Goal: Feedback & Contribution: Contribute content

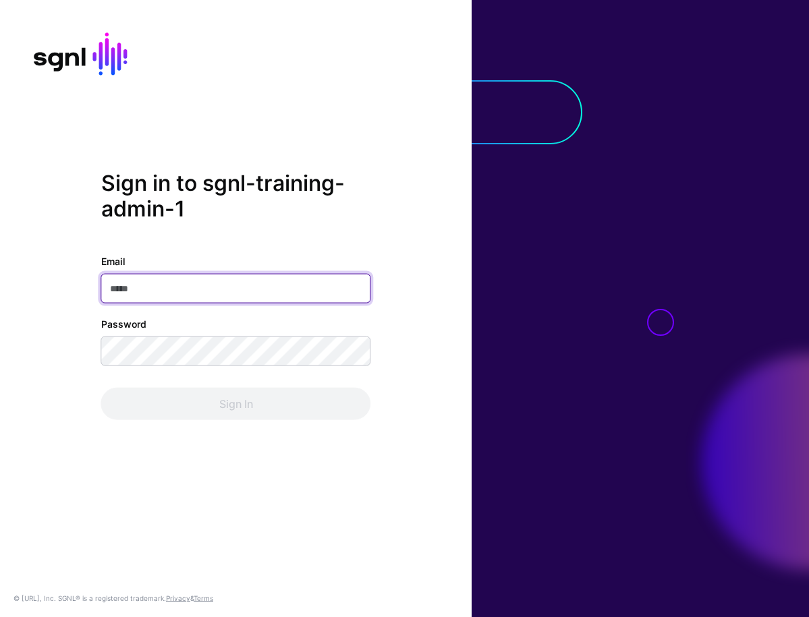
click at [230, 285] on input "Email" at bounding box center [236, 289] width 270 height 30
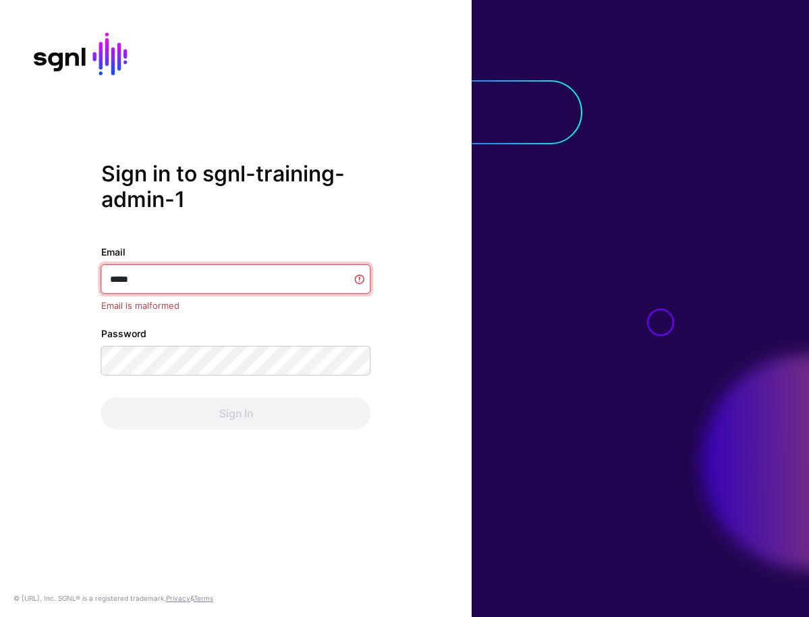
type input "******"
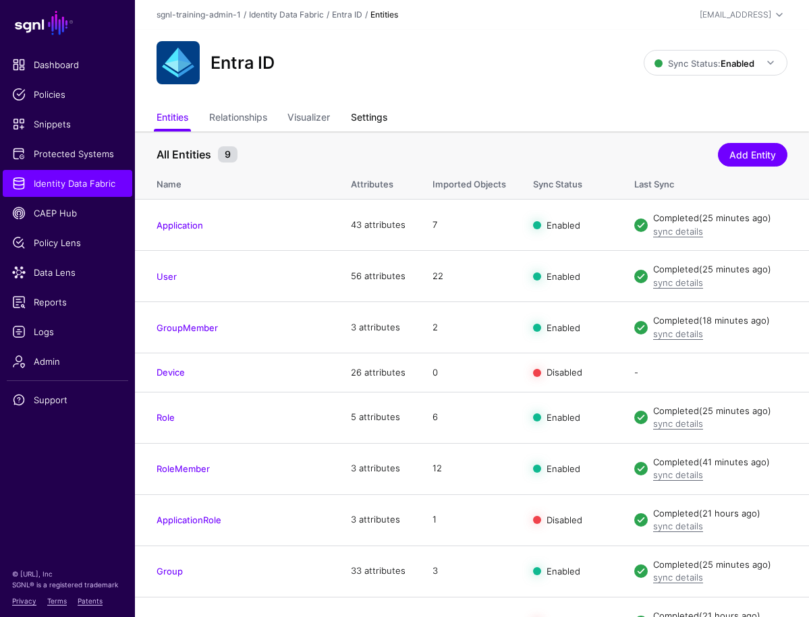
click at [381, 116] on link "Settings" at bounding box center [369, 119] width 36 height 26
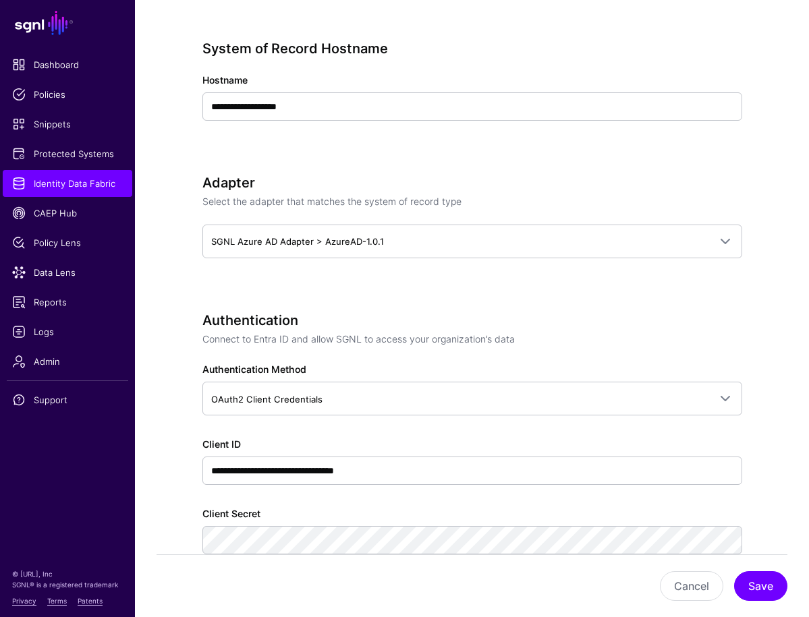
scroll to position [440, 0]
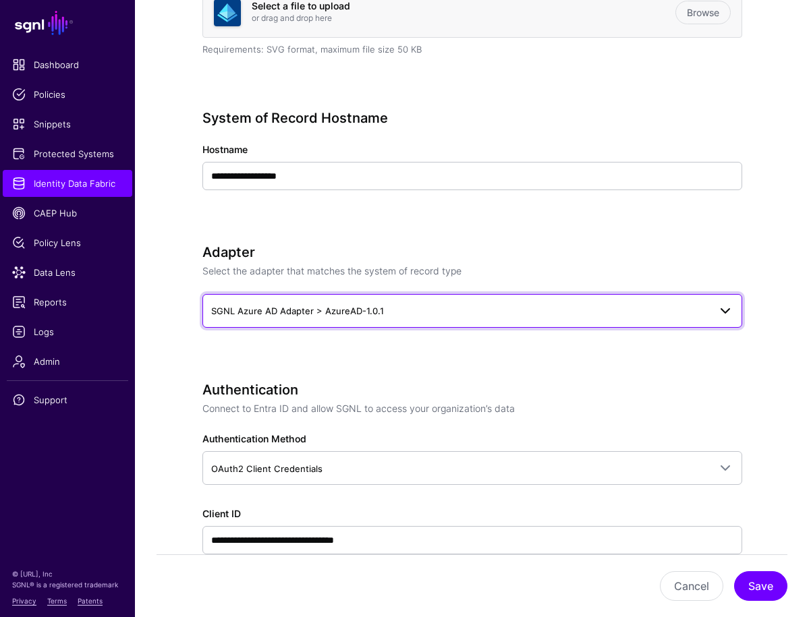
click at [388, 308] on span "SGNL Azure AD Adapter > AzureAD-1.0.1" at bounding box center [460, 311] width 498 height 15
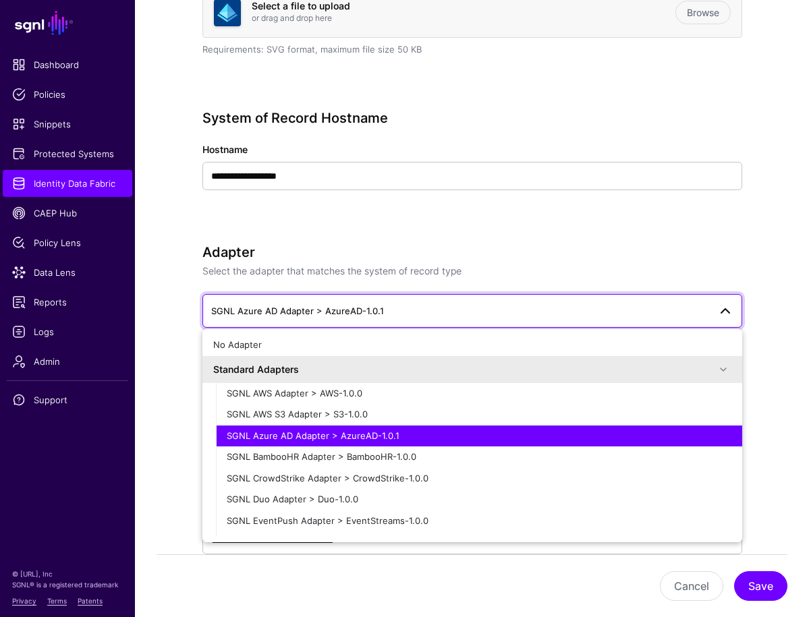
click at [531, 247] on h3 "Adapter" at bounding box center [472, 252] width 540 height 16
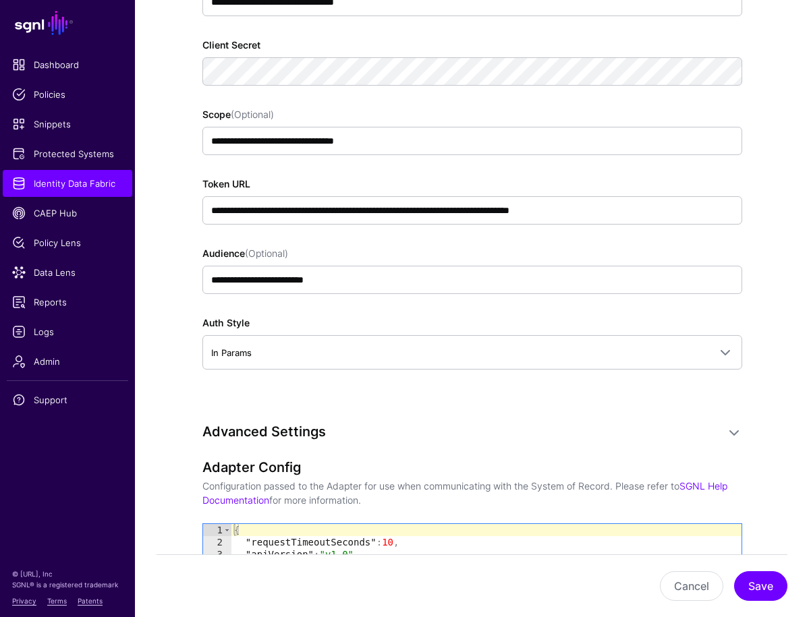
scroll to position [1048, 0]
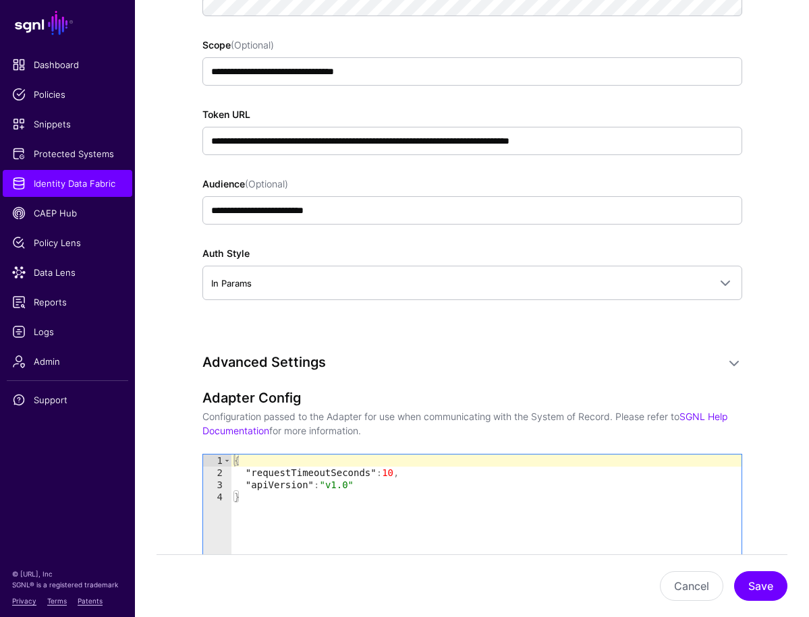
click at [284, 495] on div "{ "requestTimeoutSeconds" : 10 , "apiVersion" : "v1.0" }" at bounding box center [486, 517] width 510 height 125
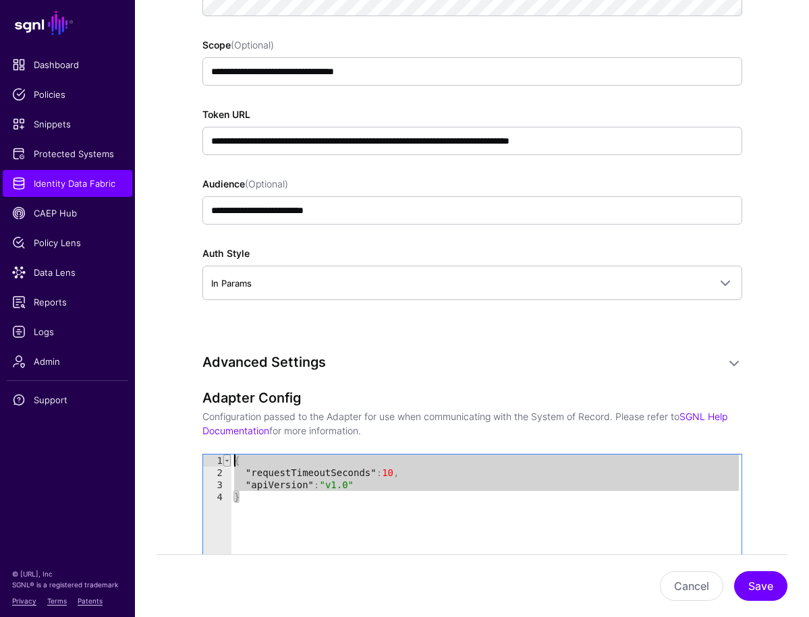
drag, startPoint x: 283, startPoint y: 501, endPoint x: 224, endPoint y: 455, distance: 75.4
click at [224, 455] on div "* 1 2 3 4 { "requestTimeoutSeconds" : 10 , "apiVersion" : "v1.0" } XXXXXXXXXXXX…" at bounding box center [472, 505] width 538 height 101
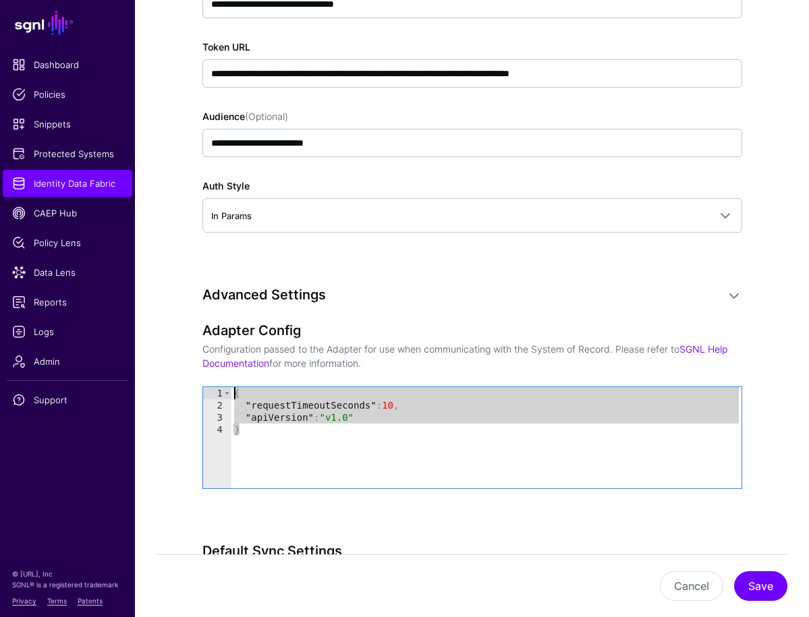
scroll to position [1202, 0]
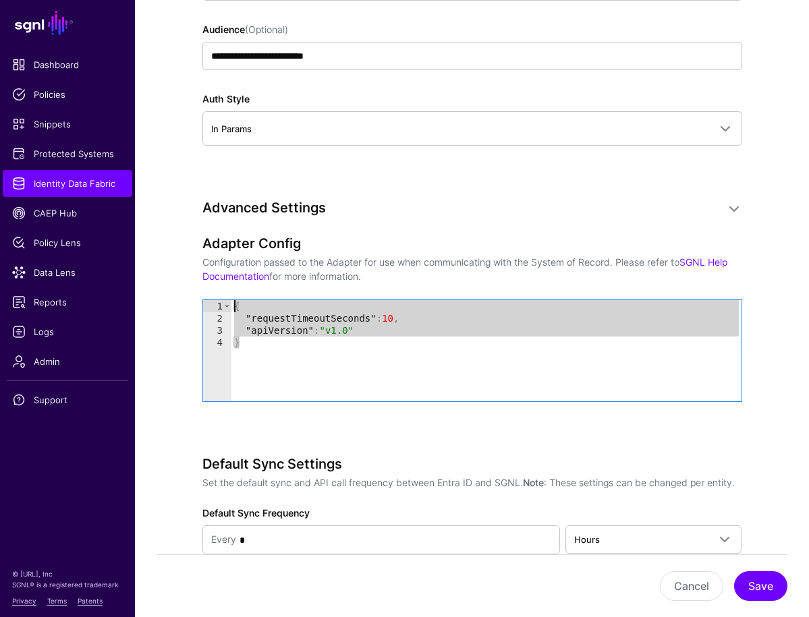
click at [436, 327] on div "{ "requestTimeoutSeconds" : 10 , "apiVersion" : "v1.0" }" at bounding box center [486, 362] width 510 height 125
type textarea "**********"
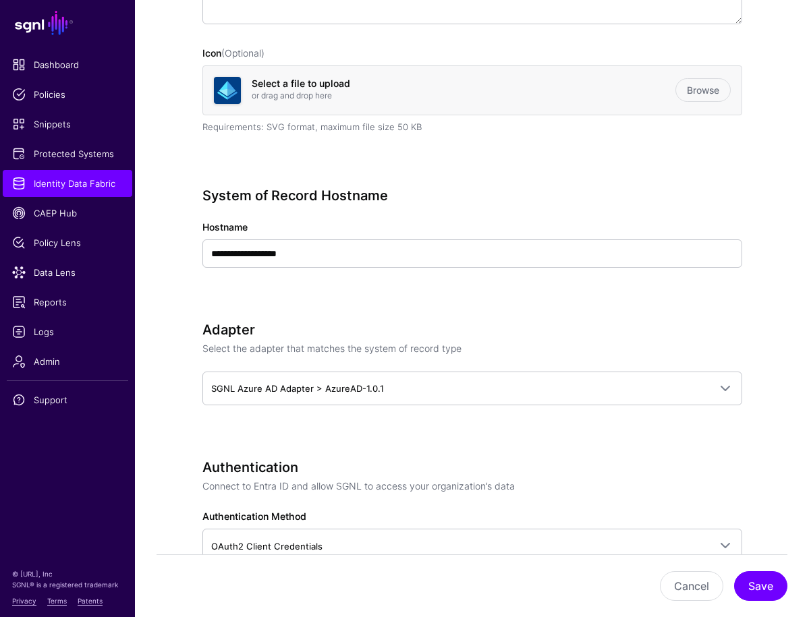
scroll to position [0, 0]
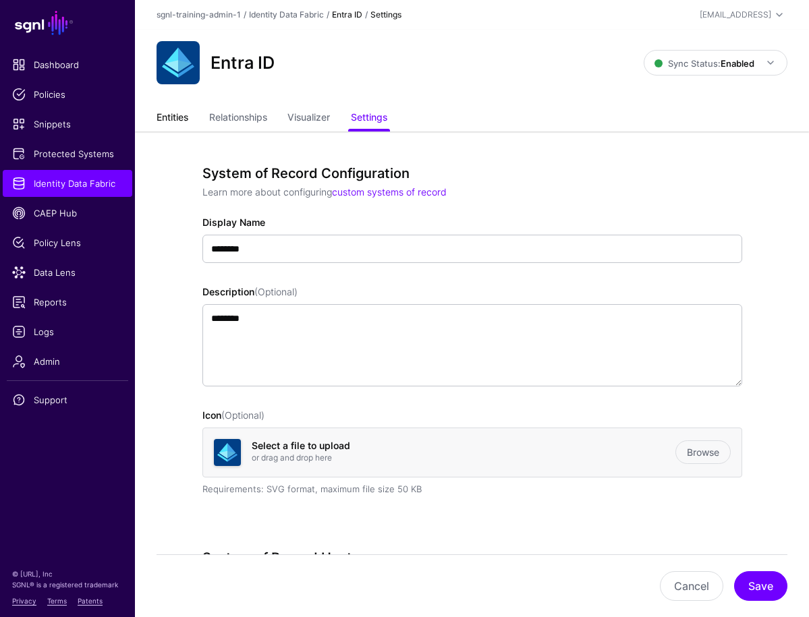
click at [176, 109] on link "Entities" at bounding box center [173, 119] width 32 height 26
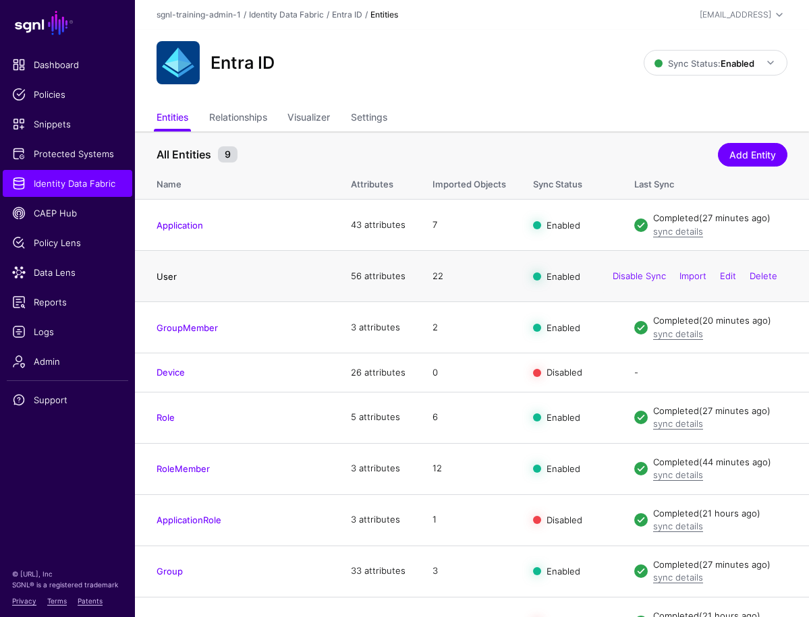
click at [173, 276] on link "User" at bounding box center [167, 276] width 20 height 11
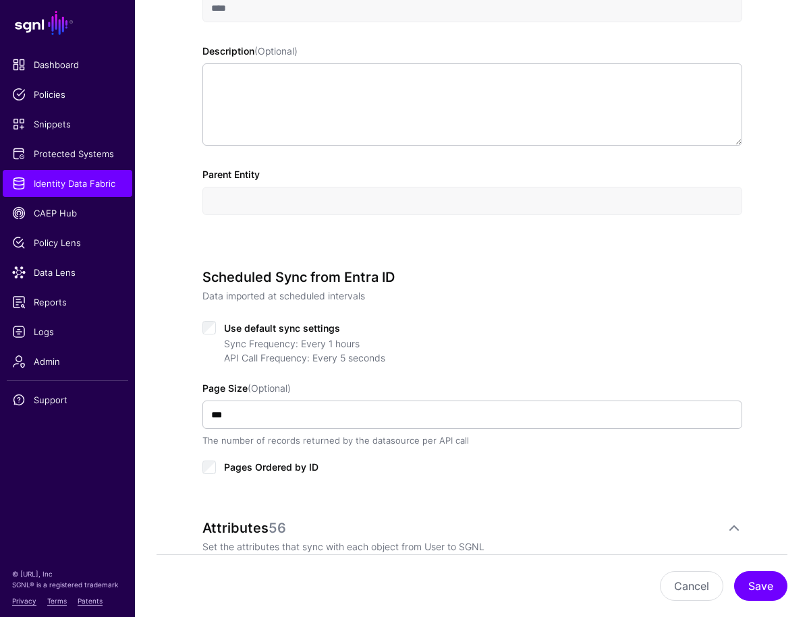
scroll to position [647, 0]
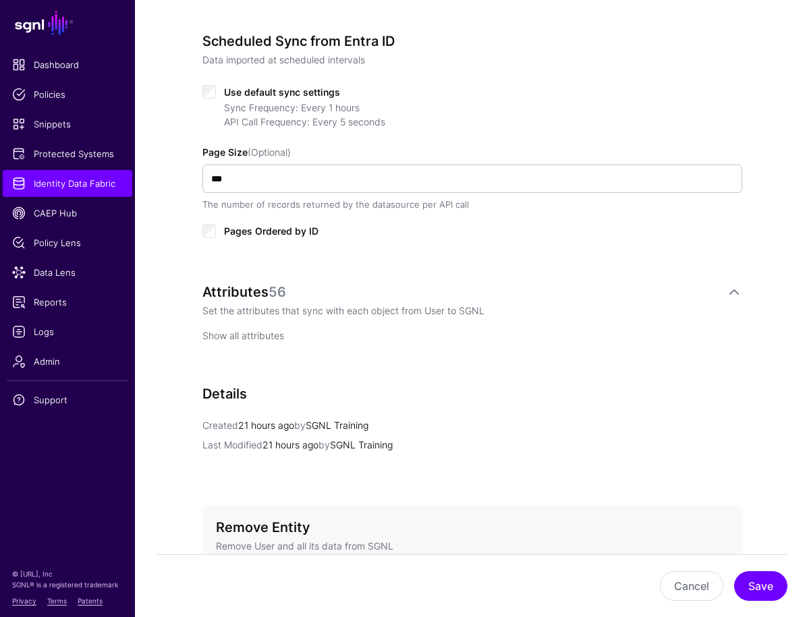
click at [264, 331] on link "Show all attributes" at bounding box center [243, 335] width 82 height 11
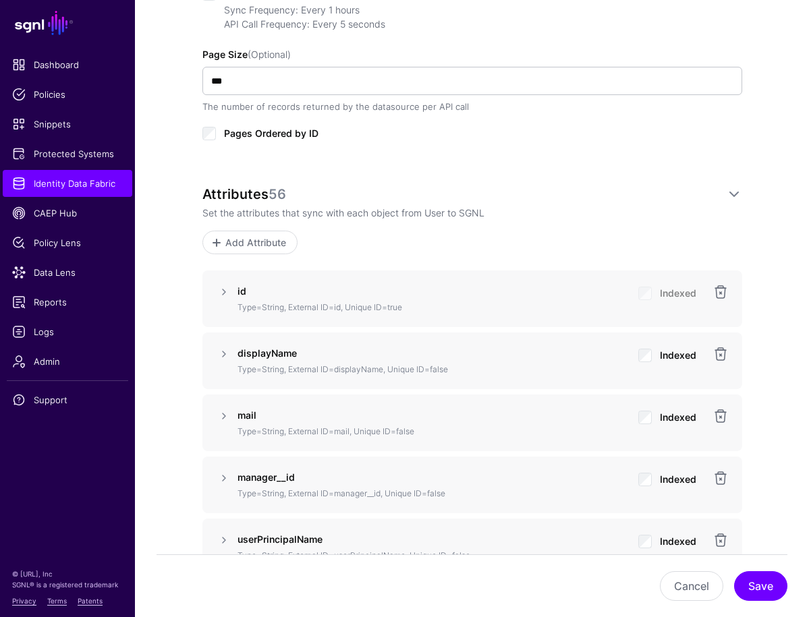
scroll to position [832, 0]
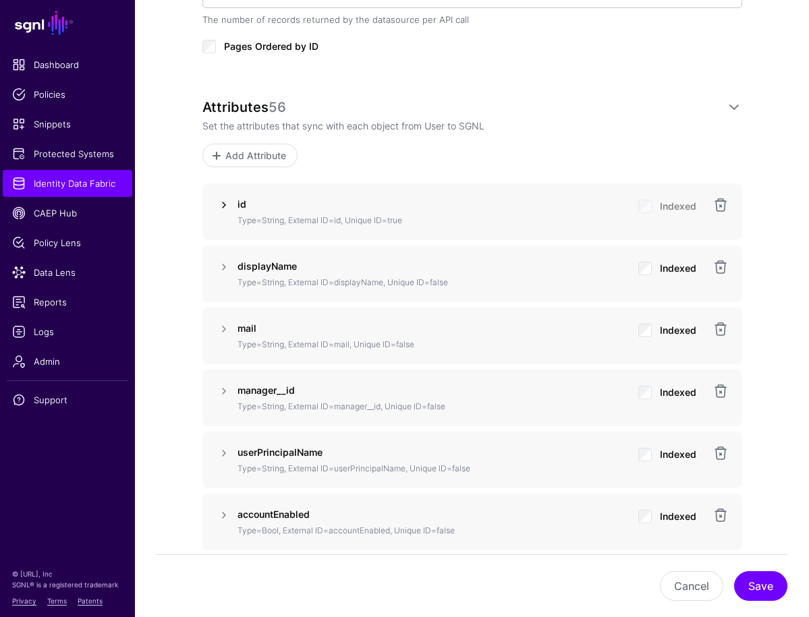
click at [219, 197] on link at bounding box center [224, 205] width 16 height 16
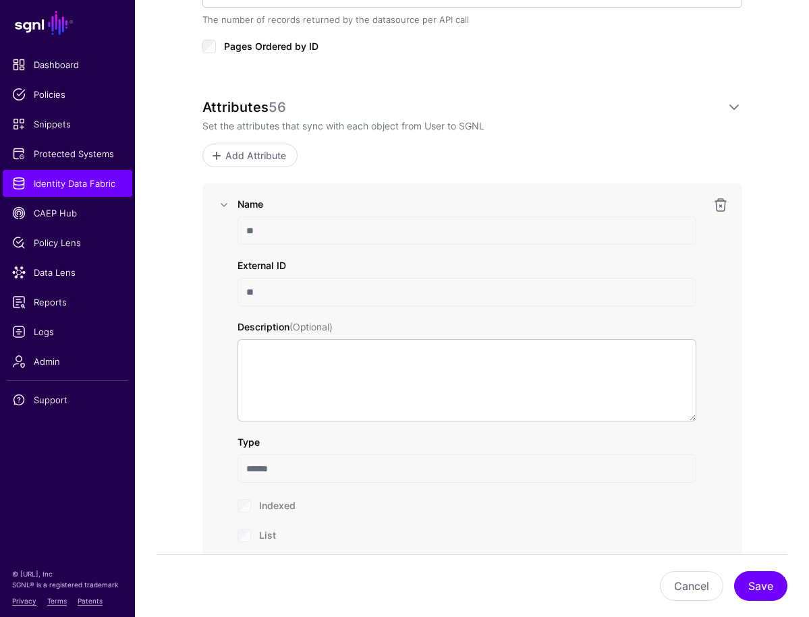
scroll to position [905, 0]
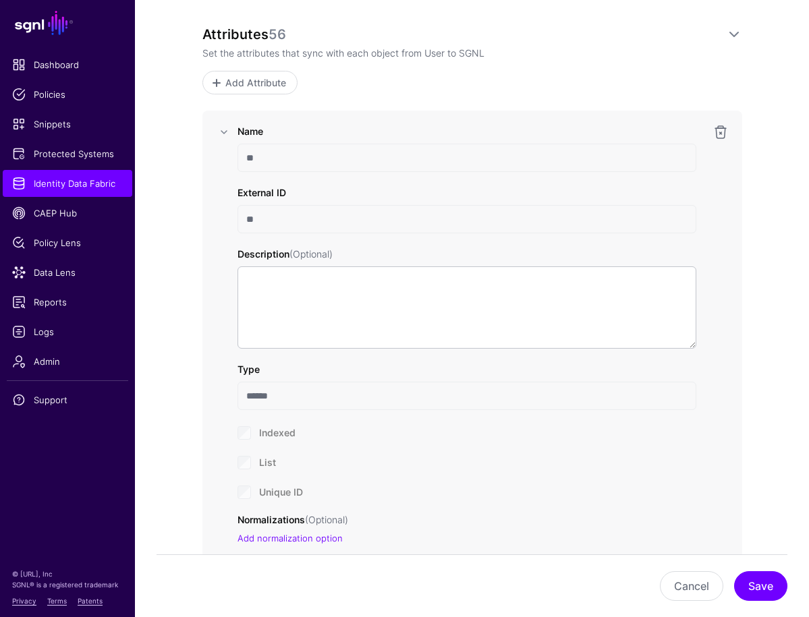
drag, startPoint x: 293, startPoint y: 157, endPoint x: 215, endPoint y: 150, distance: 78.5
click at [216, 150] on div "Name ** External ID ** Description (Optional) Type ****** Indexed List Unique I…" at bounding box center [472, 340] width 513 height 432
click at [263, 231] on input "**" at bounding box center [466, 219] width 459 height 28
drag, startPoint x: 262, startPoint y: 217, endPoint x: 242, endPoint y: 212, distance: 20.6
click at [242, 212] on input "**" at bounding box center [466, 219] width 459 height 28
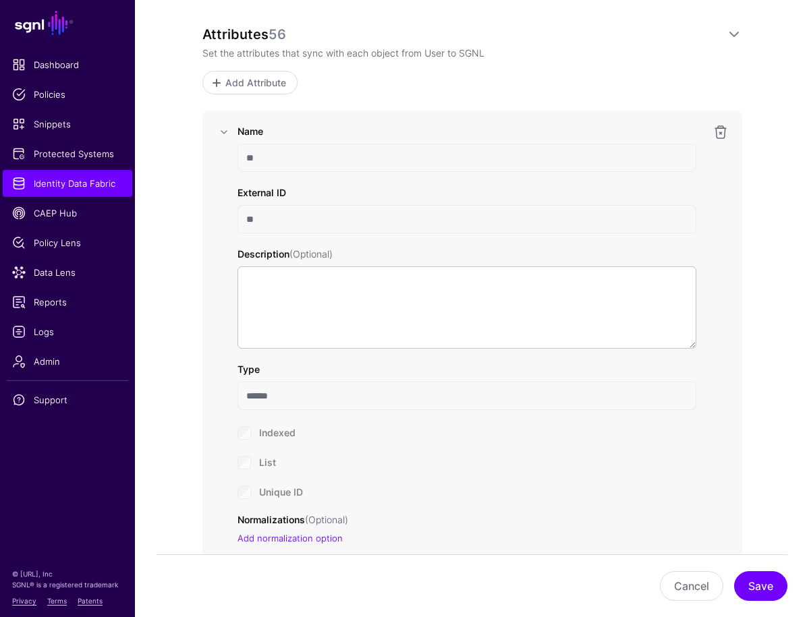
click at [261, 232] on input "**" at bounding box center [466, 219] width 459 height 28
drag, startPoint x: 258, startPoint y: 218, endPoint x: 241, endPoint y: 215, distance: 17.7
click at [241, 215] on input "**" at bounding box center [466, 219] width 459 height 28
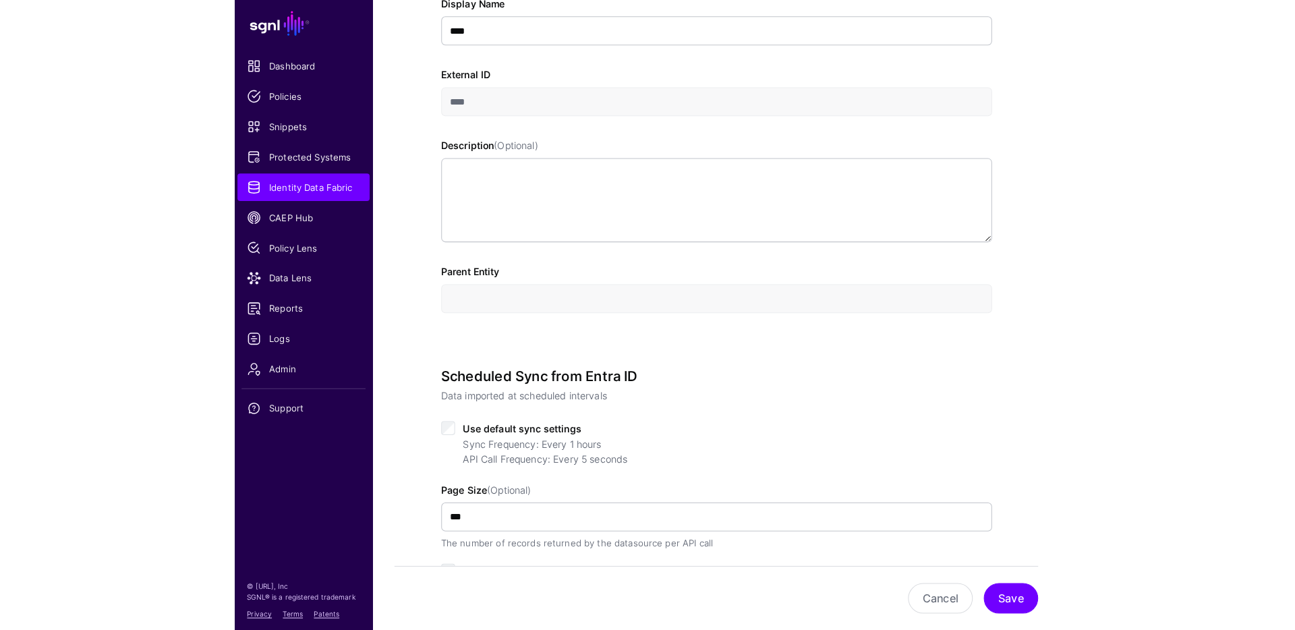
scroll to position [0, 0]
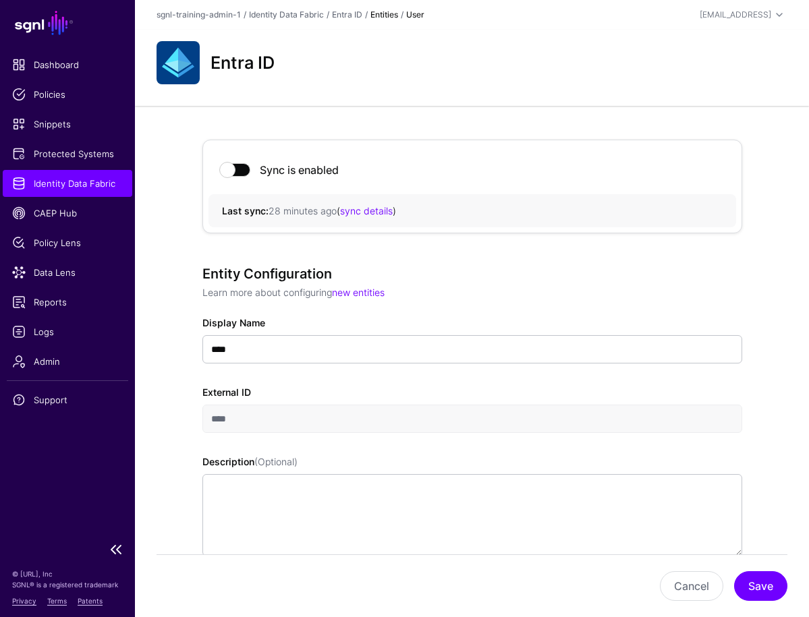
click at [104, 180] on span "Identity Data Fabric" at bounding box center [67, 183] width 111 height 13
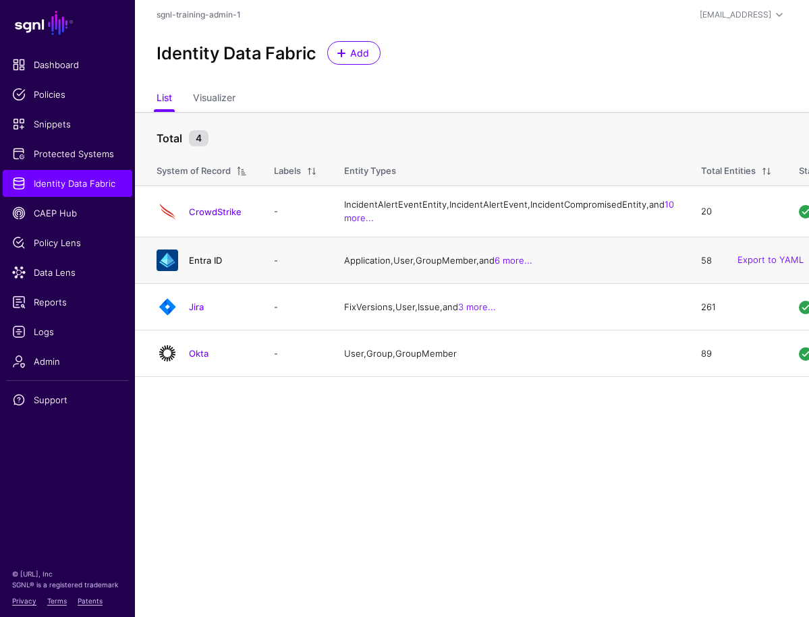
click at [208, 266] on link "Entra ID" at bounding box center [205, 260] width 33 height 11
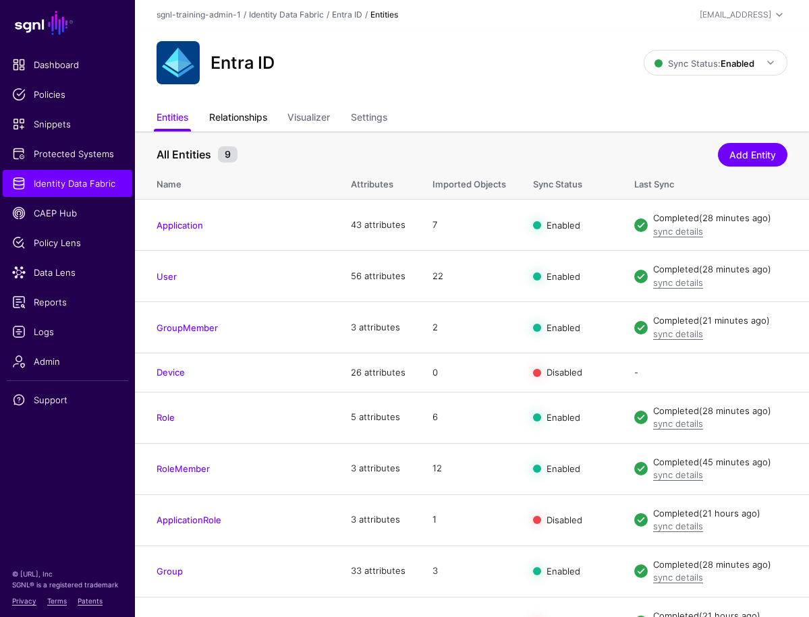
click at [248, 110] on link "Relationships" at bounding box center [238, 119] width 58 height 26
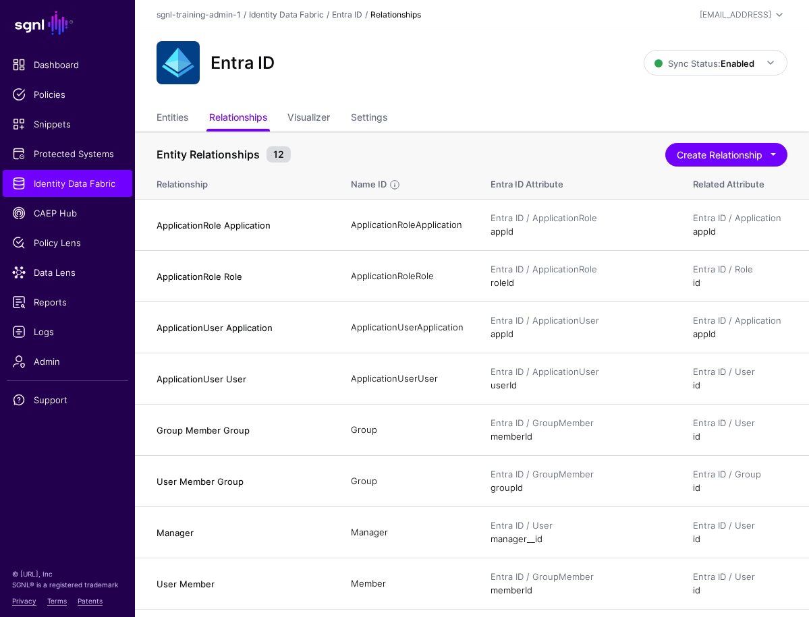
drag, startPoint x: 71, startPoint y: 184, endPoint x: 160, endPoint y: 167, distance: 90.6
click at [72, 183] on span "Identity Data Fabric" at bounding box center [67, 183] width 111 height 13
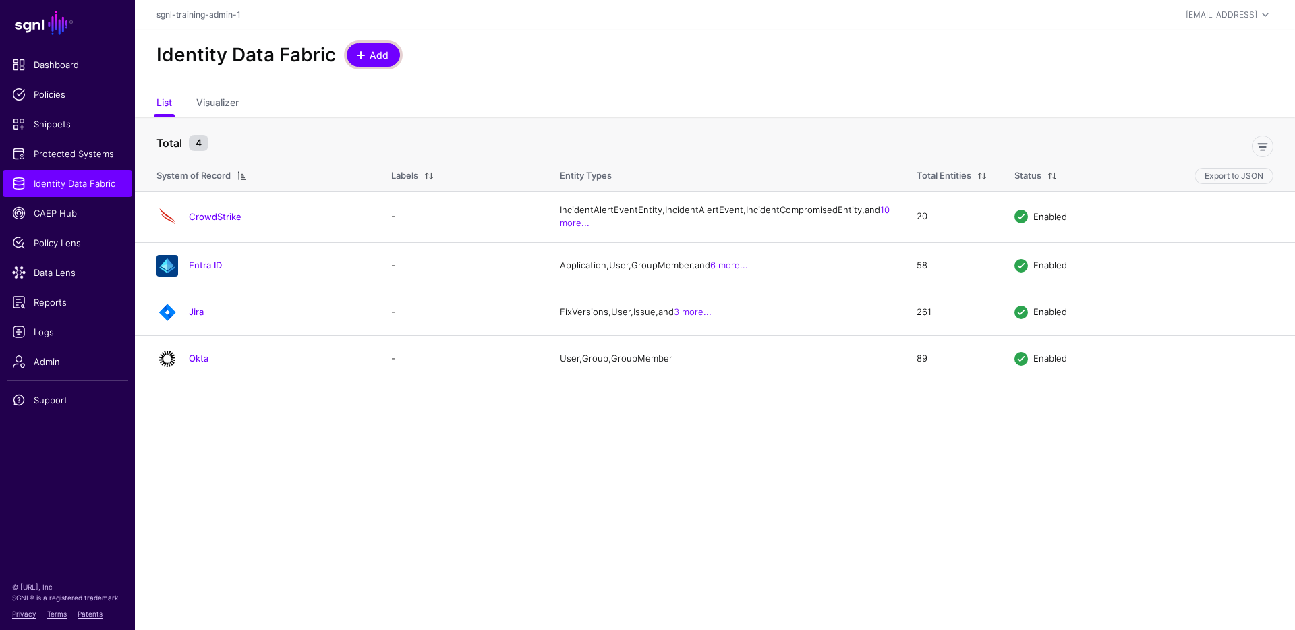
click at [394, 53] on link "Add" at bounding box center [373, 55] width 53 height 24
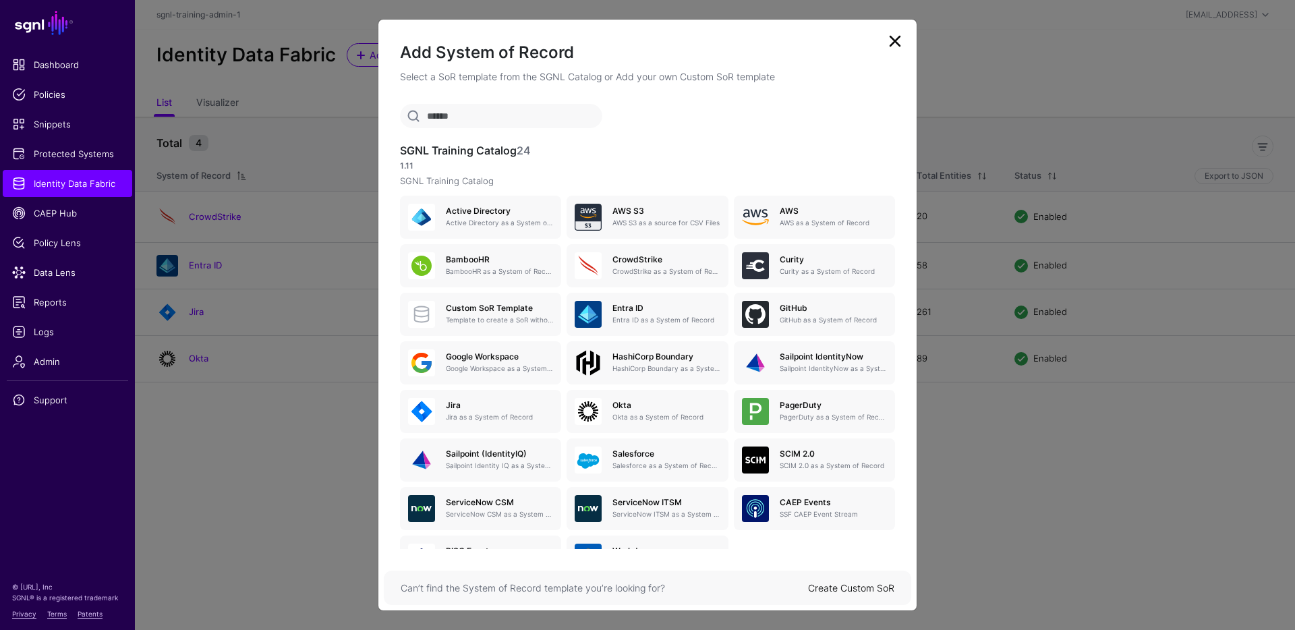
click at [476, 183] on p "SGNL Training Catalog" at bounding box center [647, 181] width 495 height 13
click at [625, 186] on p "SGNL Training Catalog" at bounding box center [647, 181] width 495 height 13
click at [450, 154] on h3 "SGNL Training Catalog 24" at bounding box center [647, 150] width 495 height 13
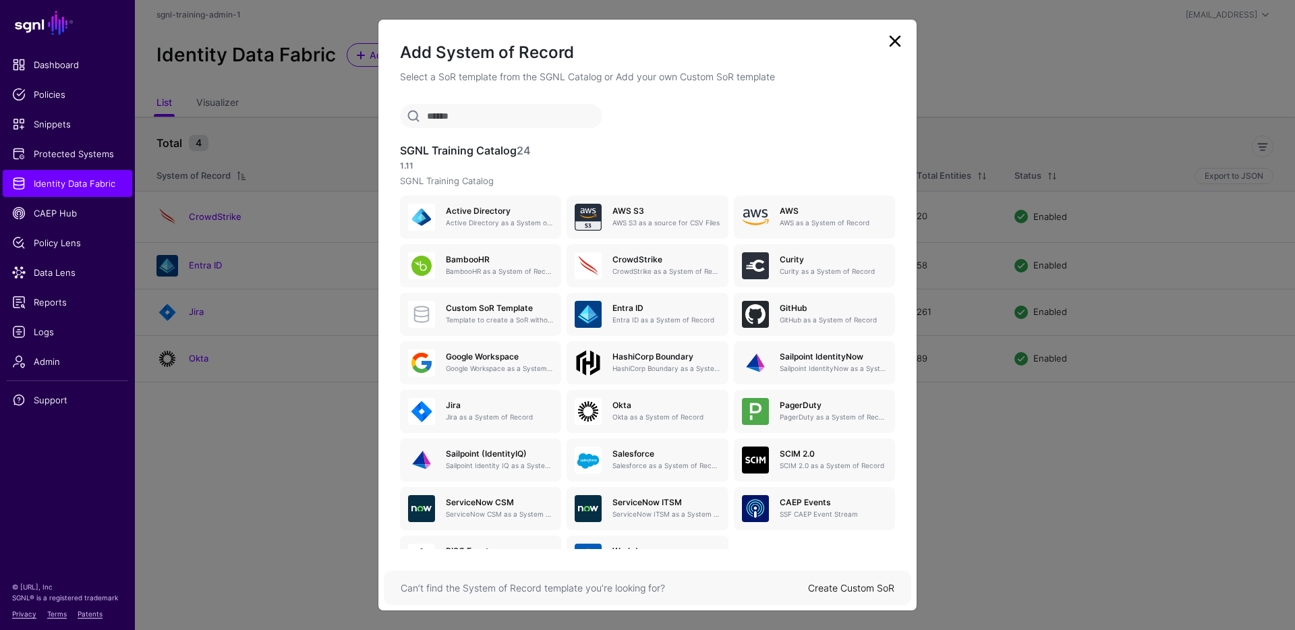
click at [705, 154] on h3 "SGNL Training Catalog 24" at bounding box center [647, 150] width 495 height 13
click at [268, 478] on ngb-modal-window "Add System of Record Select a SoR template from the SGNL Catalog or Add your ow…" at bounding box center [647, 315] width 1295 height 630
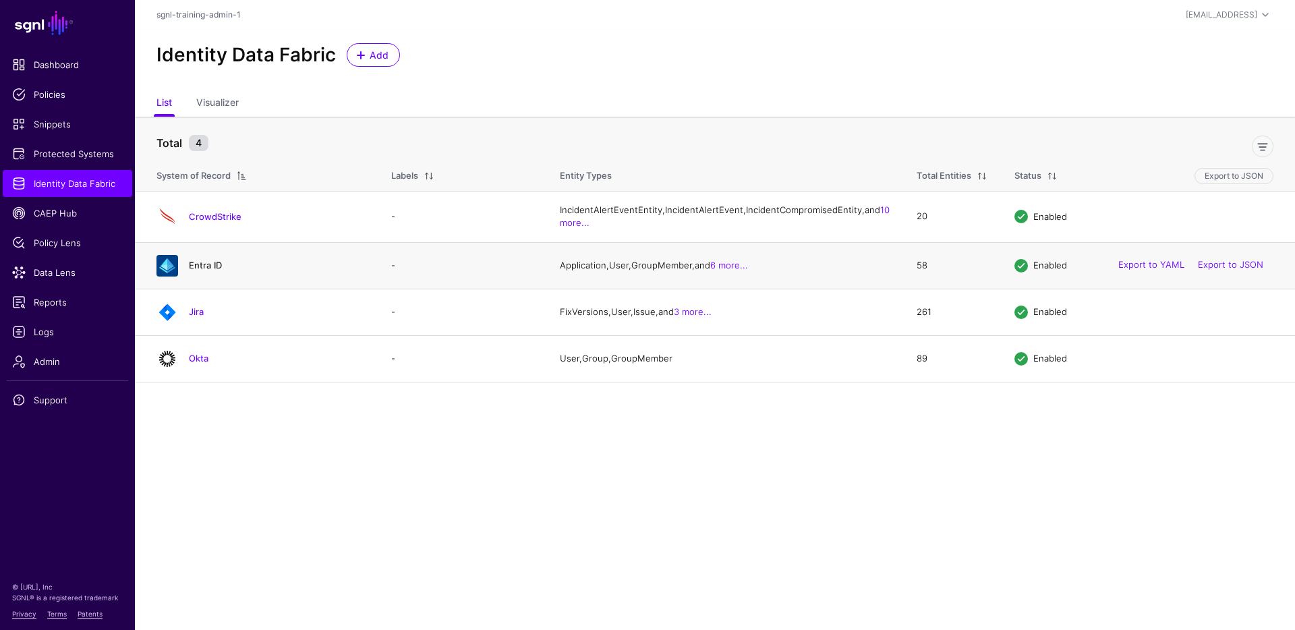
click at [202, 271] on link "Entra ID" at bounding box center [205, 265] width 33 height 11
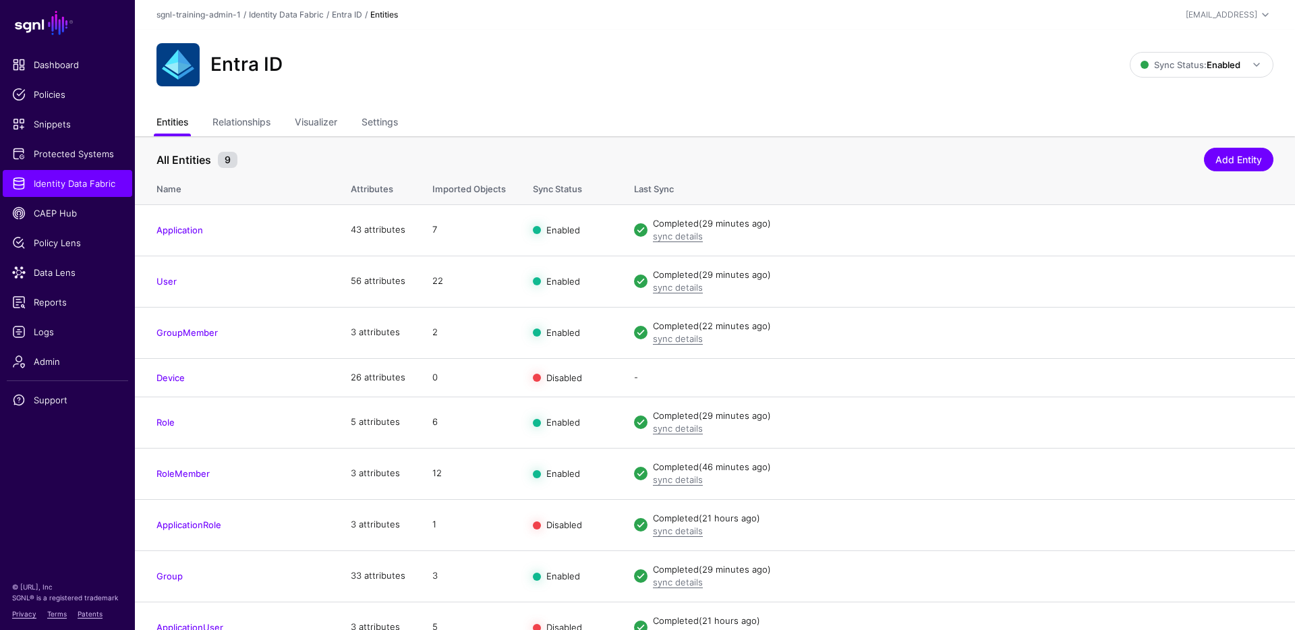
click at [171, 120] on link "Entities" at bounding box center [173, 124] width 32 height 26
click at [79, 181] on span "Identity Data Fabric" at bounding box center [67, 183] width 111 height 13
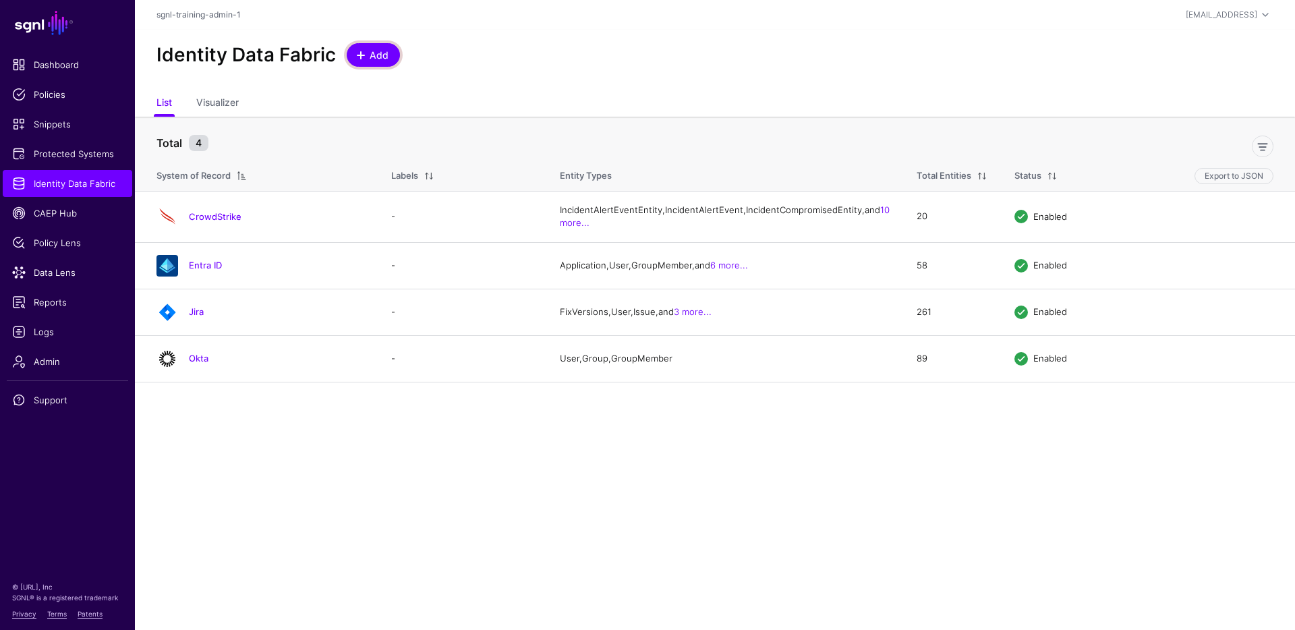
click at [362, 51] on span at bounding box center [361, 55] width 11 height 11
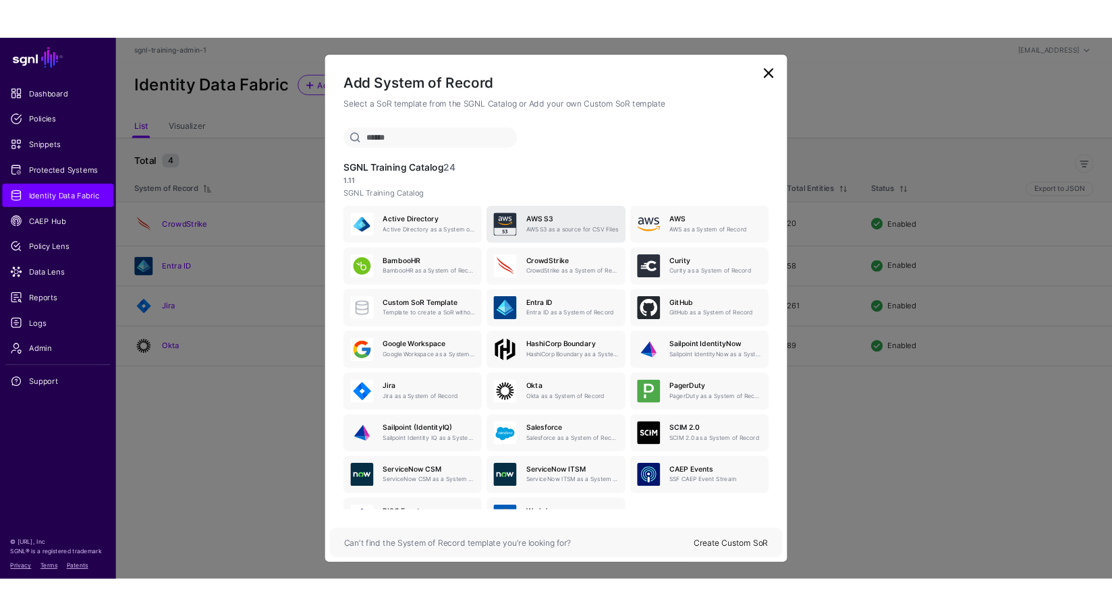
scroll to position [42, 0]
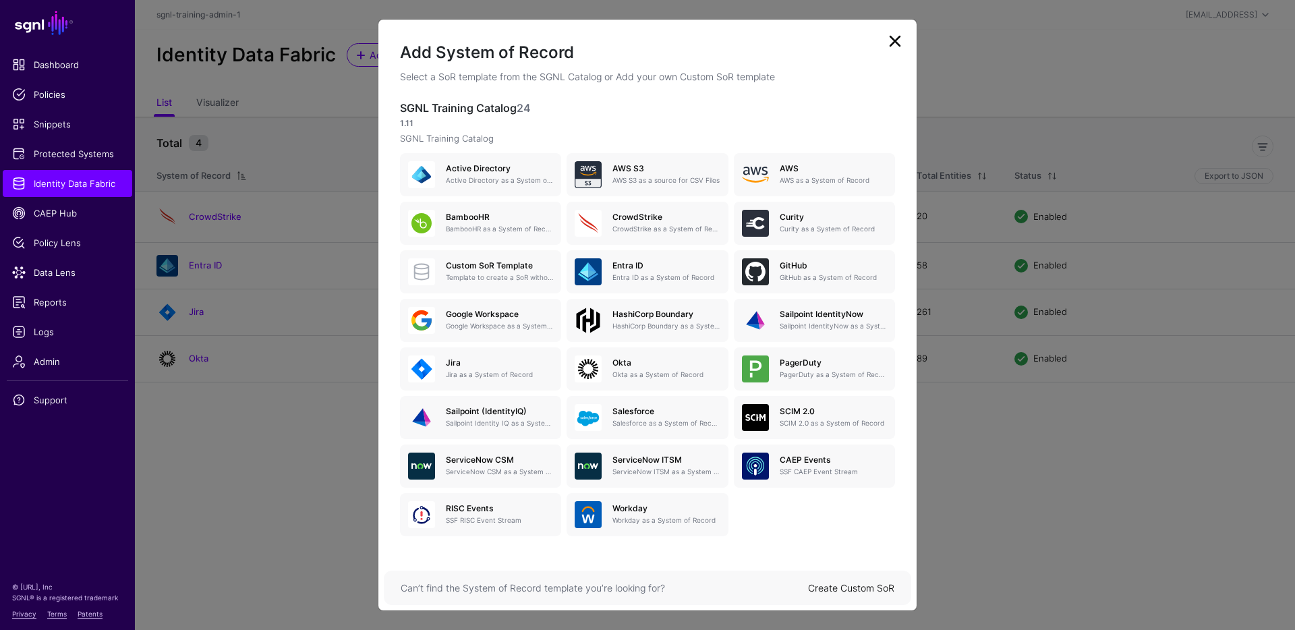
click at [850, 588] on link "Create Custom SoR" at bounding box center [851, 587] width 86 height 11
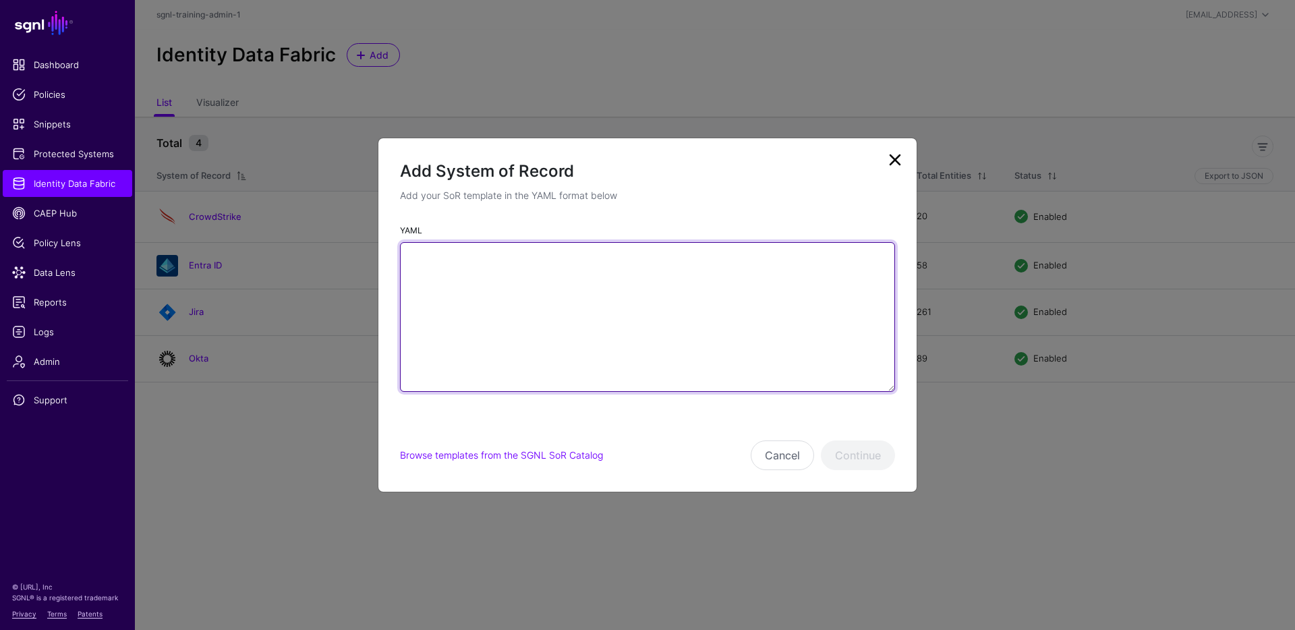
click at [561, 269] on textarea "YAML" at bounding box center [647, 317] width 495 height 150
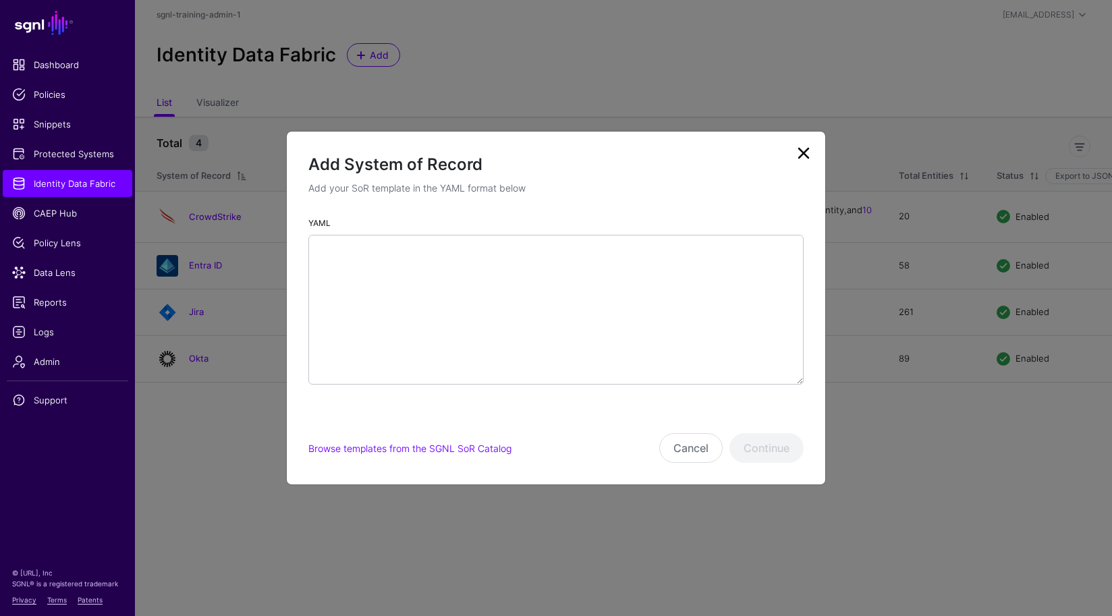
click at [810, 152] on link at bounding box center [804, 153] width 22 height 22
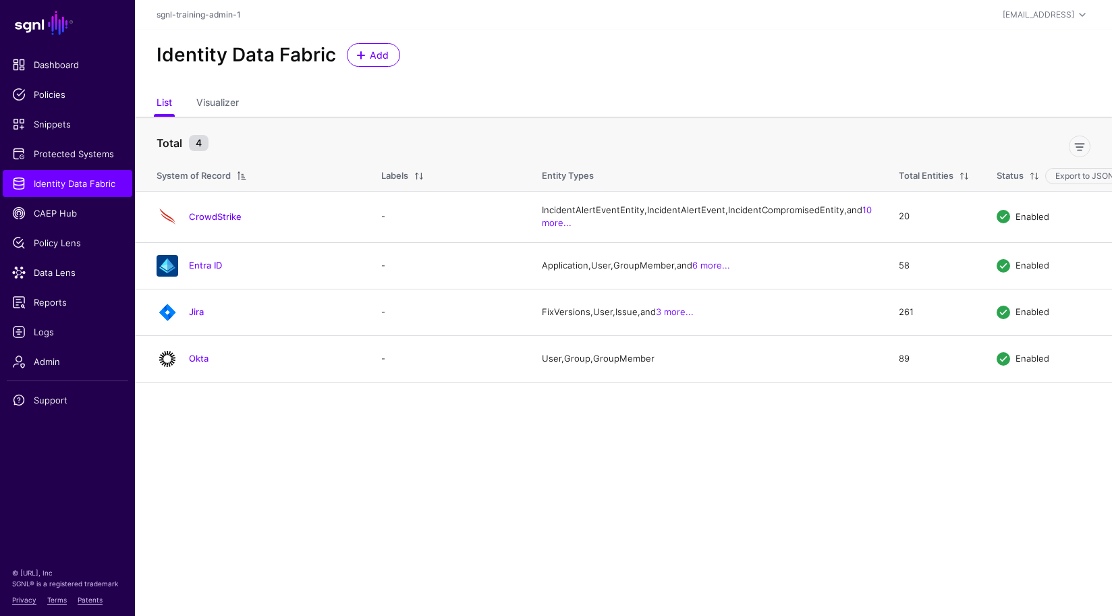
click at [838, 82] on div "Identity Data Fabric Add" at bounding box center [623, 60] width 977 height 61
click at [362, 62] on link "Add" at bounding box center [373, 55] width 53 height 24
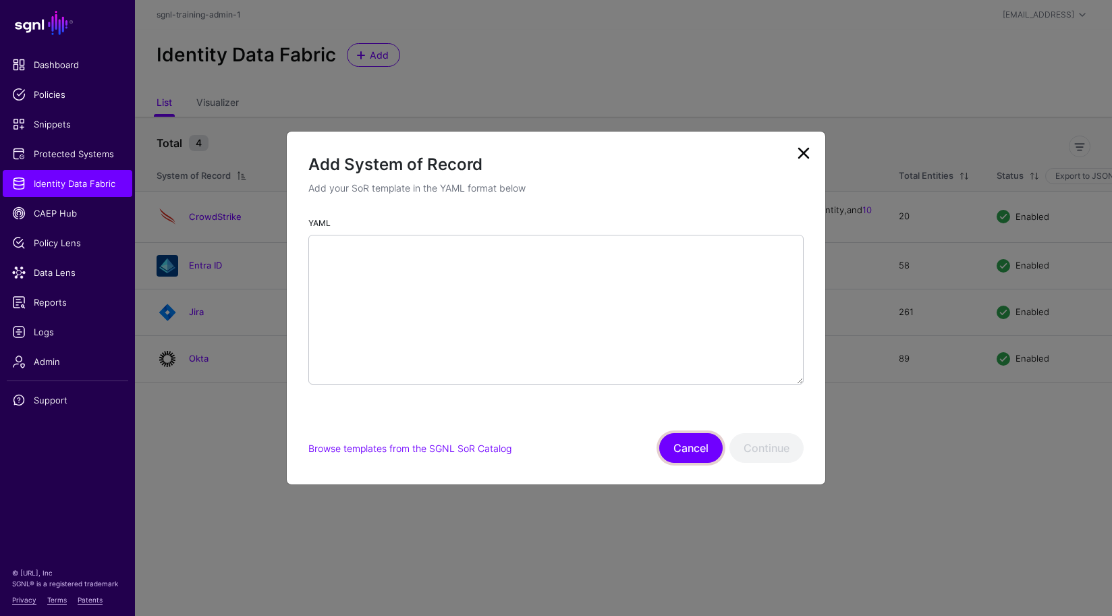
click at [684, 452] on button "Cancel" at bounding box center [690, 448] width 63 height 30
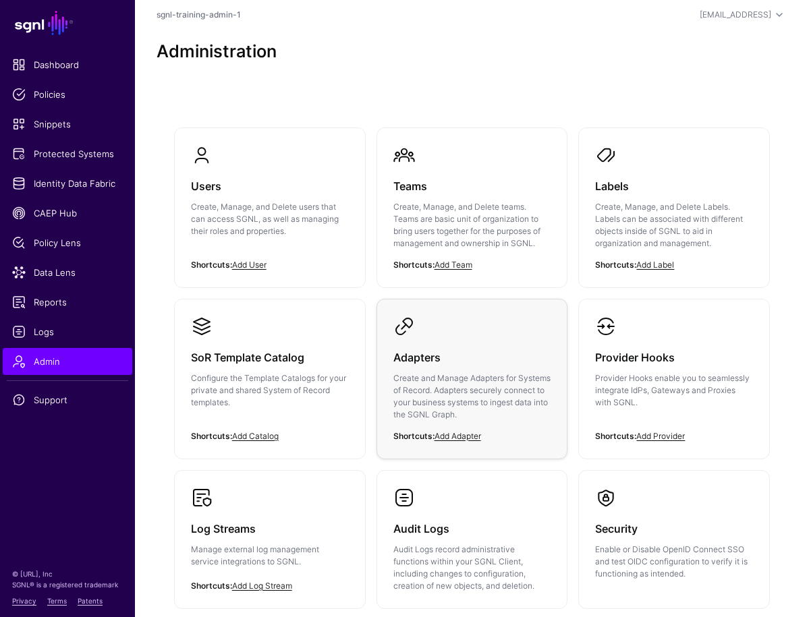
click at [480, 339] on div "Adapters Create and Manage Adapters for Systems of Record. Adapters securely co…" at bounding box center [472, 389] width 158 height 105
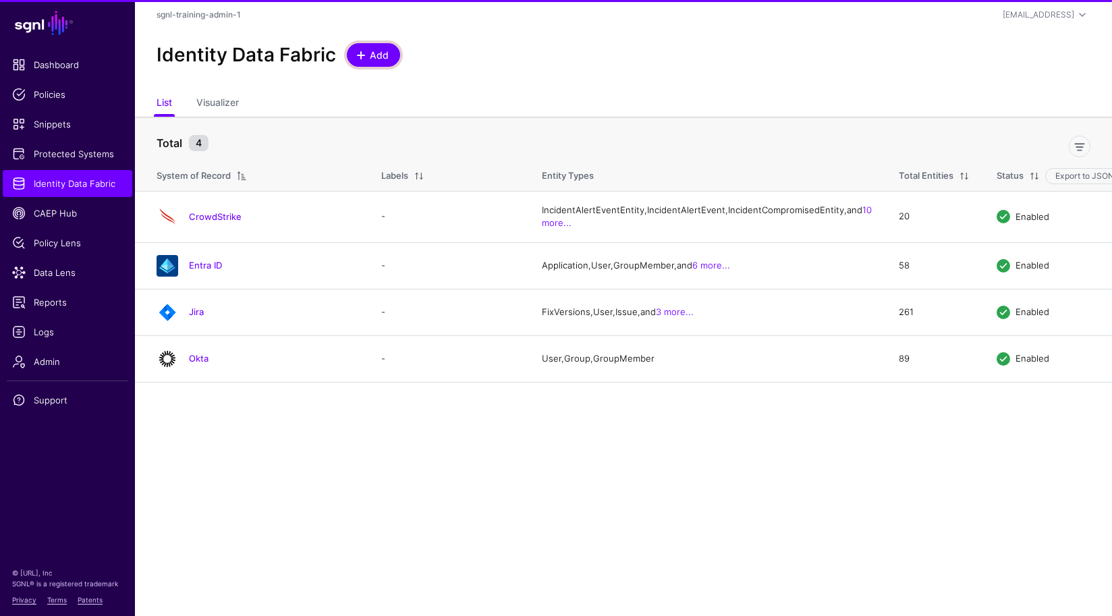
click at [376, 43] on link "Add" at bounding box center [373, 55] width 53 height 24
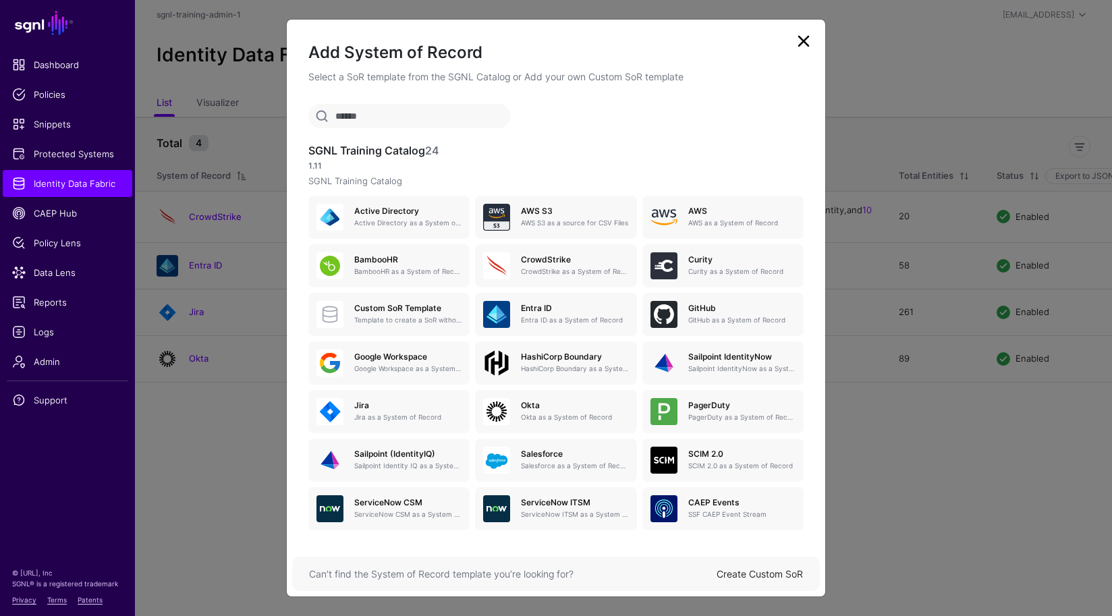
click at [807, 40] on link at bounding box center [804, 41] width 22 height 22
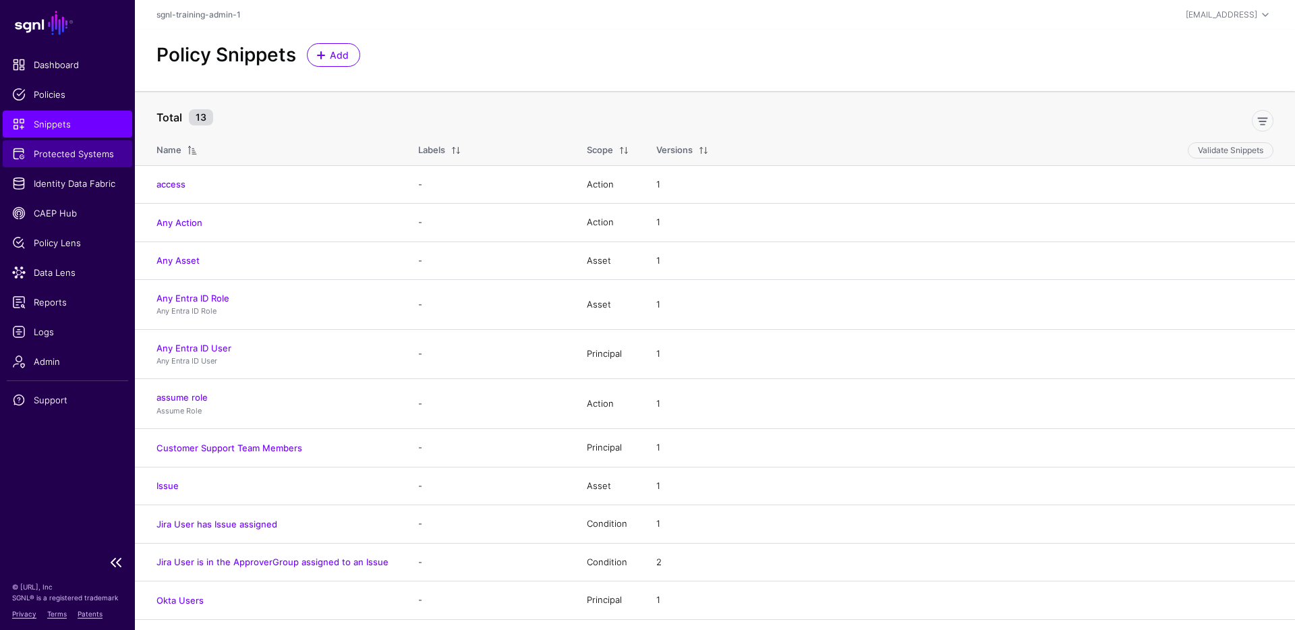
click at [59, 159] on span "Protected Systems" at bounding box center [67, 153] width 111 height 13
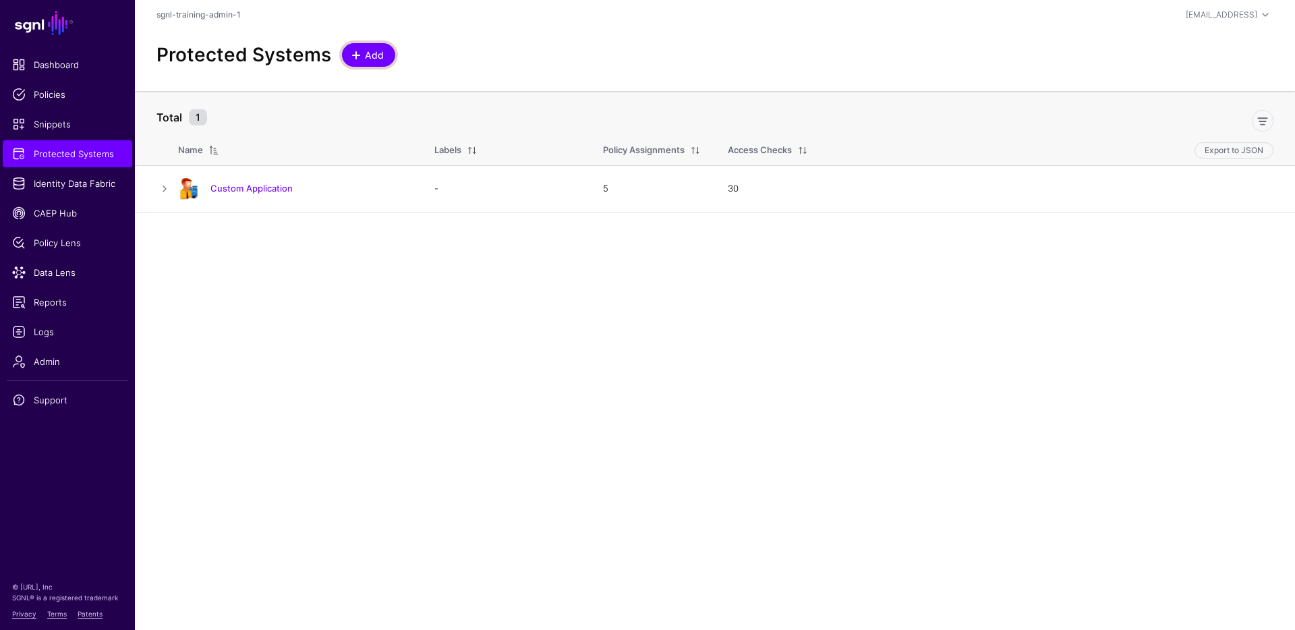
click at [381, 53] on span "Add" at bounding box center [375, 55] width 22 height 14
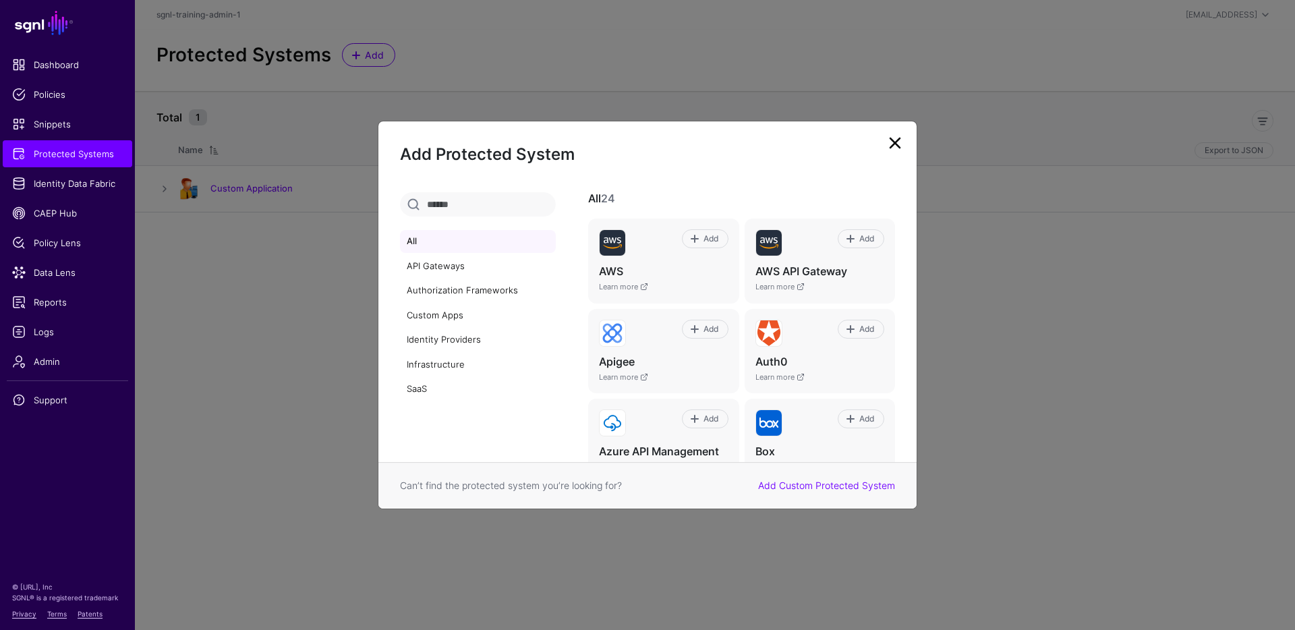
click at [886, 140] on link at bounding box center [895, 143] width 22 height 22
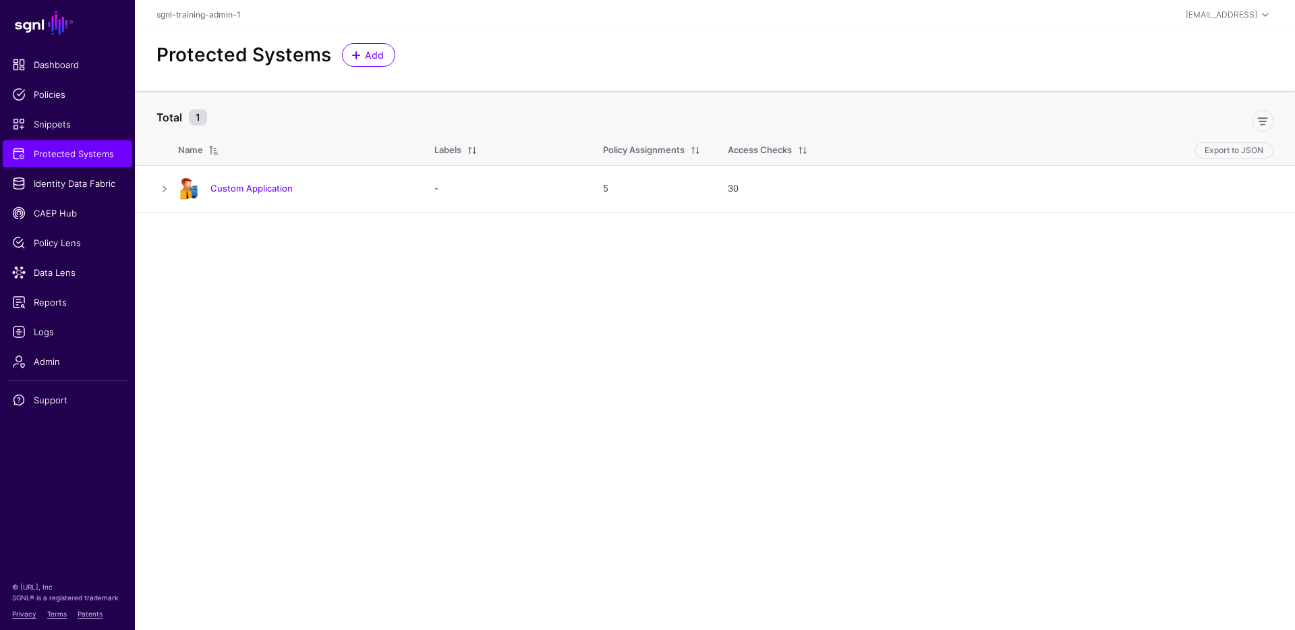
click at [899, 150] on div "All API Gateways Authorization Frameworks Custom Apps Identity Providers Infras…" at bounding box center [647, 293] width 538 height 322
click at [57, 181] on span "Identity Data Fabric" at bounding box center [67, 183] width 111 height 13
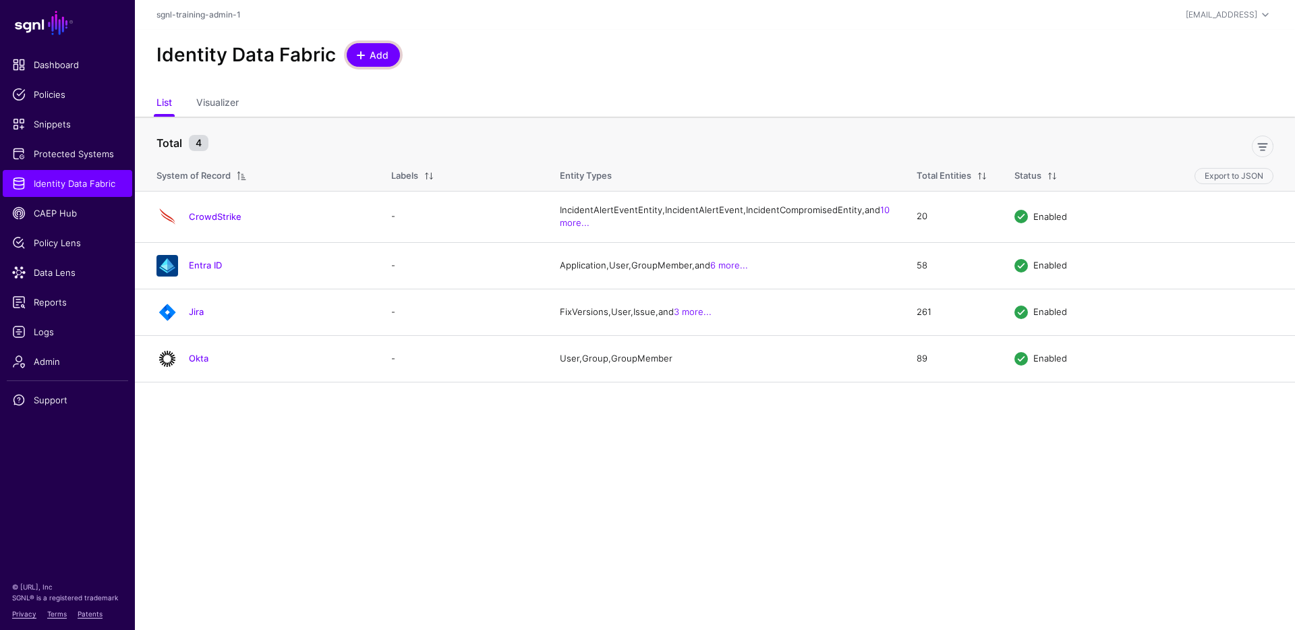
click at [385, 62] on link "Add" at bounding box center [373, 55] width 53 height 24
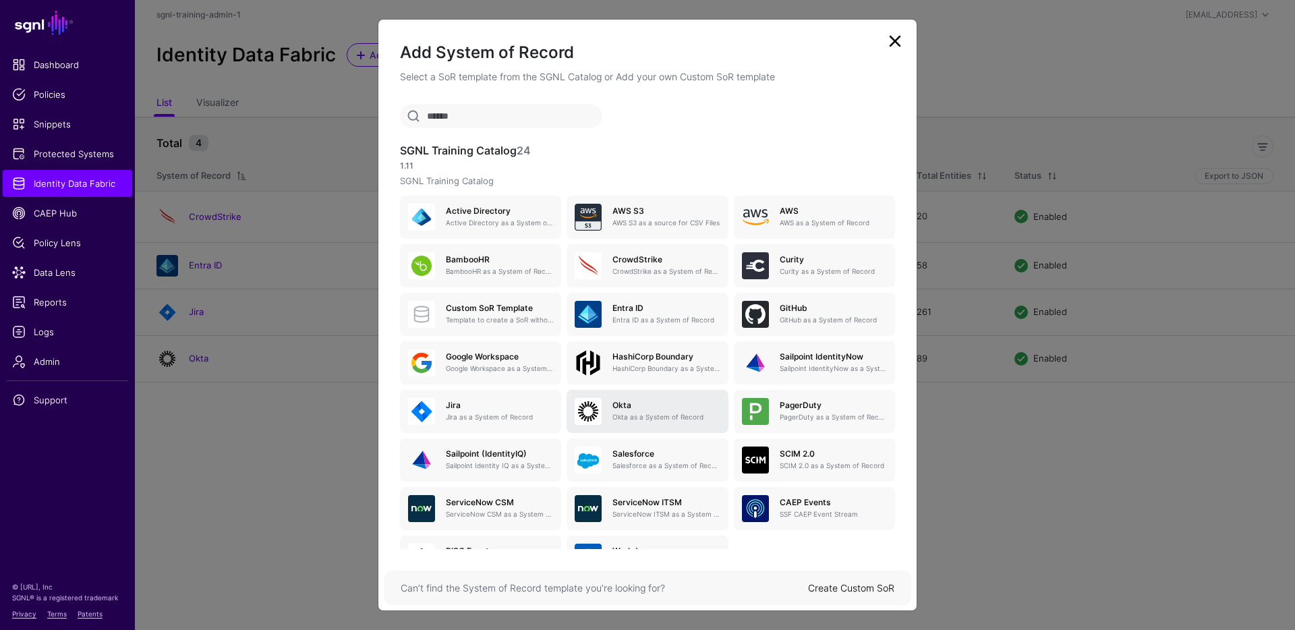
click at [662, 406] on h5 "Okta" at bounding box center [666, 405] width 107 height 9
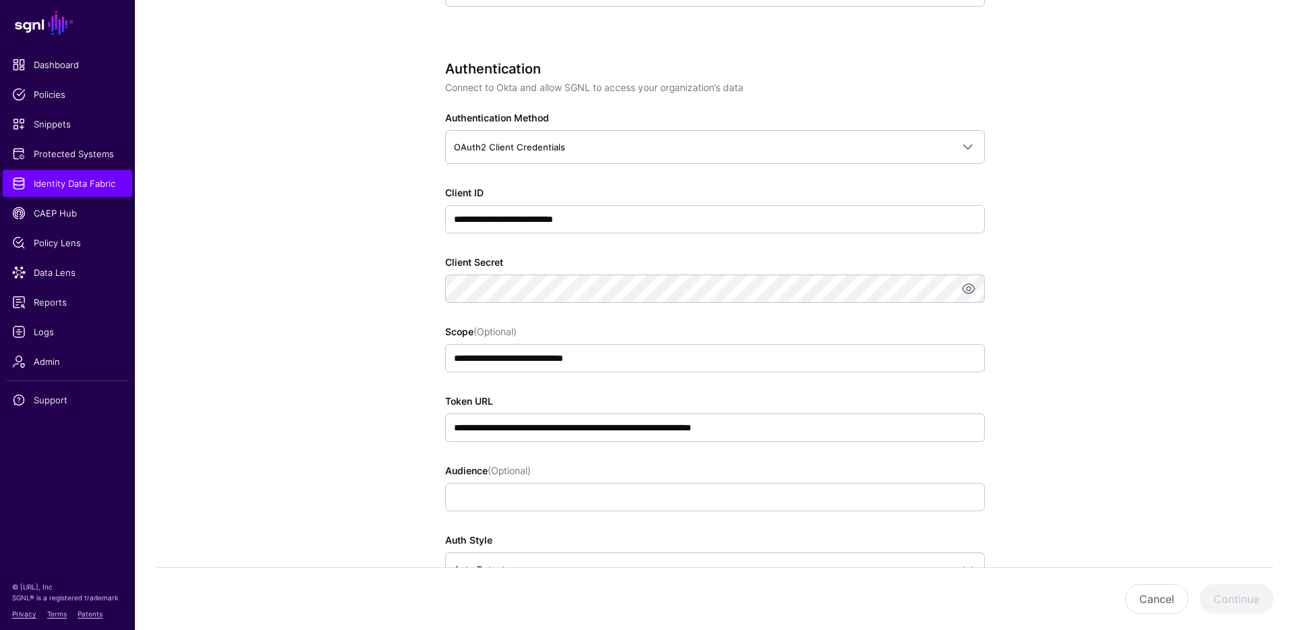
scroll to position [658, 0]
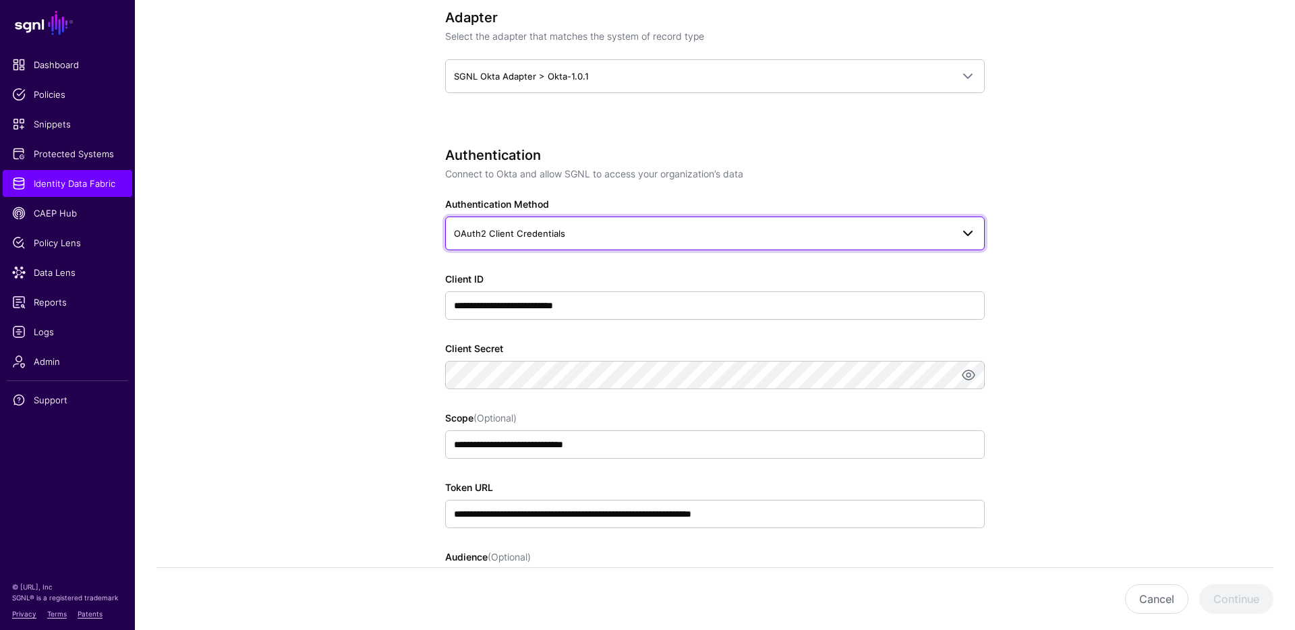
click at [630, 227] on span "OAuth2 Client Credentials" at bounding box center [703, 233] width 498 height 15
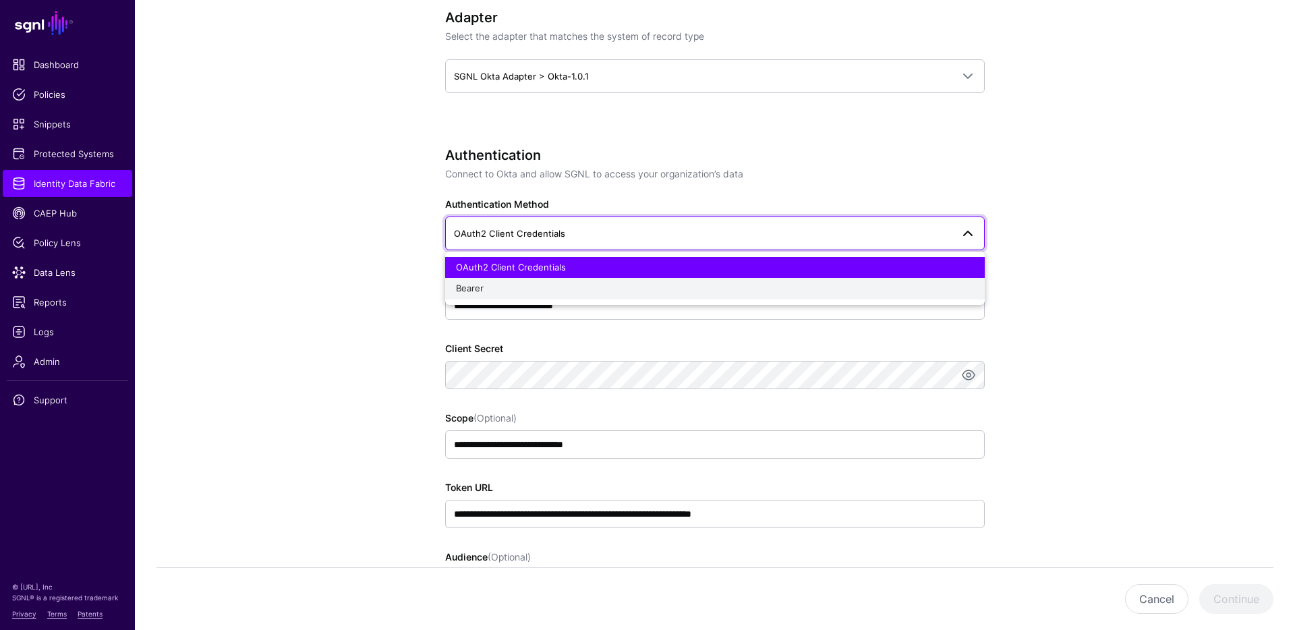
click at [481, 290] on span "Bearer" at bounding box center [470, 288] width 28 height 11
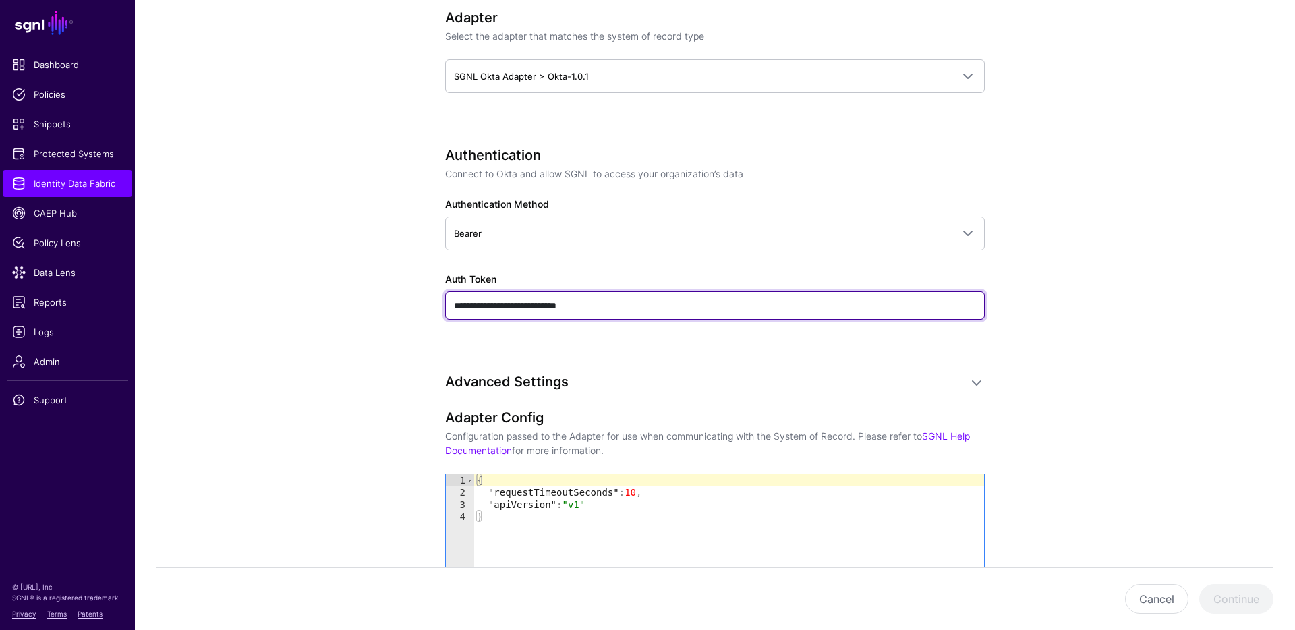
click at [470, 305] on input "**********" at bounding box center [715, 305] width 540 height 28
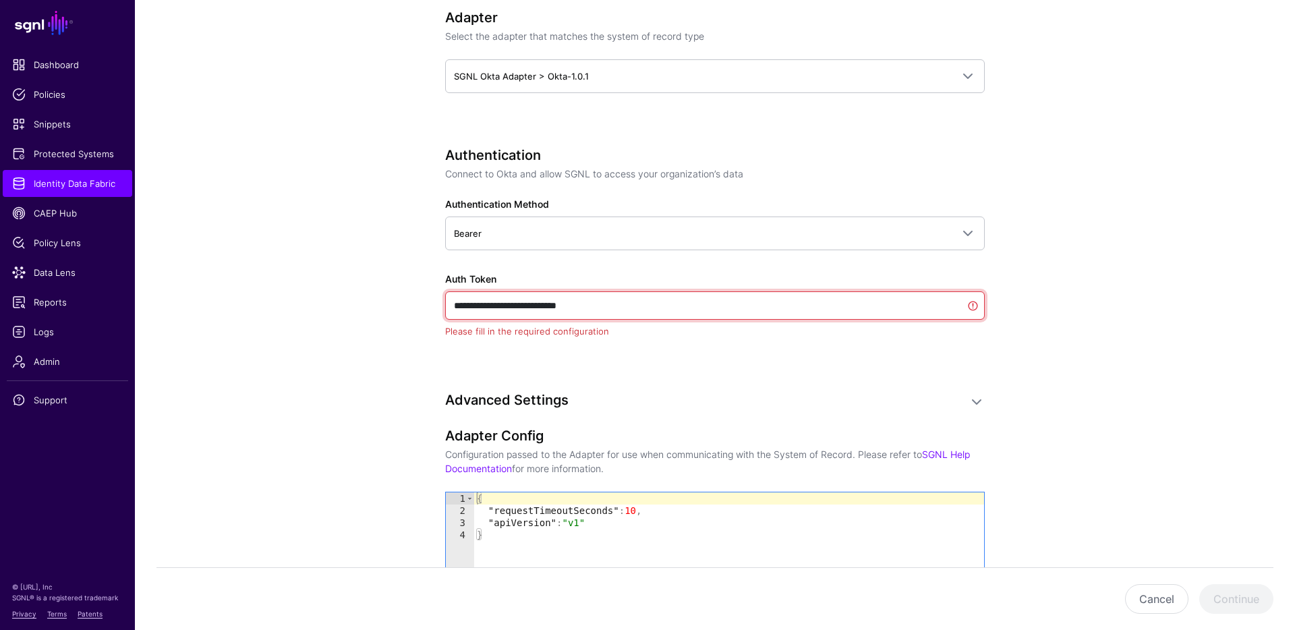
click at [470, 305] on input "**********" at bounding box center [715, 305] width 540 height 28
click at [662, 300] on input "**********" at bounding box center [715, 305] width 540 height 28
click at [457, 305] on input "**********" at bounding box center [715, 305] width 540 height 28
drag, startPoint x: 635, startPoint y: 305, endPoint x: 416, endPoint y: 296, distance: 220.1
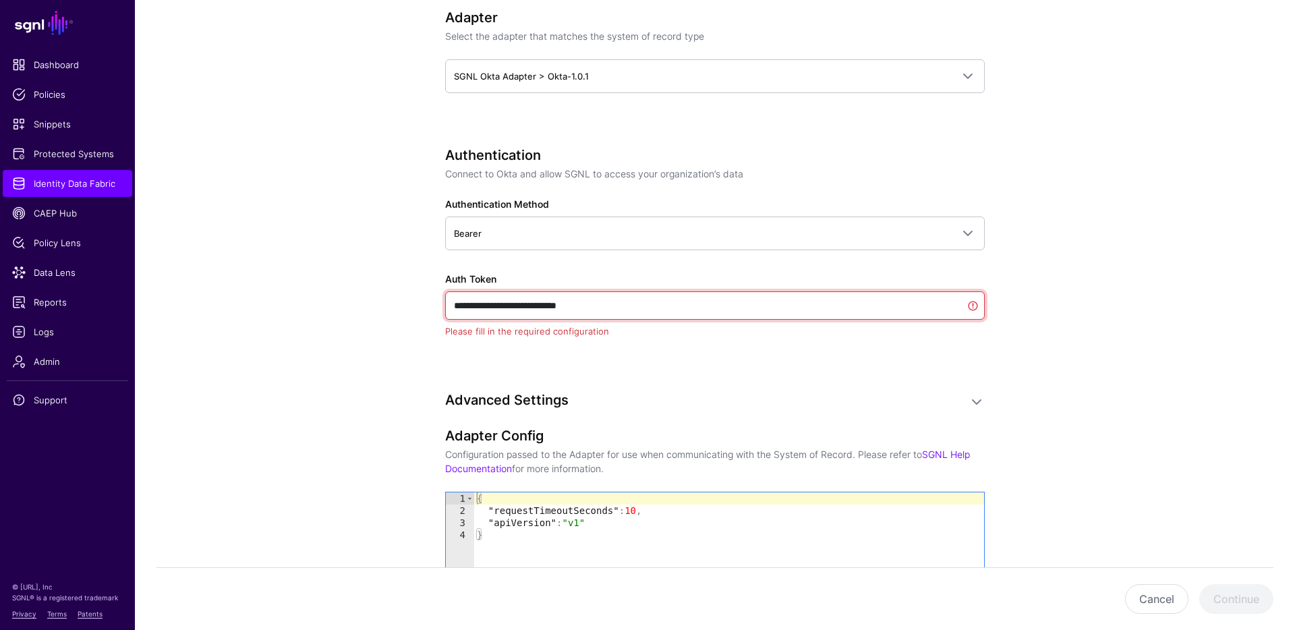
click at [416, 296] on div "**********" at bounding box center [715, 202] width 626 height 1510
click at [616, 303] on input "Auth Token" at bounding box center [715, 305] width 540 height 28
click at [334, 82] on app-datasources-details-form "**********" at bounding box center [715, 202] width 1160 height 1510
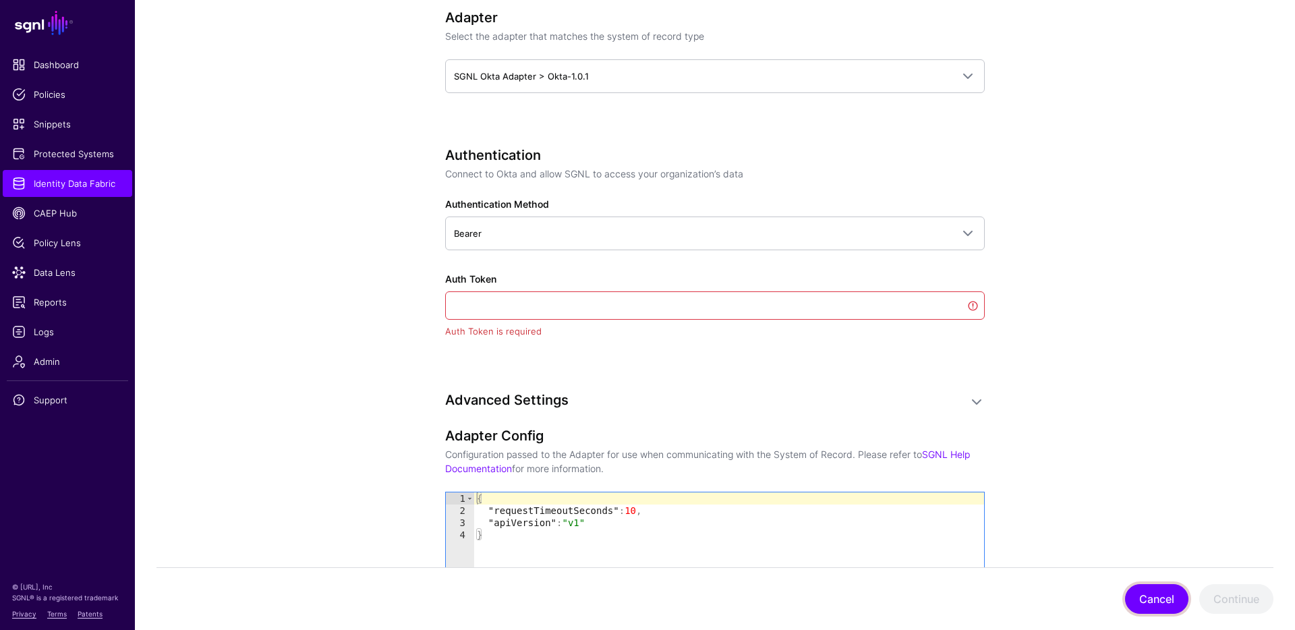
click at [1152, 603] on button "Cancel" at bounding box center [1156, 599] width 63 height 30
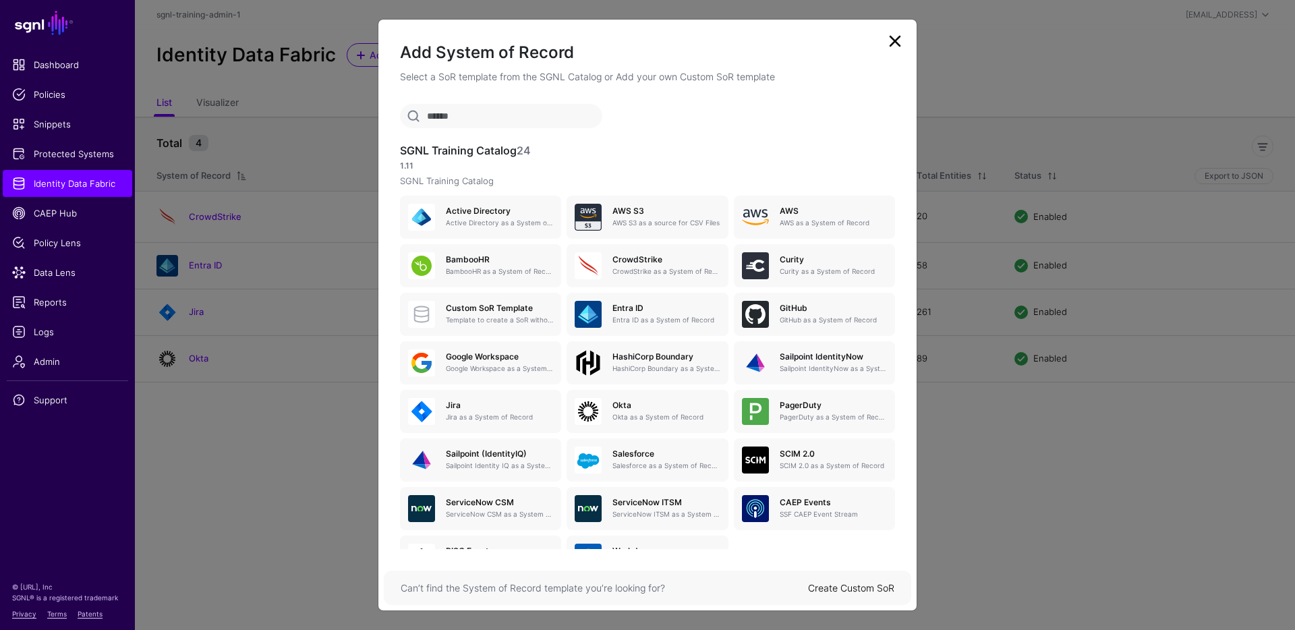
click at [899, 34] on link at bounding box center [895, 41] width 22 height 22
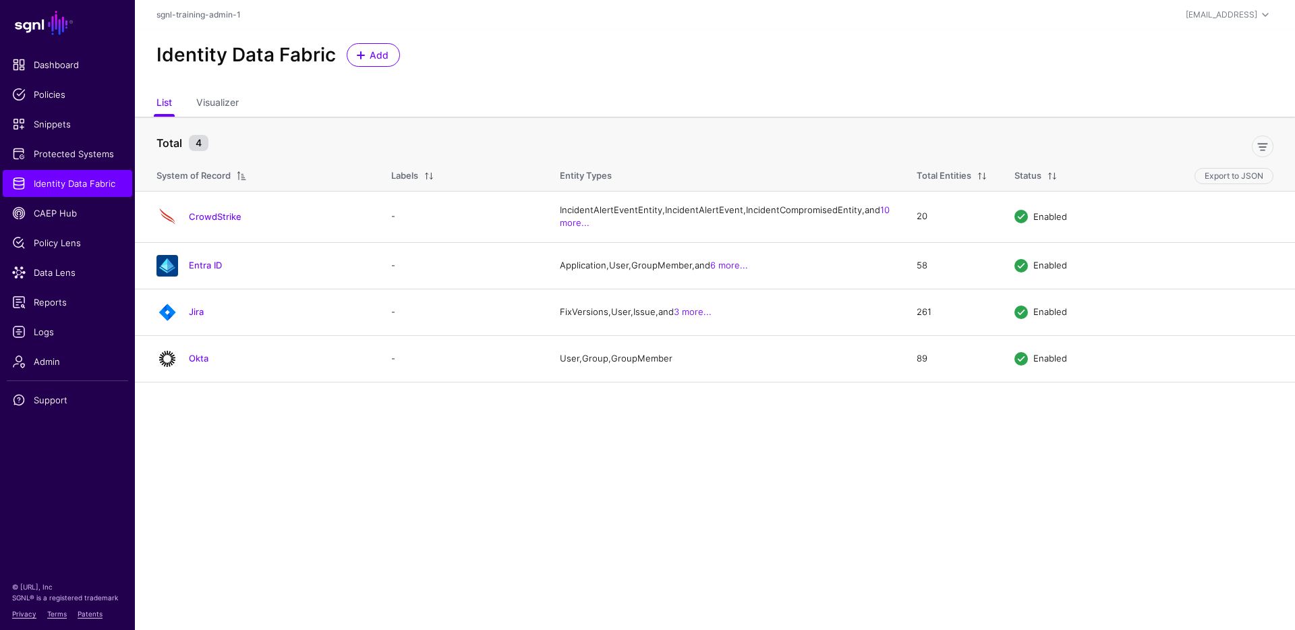
drag, startPoint x: 200, startPoint y: 345, endPoint x: 223, endPoint y: 341, distance: 23.9
click at [200, 317] on link "Jira" at bounding box center [196, 311] width 15 height 11
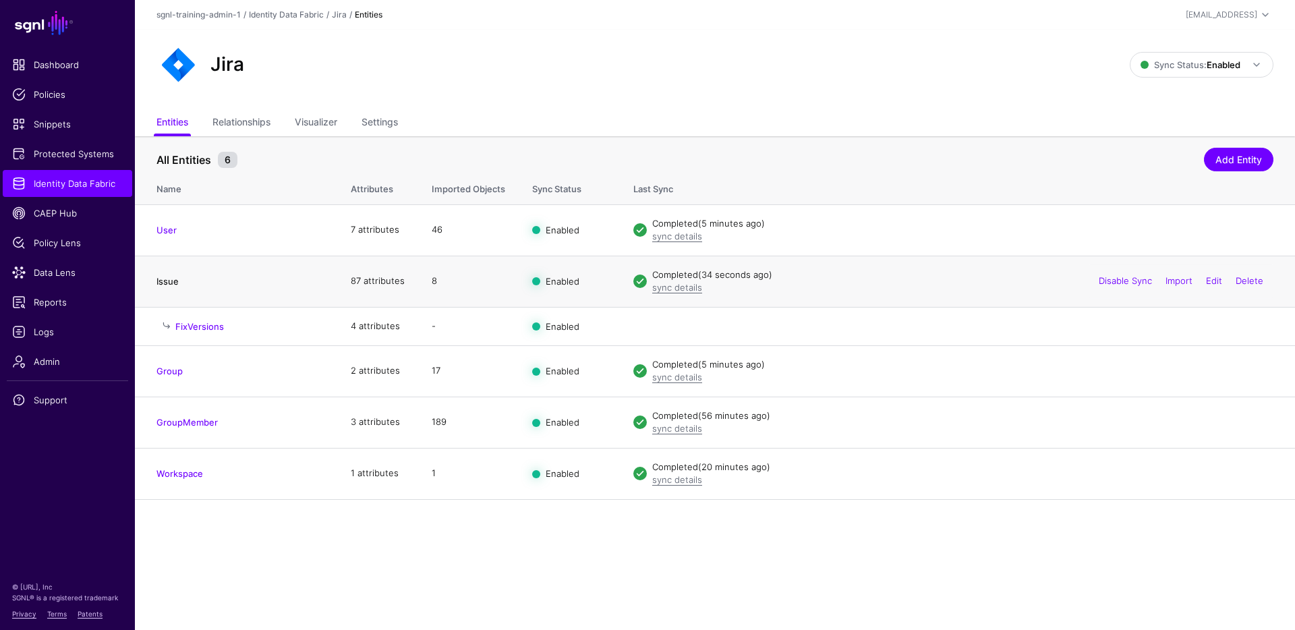
click at [160, 280] on link "Issue" at bounding box center [168, 281] width 22 height 11
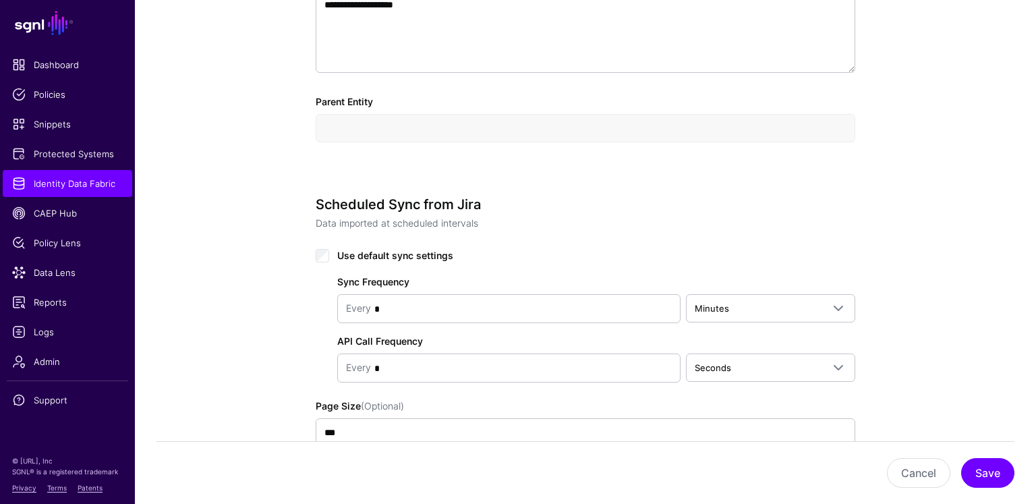
scroll to position [639, 0]
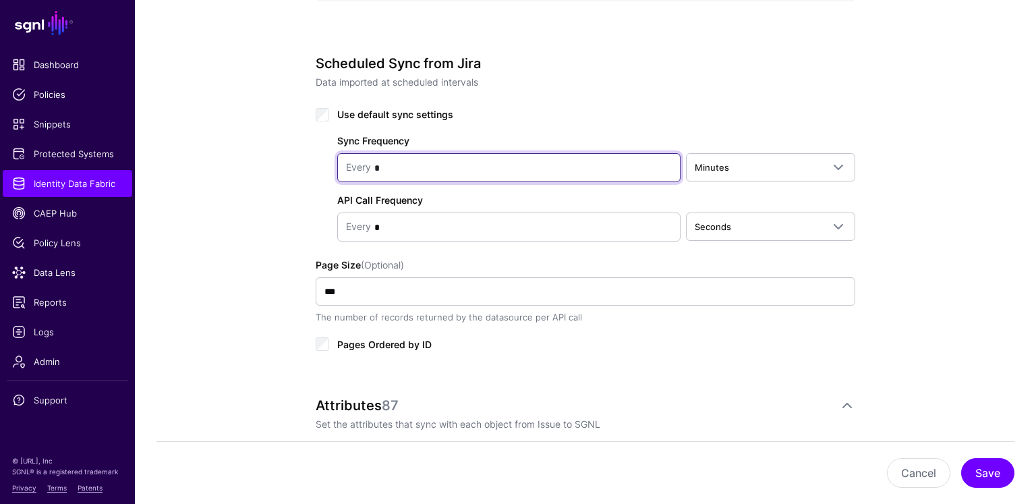
click at [400, 165] on input "*" at bounding box center [521, 167] width 301 height 27
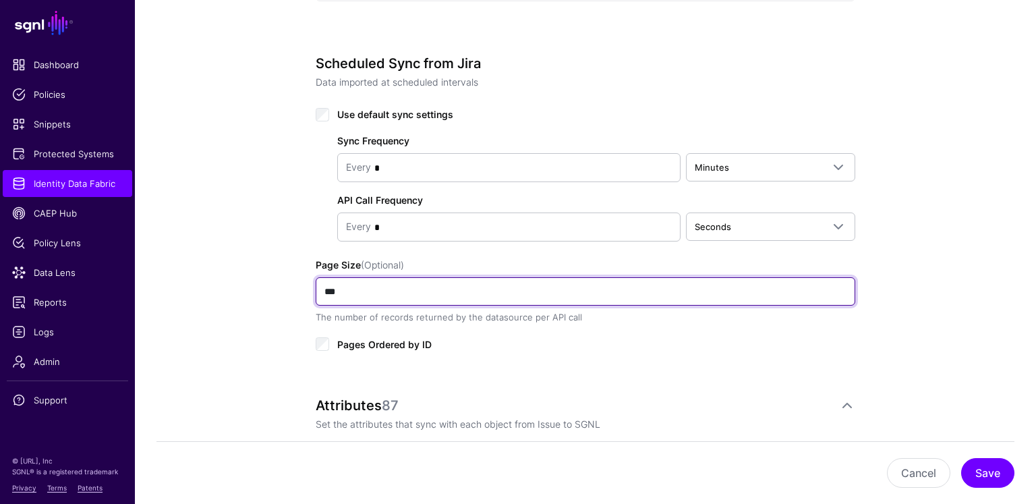
drag, startPoint x: 351, startPoint y: 288, endPoint x: 399, endPoint y: 295, distance: 49.1
click at [351, 288] on input "***" at bounding box center [586, 291] width 540 height 28
drag, startPoint x: 414, startPoint y: 285, endPoint x: 317, endPoint y: 279, distance: 97.4
click at [317, 279] on input "***" at bounding box center [586, 291] width 540 height 28
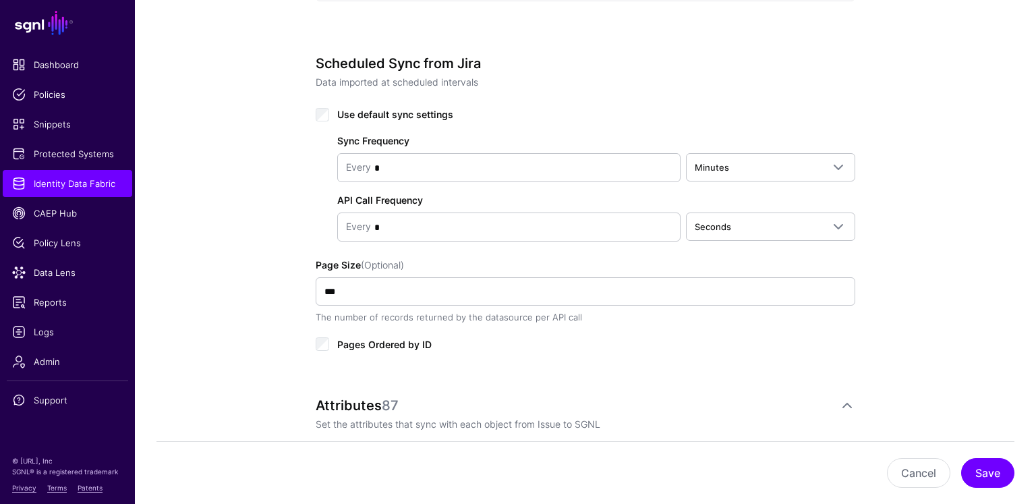
click at [642, 343] on div "Pages Ordered by ID" at bounding box center [586, 343] width 540 height 16
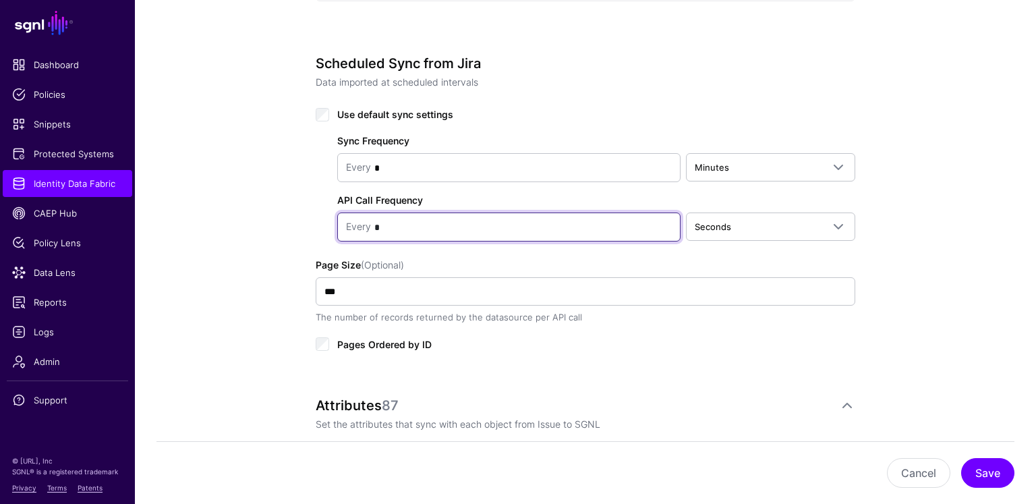
click at [443, 226] on input "*" at bounding box center [521, 227] width 301 height 27
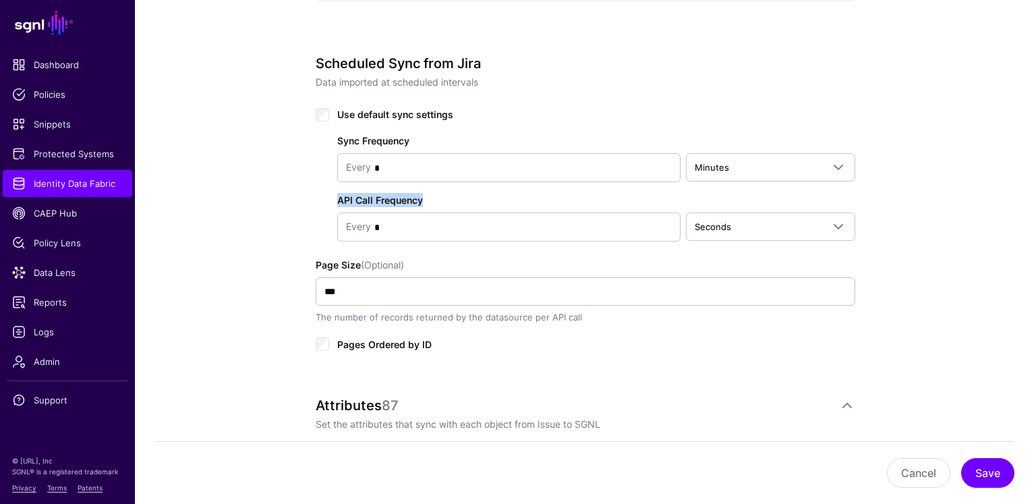
drag, startPoint x: 435, startPoint y: 191, endPoint x: 332, endPoint y: 196, distance: 103.4
click at [332, 196] on div "Sync Frequency Every * Minutes Seconds Minutes Hours Days Weeks Months Years AP…" at bounding box center [586, 182] width 540 height 119
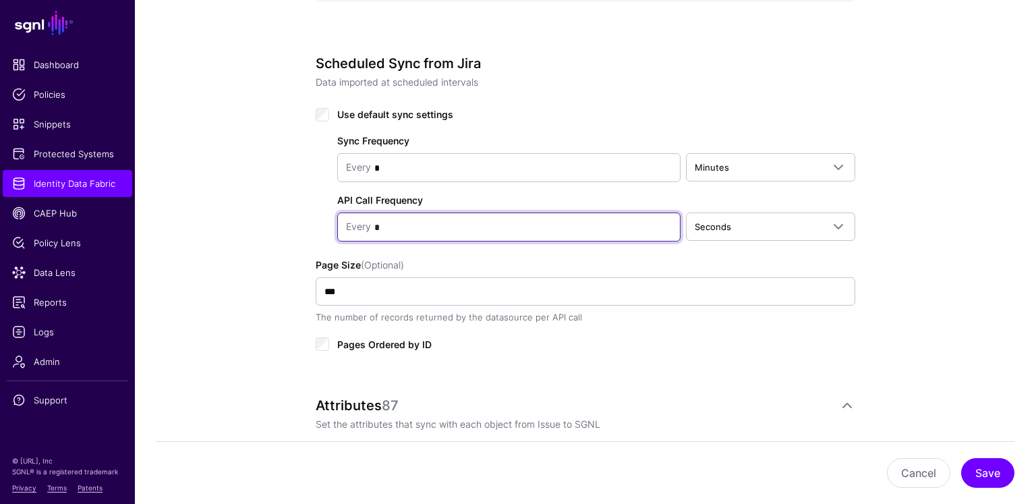
click at [409, 229] on input "*" at bounding box center [521, 227] width 301 height 27
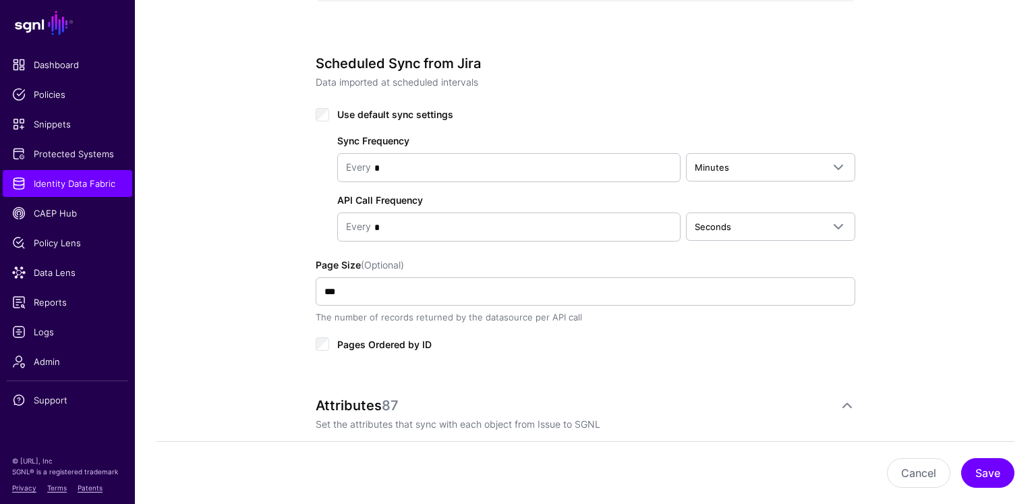
click at [460, 254] on div "Use default sync settings Sync Frequency Every * Minutes Seconds Minutes Hours …" at bounding box center [586, 228] width 540 height 246
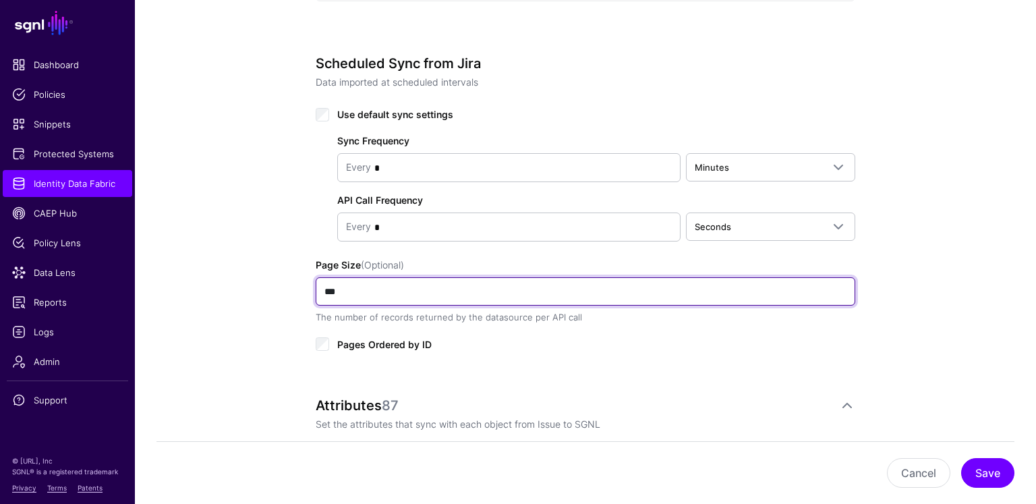
click at [380, 279] on input "***" at bounding box center [586, 291] width 540 height 28
click at [393, 291] on input "***" at bounding box center [586, 291] width 540 height 28
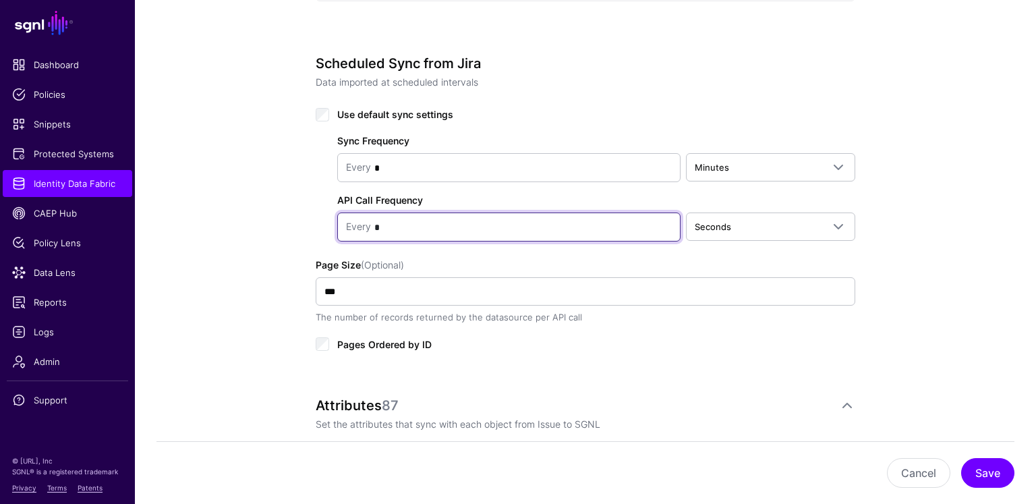
click at [411, 228] on input "*" at bounding box center [521, 227] width 301 height 27
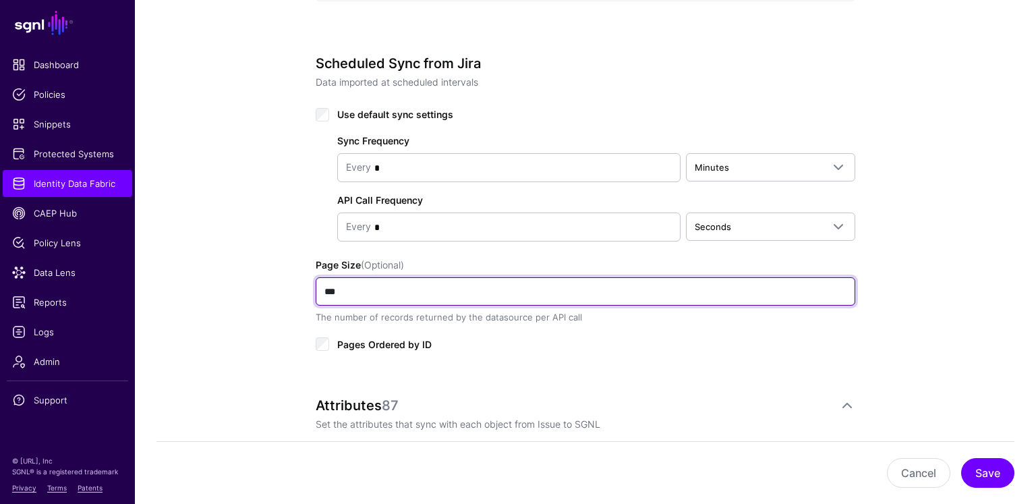
click at [360, 291] on input "***" at bounding box center [586, 291] width 540 height 28
click at [352, 291] on input "***" at bounding box center [586, 291] width 540 height 28
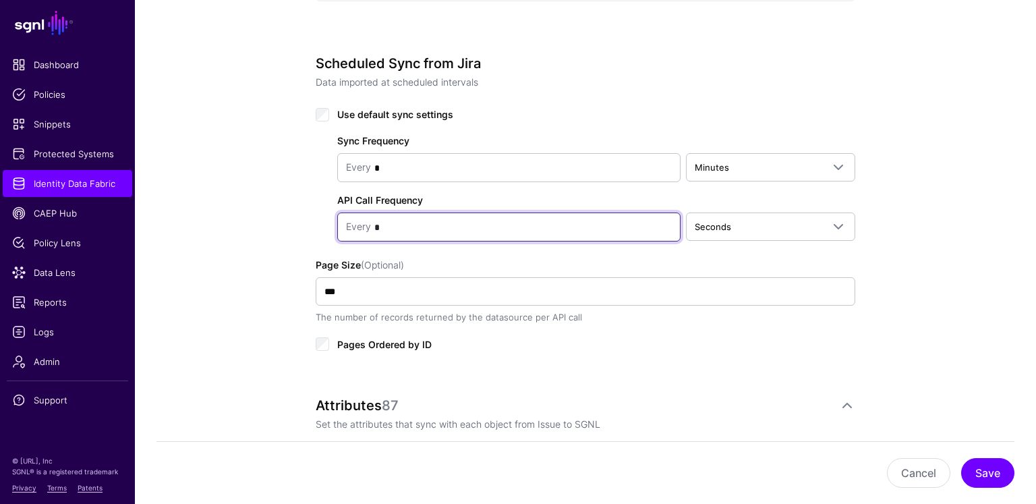
click at [381, 221] on input "*" at bounding box center [521, 227] width 301 height 27
drag, startPoint x: 387, startPoint y: 225, endPoint x: 374, endPoint y: 223, distance: 12.2
click at [374, 223] on input "*" at bounding box center [521, 227] width 301 height 27
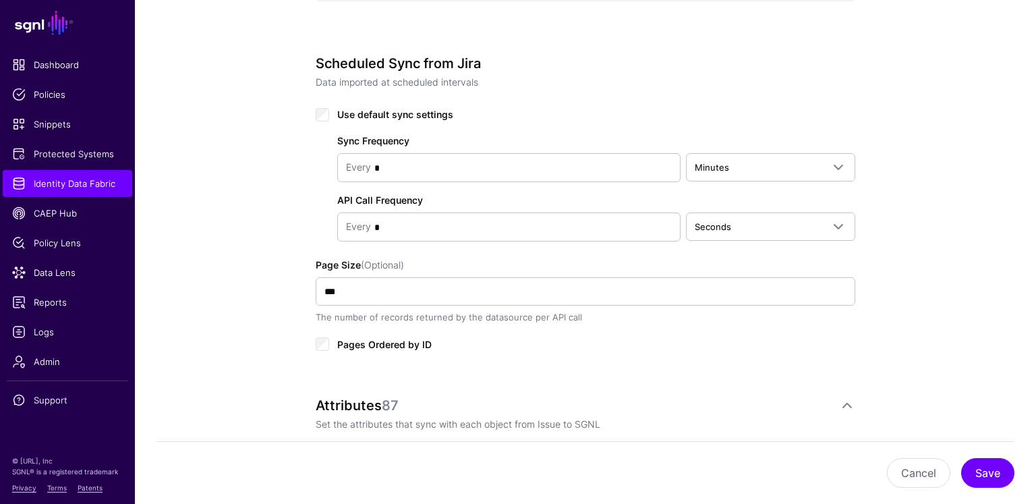
click at [430, 195] on div "Sync Frequency Every * Minutes Seconds Minutes Hours Days Weeks Months Years AP…" at bounding box center [586, 182] width 540 height 119
click at [421, 196] on div "Sync Frequency Every * Minutes Seconds Minutes Hours Days Weeks Months Years AP…" at bounding box center [586, 182] width 540 height 119
drag, startPoint x: 430, startPoint y: 196, endPoint x: 327, endPoint y: 204, distance: 104.2
click at [327, 204] on div "Sync Frequency Every * Minutes Seconds Minutes Hours Days Weeks Months Years AP…" at bounding box center [586, 182] width 540 height 119
click at [430, 199] on div "Sync Frequency Every * Minutes Seconds Minutes Hours Days Weeks Months Years AP…" at bounding box center [586, 182] width 540 height 119
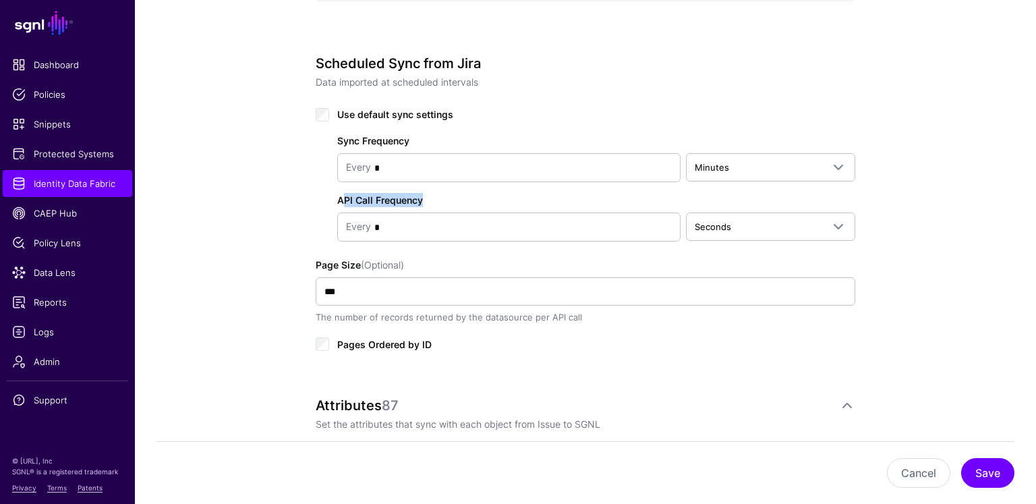
drag, startPoint x: 422, startPoint y: 198, endPoint x: 343, endPoint y: 194, distance: 78.4
click at [343, 194] on label "API Call Frequency" at bounding box center [380, 200] width 86 height 14
click at [345, 196] on label "API Call Frequency" at bounding box center [380, 200] width 86 height 14
click at [420, 261] on div "Page Size (Optional) *** The number of records returned by the datasource per A…" at bounding box center [586, 291] width 540 height 67
drag, startPoint x: 413, startPoint y: 200, endPoint x: 303, endPoint y: 186, distance: 110.9
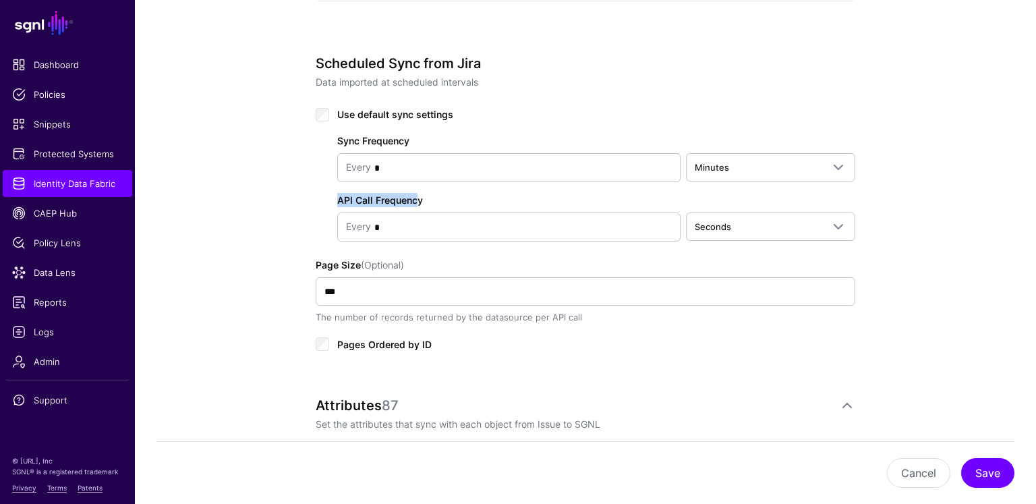
click at [303, 186] on div "**********" at bounding box center [586, 161] width 626 height 1378
click at [431, 196] on div "Sync Frequency Every * Minutes Seconds Minutes Hours Days Weeks Months Years AP…" at bounding box center [586, 182] width 540 height 119
drag, startPoint x: 442, startPoint y: 194, endPoint x: 317, endPoint y: 195, distance: 124.8
click at [317, 195] on div "Sync Frequency Every * Minutes Seconds Minutes Hours Days Weeks Months Years AP…" at bounding box center [586, 182] width 540 height 119
copy label "API Call Frequency"
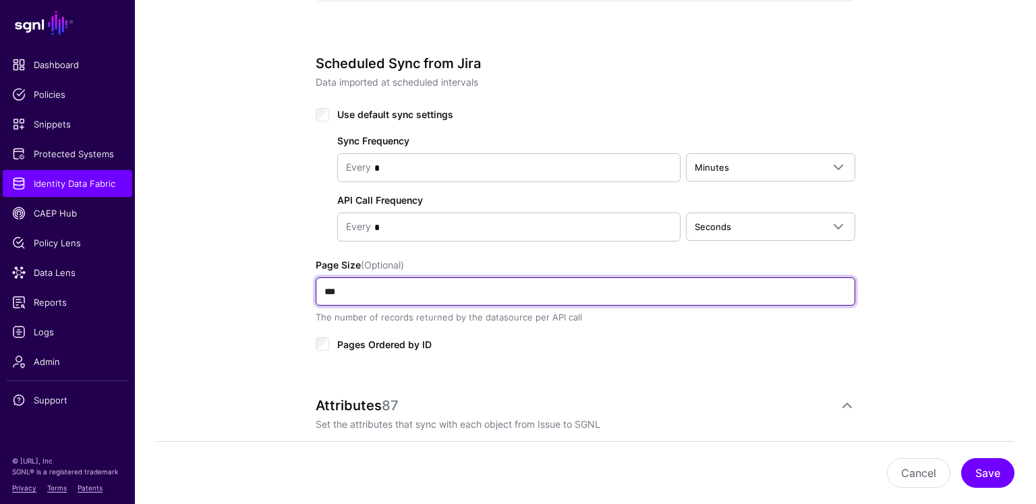
click at [363, 290] on input "***" at bounding box center [586, 291] width 540 height 28
drag, startPoint x: 359, startPoint y: 287, endPoint x: 312, endPoint y: 283, distance: 46.8
click at [312, 283] on div "**********" at bounding box center [586, 161] width 626 height 1378
click at [341, 288] on input "***" at bounding box center [586, 291] width 540 height 28
drag, startPoint x: 343, startPoint y: 289, endPoint x: 304, endPoint y: 283, distance: 39.6
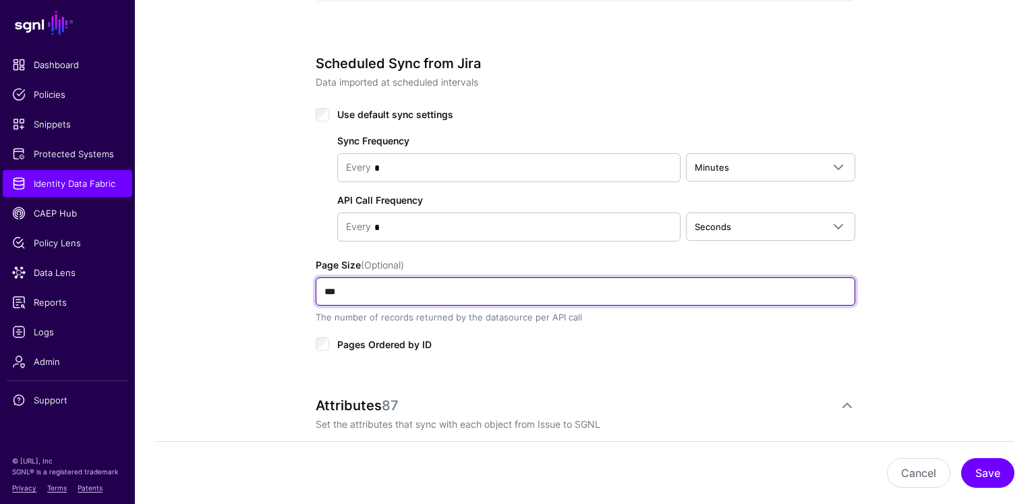
click at [304, 283] on div "**********" at bounding box center [586, 161] width 626 height 1378
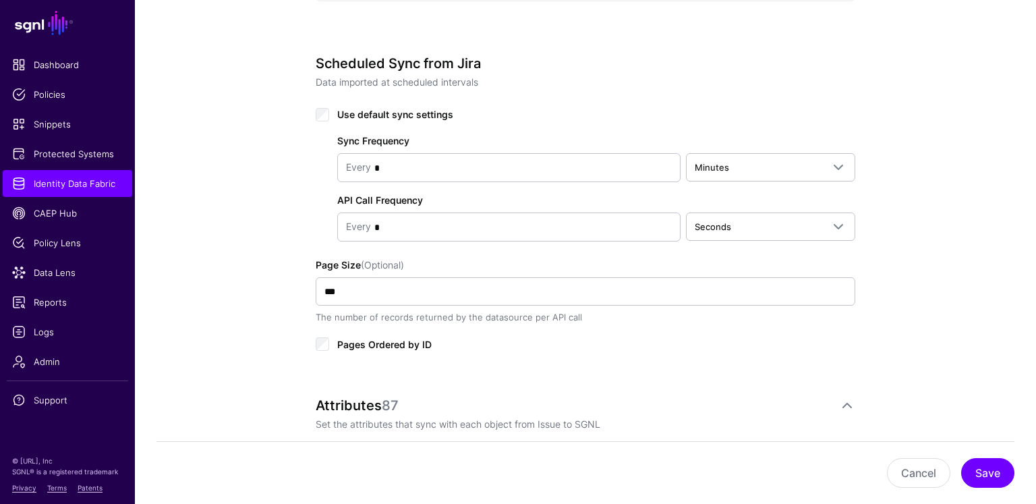
click at [475, 318] on div "The number of records returned by the datasource per API call" at bounding box center [586, 317] width 540 height 13
click at [345, 213] on div "Every *" at bounding box center [508, 226] width 343 height 29
click at [354, 196] on label "API Call Frequency" at bounding box center [380, 200] width 86 height 14
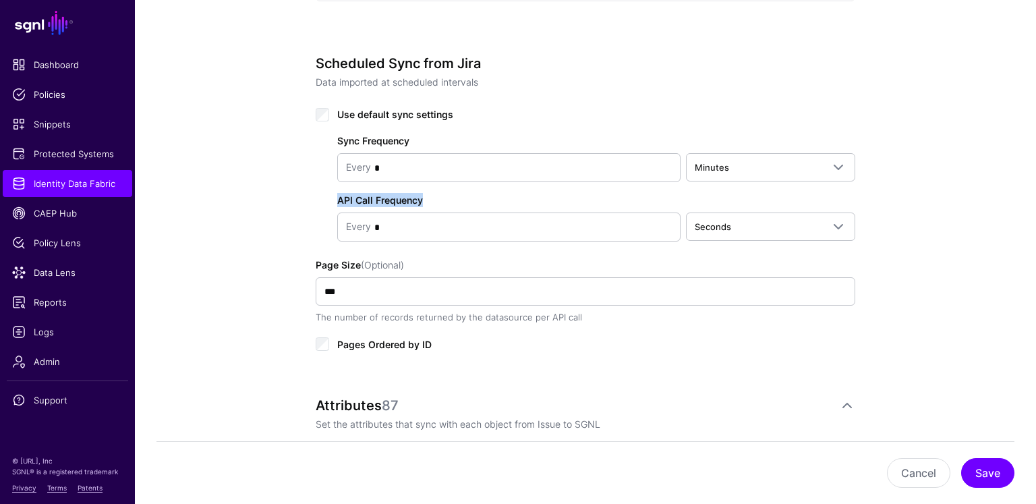
copy label "API Call Frequency"
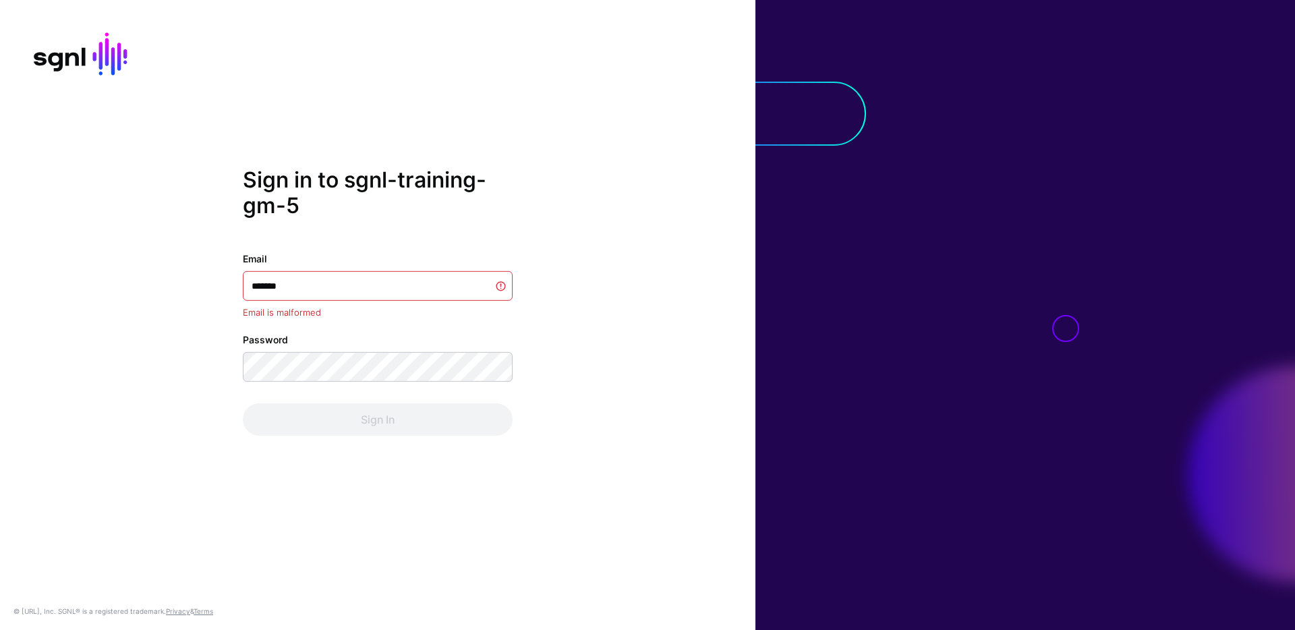
type input "*******"
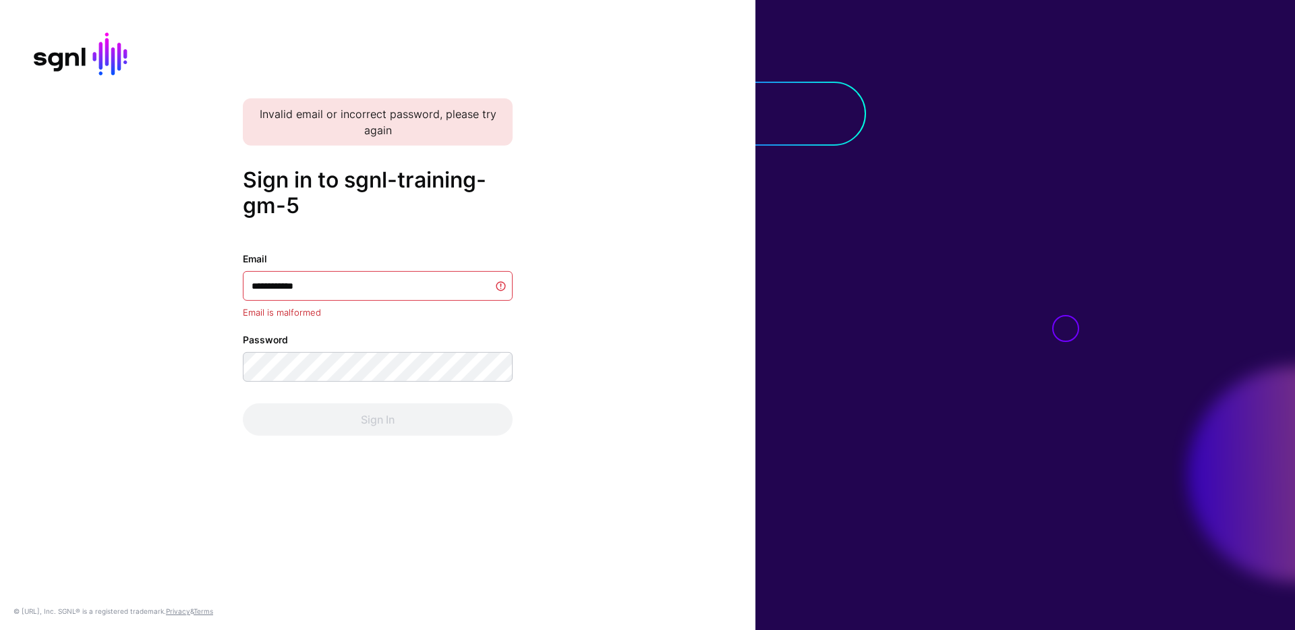
type input "**********"
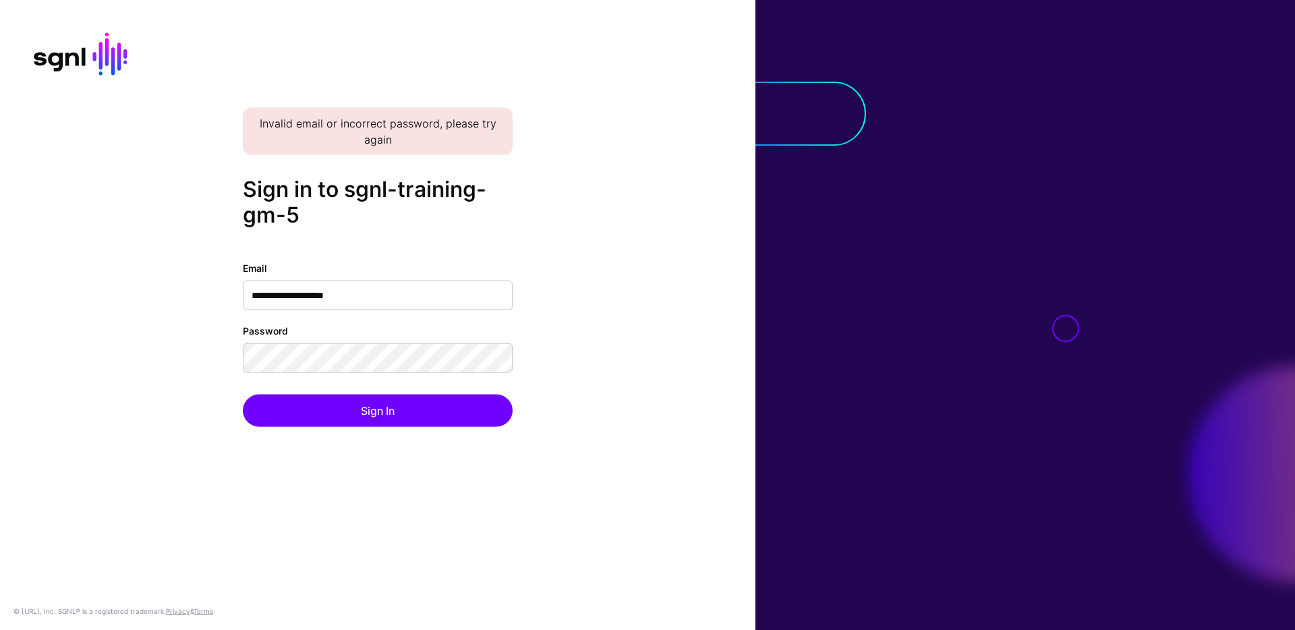
click at [600, 389] on div "**********" at bounding box center [378, 315] width 756 height 277
click at [417, 374] on div "**********" at bounding box center [378, 343] width 270 height 166
click at [368, 294] on input "**********" at bounding box center [378, 295] width 270 height 30
click at [600, 350] on div "**********" at bounding box center [378, 315] width 756 height 277
click at [640, 392] on div "**********" at bounding box center [378, 315] width 756 height 277
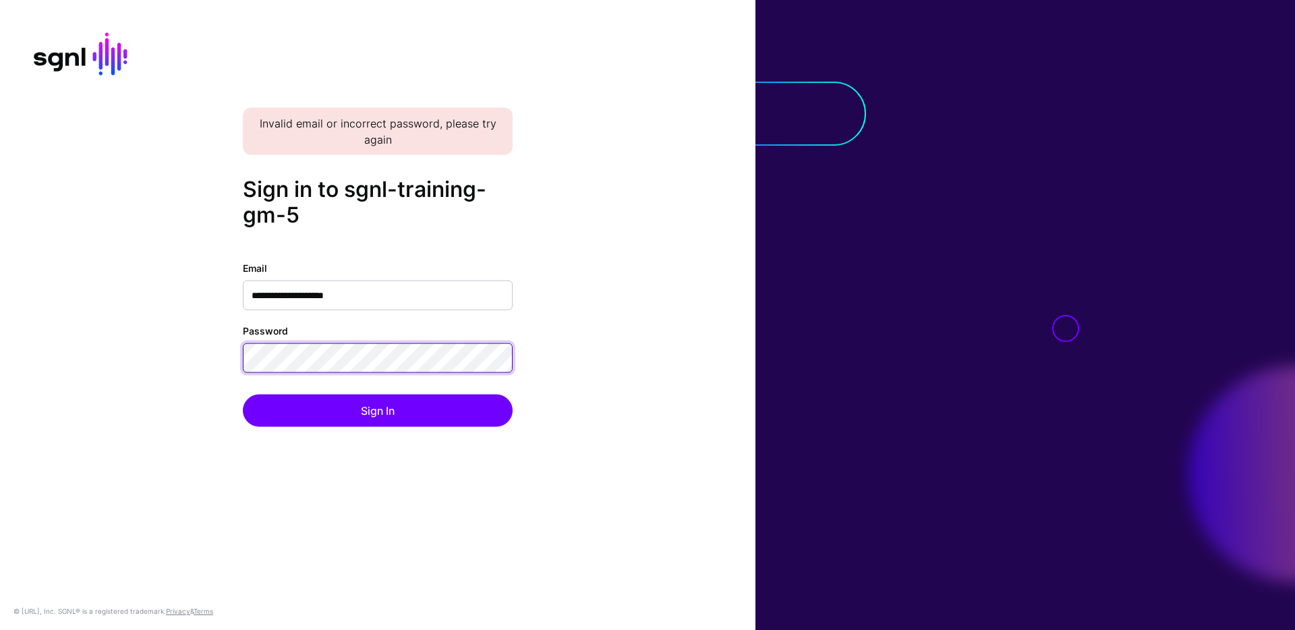
click at [230, 351] on div "**********" at bounding box center [378, 315] width 756 height 277
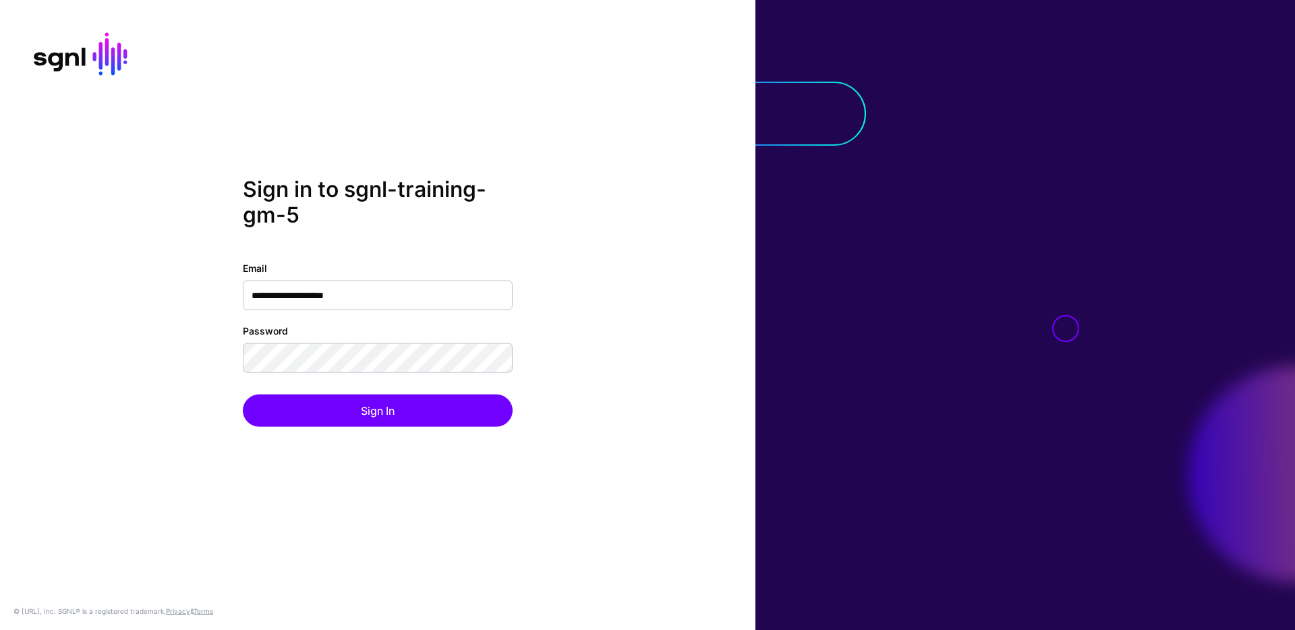
click at [515, 239] on div "**********" at bounding box center [378, 315] width 756 height 277
click at [613, 426] on div "**********" at bounding box center [378, 315] width 756 height 277
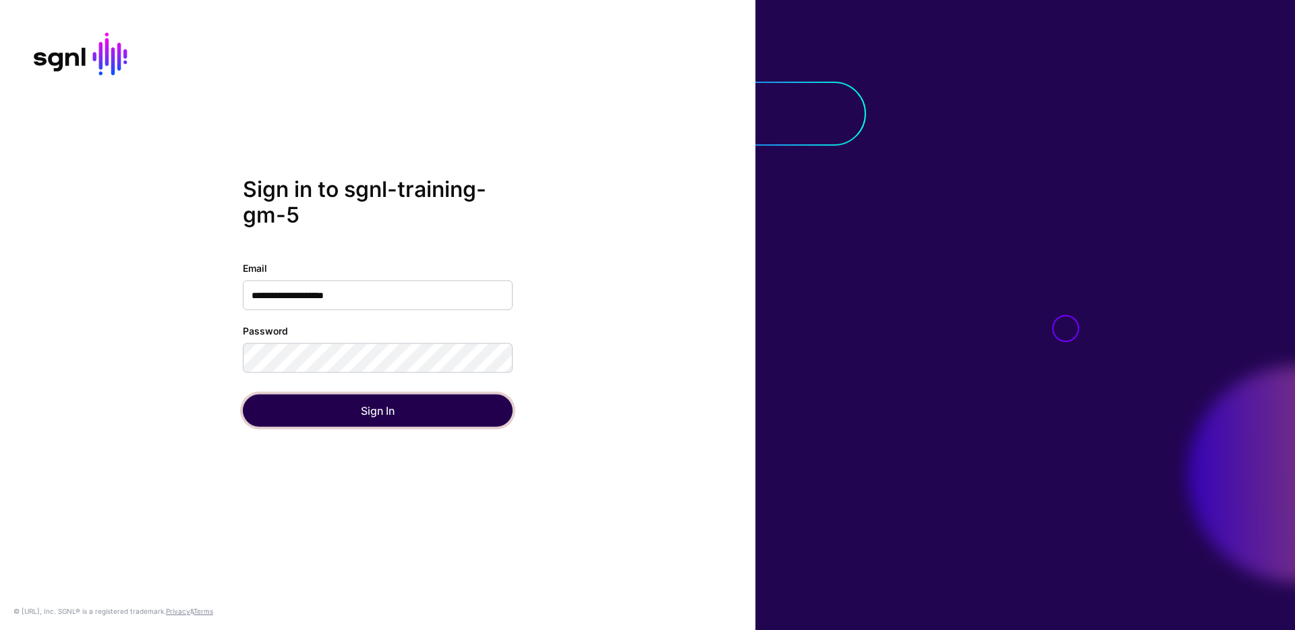
click at [355, 420] on button "Sign In" at bounding box center [378, 410] width 270 height 32
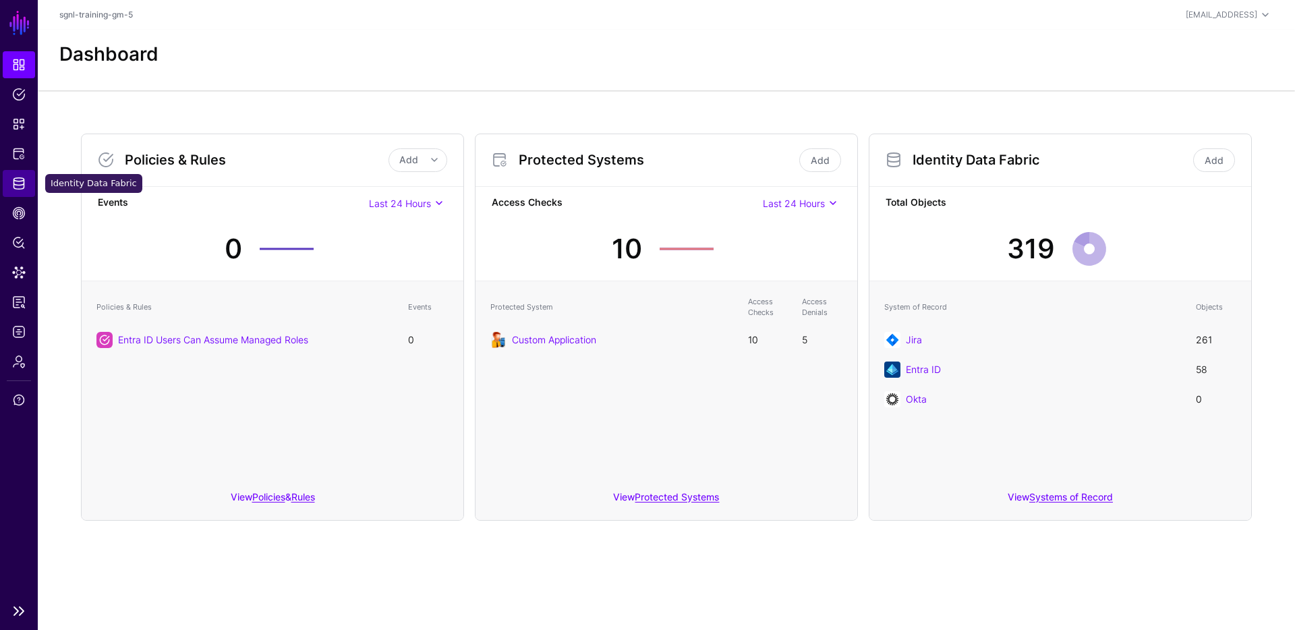
click at [21, 182] on span "Identity Data Fabric" at bounding box center [18, 183] width 13 height 13
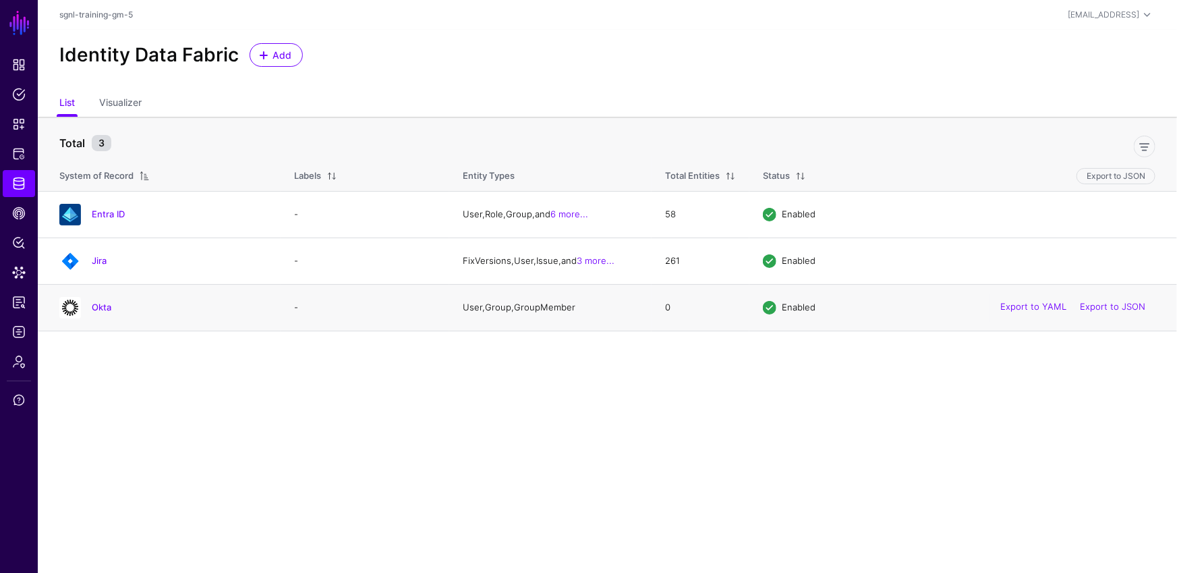
click at [115, 306] on h4 "Okta" at bounding box center [179, 307] width 175 height 12
click at [108, 309] on link "Okta" at bounding box center [102, 307] width 20 height 11
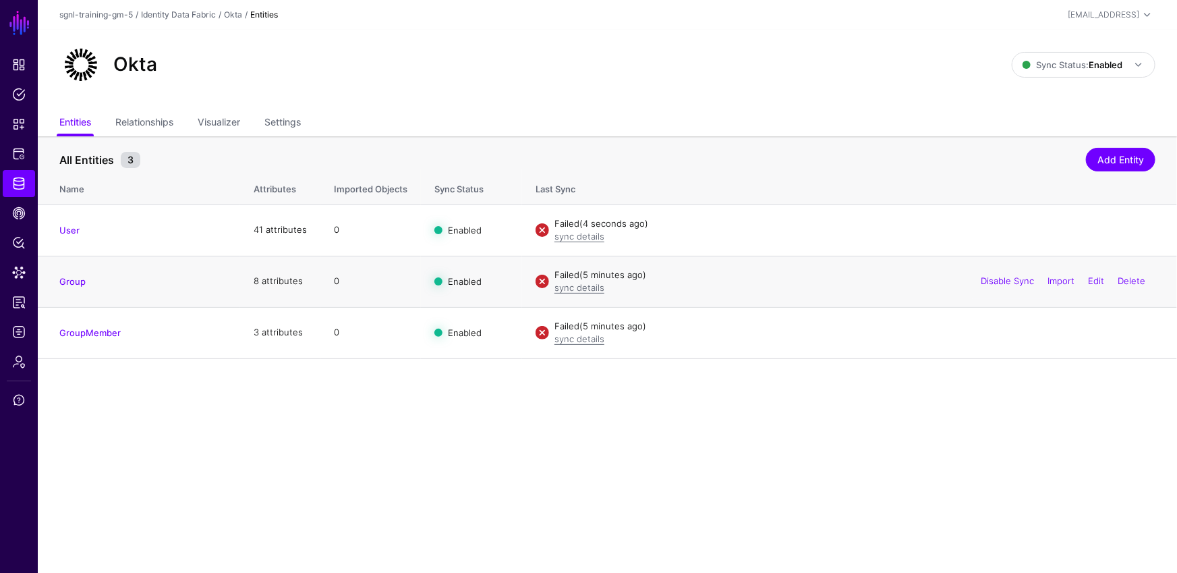
click at [573, 280] on div "Failed (5 minutes ago)" at bounding box center [855, 274] width 601 height 13
click at [575, 285] on link "sync details" at bounding box center [580, 287] width 50 height 11
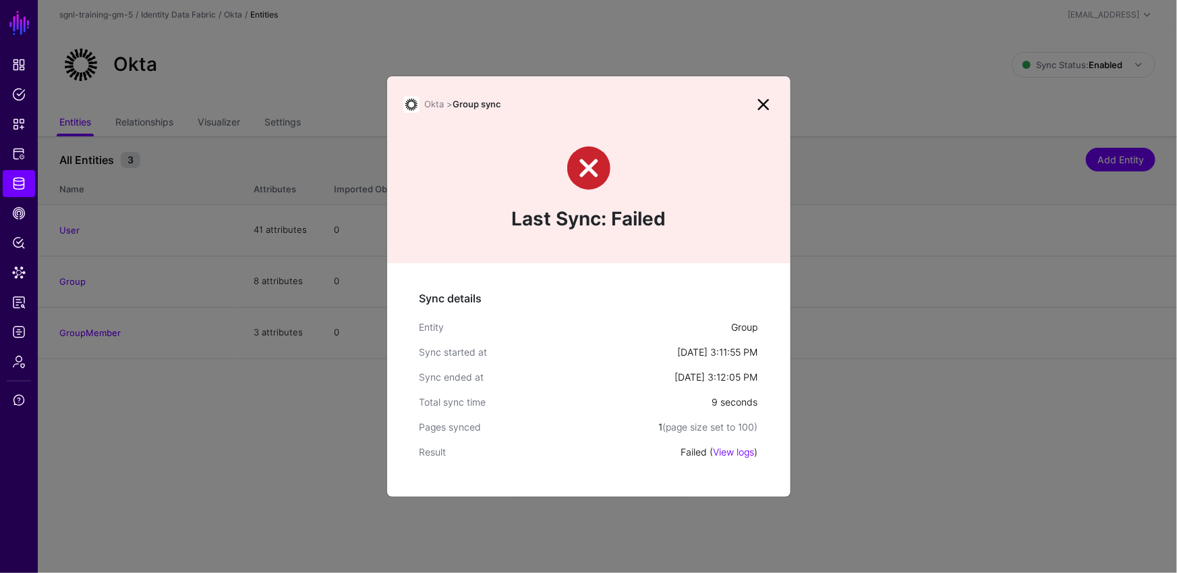
click at [737, 453] on link "View logs" at bounding box center [734, 451] width 41 height 11
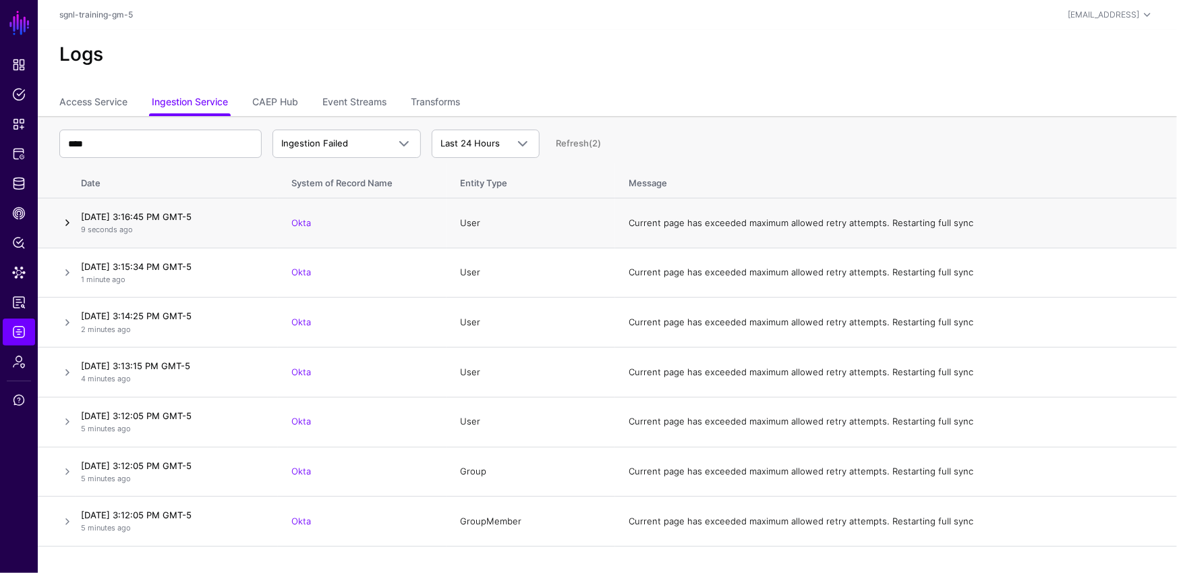
click at [69, 225] on link at bounding box center [67, 223] width 16 height 16
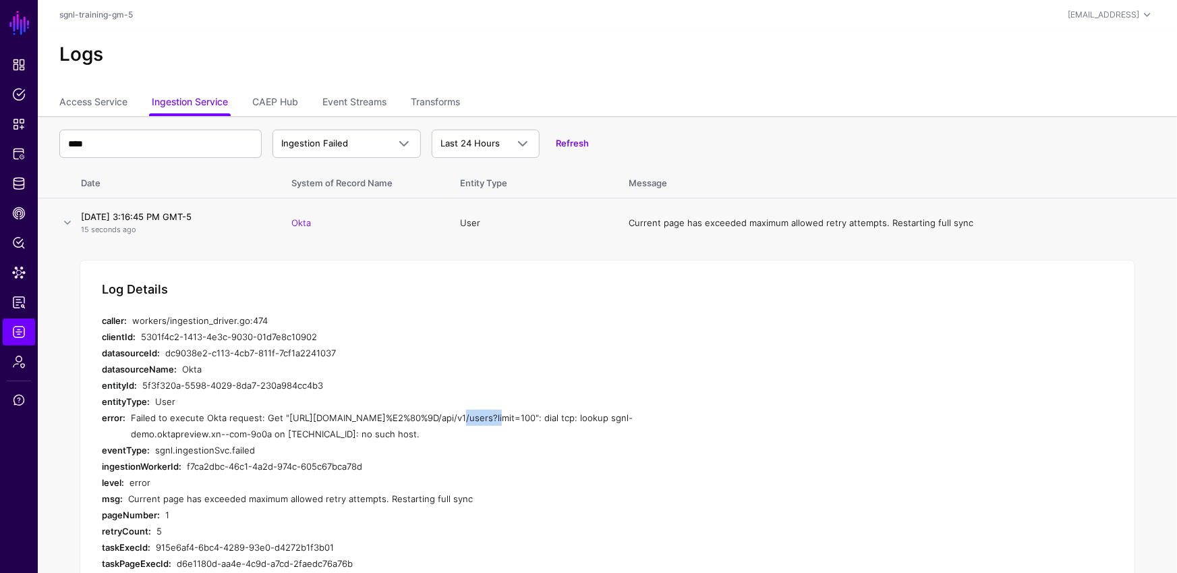
drag, startPoint x: 482, startPoint y: 416, endPoint x: 428, endPoint y: 411, distance: 54.2
click at [429, 411] on div "Failed to execute Okta request: Get "https://sgnl-demo.oktapreview.com%E2%80%9D…" at bounding box center [386, 425] width 511 height 32
click at [24, 172] on link "Identity Data Fabric" at bounding box center [19, 183] width 32 height 27
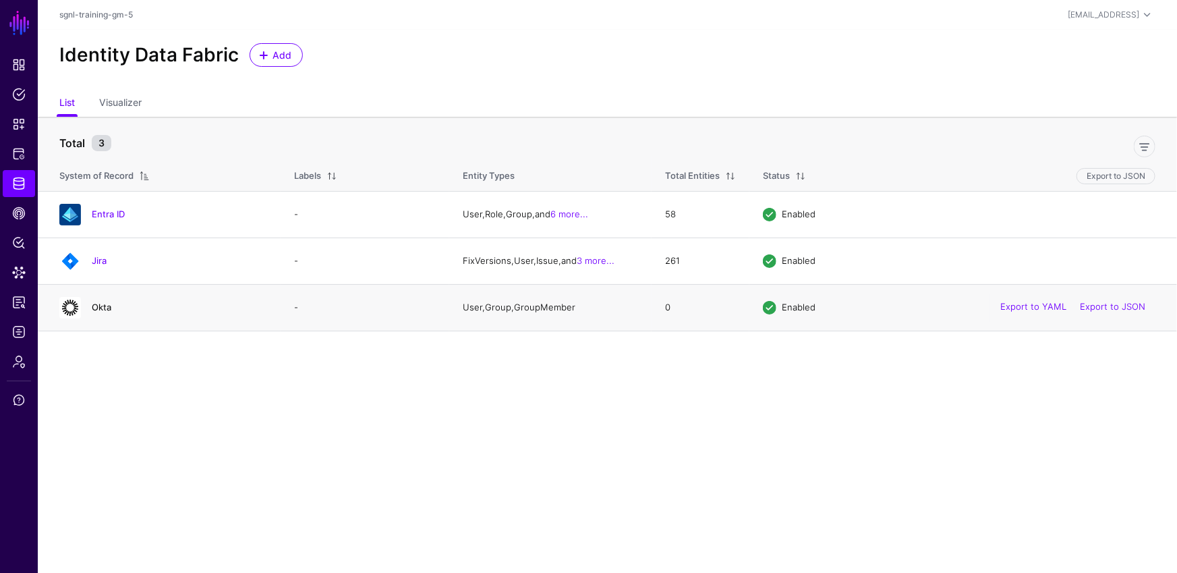
click at [107, 318] on td "Okta" at bounding box center [159, 307] width 243 height 47
click at [104, 304] on link "Okta" at bounding box center [102, 307] width 20 height 11
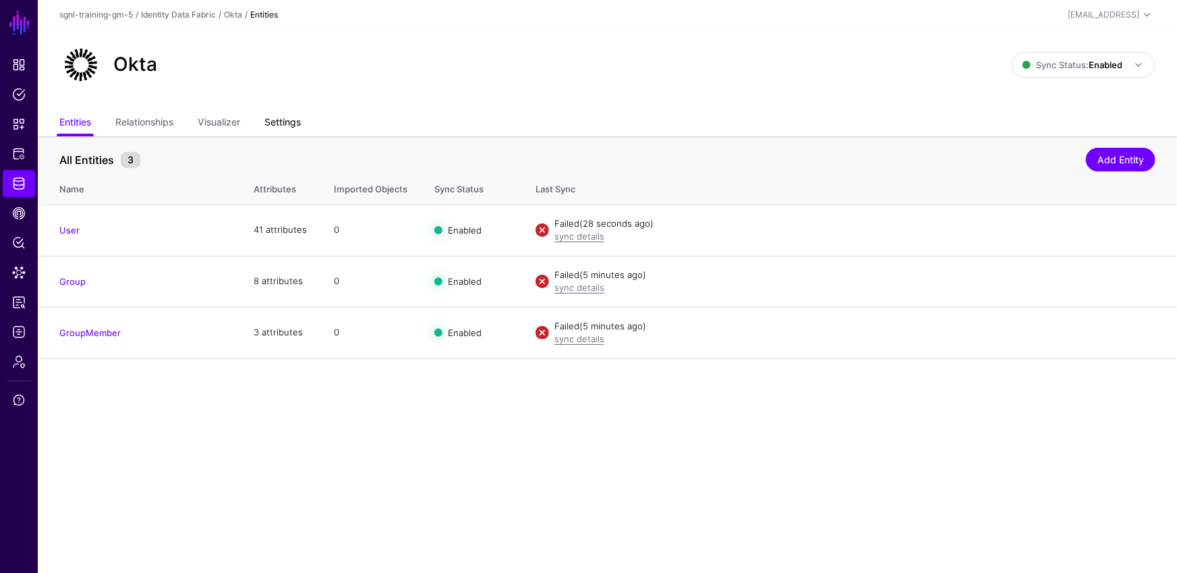
click at [296, 119] on link "Settings" at bounding box center [282, 124] width 36 height 26
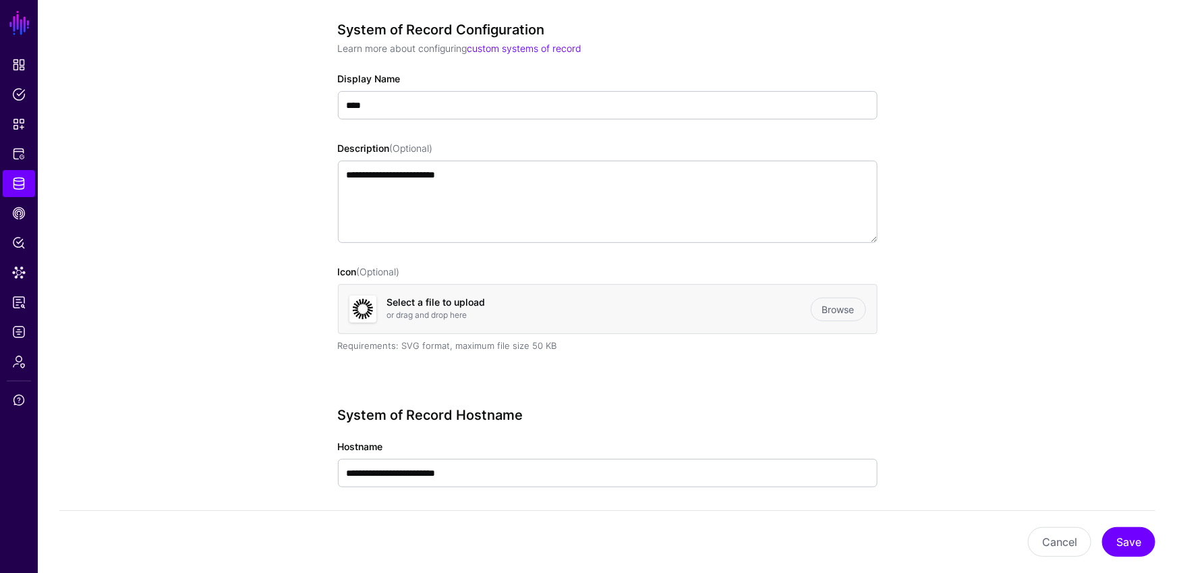
scroll to position [243, 0]
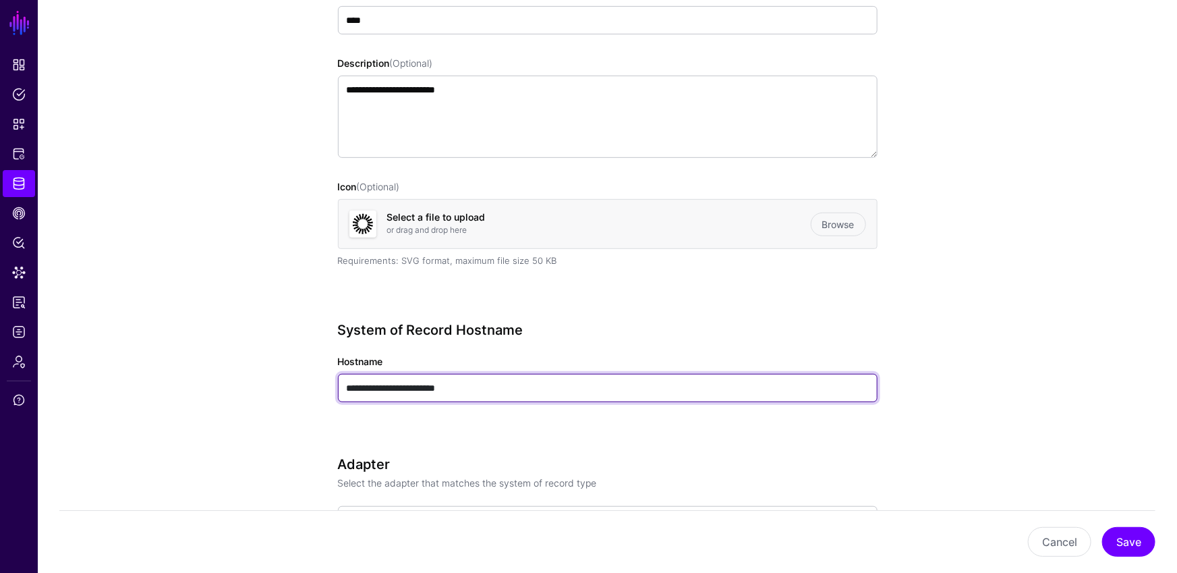
click at [516, 382] on input "**********" at bounding box center [608, 388] width 540 height 28
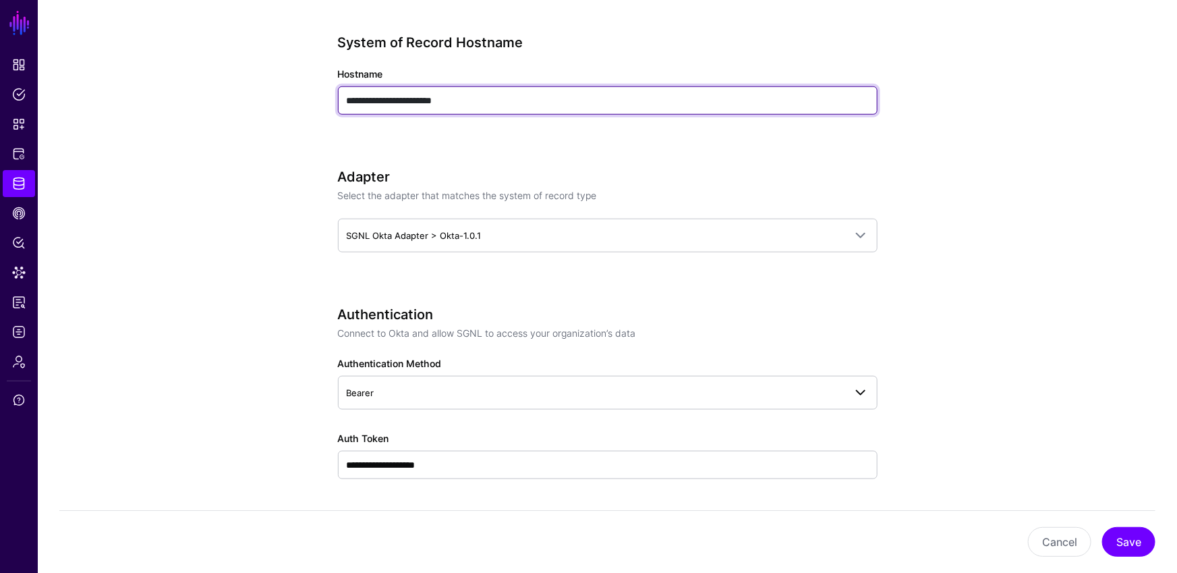
scroll to position [661, 0]
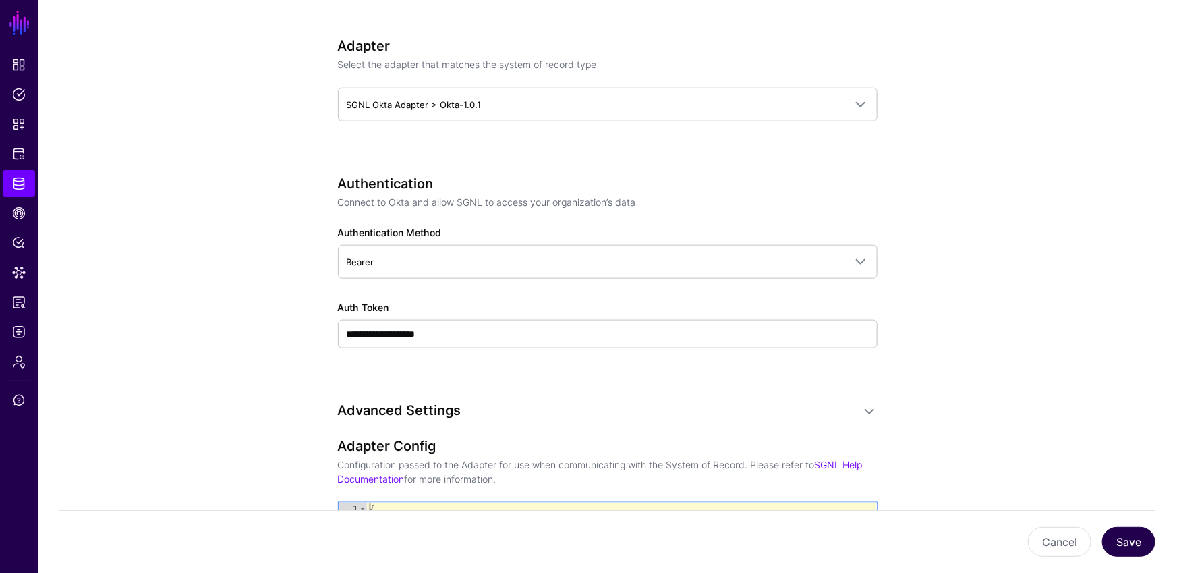
type input "**********"
click at [1144, 551] on button "Save" at bounding box center [1128, 542] width 53 height 30
click at [1135, 534] on button "Save" at bounding box center [1128, 542] width 53 height 30
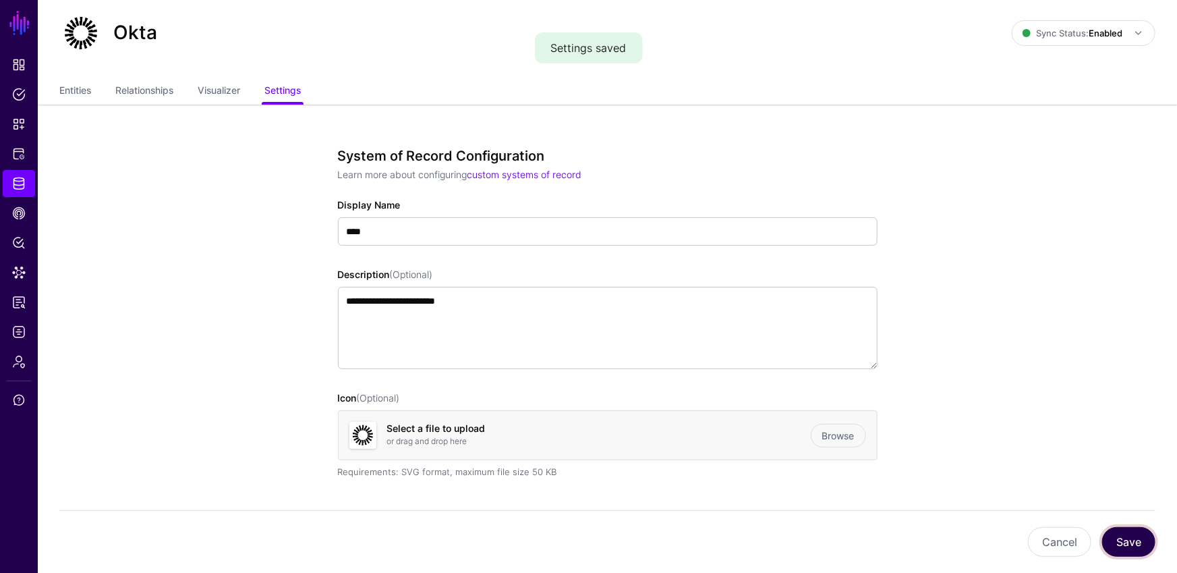
scroll to position [0, 0]
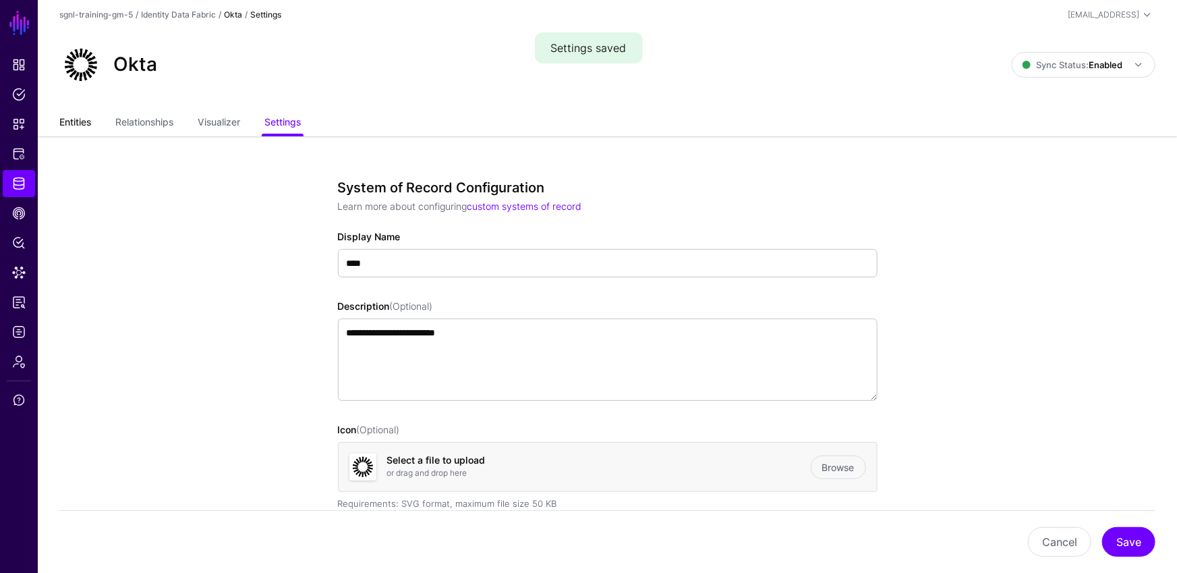
click at [90, 121] on link "Entities" at bounding box center [75, 124] width 32 height 26
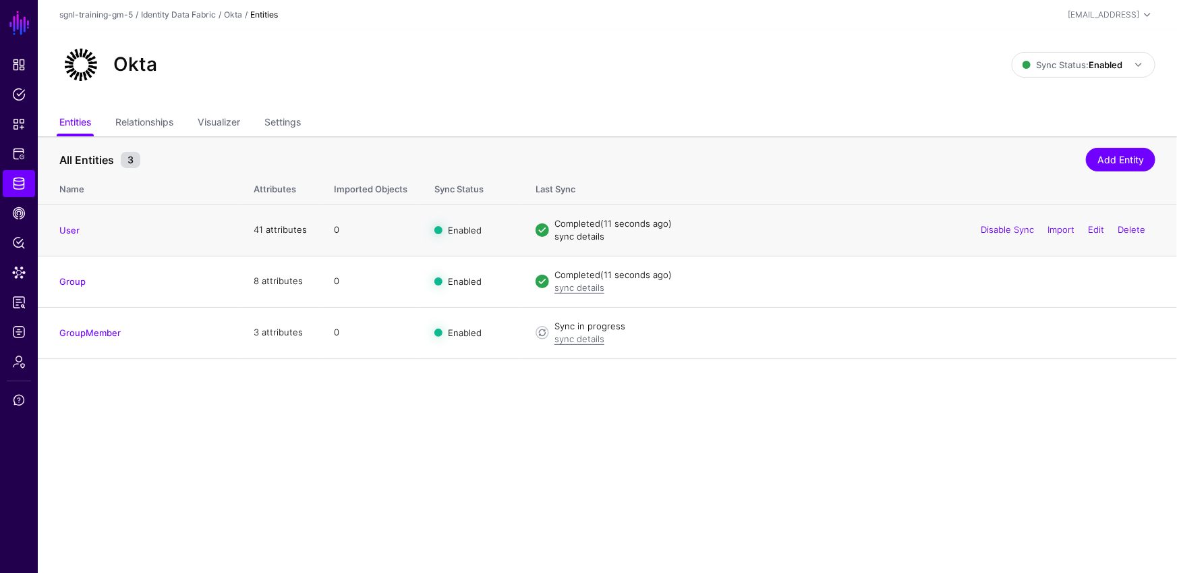
click at [588, 238] on link "sync details" at bounding box center [580, 236] width 50 height 11
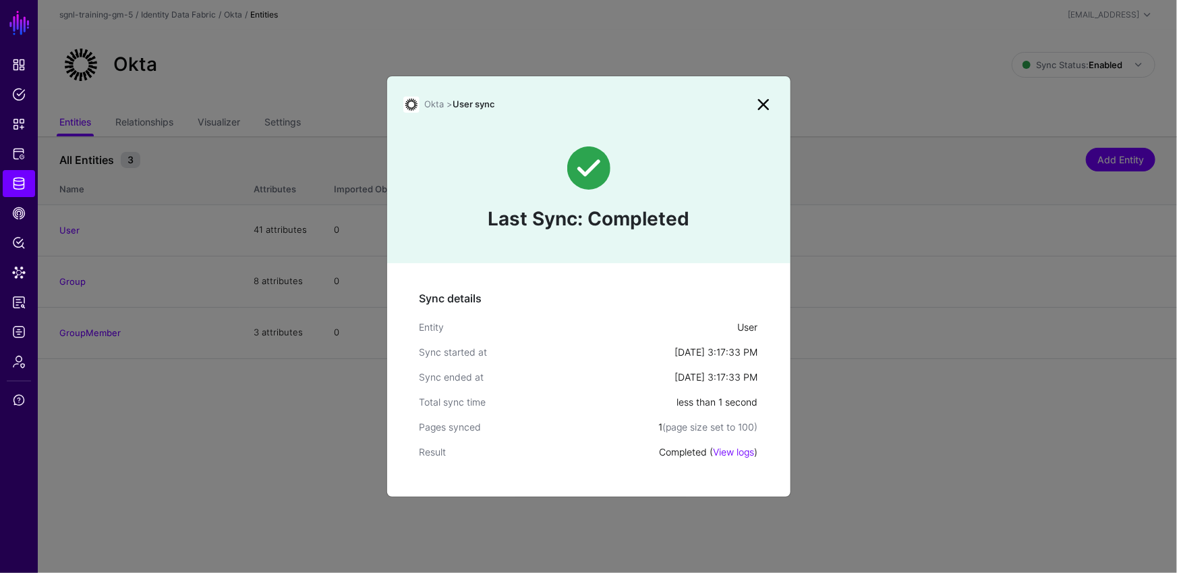
click at [16, 300] on ngb-modal-window "Okta > User sync Last Sync: Completed Sync details Entity User Sync started at …" at bounding box center [588, 286] width 1177 height 573
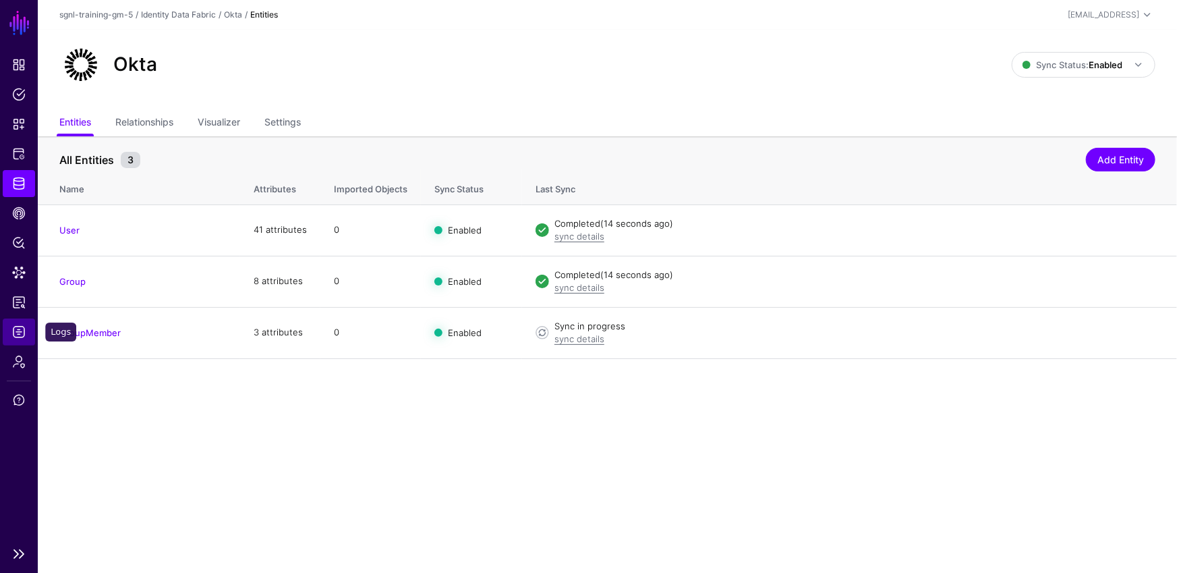
click at [23, 329] on span "Logs" at bounding box center [18, 331] width 13 height 13
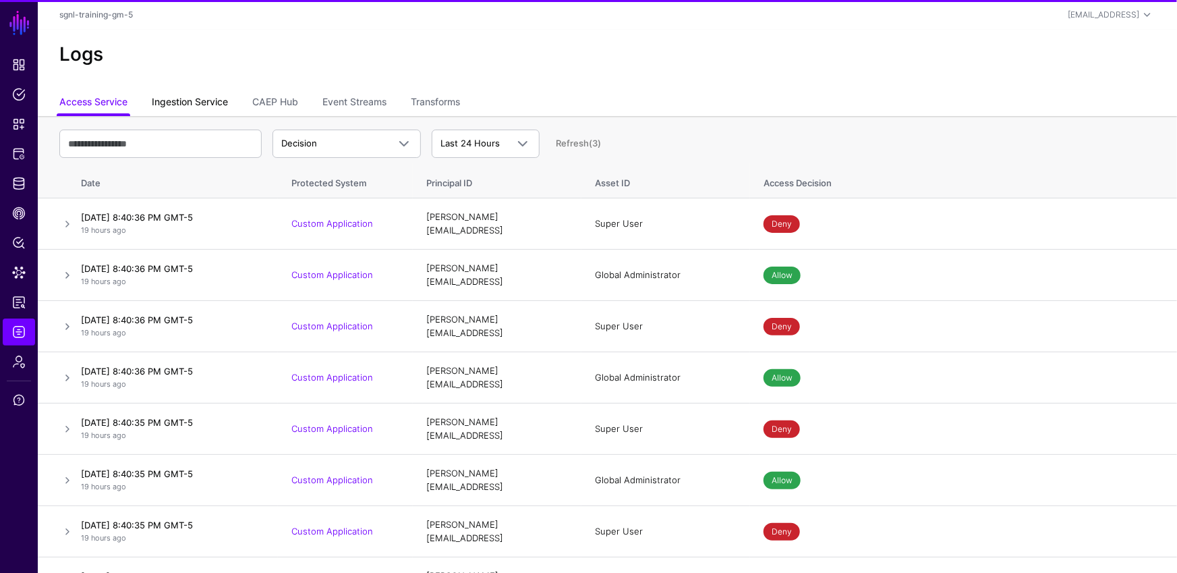
click at [185, 105] on link "Ingestion Service" at bounding box center [190, 103] width 76 height 26
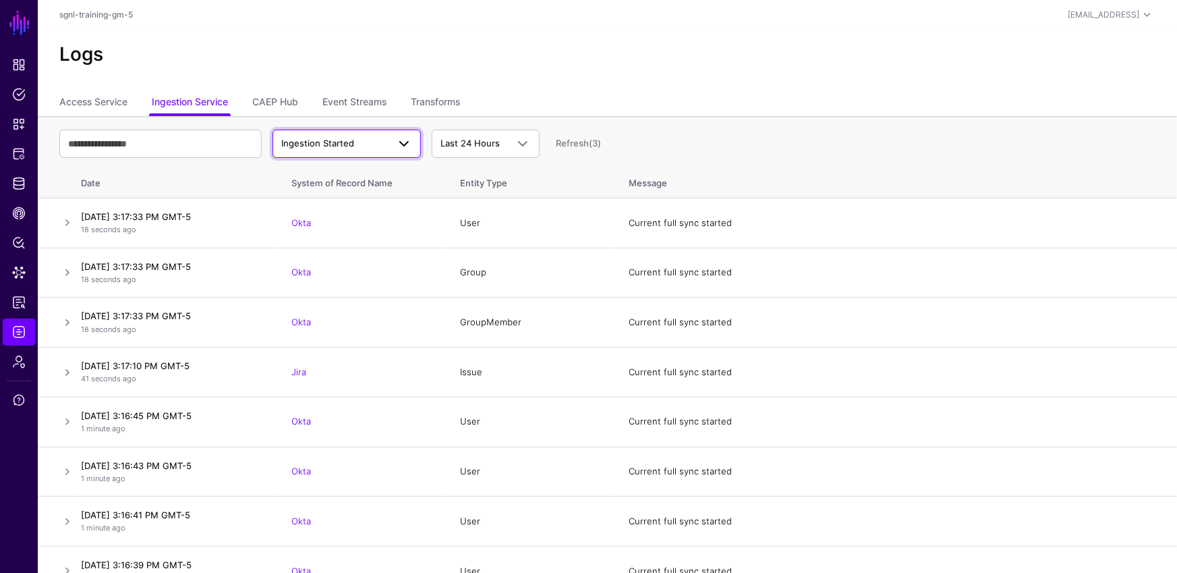
click at [364, 139] on span "Ingestion Started" at bounding box center [334, 143] width 107 height 13
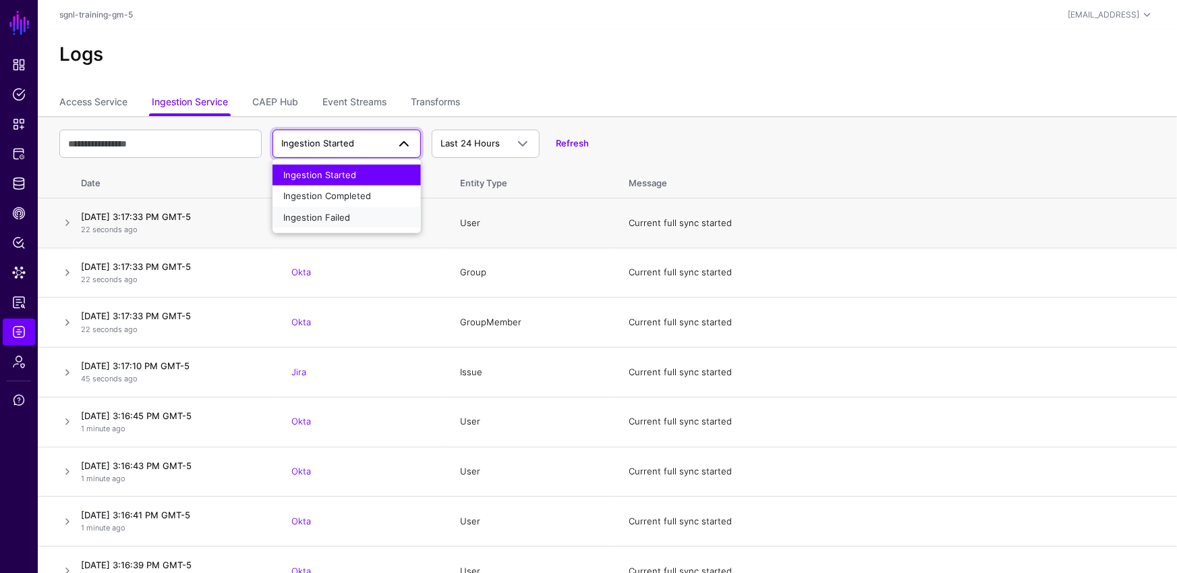
click at [389, 212] on div "Ingestion Failed" at bounding box center [346, 216] width 127 height 13
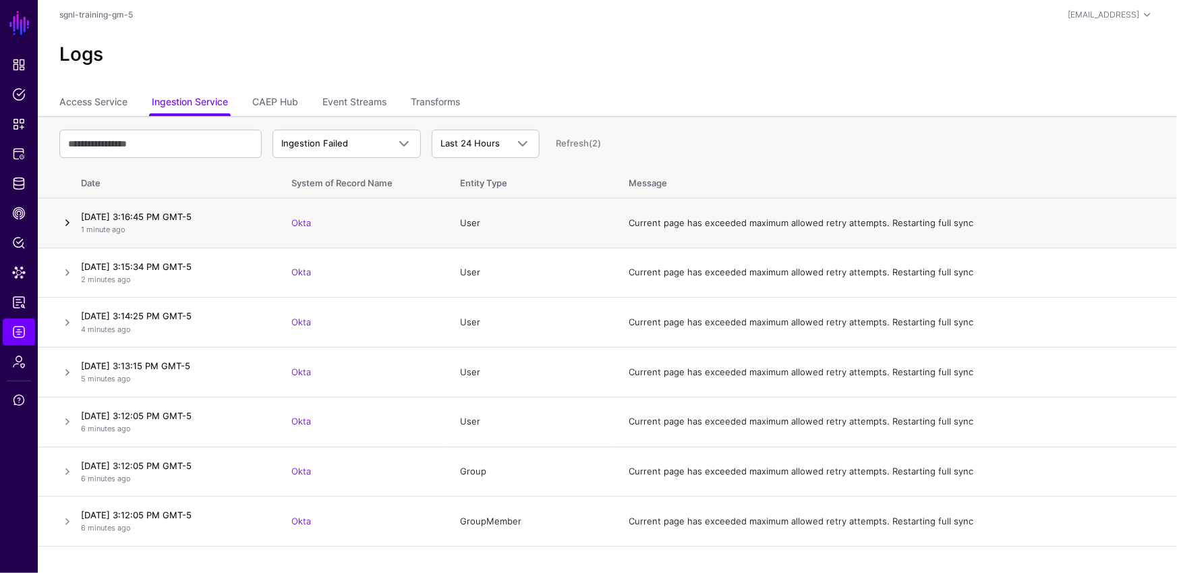
click at [67, 221] on link at bounding box center [67, 223] width 16 height 16
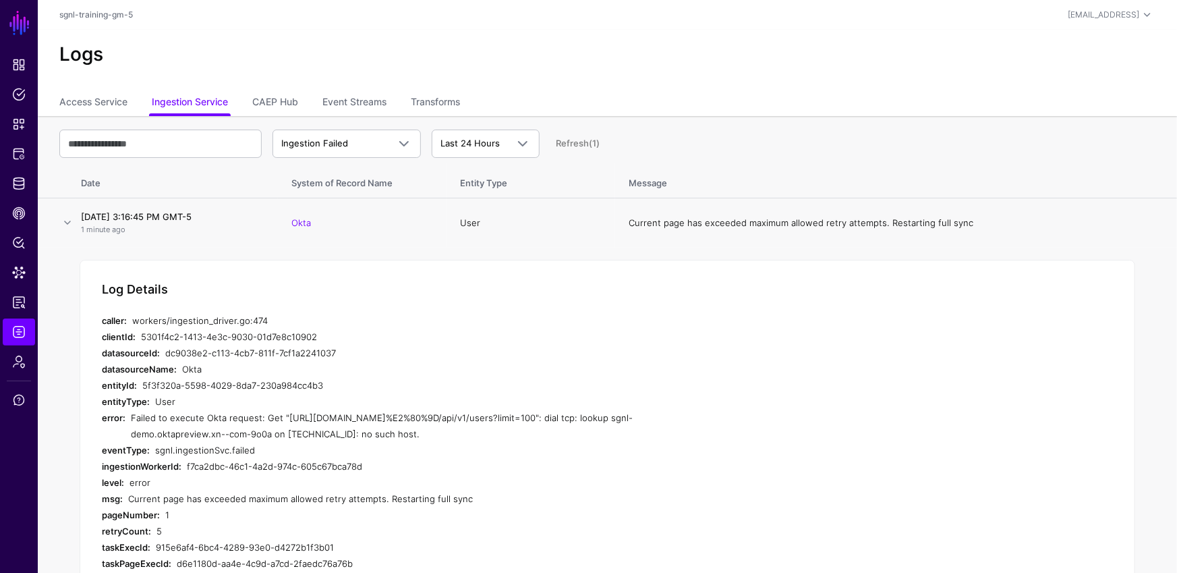
scroll to position [70, 0]
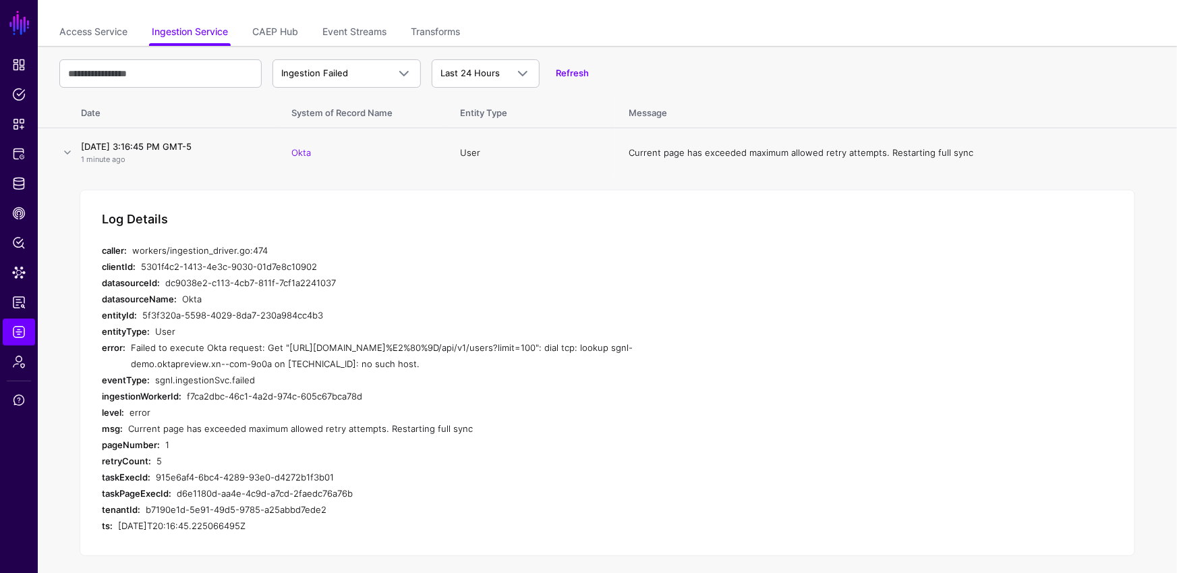
drag, startPoint x: 404, startPoint y: 361, endPoint x: 179, endPoint y: 389, distance: 227.1
click at [126, 343] on div "error: Failed to execute Okta request: Get "https://sgnl-demo.oktapreview.com%E…" at bounding box center [372, 355] width 540 height 32
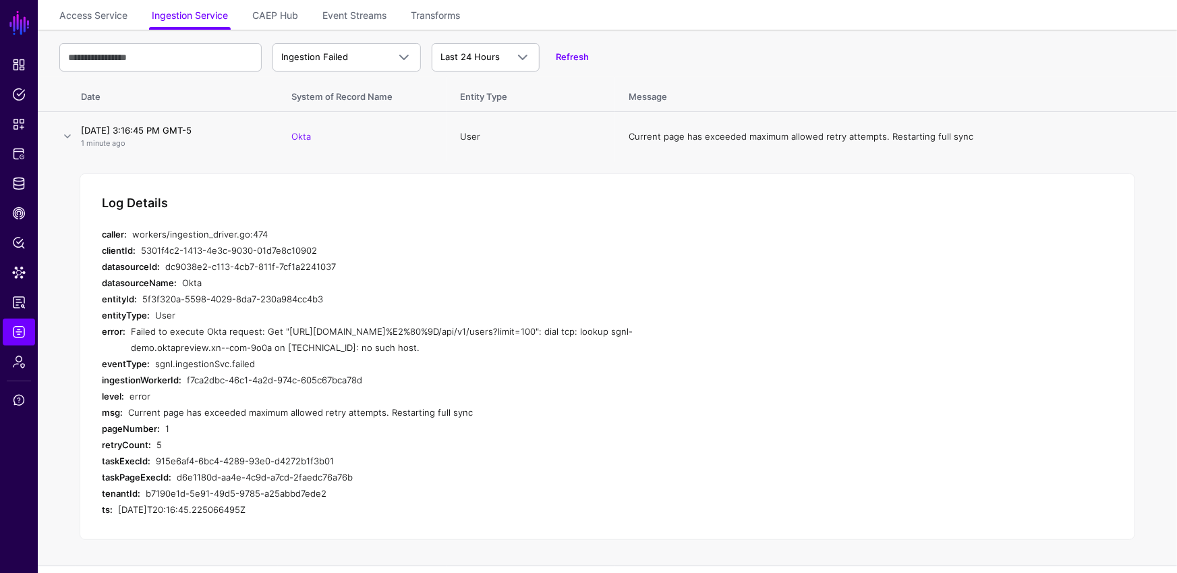
scroll to position [0, 0]
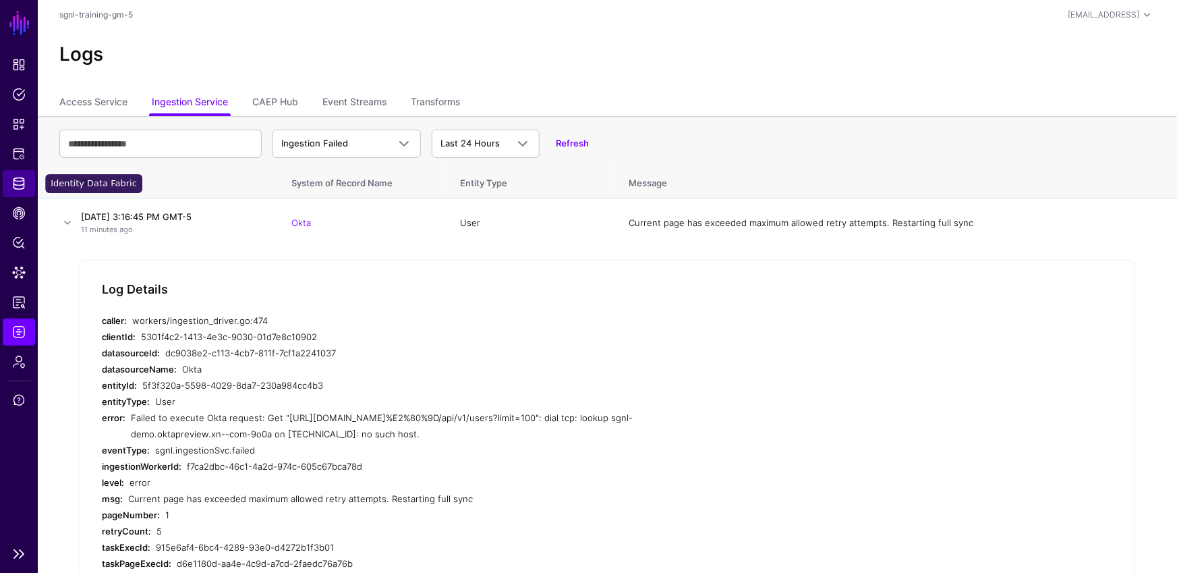
click at [13, 191] on link "Identity Data Fabric" at bounding box center [19, 183] width 32 height 27
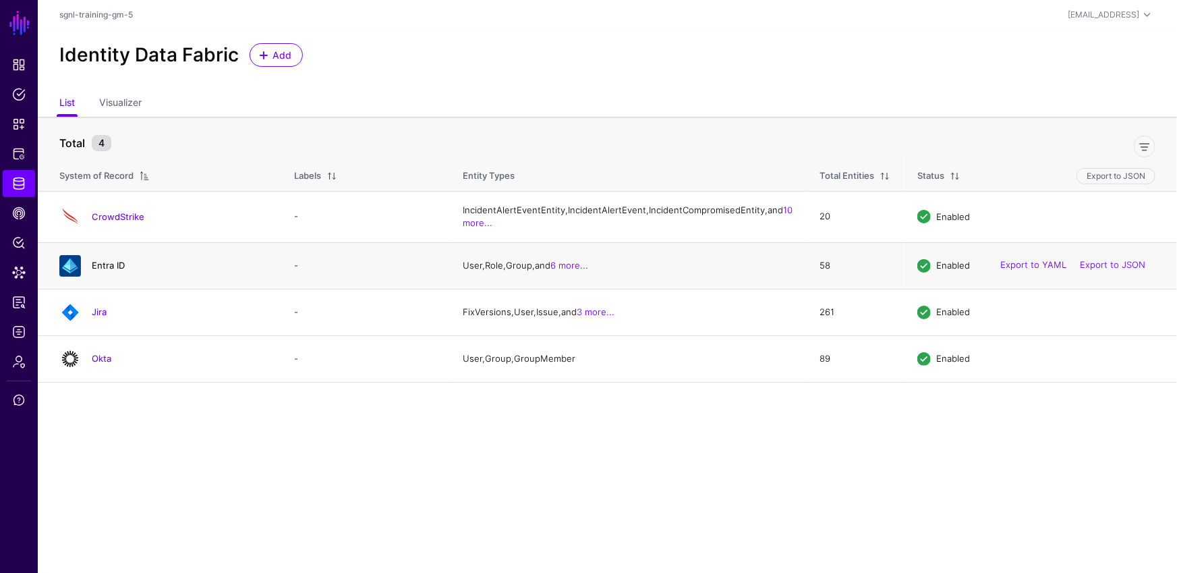
click at [97, 271] on link "Entra ID" at bounding box center [108, 265] width 33 height 11
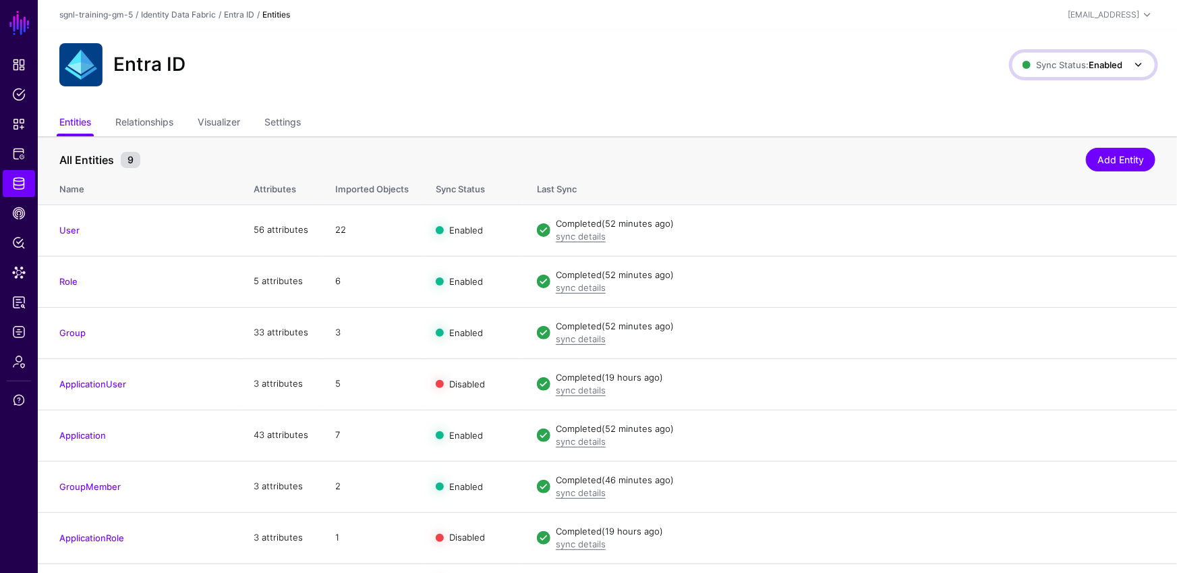
click at [1071, 68] on span "Sync Status: Enabled" at bounding box center [1073, 64] width 100 height 11
click at [706, 96] on div "Entra ID Sync Status: Enabled Enabled Syncing active for all configured entitie…" at bounding box center [607, 70] width 1139 height 81
drag, startPoint x: 177, startPoint y: 65, endPoint x: 420, endPoint y: 28, distance: 245.8
click at [118, 63] on h2 "Entra ID" at bounding box center [149, 64] width 72 height 23
click at [1070, 63] on span "Sync Status: Enabled" at bounding box center [1073, 64] width 100 height 11
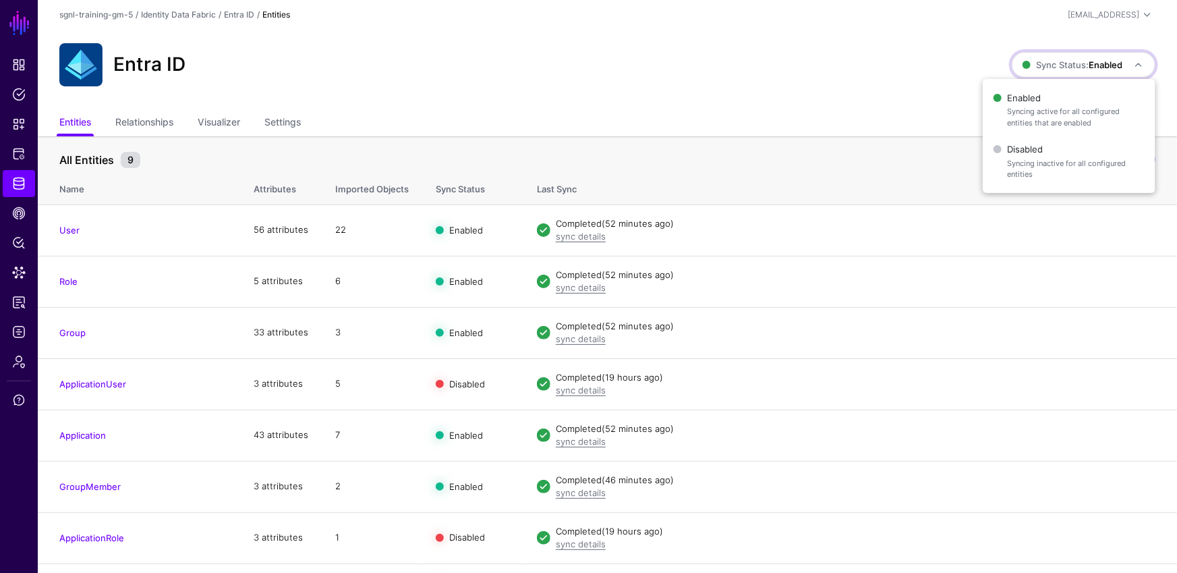
click at [913, 74] on div "Entra ID" at bounding box center [535, 64] width 963 height 43
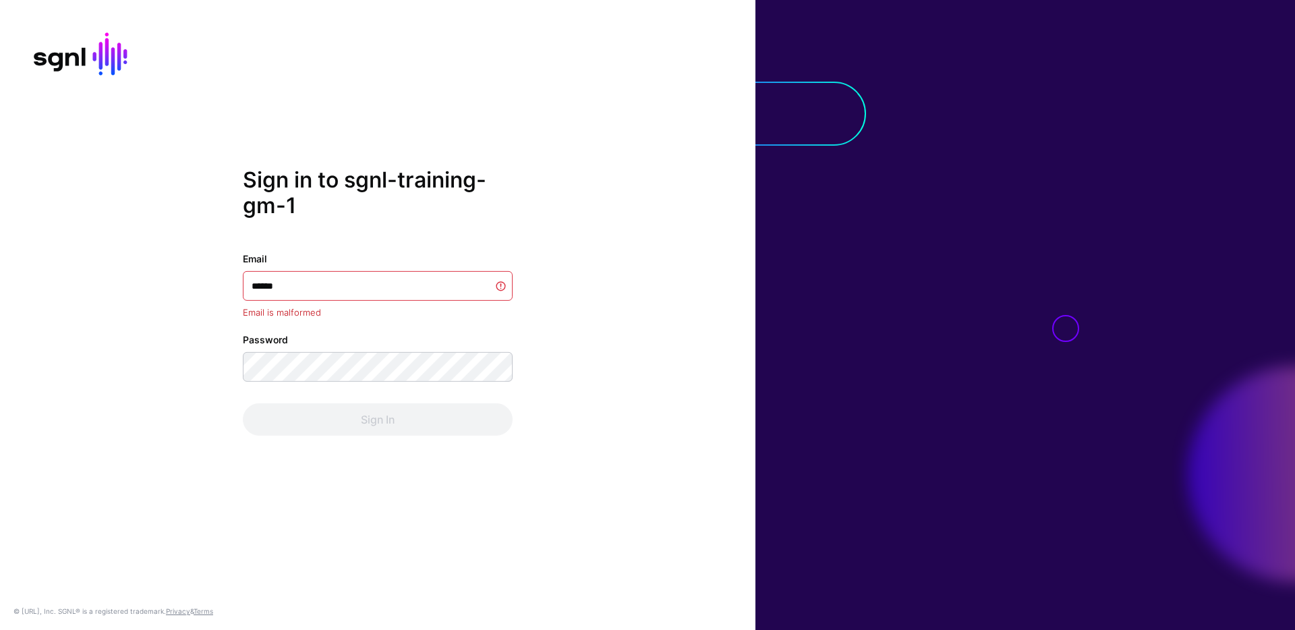
type input "*******"
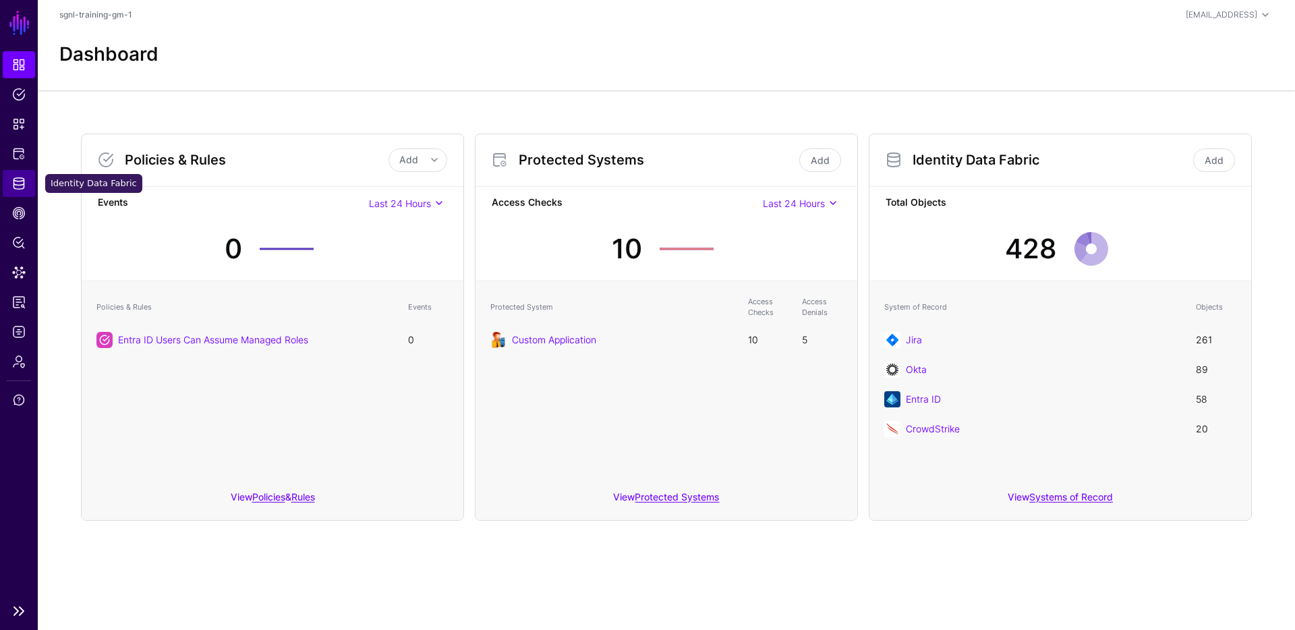
click at [23, 187] on span "Identity Data Fabric" at bounding box center [18, 183] width 13 height 13
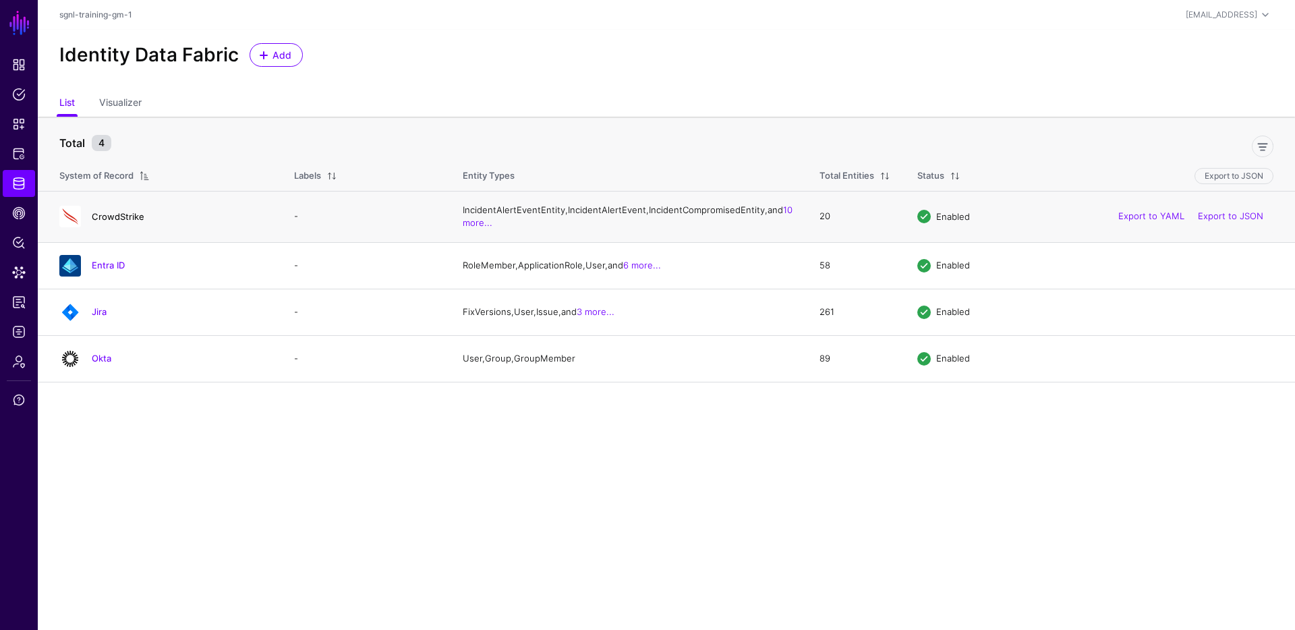
click at [118, 222] on link "CrowdStrike" at bounding box center [118, 216] width 53 height 11
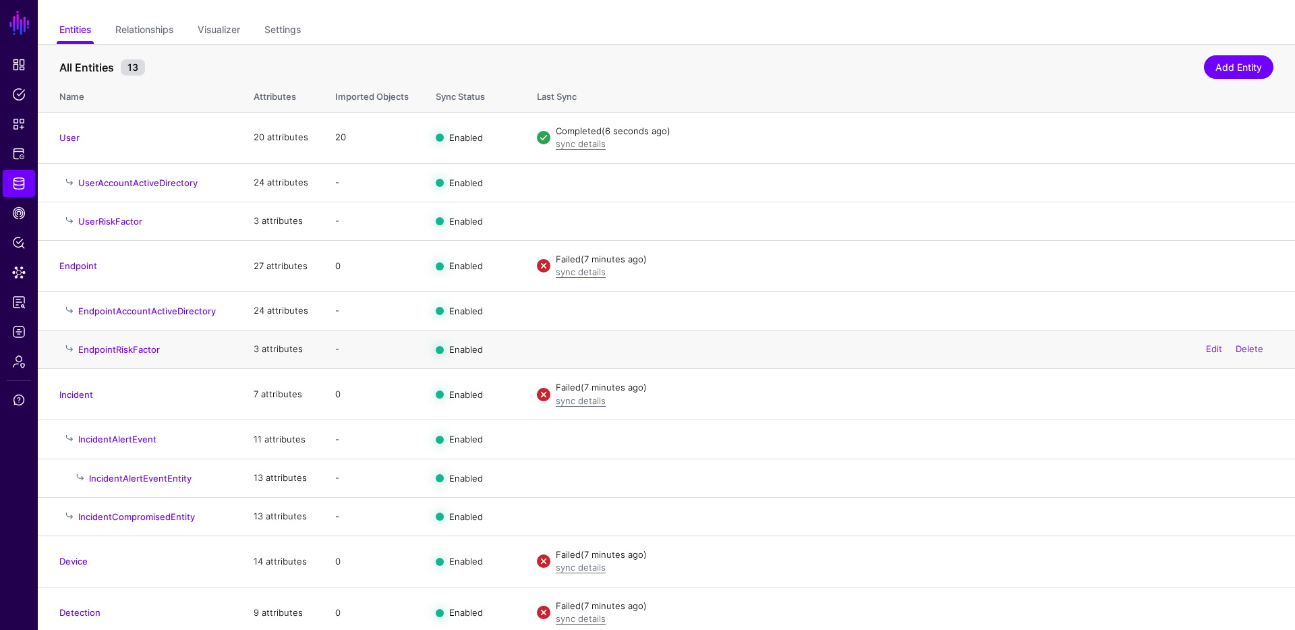
scroll to position [152, 0]
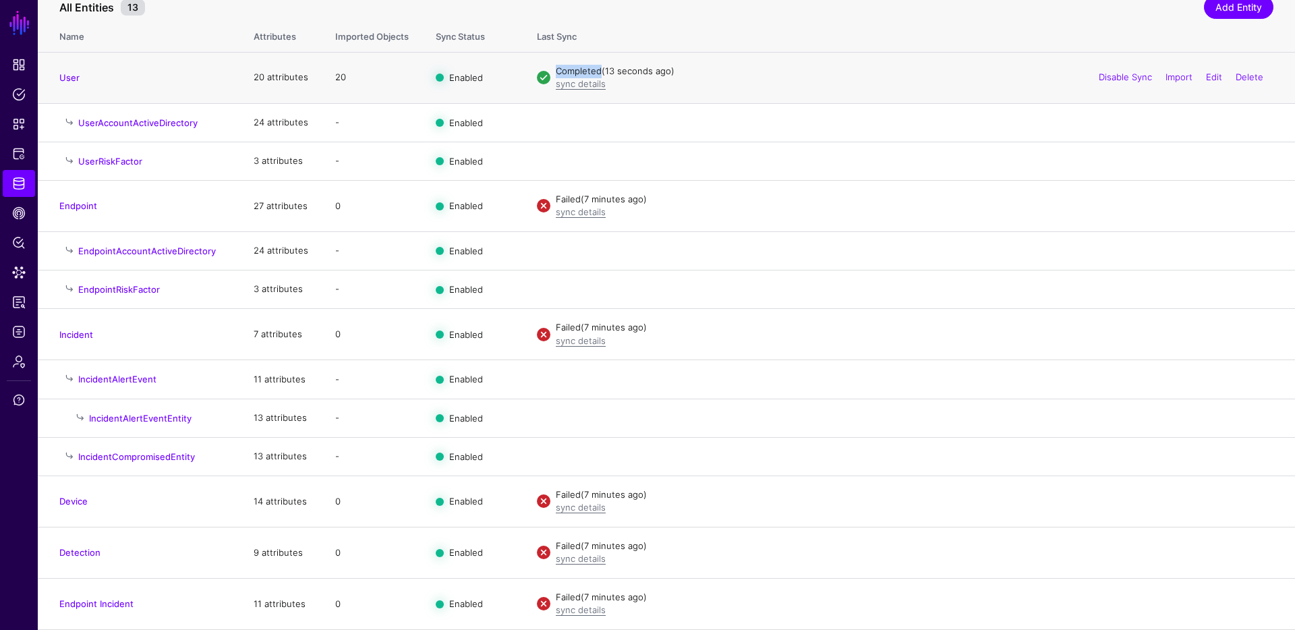
drag, startPoint x: 672, startPoint y: 70, endPoint x: 588, endPoint y: 99, distance: 89.2
click at [540, 73] on div "Completed (13 seconds ago) sync details" at bounding box center [905, 78] width 737 height 26
click at [657, 94] on td "Completed (14 seconds ago) sync details Disable Sync Import Edit Delete" at bounding box center [909, 77] width 772 height 51
click at [1143, 203] on link "Disable Sync" at bounding box center [1125, 205] width 53 height 11
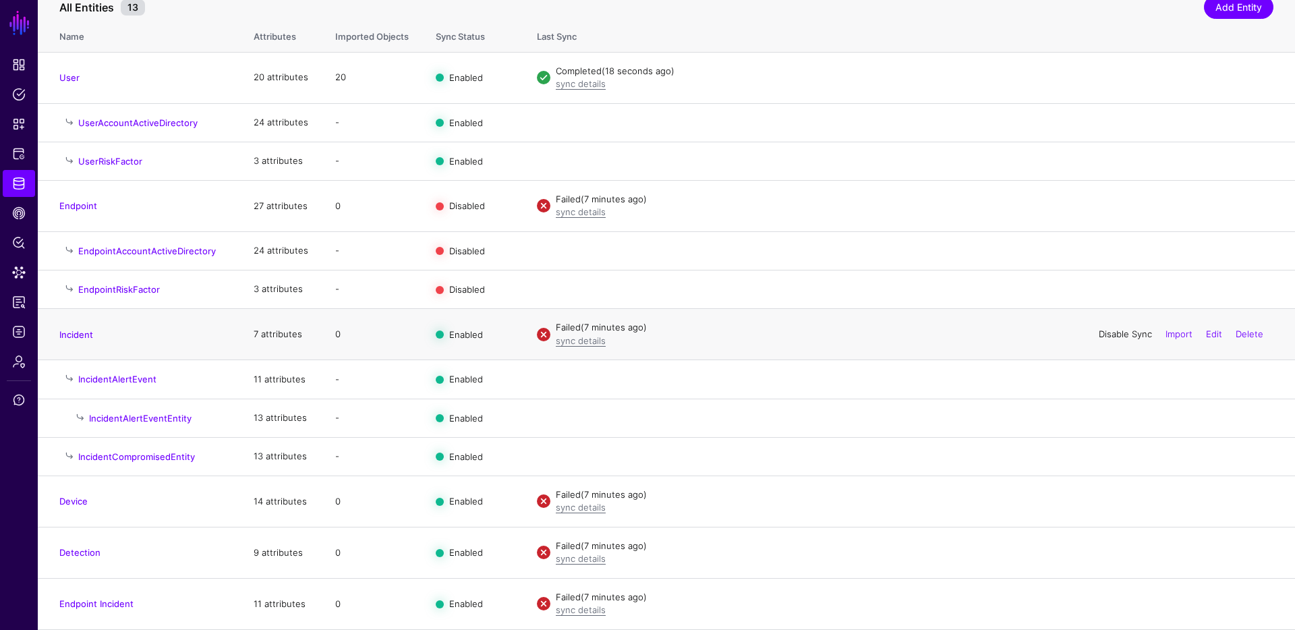
click at [1130, 335] on link "Disable Sync" at bounding box center [1125, 334] width 53 height 11
click at [1125, 503] on link "Disable Sync" at bounding box center [1125, 501] width 53 height 11
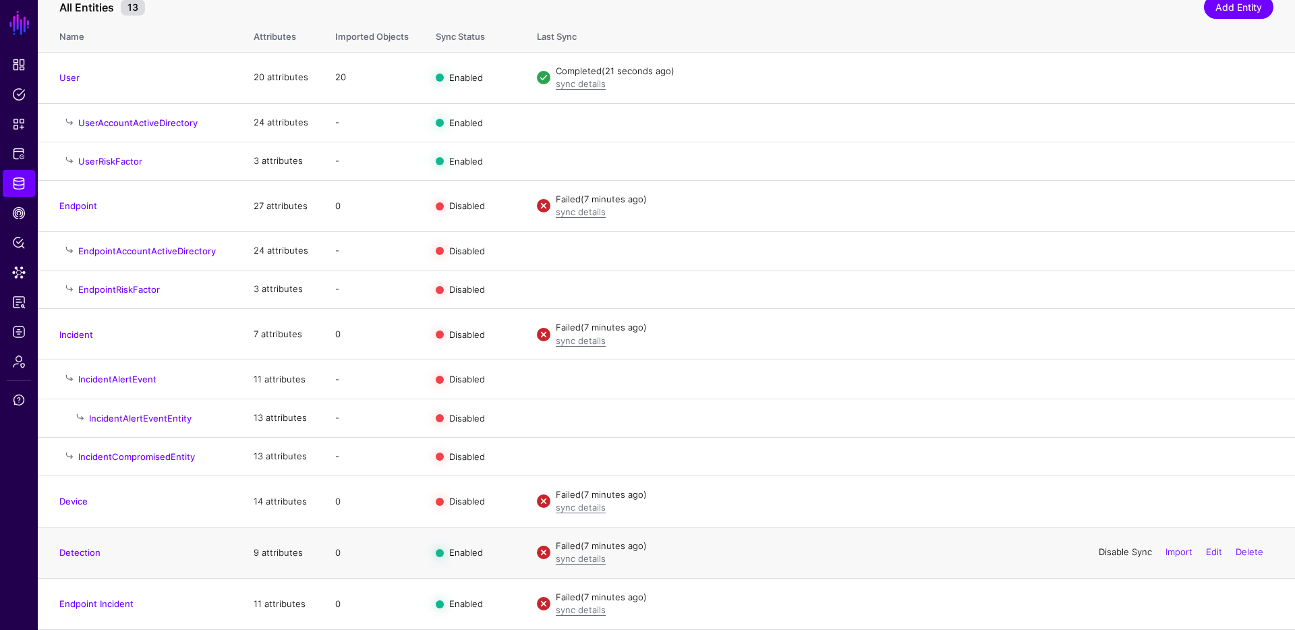
click at [1127, 557] on link "Disable Sync" at bounding box center [1125, 552] width 53 height 11
click at [1129, 598] on link "Disable Sync" at bounding box center [1125, 603] width 53 height 11
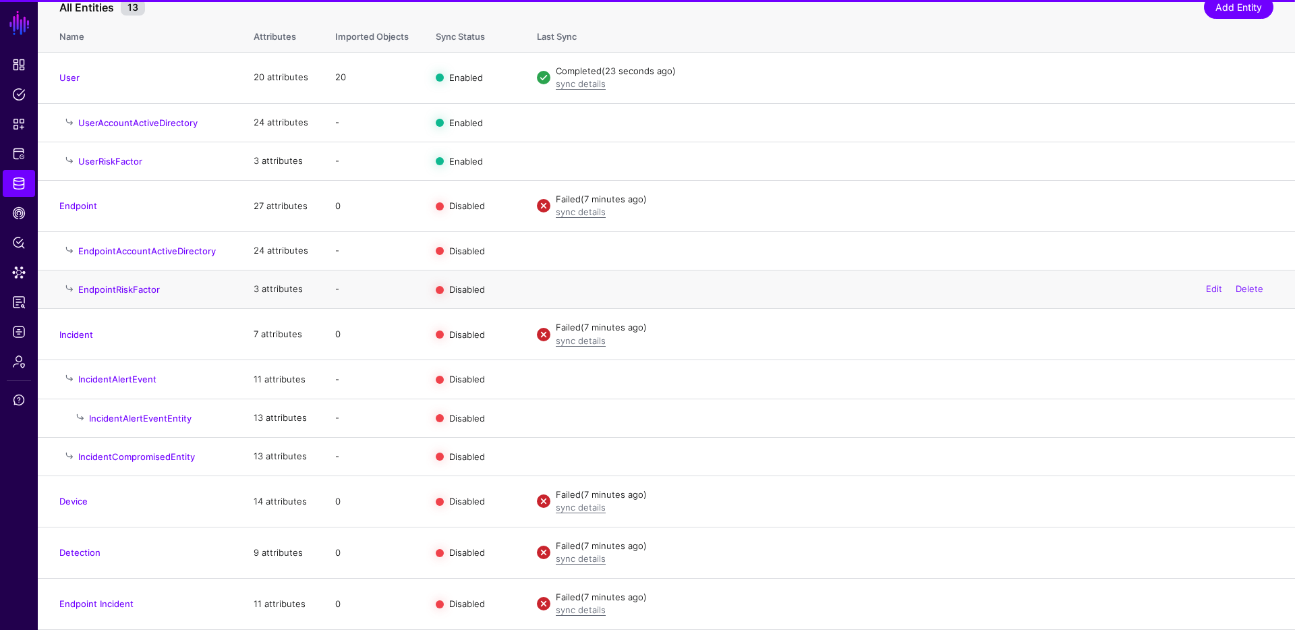
scroll to position [0, 0]
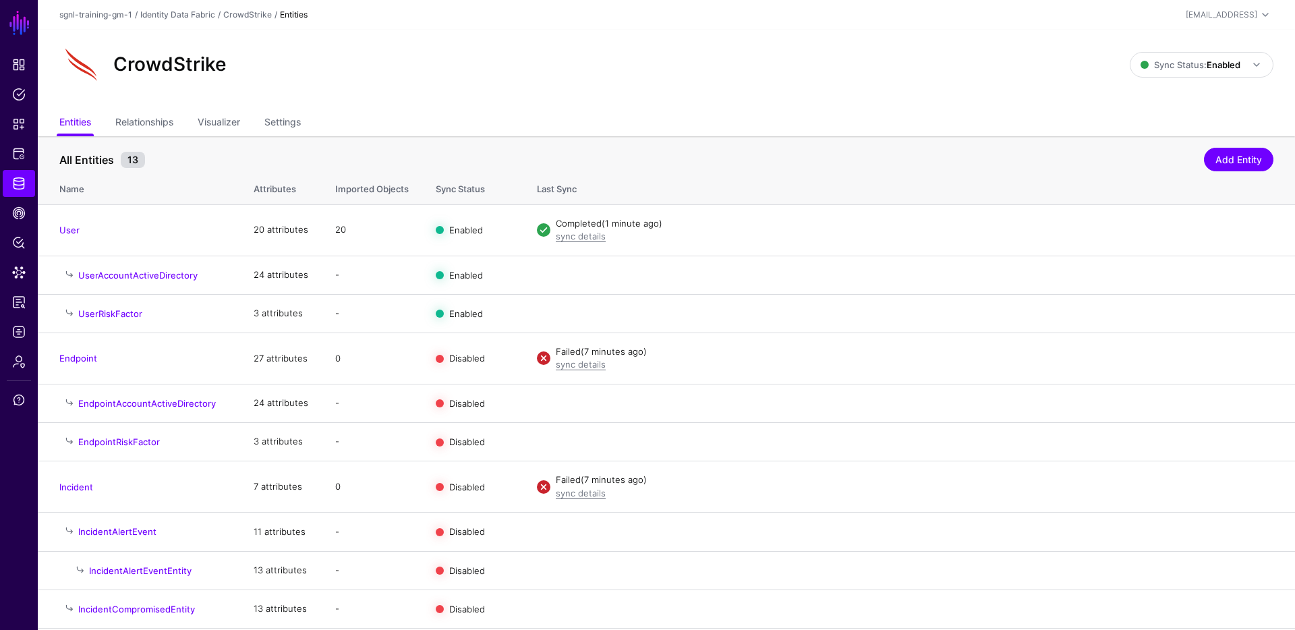
click at [853, 123] on ul "Entities Relationships Visualizer Settings" at bounding box center [666, 124] width 1214 height 26
click at [19, 268] on span "Data Lens" at bounding box center [18, 272] width 13 height 13
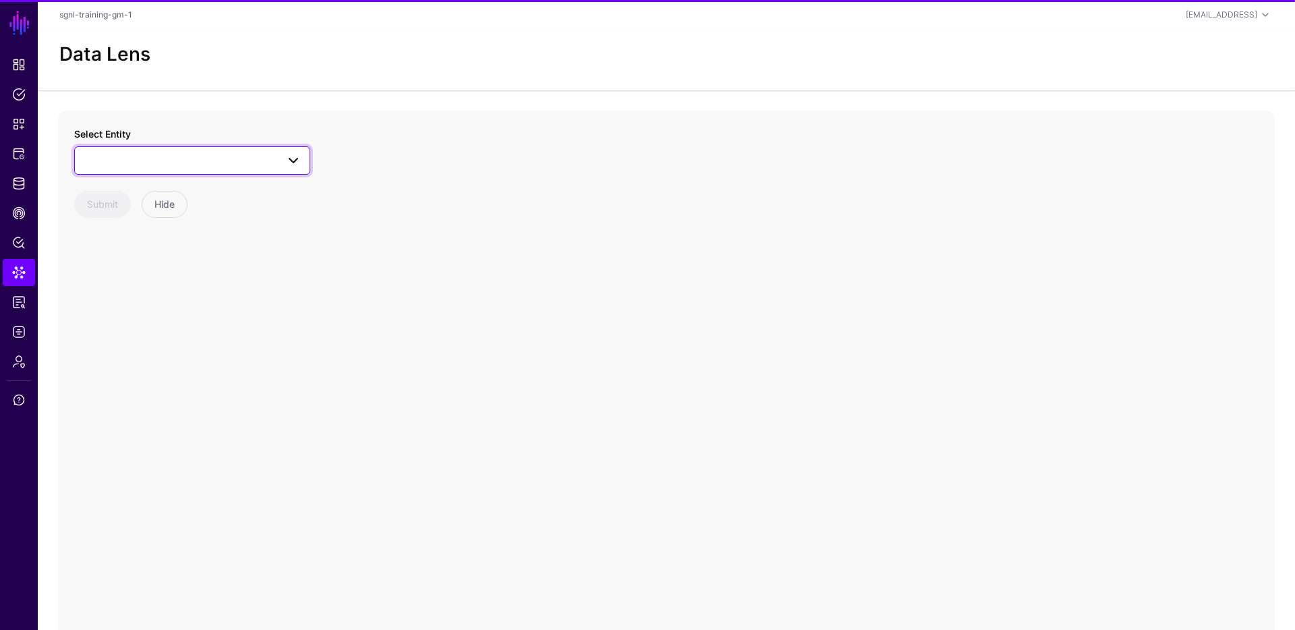
click at [219, 152] on link at bounding box center [192, 160] width 236 height 28
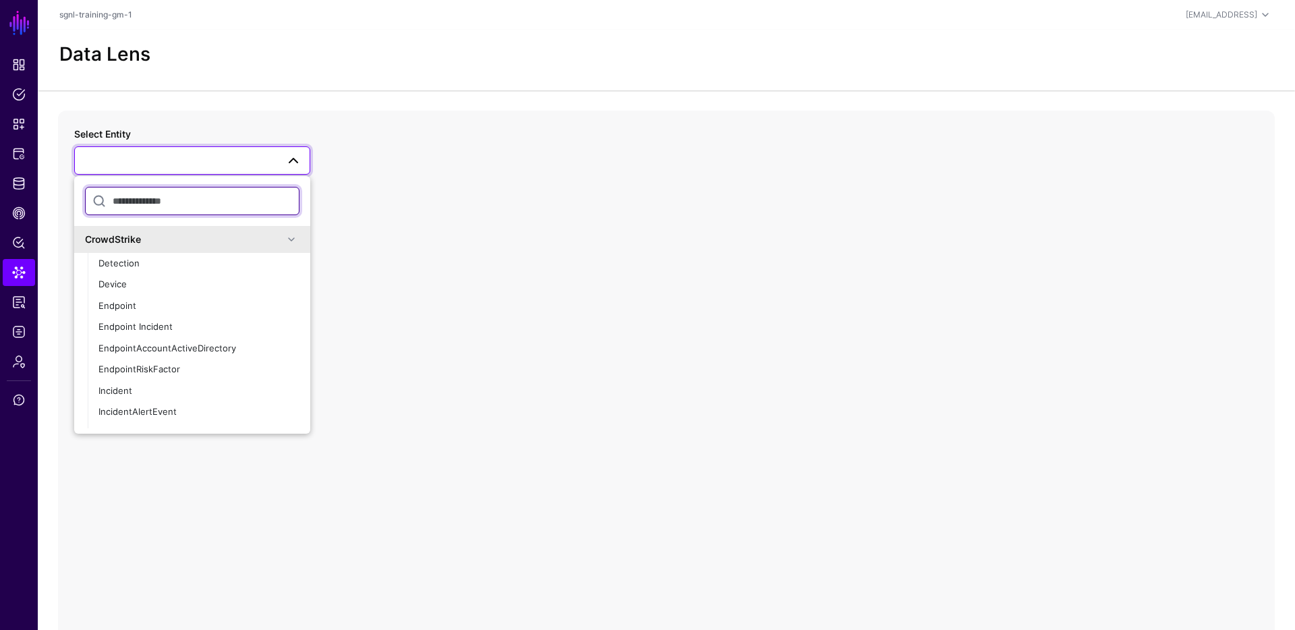
scroll to position [65, 0]
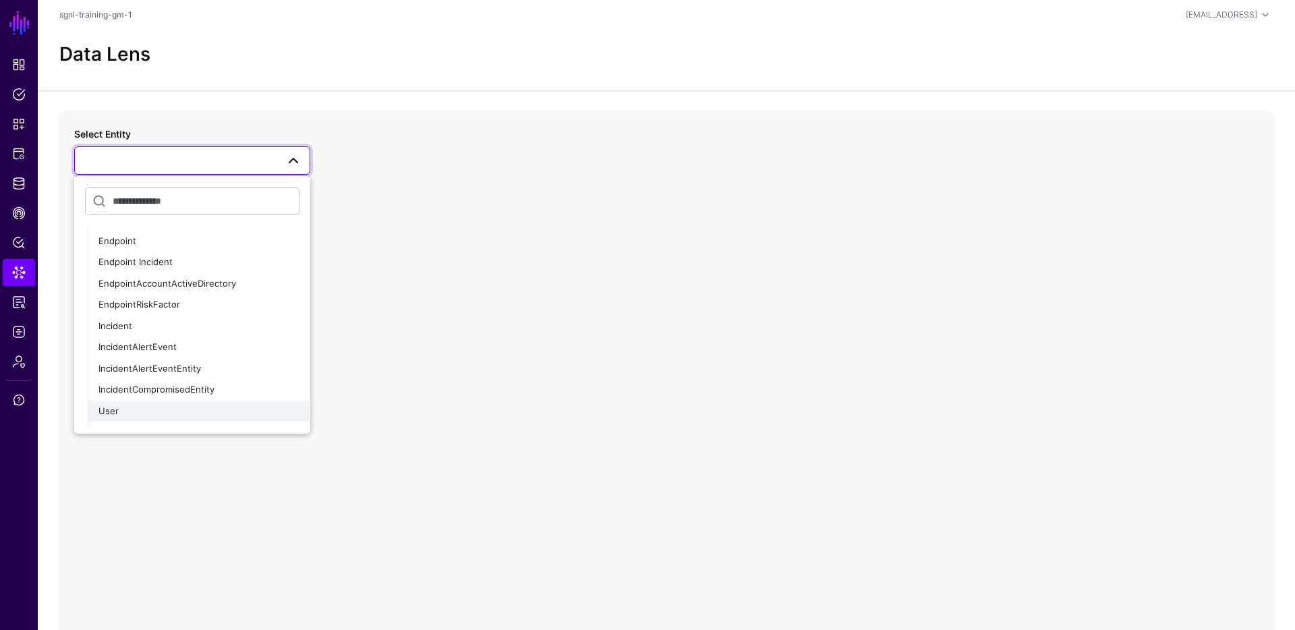
click at [134, 418] on div "User" at bounding box center [198, 411] width 201 height 13
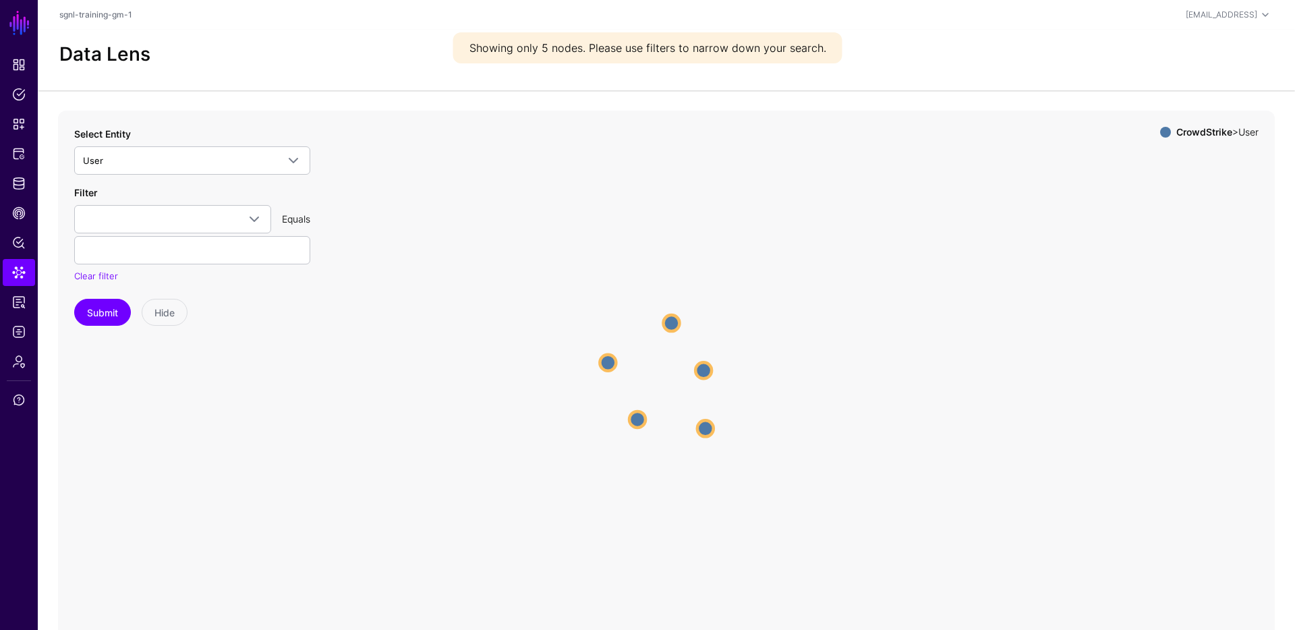
click at [663, 328] on icon "User User User User User User User User User User" at bounding box center [666, 381] width 1217 height 540
click at [669, 322] on circle at bounding box center [672, 321] width 16 height 16
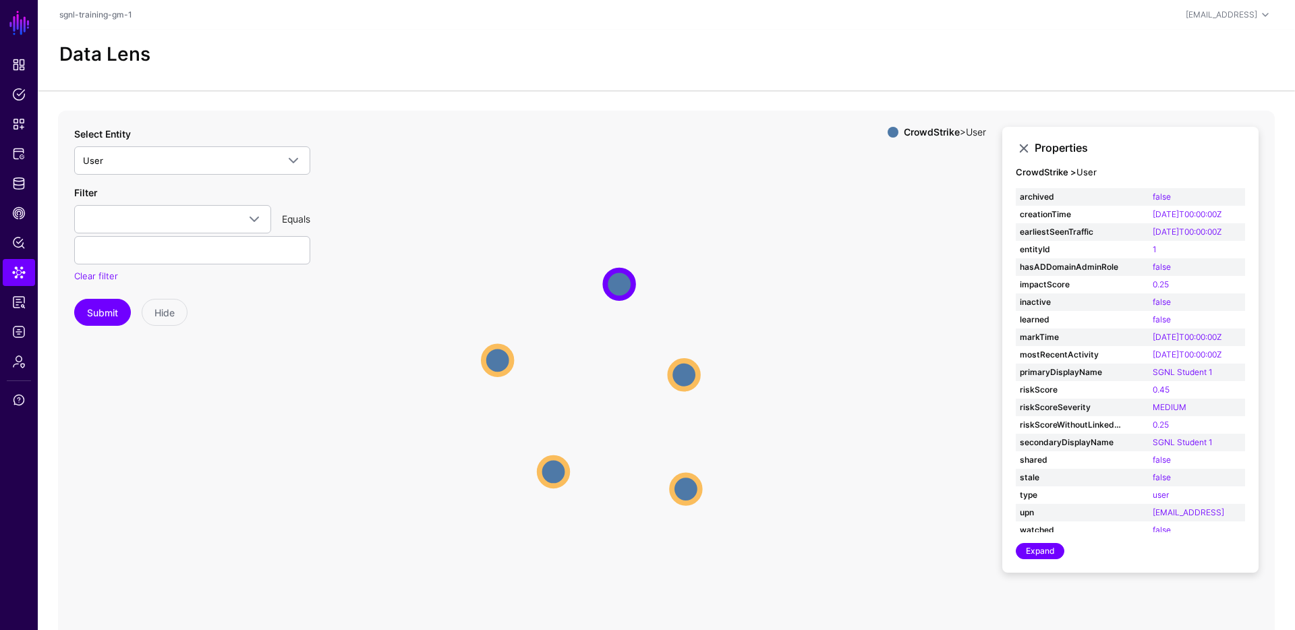
drag, startPoint x: 616, startPoint y: 254, endPoint x: 590, endPoint y: 210, distance: 50.6
click at [590, 210] on icon "User User User User User User User User User User" at bounding box center [666, 381] width 1217 height 540
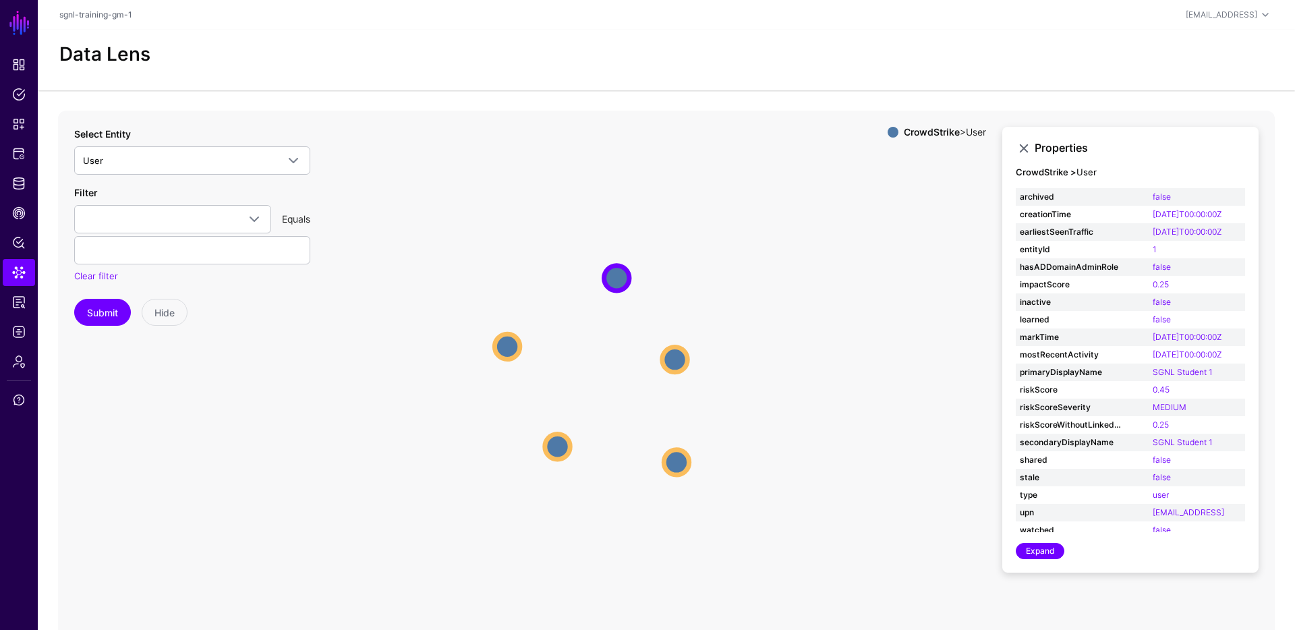
click at [555, 242] on icon "User User User User User User User User User User" at bounding box center [666, 381] width 1217 height 540
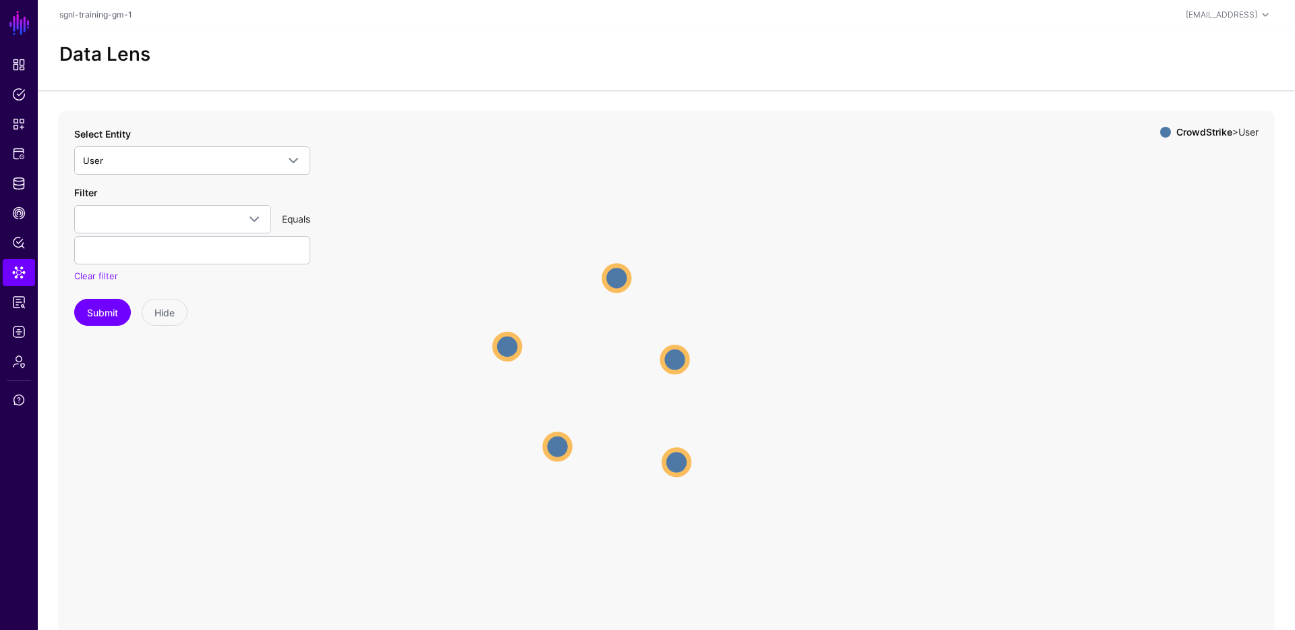
click at [555, 242] on icon "User User User User User User User User User User" at bounding box center [666, 381] width 1217 height 540
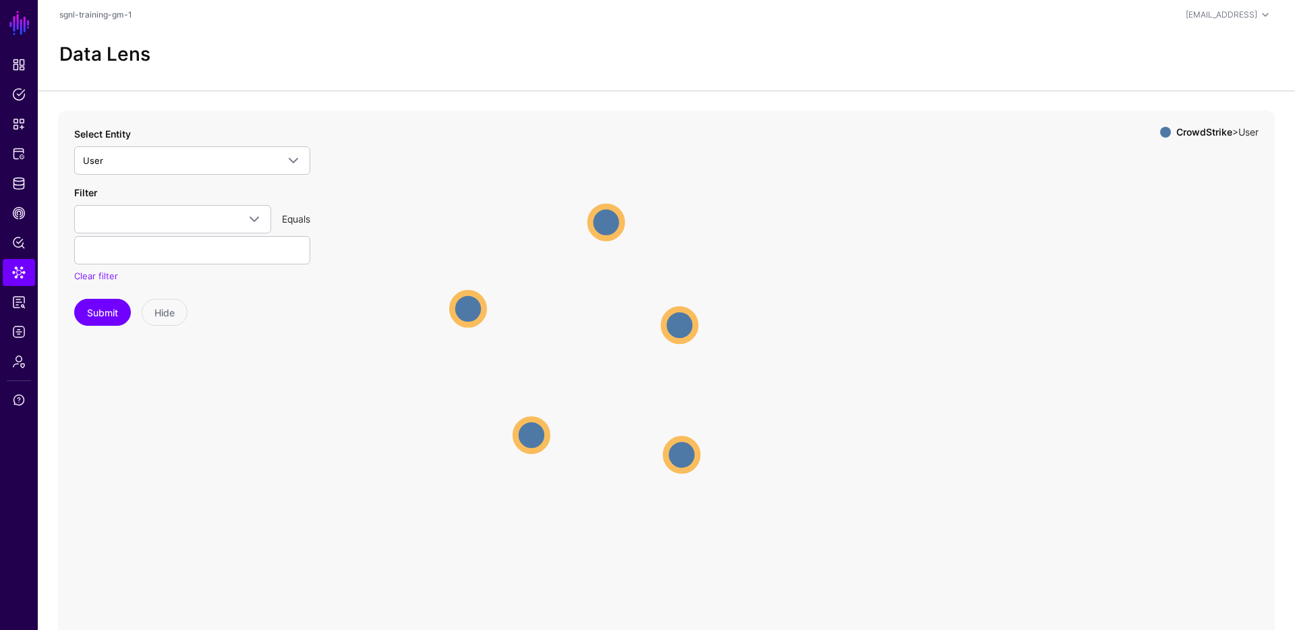
drag, startPoint x: 776, startPoint y: 311, endPoint x: 704, endPoint y: 219, distance: 117.3
click at [706, 219] on icon "User User User User User User User User User User" at bounding box center [666, 381] width 1217 height 540
click at [619, 223] on circle at bounding box center [605, 220] width 32 height 32
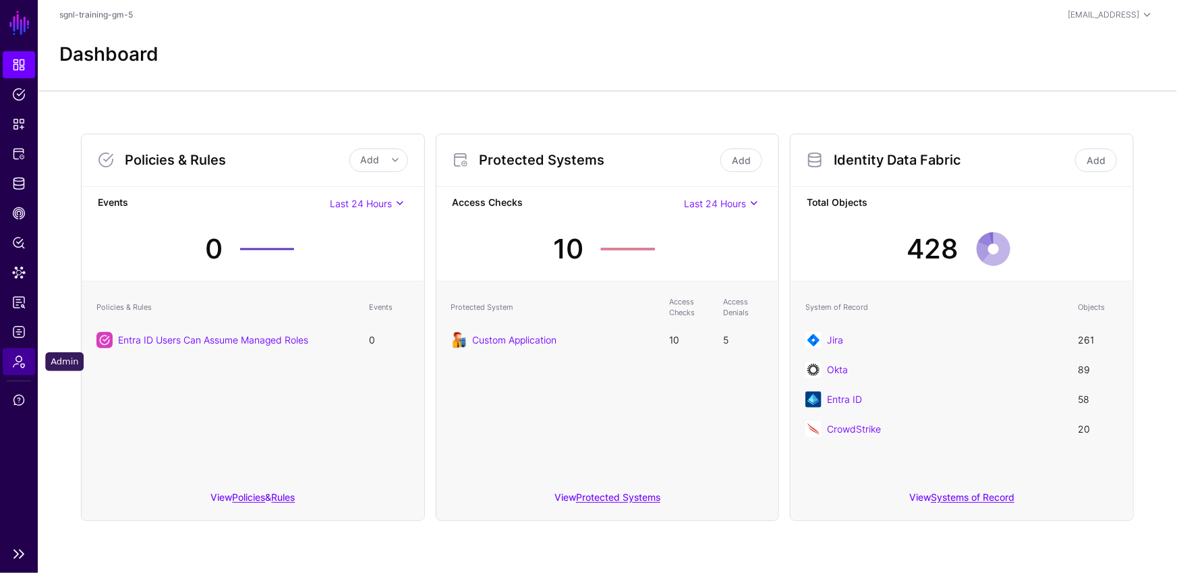
click at [16, 360] on span "Admin" at bounding box center [18, 361] width 13 height 13
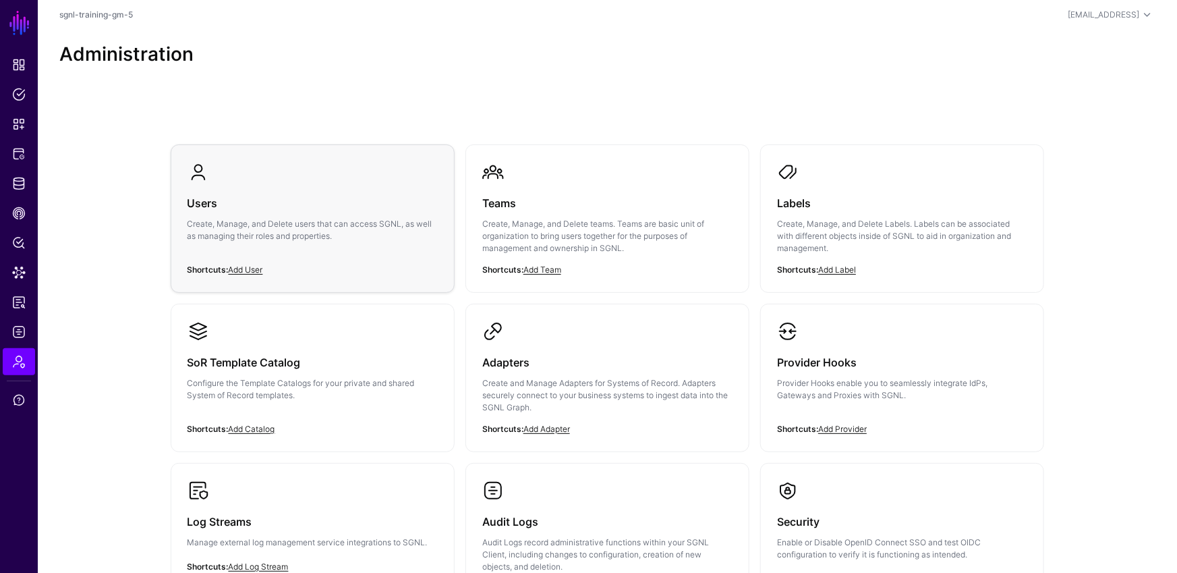
click at [302, 203] on h3 "Users" at bounding box center [313, 203] width 250 height 19
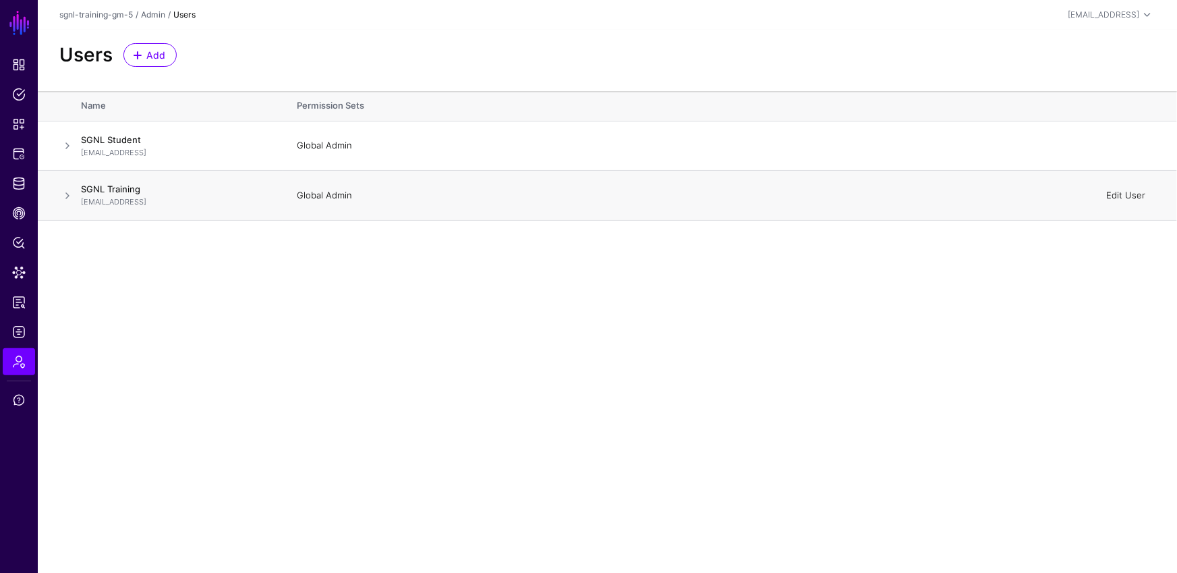
click at [1126, 197] on link "Edit User" at bounding box center [1125, 195] width 39 height 11
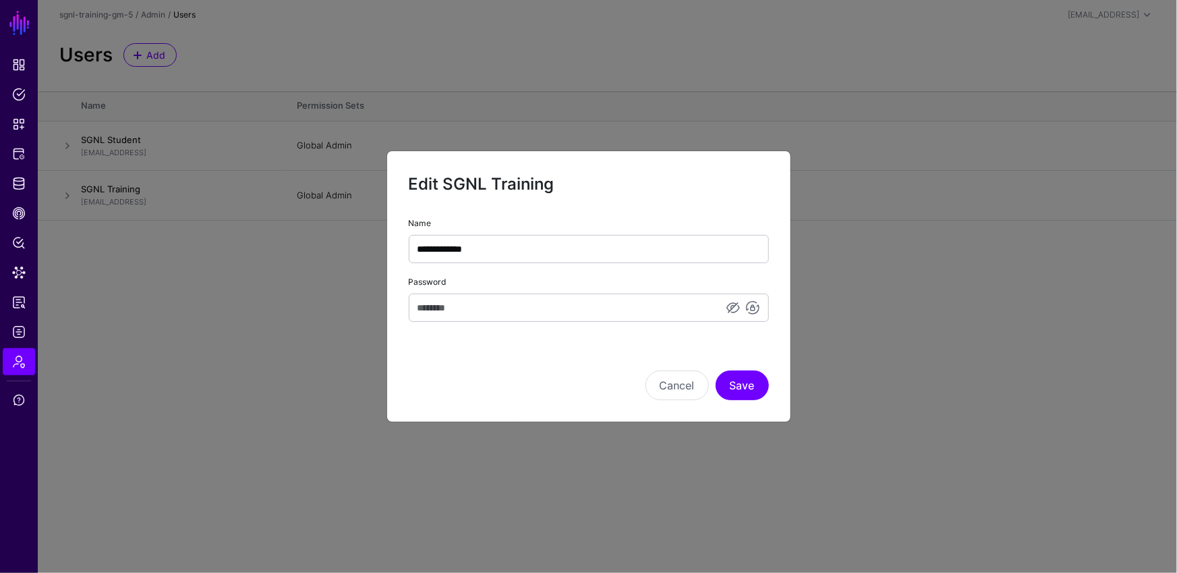
click at [589, 342] on div "Cancel Save" at bounding box center [589, 366] width 360 height 67
click at [593, 318] on input "Password" at bounding box center [589, 307] width 360 height 28
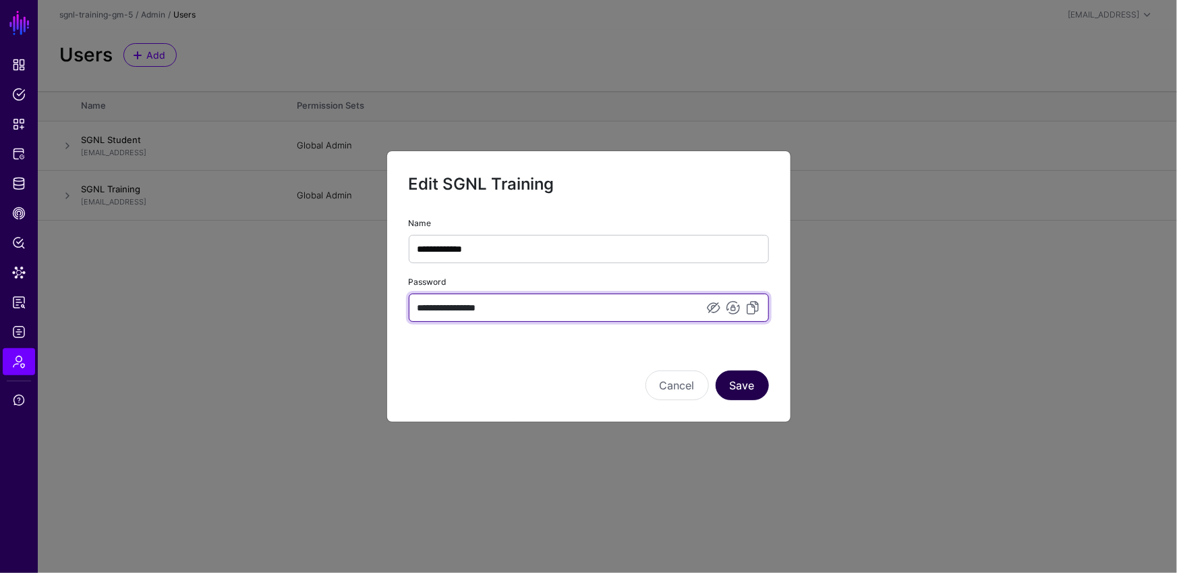
type input "**********"
click at [739, 386] on button "Save" at bounding box center [742, 385] width 53 height 30
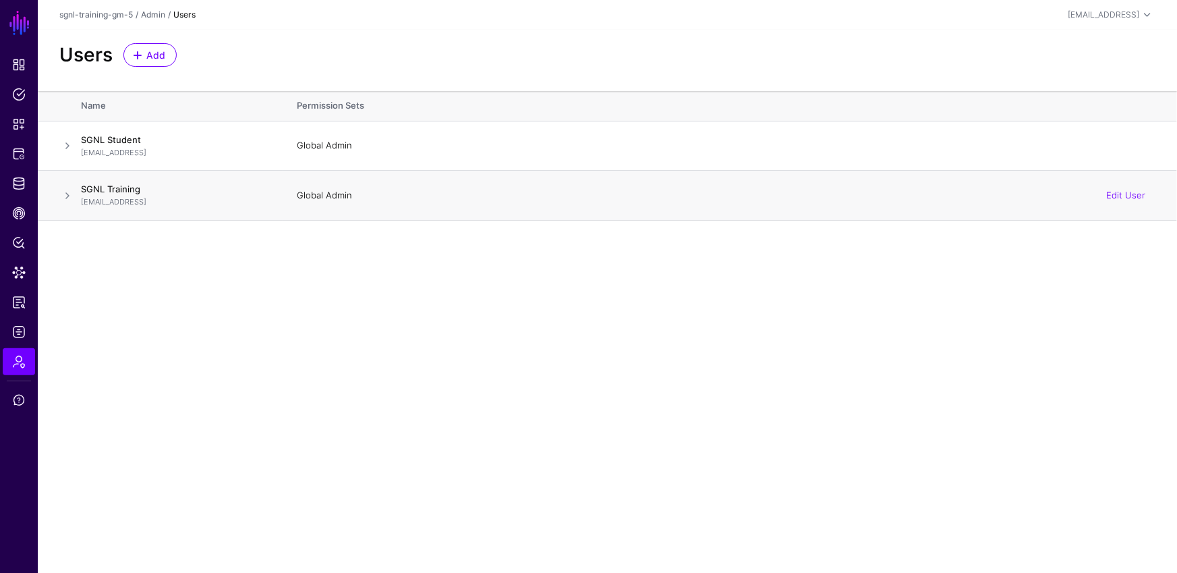
click at [440, 223] on main "SGNL Dashboard Policies Snippets Protected Systems Identity Data Fabric CAEP Hu…" at bounding box center [588, 286] width 1177 height 573
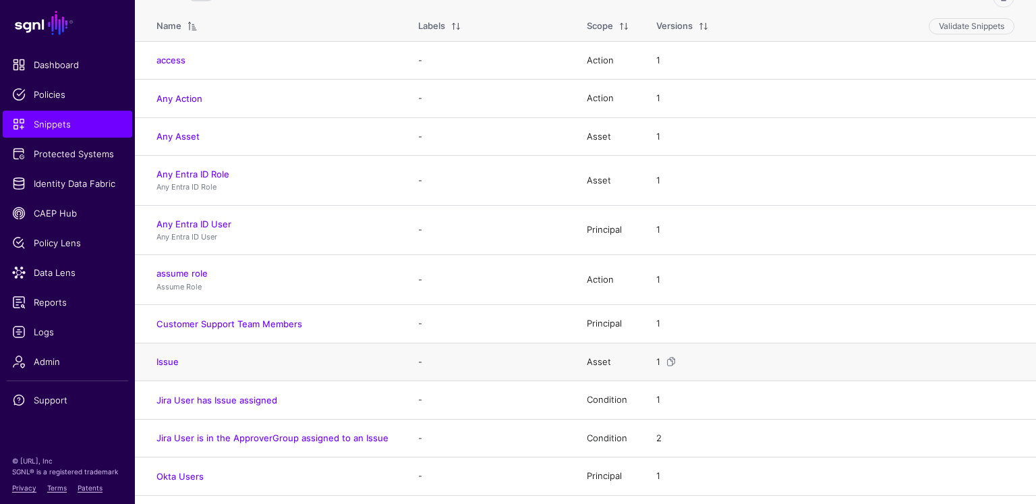
scroll to position [201, 0]
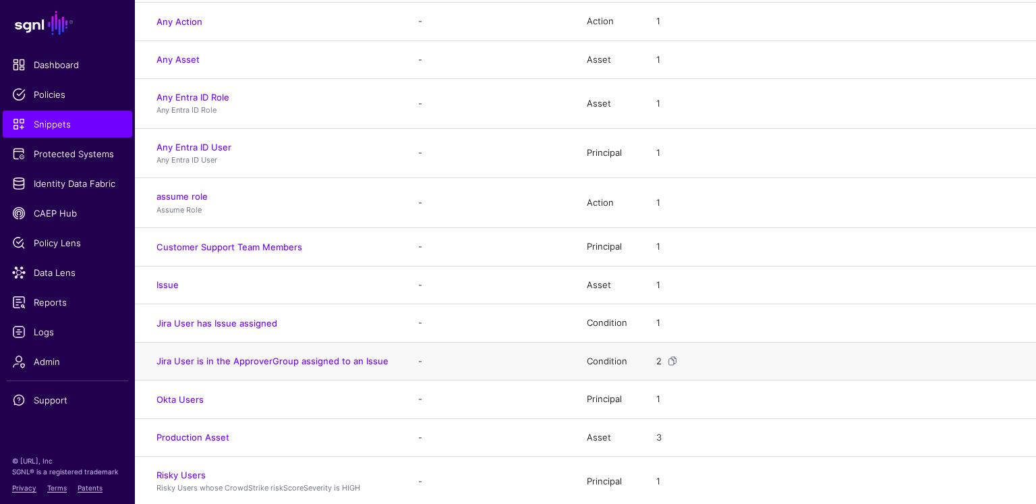
click at [284, 366] on td "Jira User is in the ApproverGroup assigned to an Issue" at bounding box center [270, 361] width 270 height 38
click at [332, 356] on link "Jira User is in the ApproverGroup assigned to an Issue" at bounding box center [273, 361] width 232 height 11
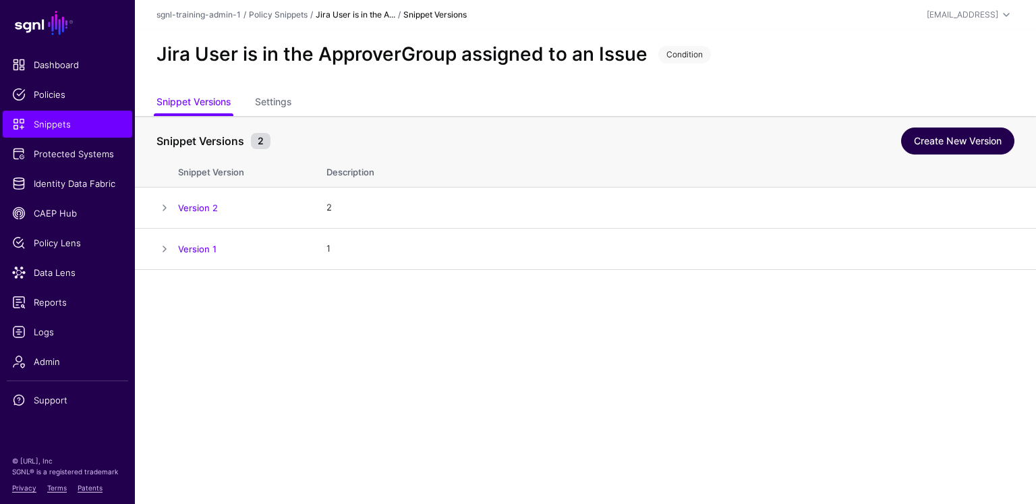
click at [976, 138] on link "Create New Version" at bounding box center [957, 140] width 113 height 27
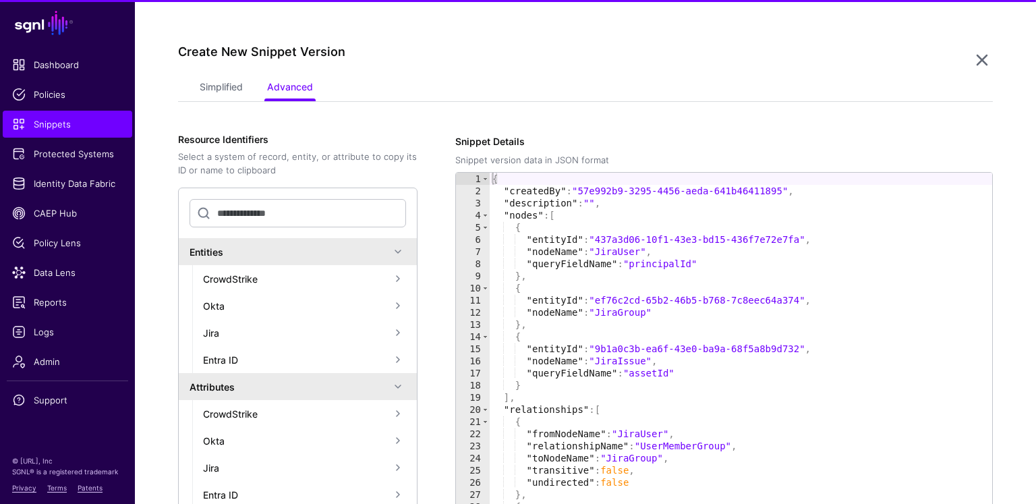
scroll to position [269, 0]
click at [235, 83] on link "Simplified" at bounding box center [221, 88] width 43 height 26
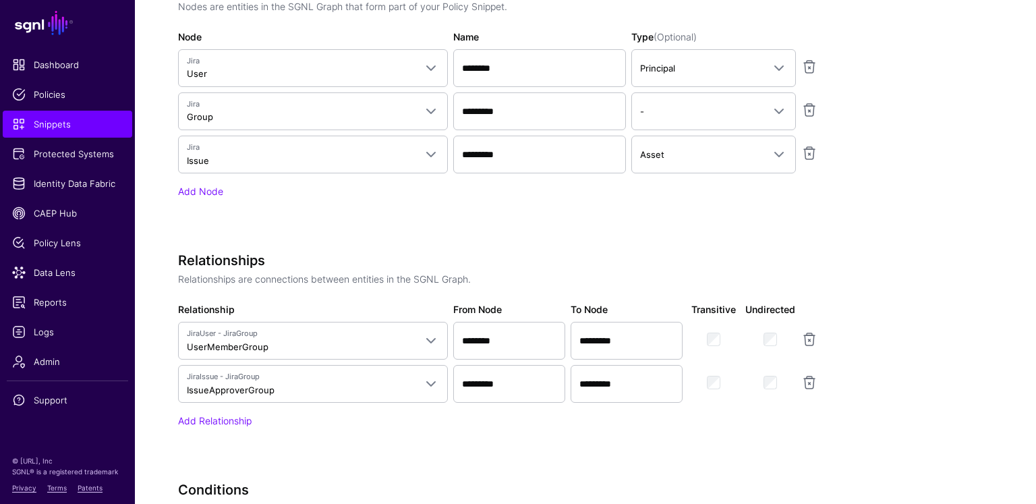
scroll to position [664, 0]
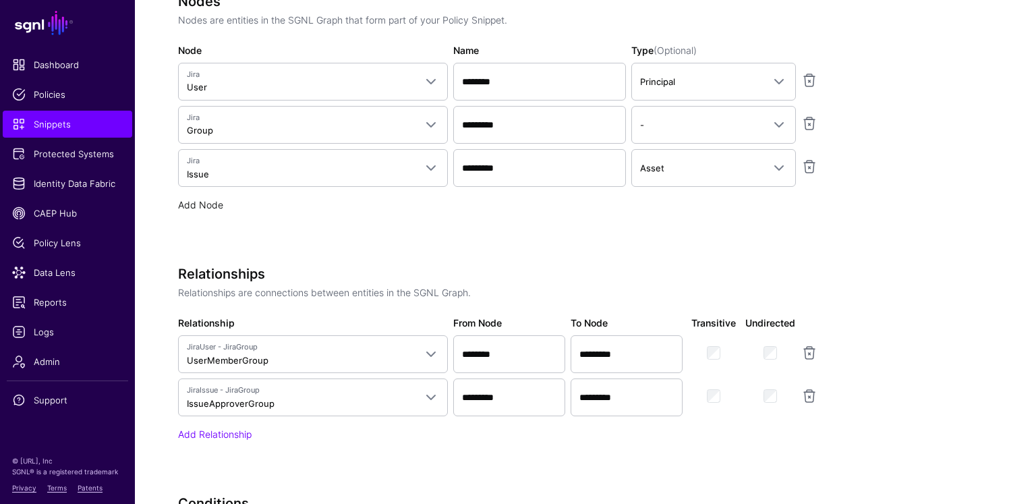
click at [217, 199] on link "Add Node" at bounding box center [200, 204] width 45 height 11
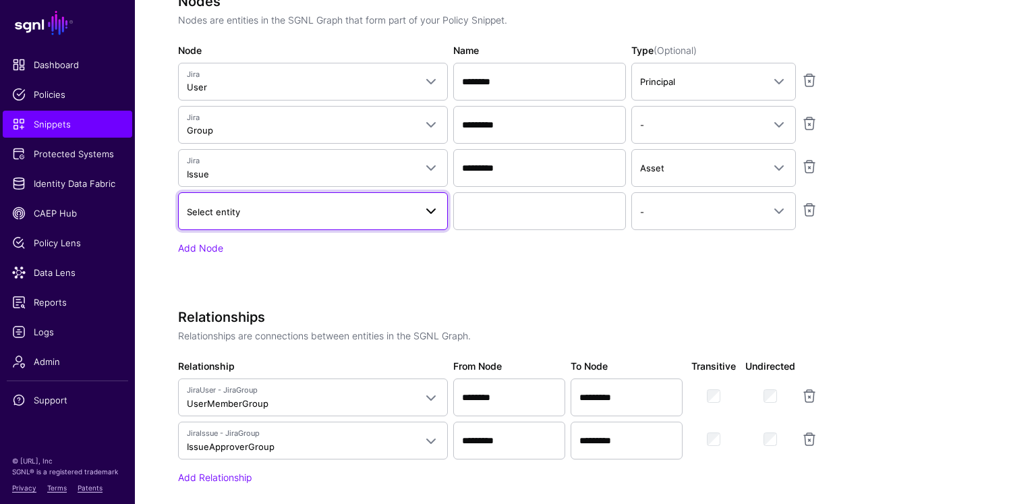
click at [235, 206] on span "Select entity" at bounding box center [213, 211] width 53 height 11
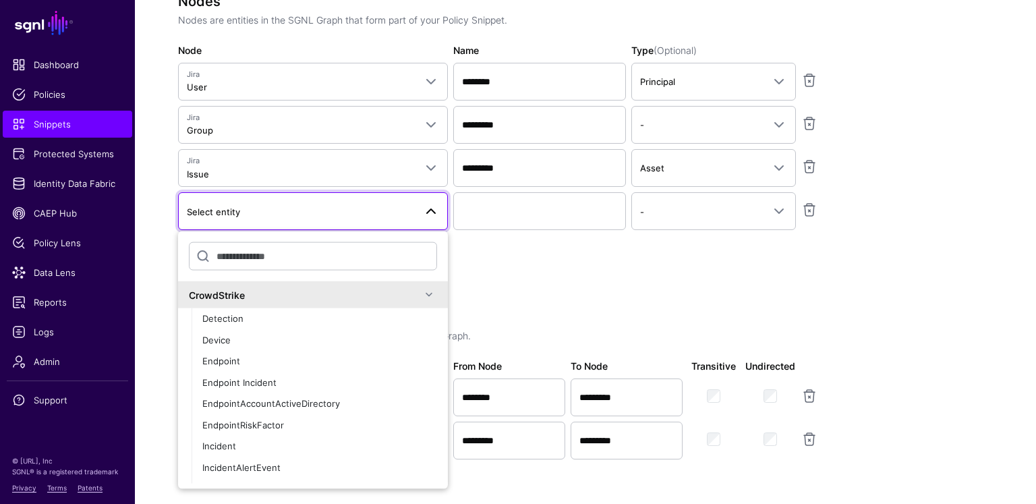
click at [310, 249] on input "text" at bounding box center [313, 256] width 248 height 28
click at [812, 164] on link at bounding box center [809, 167] width 16 height 16
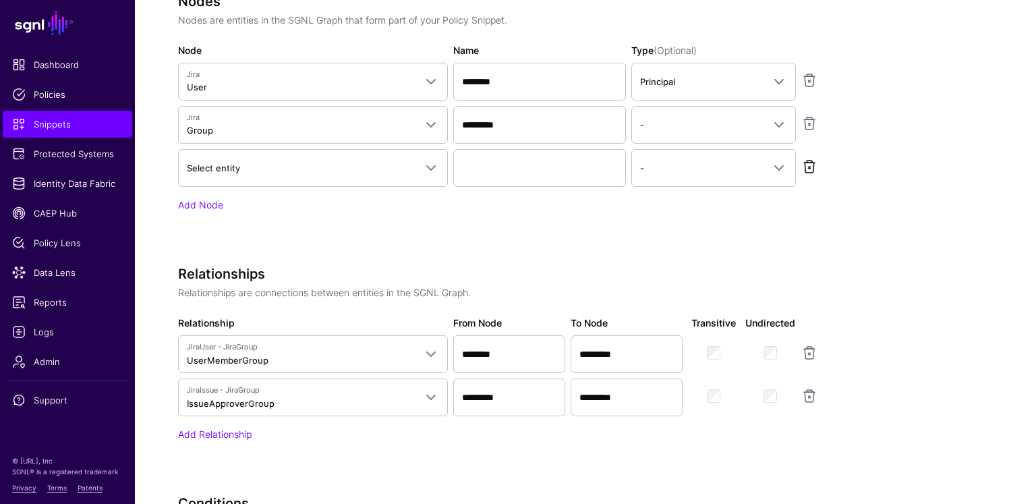
click at [811, 166] on link at bounding box center [809, 167] width 16 height 16
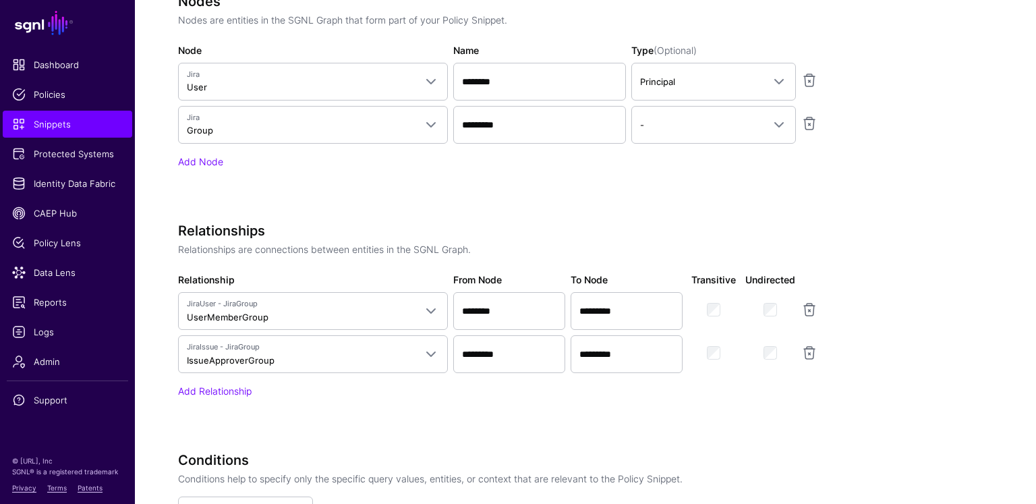
click at [218, 167] on div "Nodes Nodes are entities in the SGNL Graph that form part of your Policy Snippe…" at bounding box center [515, 99] width 675 height 213
click at [214, 158] on link "Add Node" at bounding box center [200, 161] width 45 height 11
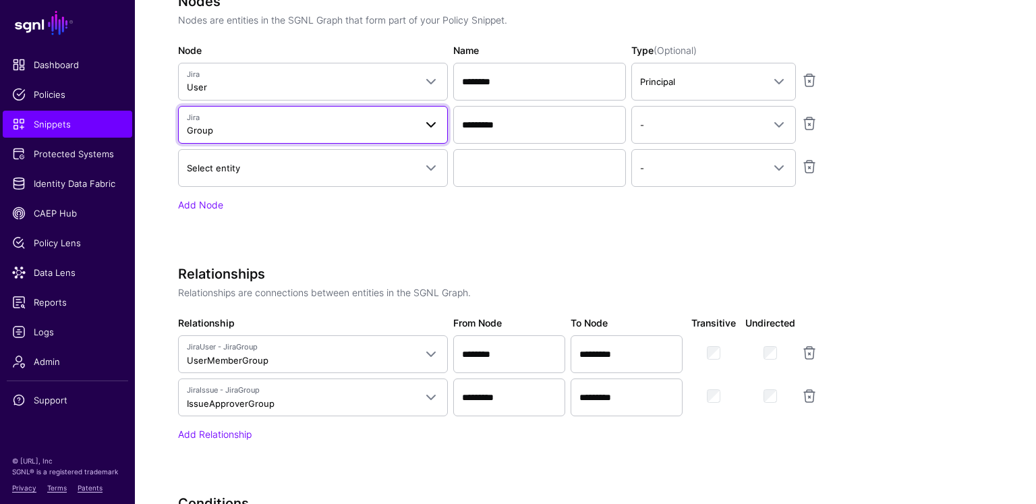
drag, startPoint x: 301, startPoint y: 111, endPoint x: 308, endPoint y: 121, distance: 12.0
click at [301, 112] on span "Jira" at bounding box center [301, 117] width 228 height 11
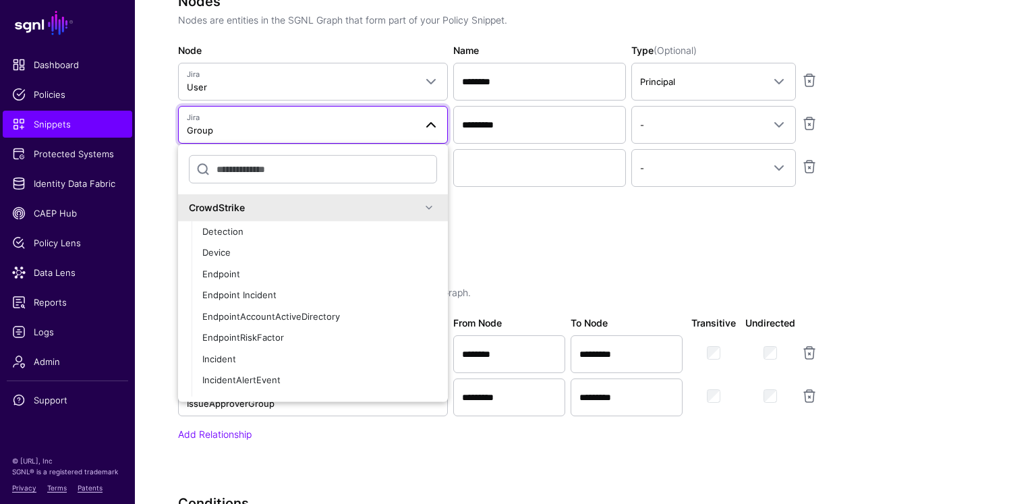
click at [818, 112] on div at bounding box center [827, 125] width 57 height 38
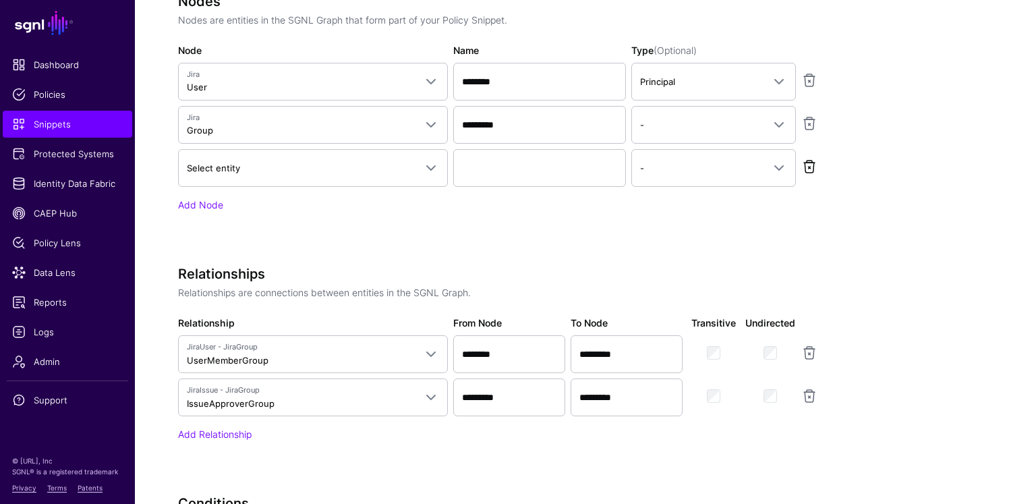
click at [814, 119] on link at bounding box center [809, 123] width 16 height 16
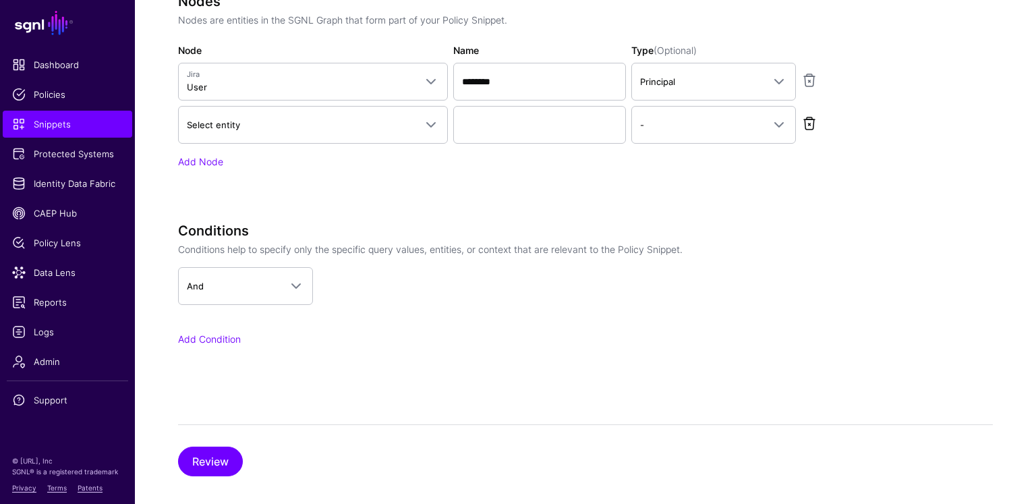
click at [806, 117] on link at bounding box center [809, 123] width 16 height 16
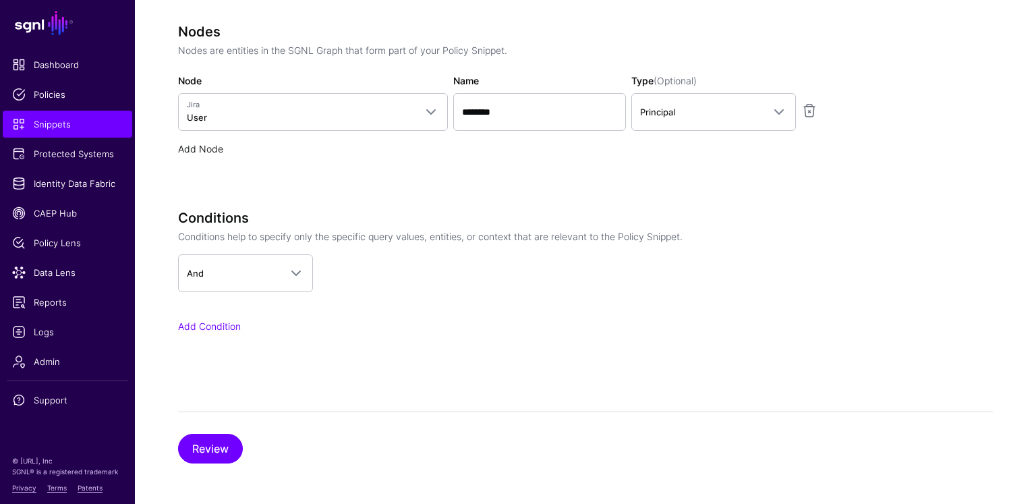
click at [207, 143] on link "Add Node" at bounding box center [200, 148] width 45 height 11
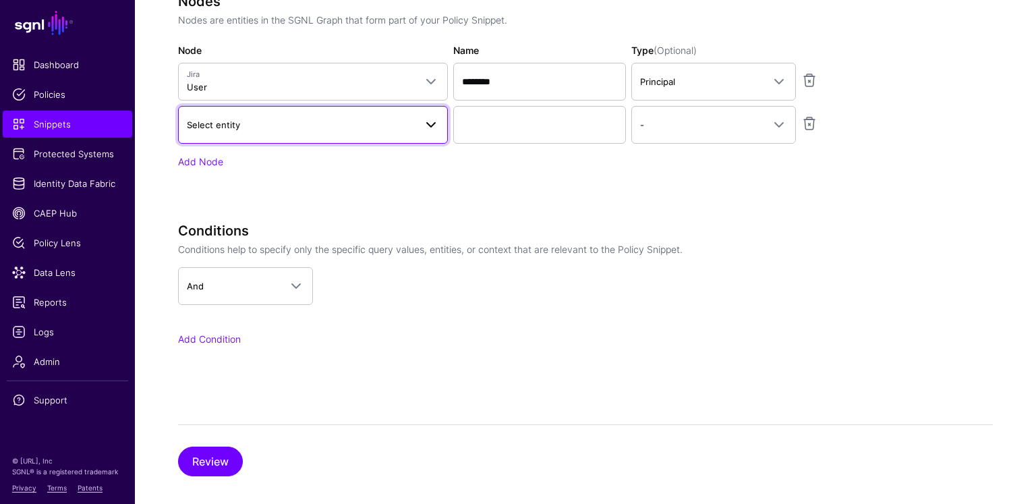
click at [264, 126] on span "Select entity" at bounding box center [301, 124] width 228 height 15
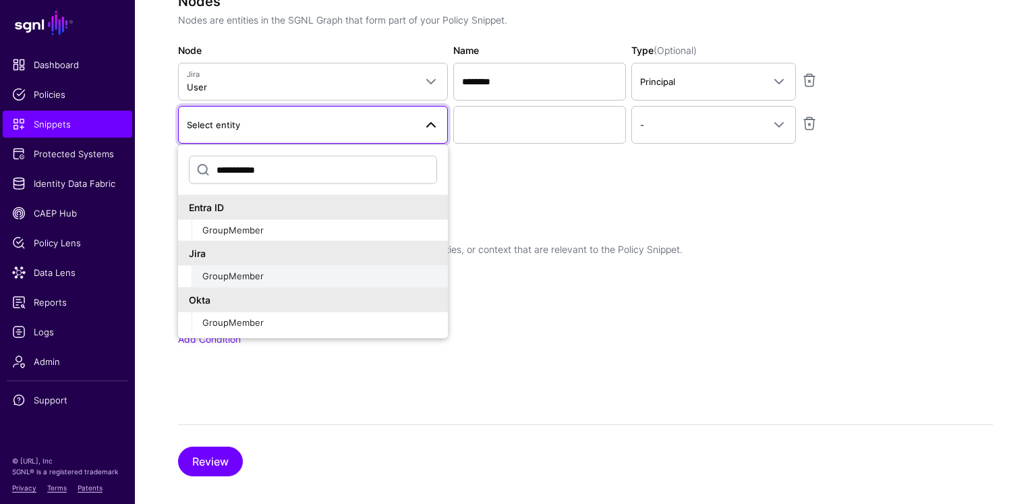
type input "**********"
click at [273, 275] on div "GroupMember" at bounding box center [319, 276] width 235 height 13
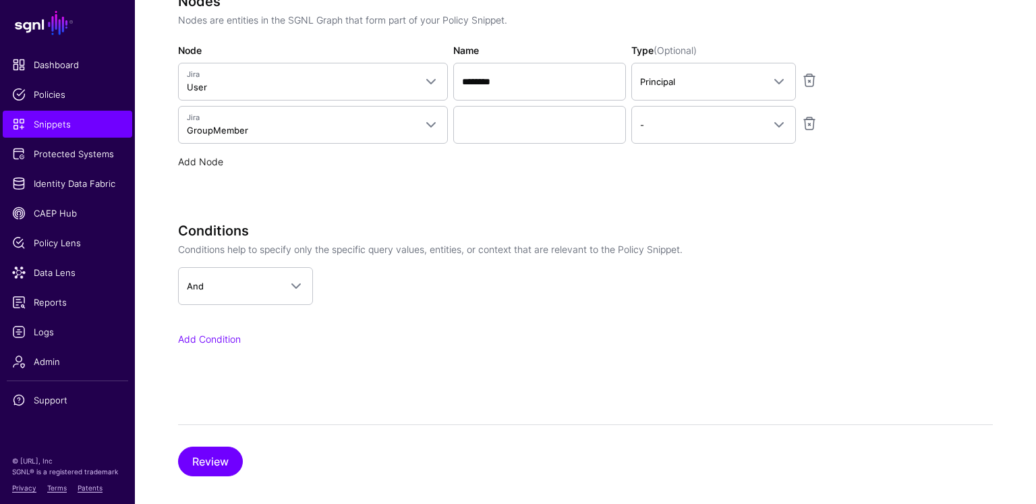
click at [221, 160] on link "Add Node" at bounding box center [200, 161] width 45 height 11
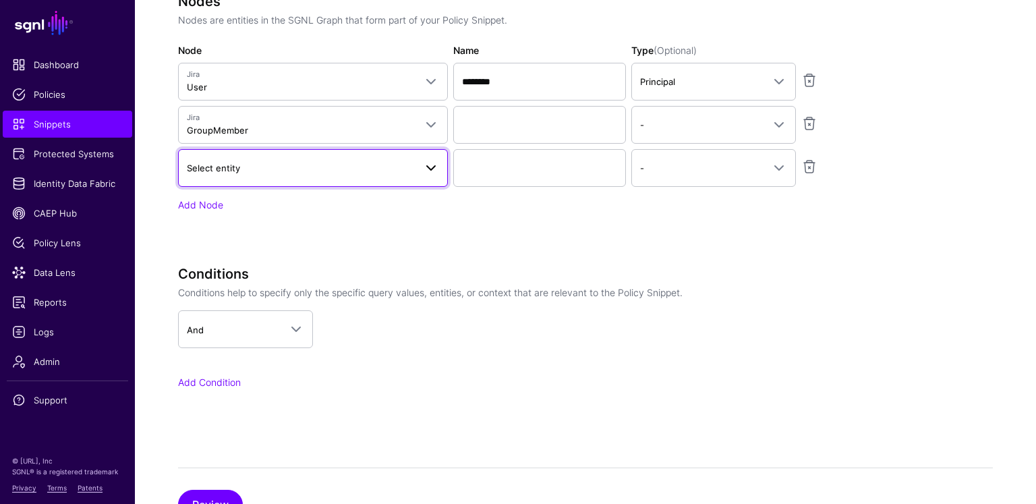
click at [233, 167] on span "Select entity" at bounding box center [213, 168] width 53 height 11
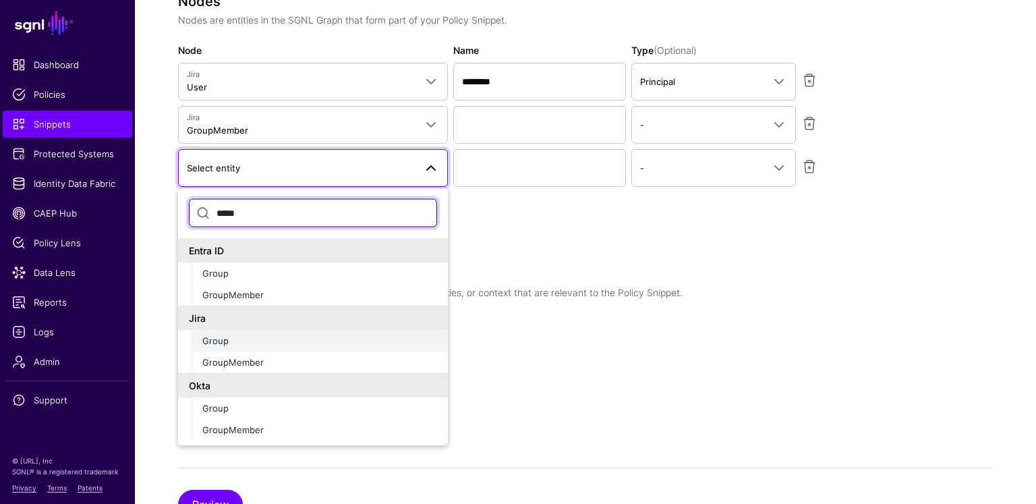
type input "*****"
click at [250, 339] on div "Group" at bounding box center [319, 341] width 235 height 13
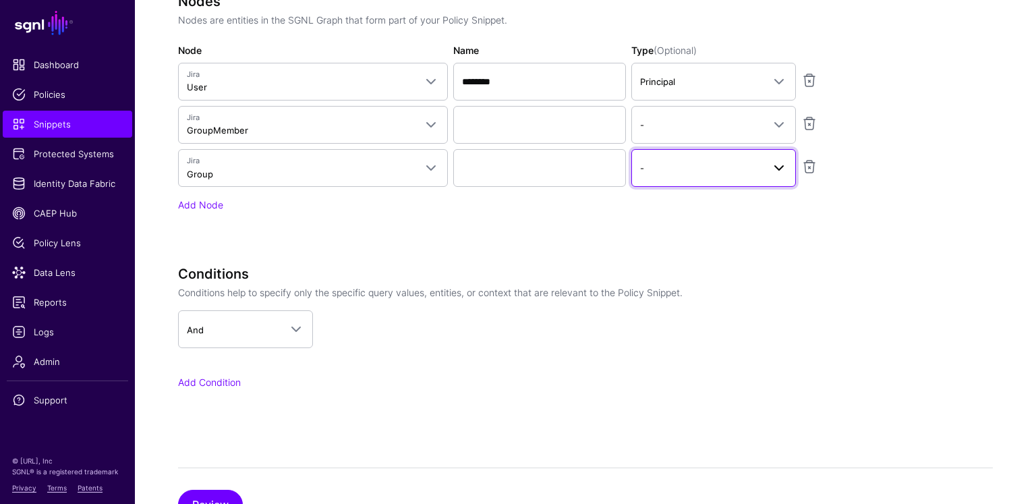
click at [661, 169] on span "-" at bounding box center [701, 168] width 123 height 15
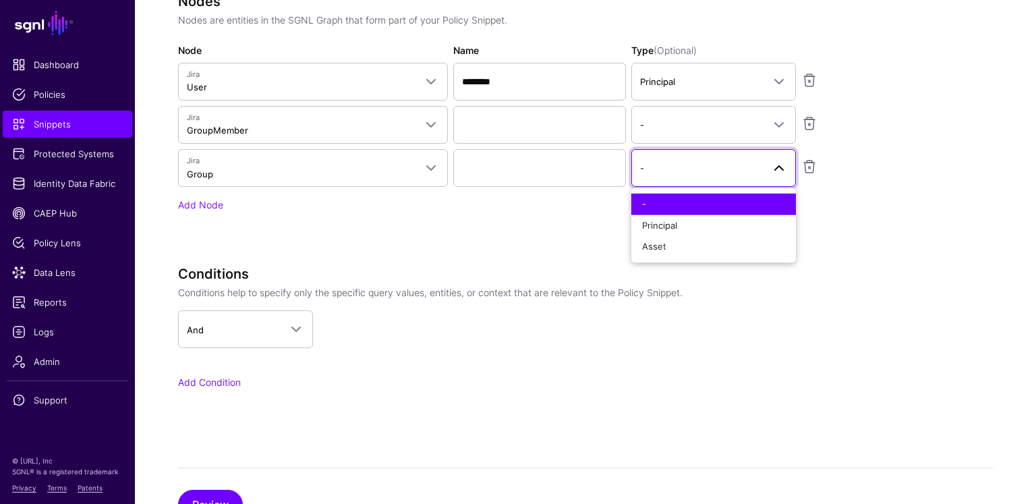
click at [583, 211] on div "**********" at bounding box center [515, 121] width 675 height 257
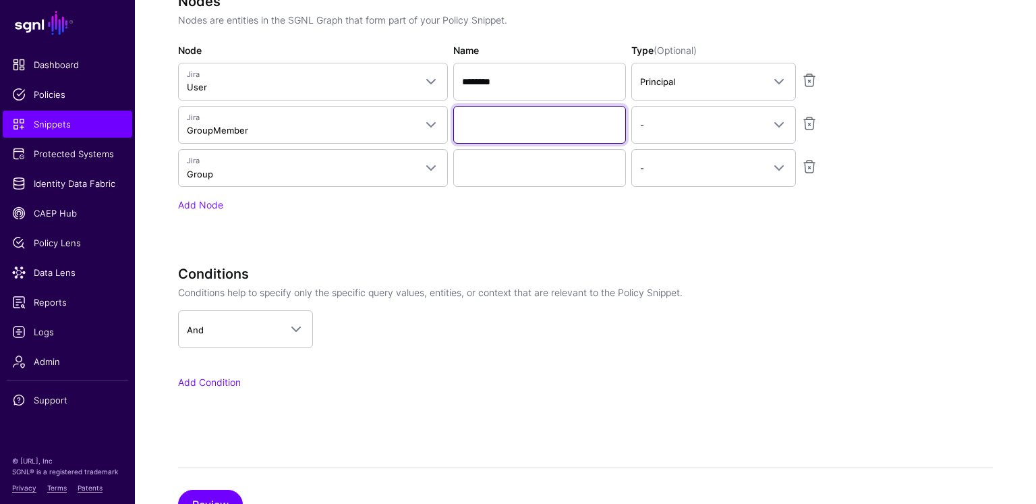
click at [506, 121] on input "Name" at bounding box center [539, 125] width 173 height 38
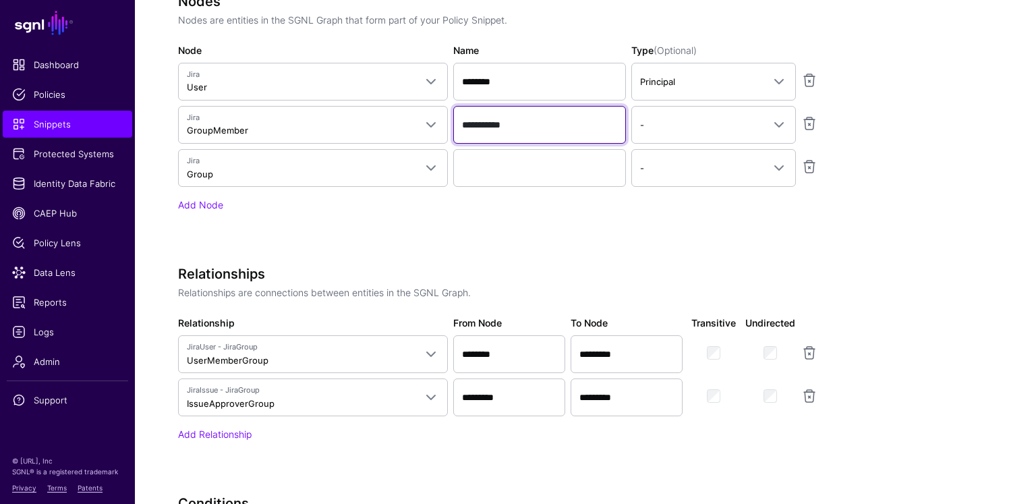
type input "**********"
click at [500, 198] on div "Add Node" at bounding box center [515, 205] width 675 height 14
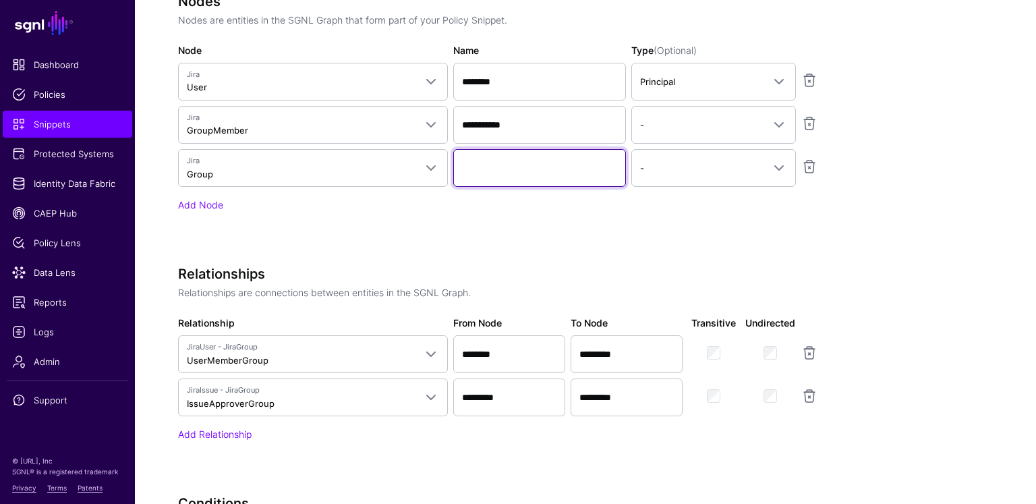
click at [504, 183] on input "Name" at bounding box center [539, 168] width 173 height 38
type input "*****"
click at [808, 351] on link at bounding box center [809, 353] width 16 height 16
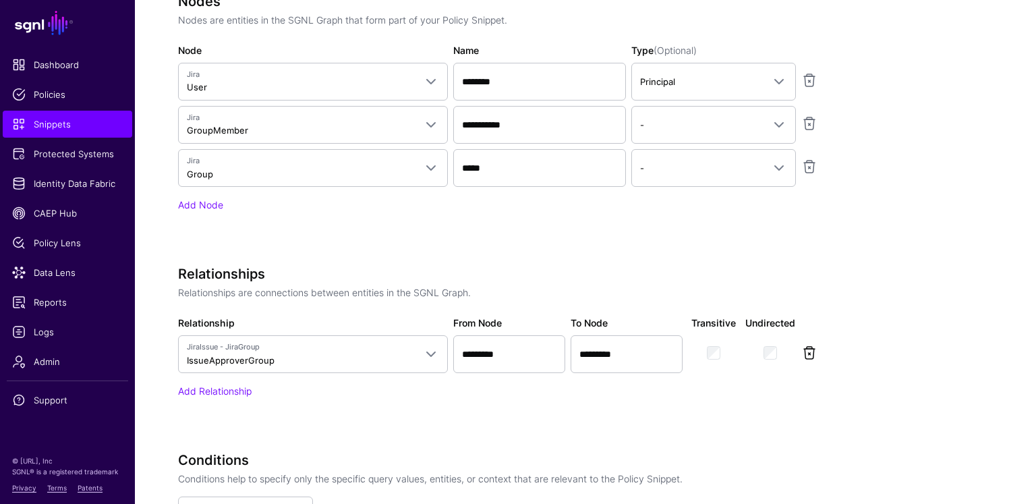
click at [813, 353] on link at bounding box center [809, 353] width 16 height 16
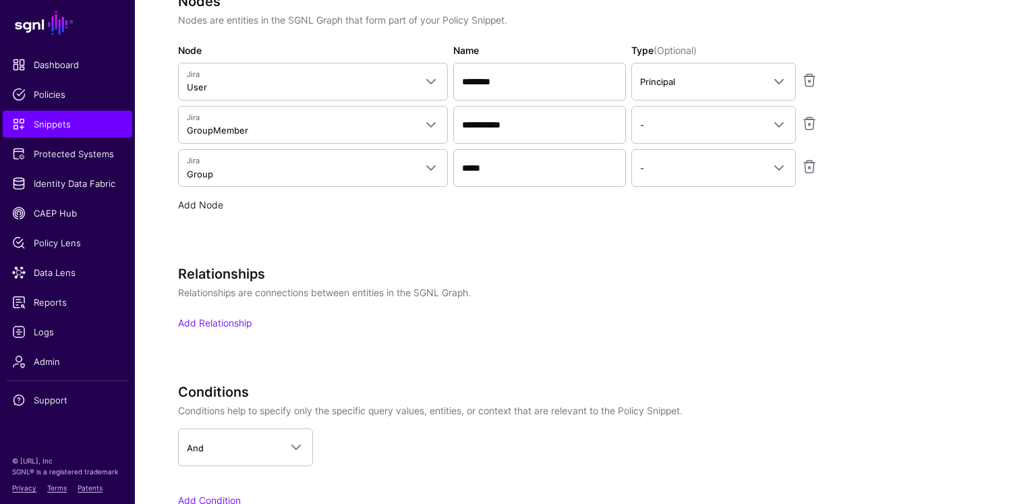
click at [210, 202] on link "Add Node" at bounding box center [200, 204] width 45 height 11
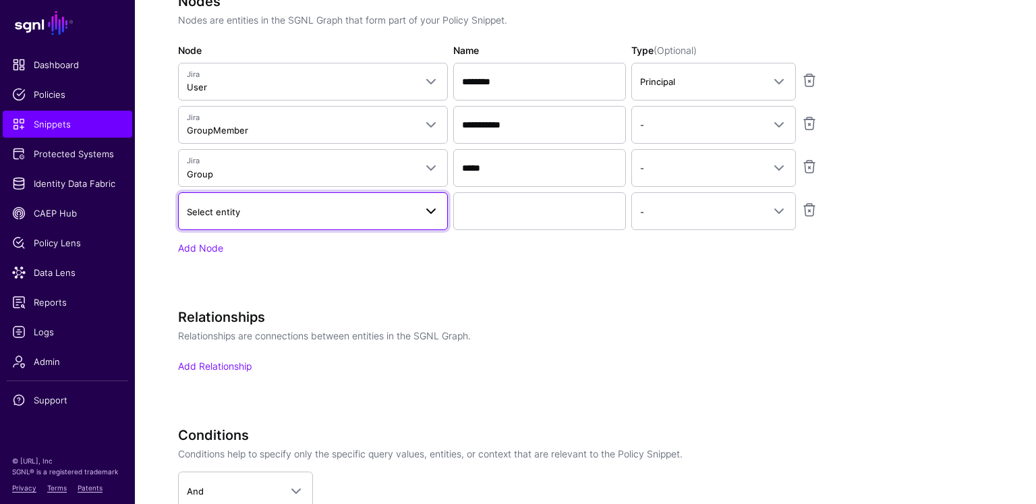
click at [287, 212] on span "Select entity" at bounding box center [301, 211] width 228 height 15
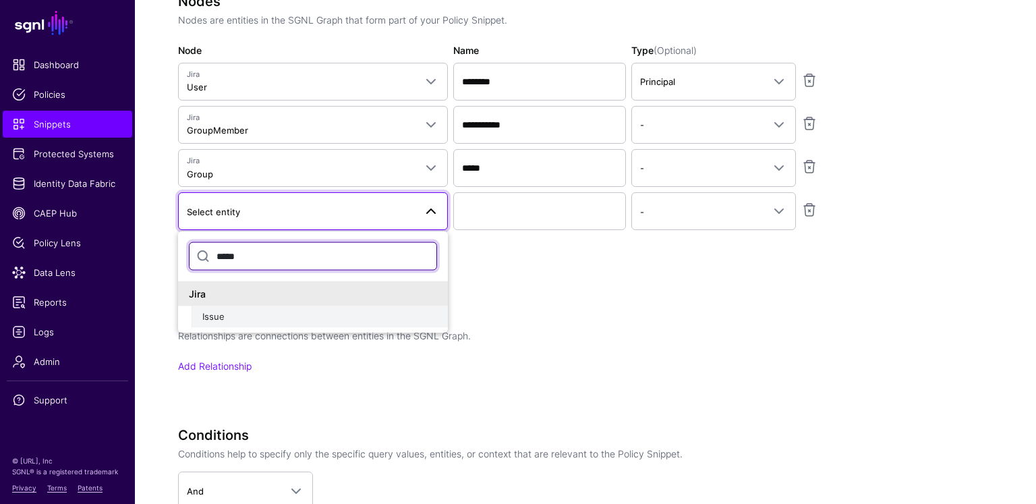
type input "*****"
click at [260, 310] on div "Issue" at bounding box center [319, 316] width 235 height 13
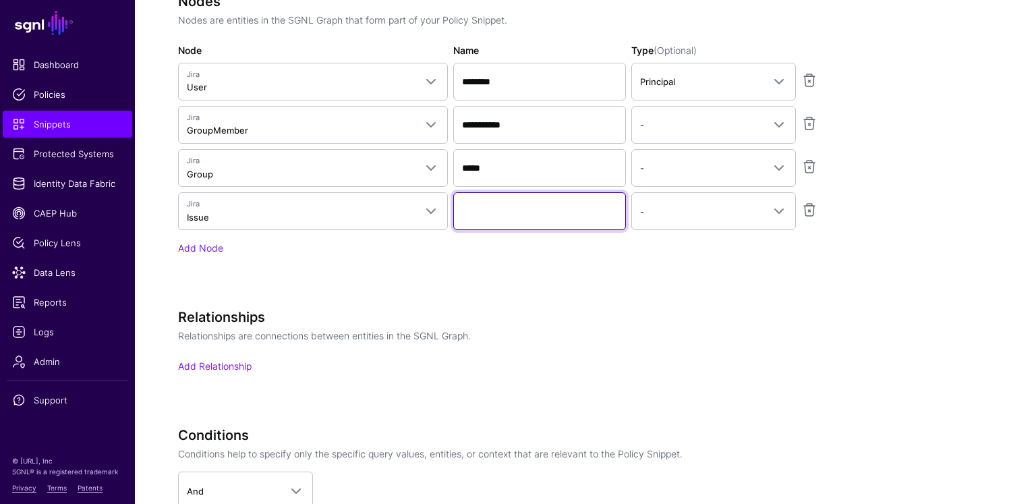
click at [534, 204] on input "Name" at bounding box center [539, 211] width 173 height 38
type input "*****"
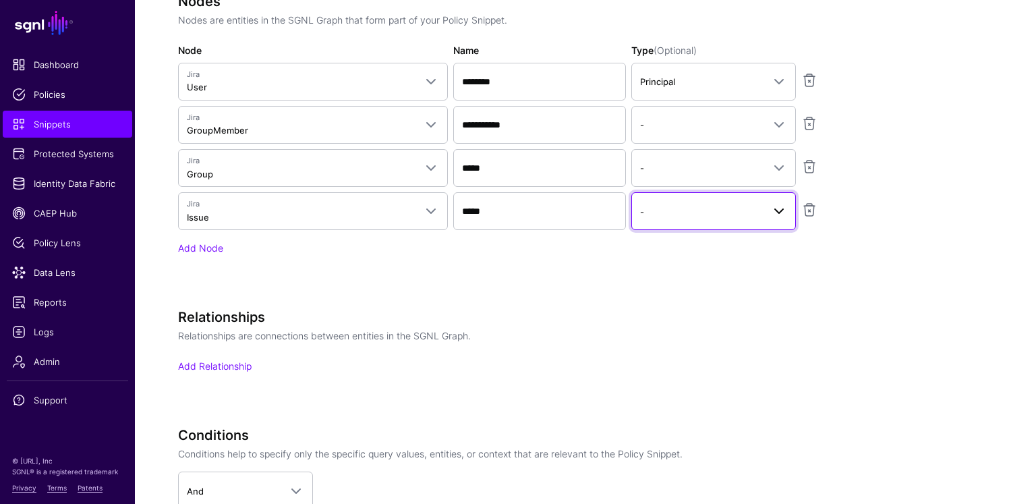
click at [722, 203] on span "-" at bounding box center [713, 211] width 147 height 16
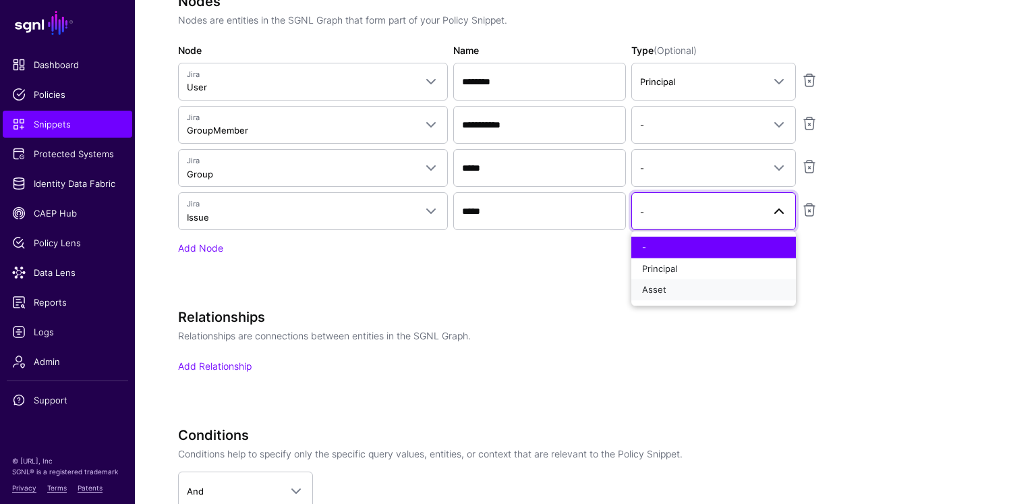
click at [681, 293] on div "Asset" at bounding box center [713, 289] width 143 height 13
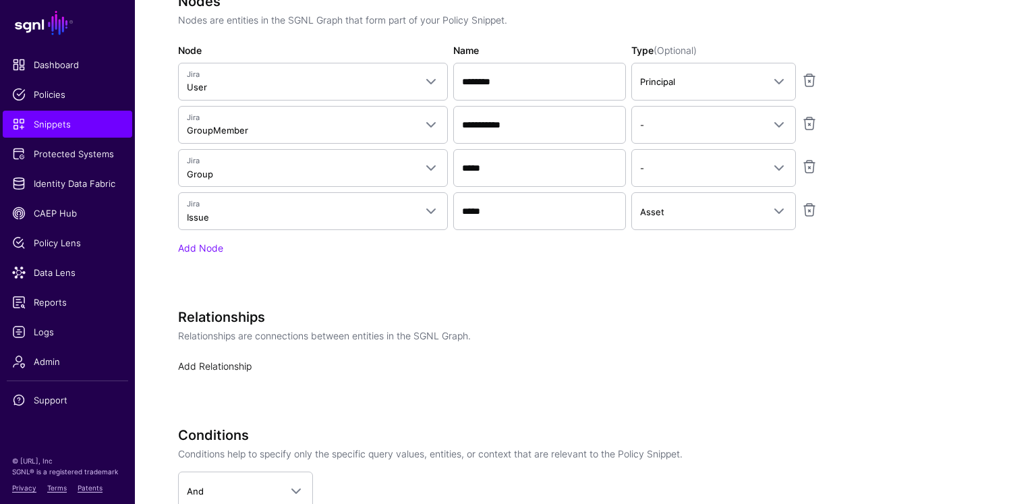
click at [219, 360] on link "Add Relationship" at bounding box center [215, 365] width 74 height 11
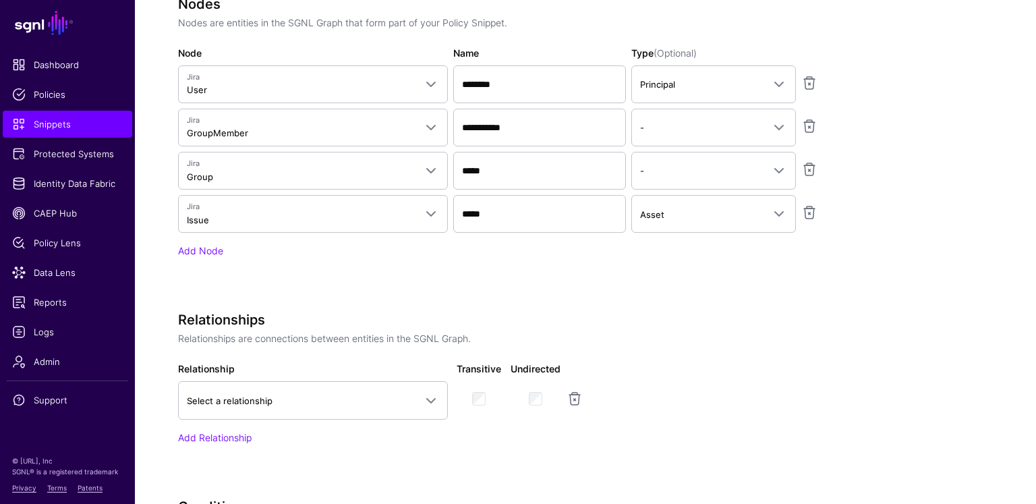
scroll to position [675, 0]
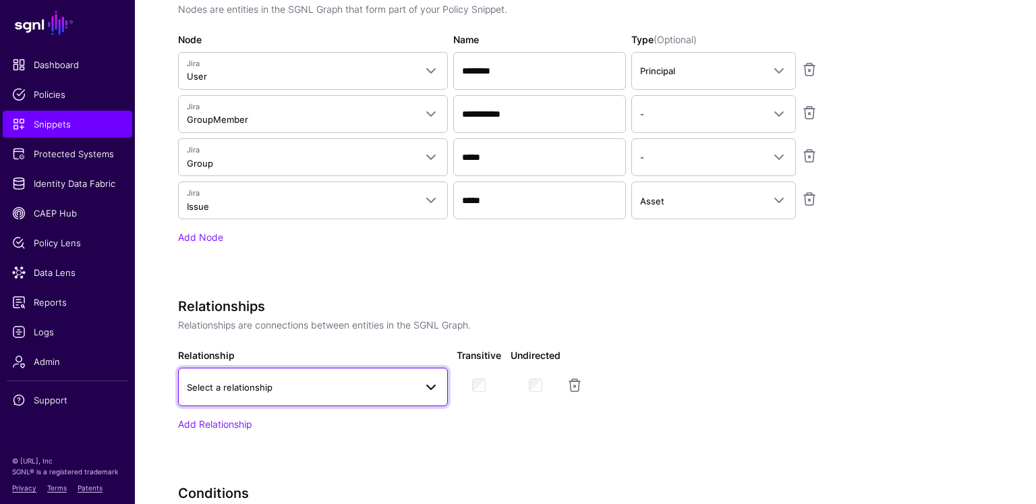
click at [290, 380] on span "Select a relationship" at bounding box center [301, 387] width 228 height 15
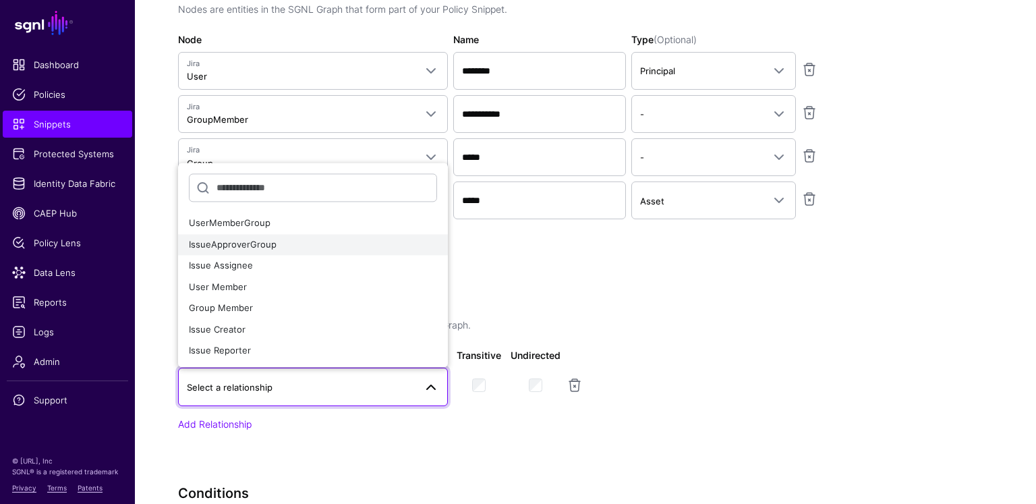
click at [322, 247] on button "IssueApproverGroup" at bounding box center [313, 245] width 270 height 22
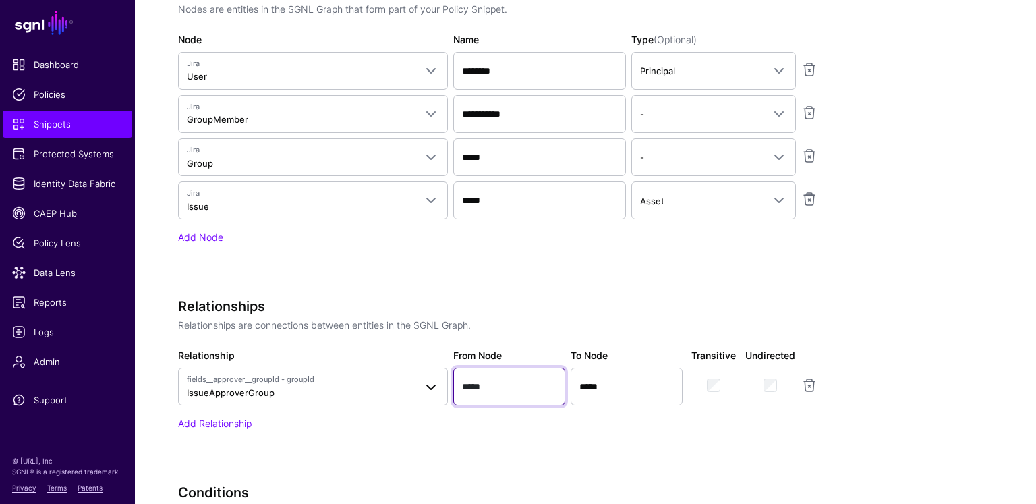
drag, startPoint x: 521, startPoint y: 388, endPoint x: 427, endPoint y: 385, distance: 93.8
click at [414, 384] on div "Relationship fields__approver__groupId - groupId IssueApproverGroup UserMemberG…" at bounding box center [515, 376] width 680 height 57
drag, startPoint x: 644, startPoint y: 389, endPoint x: 498, endPoint y: 385, distance: 145.8
click at [498, 385] on div "Relationship fields__approver__groupId - groupId IssueApproverGroup UserMemberG…" at bounding box center [515, 376] width 680 height 57
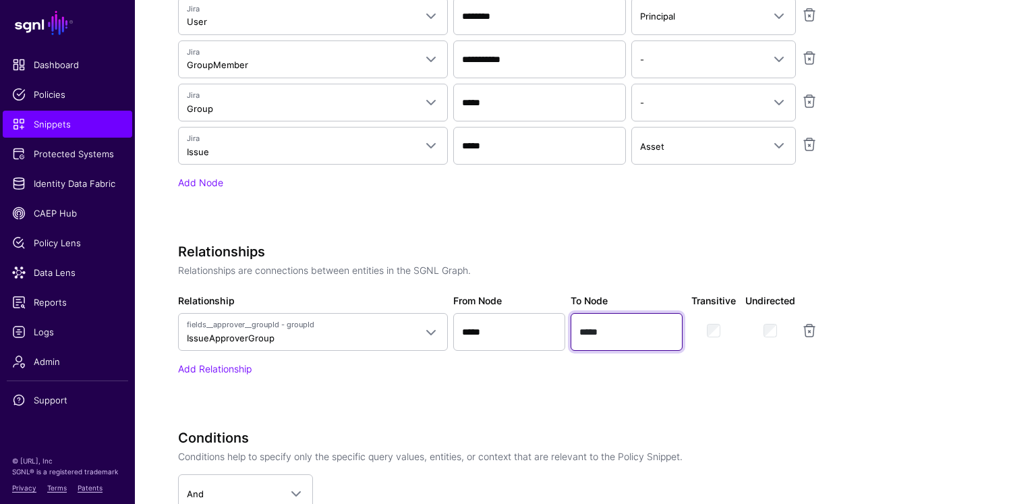
scroll to position [691, 0]
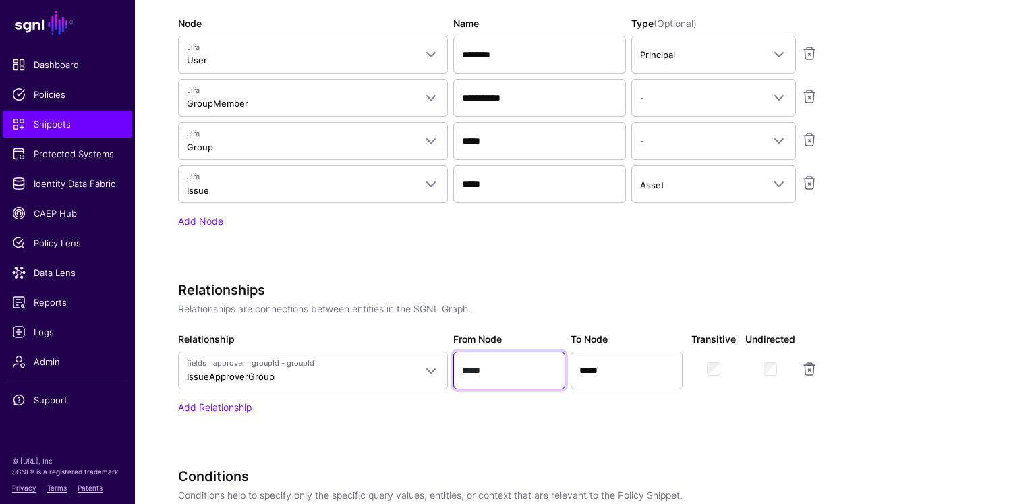
click at [494, 360] on input "*****" at bounding box center [509, 370] width 112 height 38
click at [500, 370] on input "*****" at bounding box center [509, 370] width 112 height 38
drag, startPoint x: 648, startPoint y: 364, endPoint x: 536, endPoint y: 373, distance: 112.4
click at [536, 373] on div "Relationship fields__approver__groupId - groupId IssueApproverGroup UserMemberG…" at bounding box center [515, 360] width 680 height 57
click at [499, 371] on input "*****" at bounding box center [509, 370] width 112 height 38
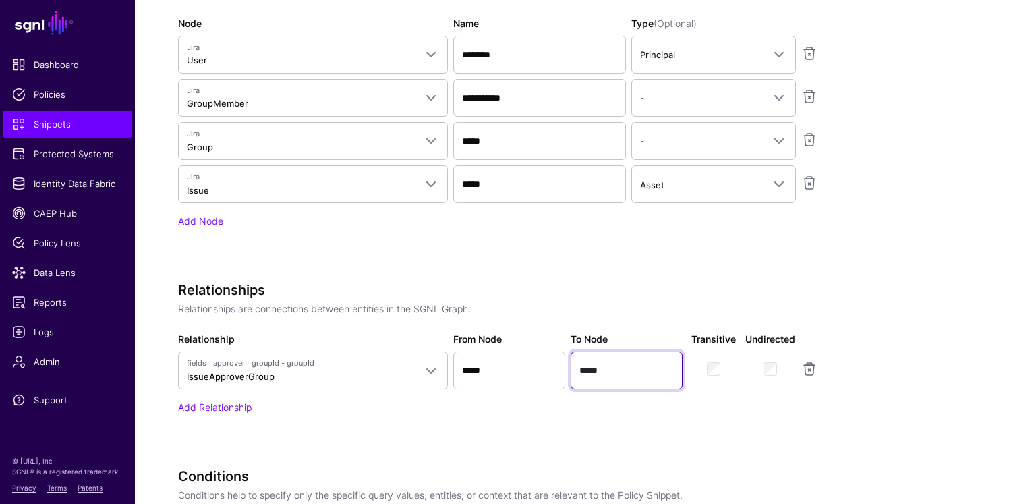
drag, startPoint x: 619, startPoint y: 366, endPoint x: 553, endPoint y: 365, distance: 66.1
click at [553, 365] on div "Relationship fields__approver__groupId - groupId IssueApproverGroup UserMemberG…" at bounding box center [515, 360] width 680 height 57
click at [423, 427] on div "Relationships Relationships are connections between entities in the SGNL Graph.…" at bounding box center [515, 367] width 675 height 170
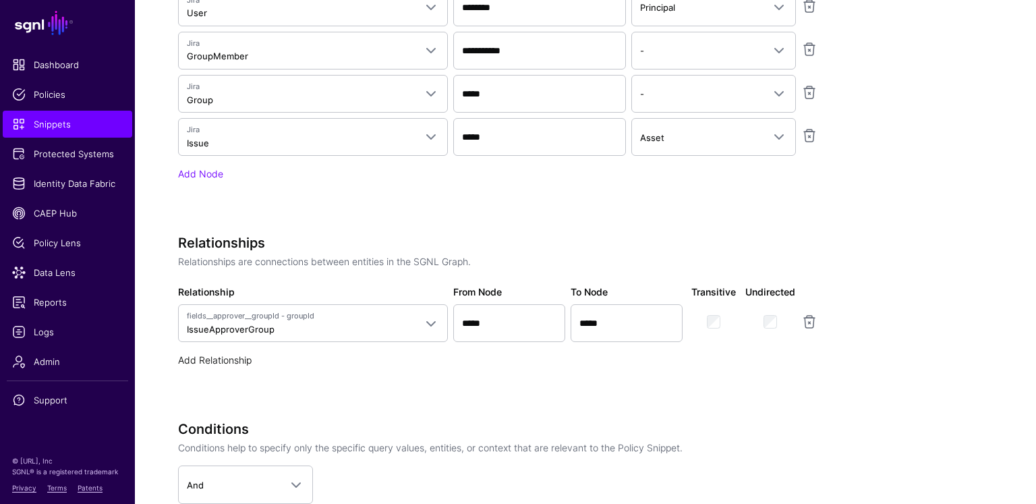
click at [242, 358] on link "Add Relationship" at bounding box center [215, 359] width 74 height 11
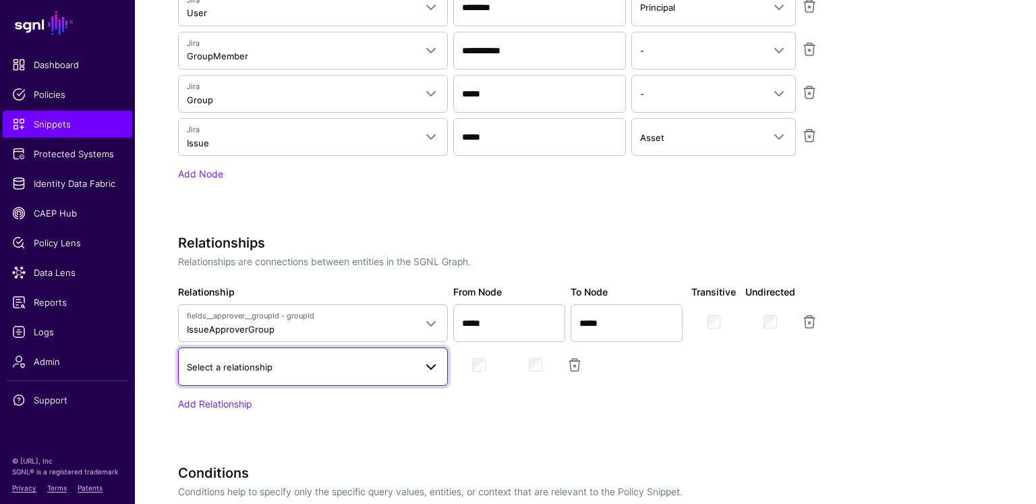
click at [330, 372] on link "Select a relationship" at bounding box center [313, 366] width 270 height 38
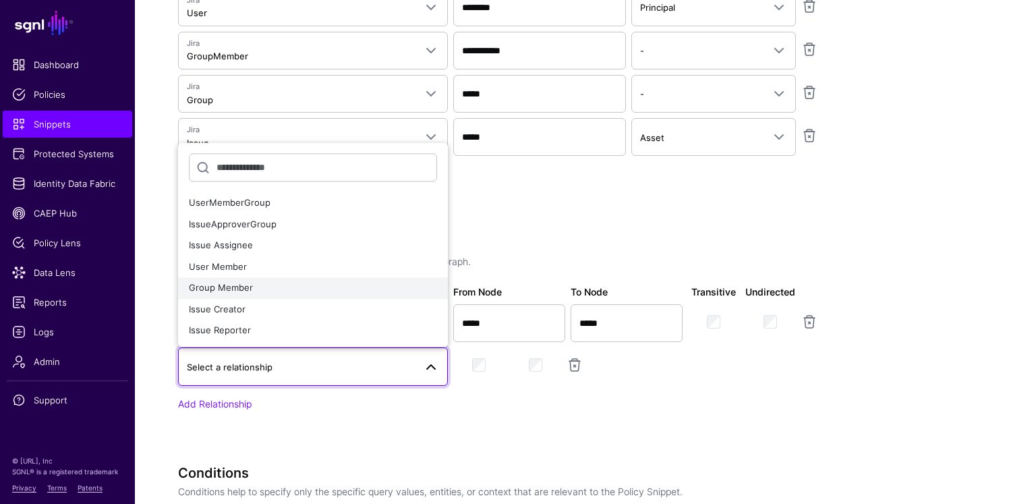
click at [317, 285] on div "Group Member" at bounding box center [313, 288] width 248 height 13
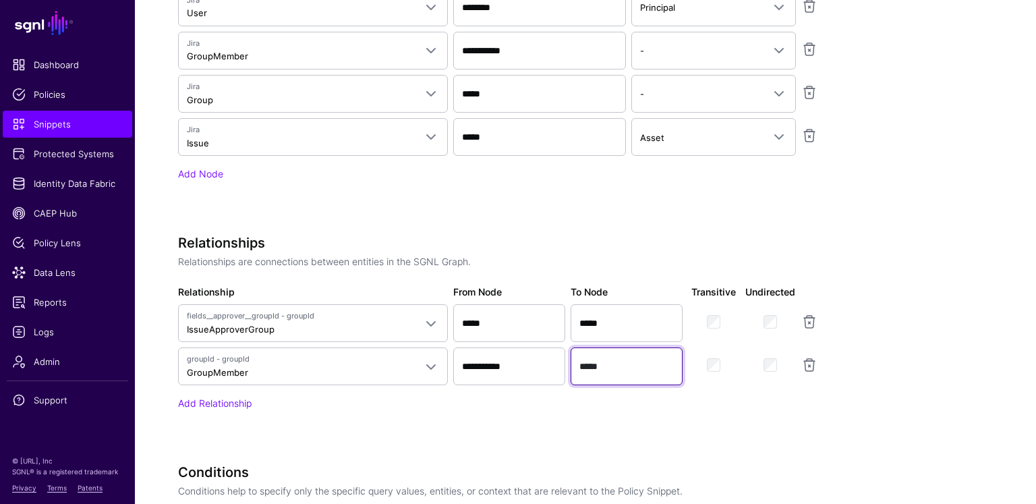
drag, startPoint x: 618, startPoint y: 363, endPoint x: 573, endPoint y: 365, distance: 45.2
click at [573, 364] on input "*****" at bounding box center [627, 366] width 112 height 38
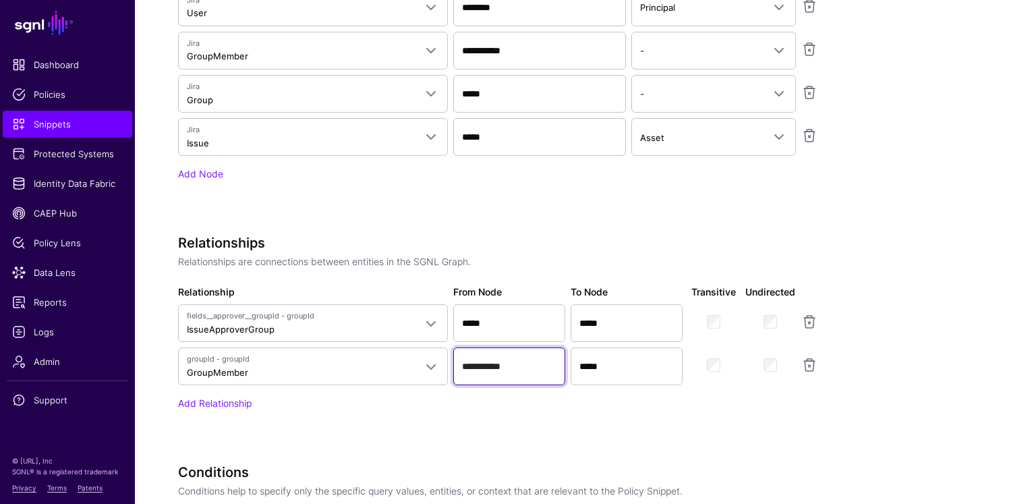
drag, startPoint x: 544, startPoint y: 366, endPoint x: 454, endPoint y: 357, distance: 90.8
click at [454, 357] on input "**********" at bounding box center [509, 366] width 112 height 38
click at [525, 366] on input "**********" at bounding box center [509, 366] width 112 height 38
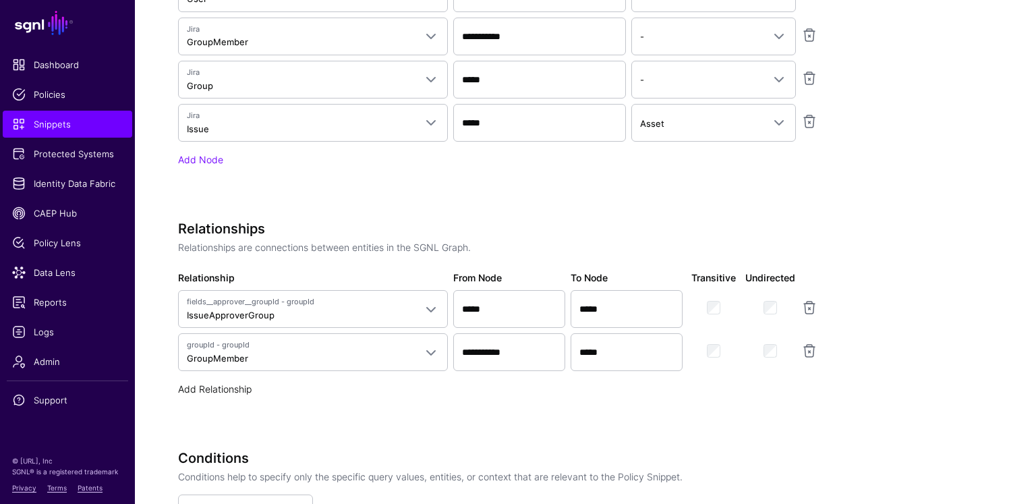
click at [208, 389] on link "Add Relationship" at bounding box center [215, 388] width 74 height 11
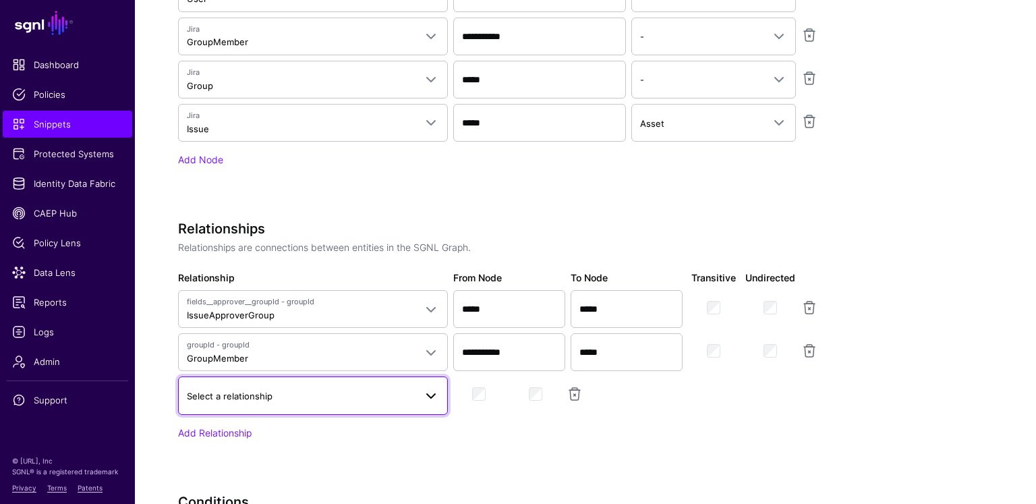
click at [234, 391] on span "Select a relationship" at bounding box center [230, 396] width 86 height 11
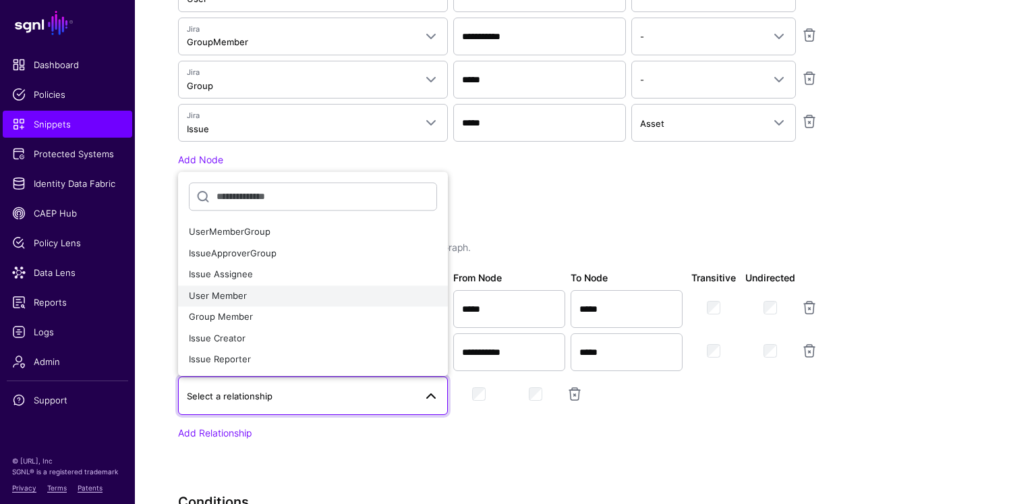
click at [270, 295] on div "User Member" at bounding box center [313, 295] width 248 height 13
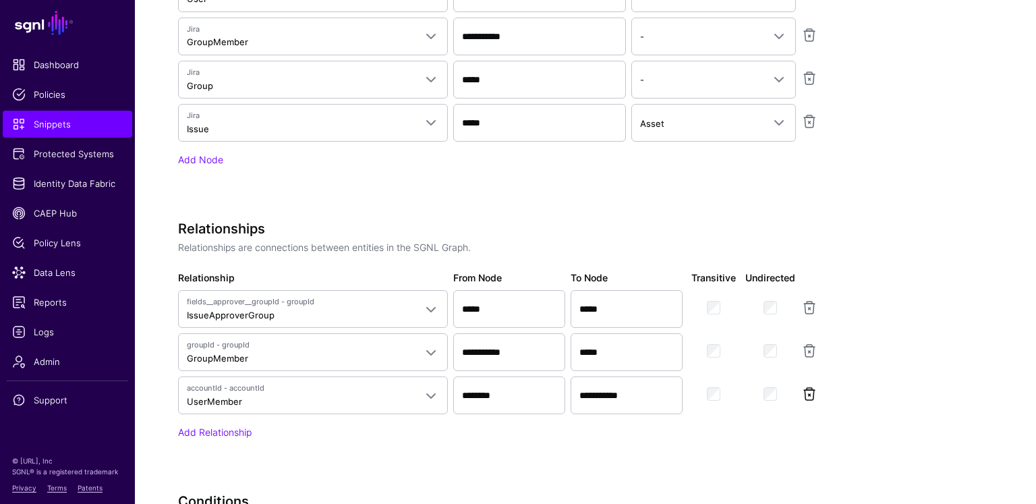
click at [810, 387] on link at bounding box center [809, 394] width 16 height 16
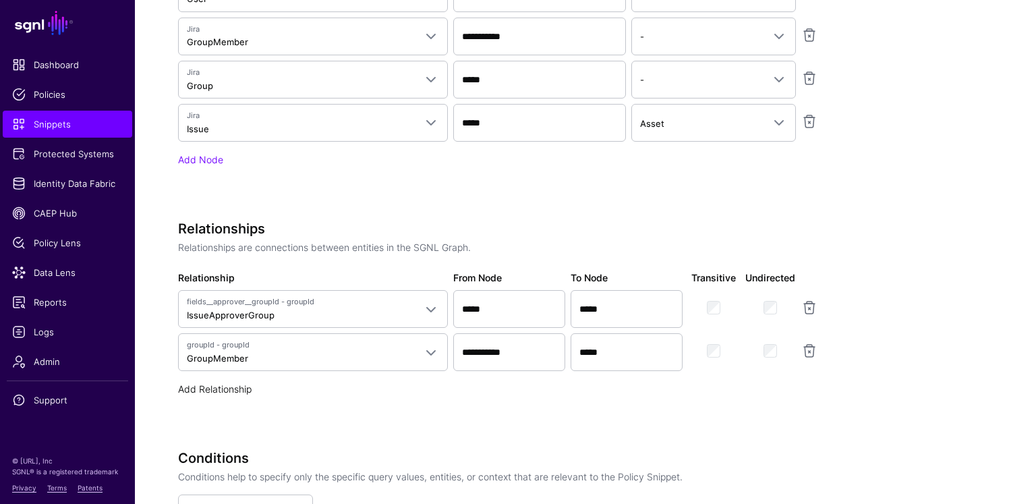
click at [243, 383] on link "Add Relationship" at bounding box center [215, 388] width 74 height 11
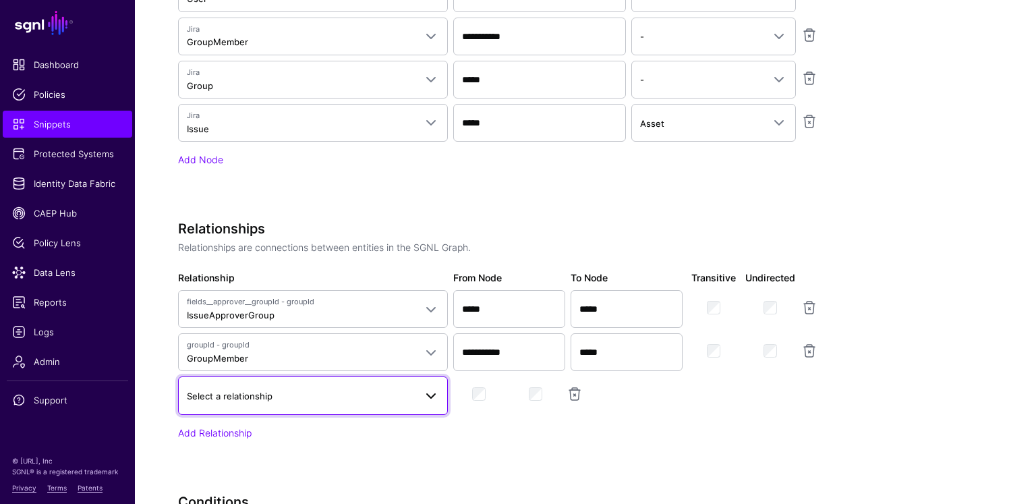
click at [299, 392] on span "Select a relationship" at bounding box center [301, 396] width 228 height 15
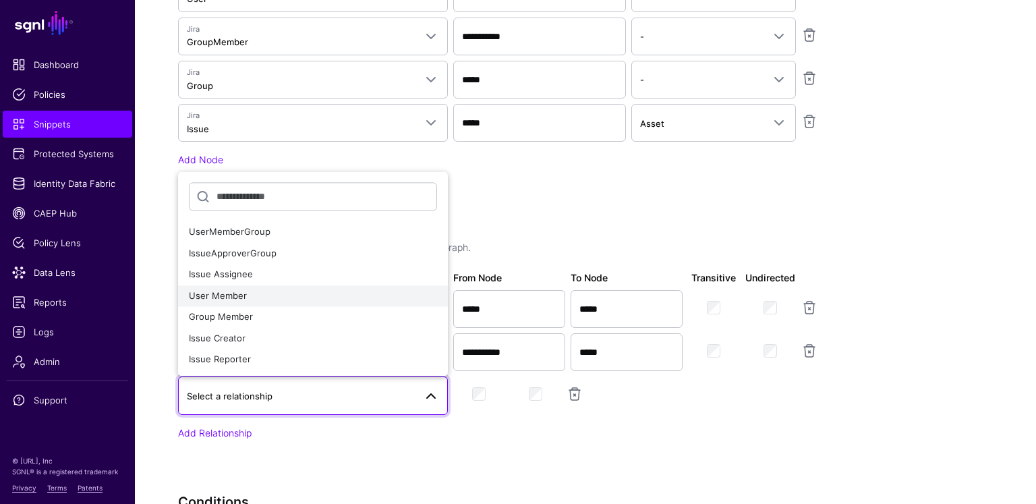
click at [266, 296] on div "User Member" at bounding box center [313, 295] width 248 height 13
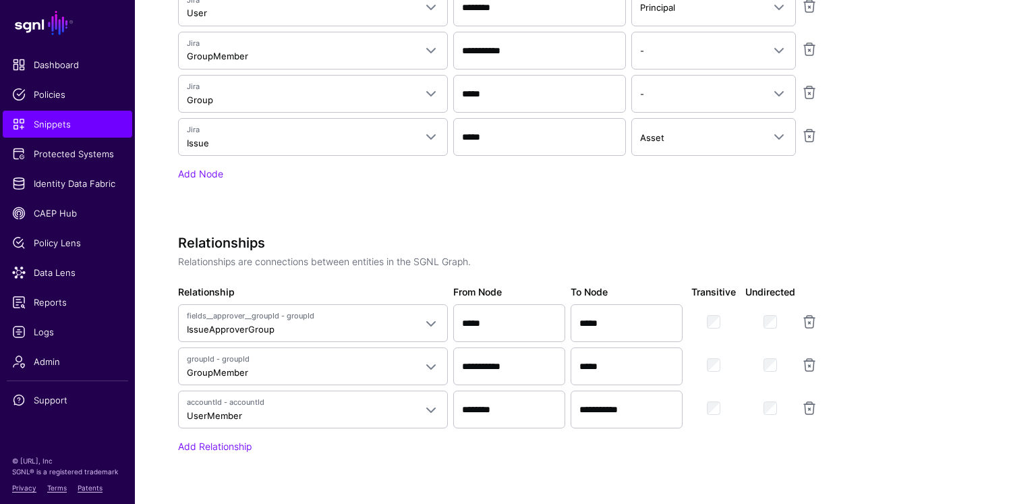
scroll to position [863, 0]
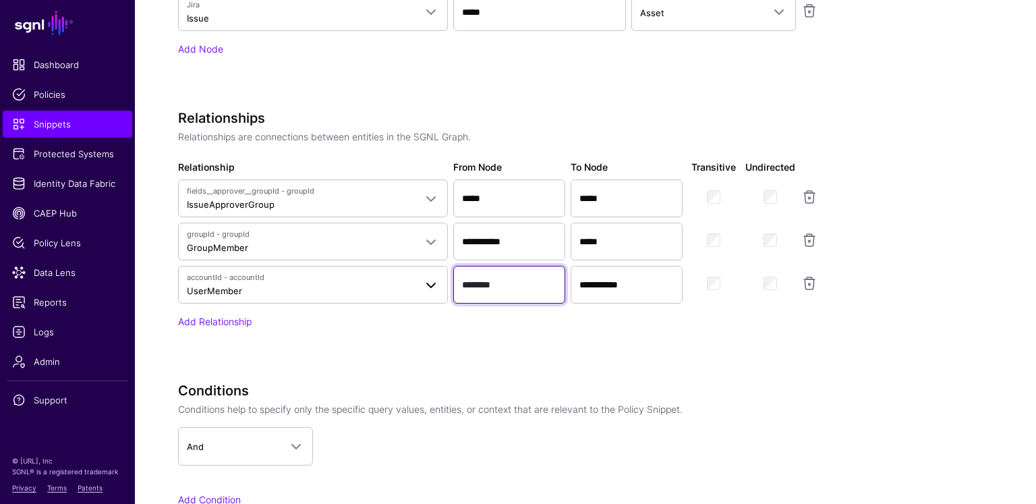
drag, startPoint x: 511, startPoint y: 283, endPoint x: 443, endPoint y: 285, distance: 68.2
click at [443, 285] on div "**********" at bounding box center [515, 285] width 680 height 38
drag, startPoint x: 648, startPoint y: 282, endPoint x: 568, endPoint y: 281, distance: 79.6
click at [568, 281] on div "**********" at bounding box center [626, 285] width 117 height 38
drag, startPoint x: 511, startPoint y: 242, endPoint x: 450, endPoint y: 240, distance: 60.7
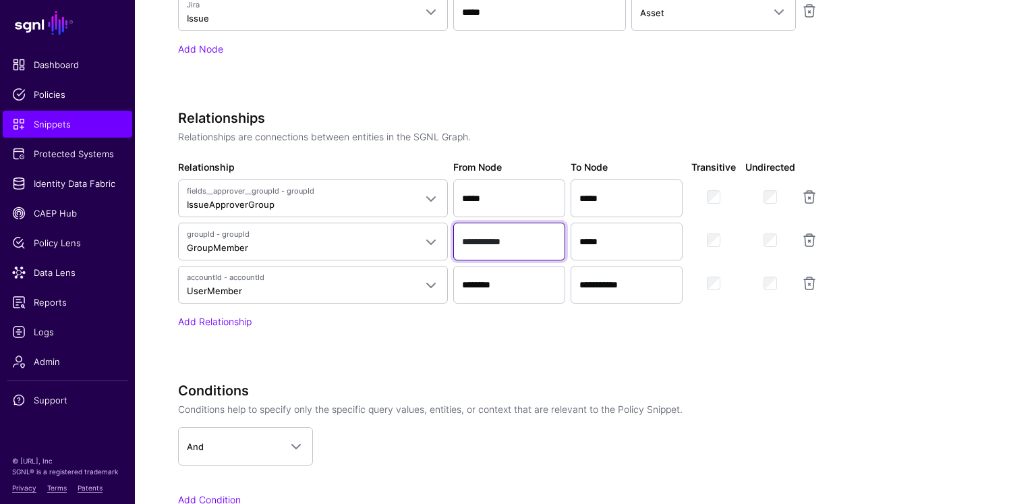
click at [449, 239] on div "**********" at bounding box center [515, 242] width 680 height 38
drag, startPoint x: 581, startPoint y: 237, endPoint x: 548, endPoint y: 238, distance: 33.1
click at [548, 238] on div "**********" at bounding box center [515, 242] width 680 height 38
click at [513, 286] on input "********" at bounding box center [509, 285] width 112 height 38
drag, startPoint x: 505, startPoint y: 280, endPoint x: 576, endPoint y: 256, distance: 75.5
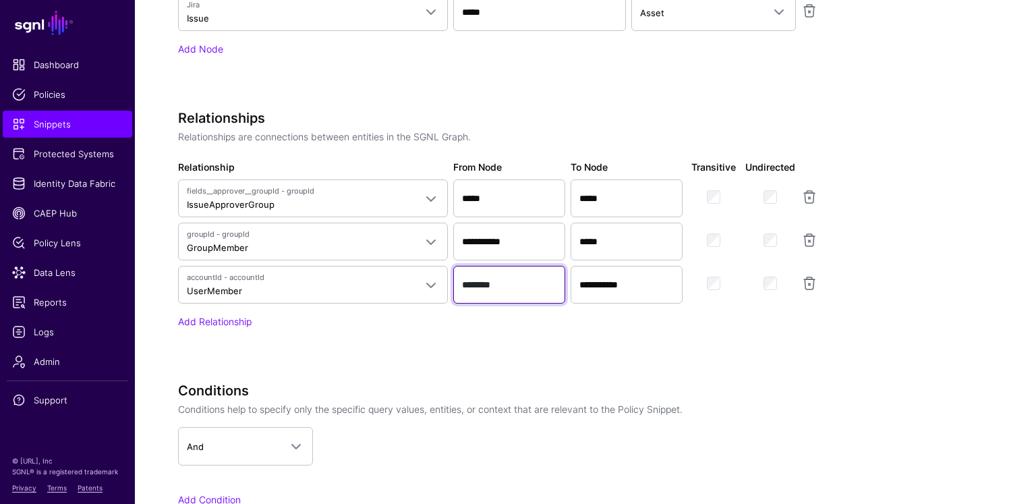
click at [448, 281] on div "**********" at bounding box center [515, 285] width 680 height 38
drag, startPoint x: 601, startPoint y: 240, endPoint x: 557, endPoint y: 244, distance: 44.7
click at [557, 244] on div "**********" at bounding box center [515, 242] width 680 height 38
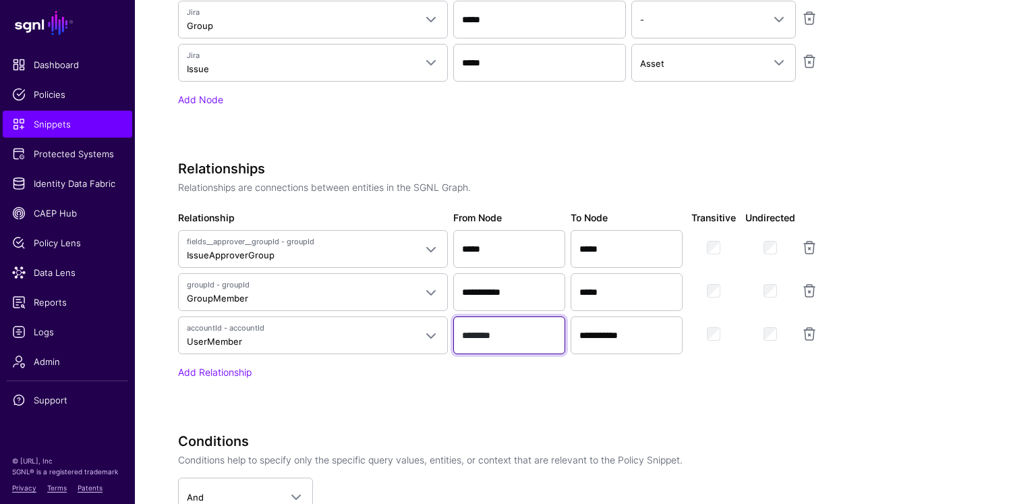
click at [528, 320] on input "********" at bounding box center [509, 335] width 112 height 38
drag, startPoint x: 517, startPoint y: 331, endPoint x: 455, endPoint y: 325, distance: 62.3
click at [453, 325] on input "********" at bounding box center [509, 335] width 112 height 38
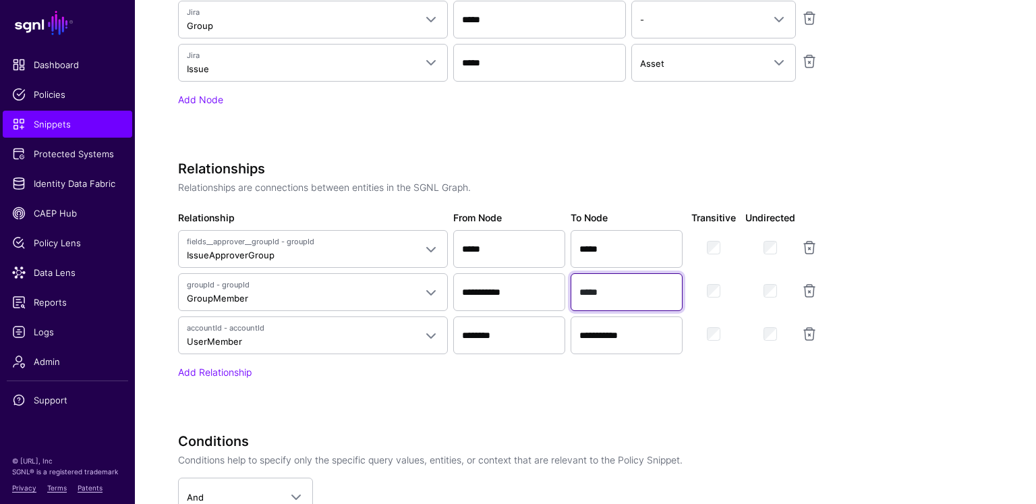
drag, startPoint x: 596, startPoint y: 289, endPoint x: 548, endPoint y: 292, distance: 47.3
click at [548, 292] on div "**********" at bounding box center [515, 292] width 680 height 38
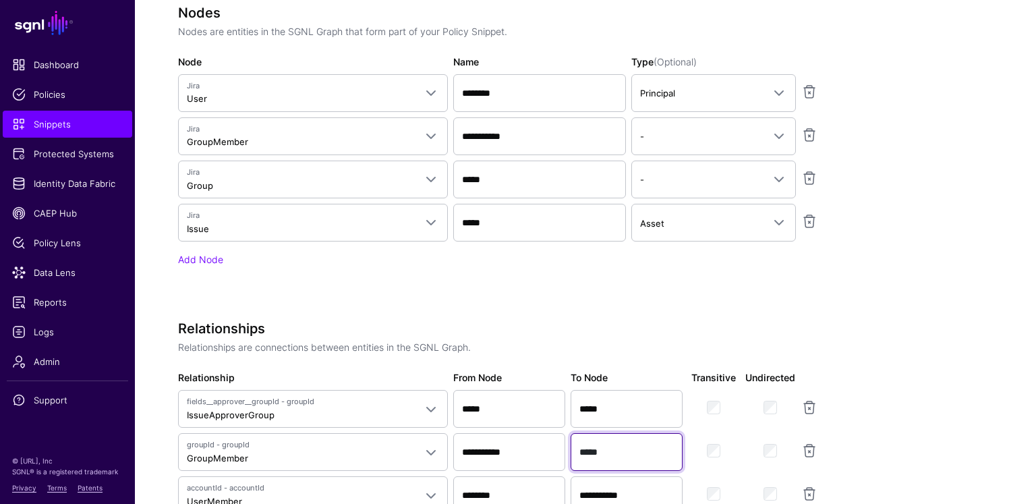
scroll to position [593, 0]
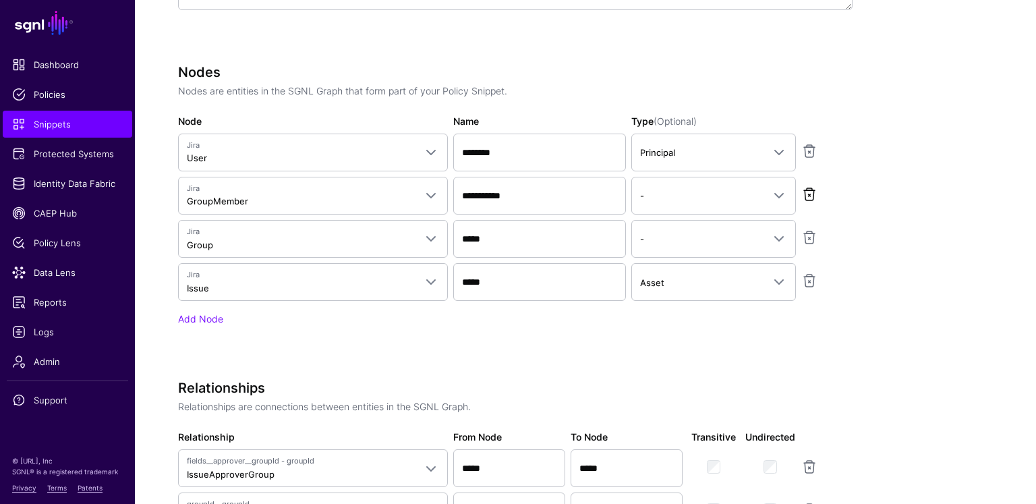
click at [816, 191] on link at bounding box center [809, 194] width 16 height 16
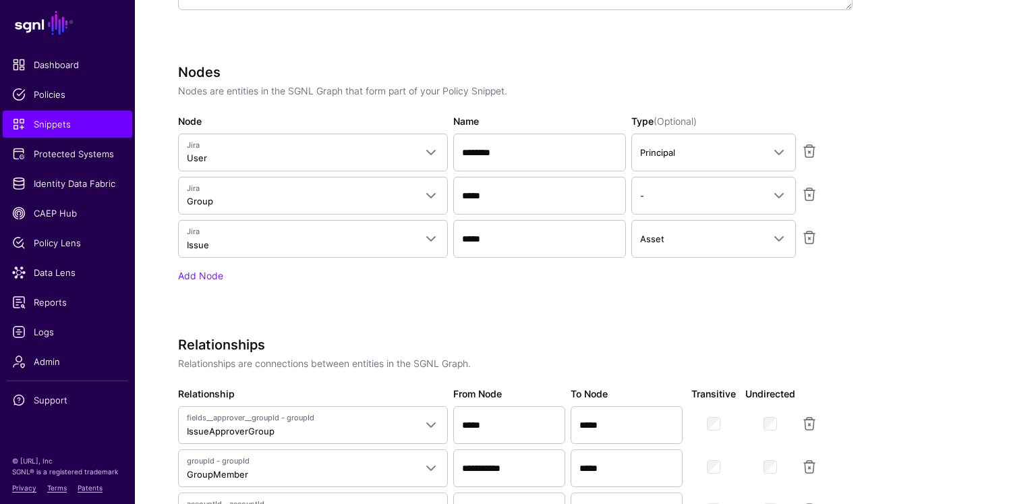
scroll to position [726, 0]
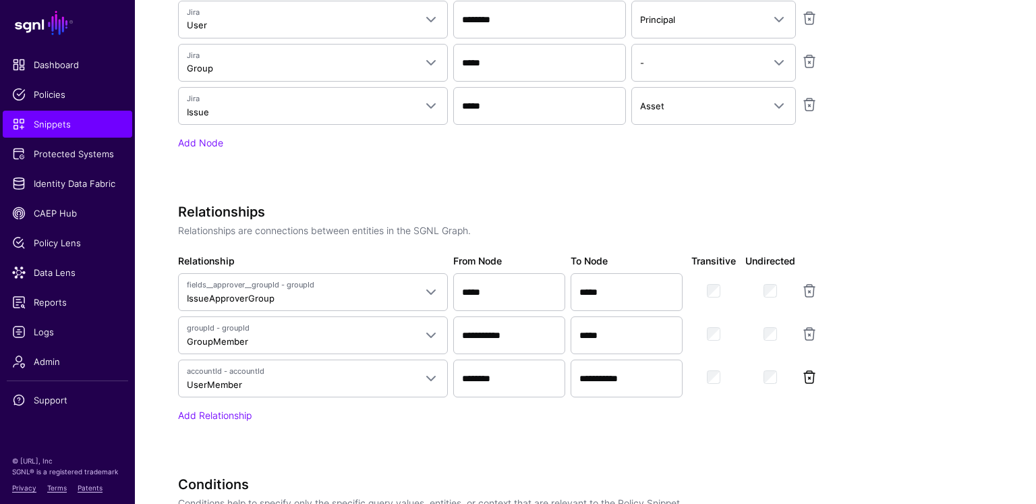
click at [810, 330] on link at bounding box center [809, 334] width 16 height 16
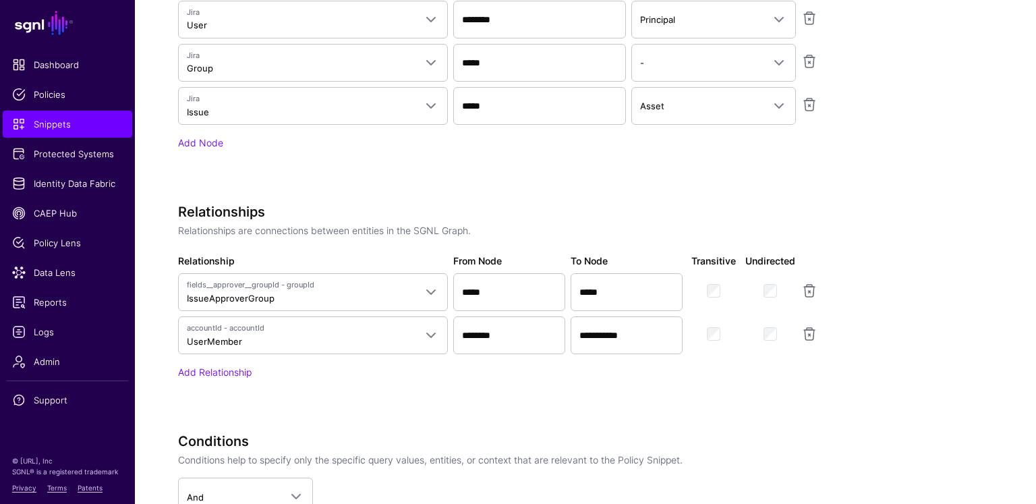
click at [810, 336] on link at bounding box center [809, 334] width 16 height 16
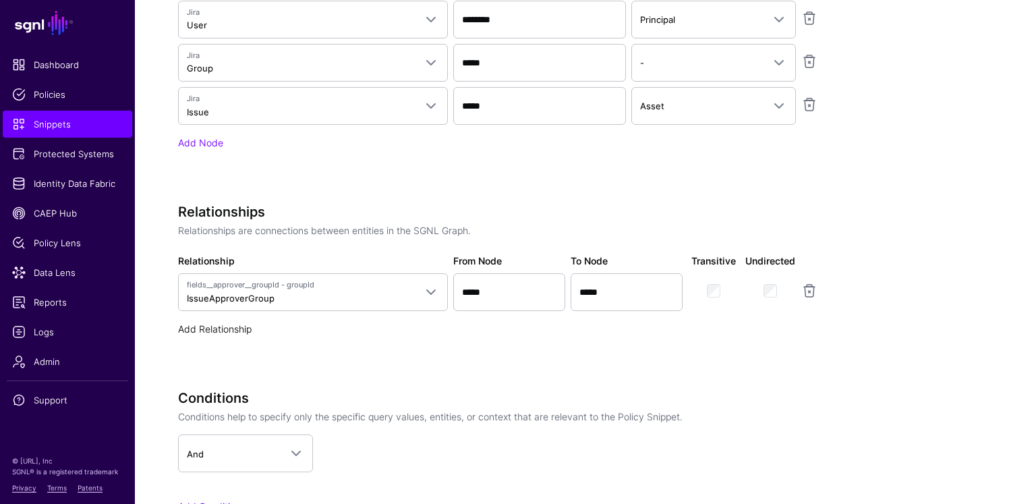
click at [236, 328] on link "Add Relationship" at bounding box center [215, 328] width 74 height 11
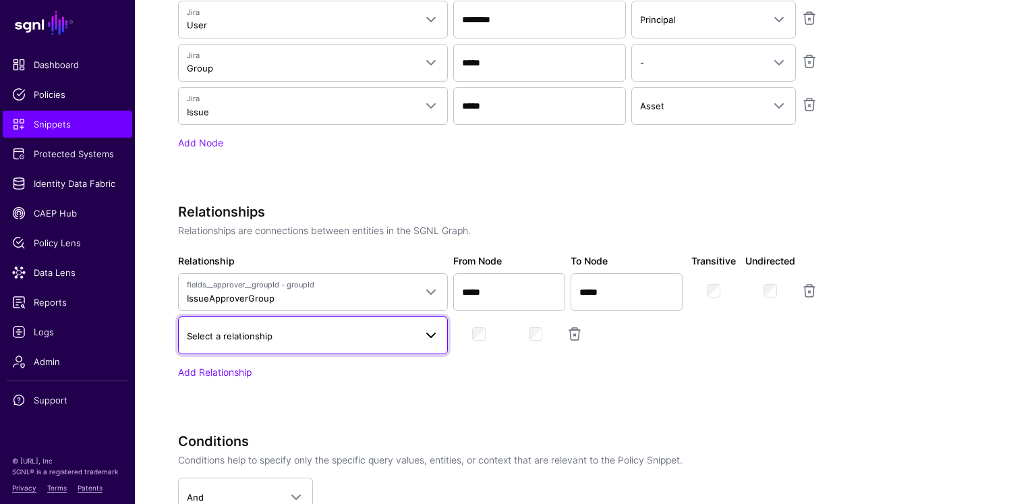
click at [250, 339] on span "Select a relationship" at bounding box center [301, 336] width 228 height 15
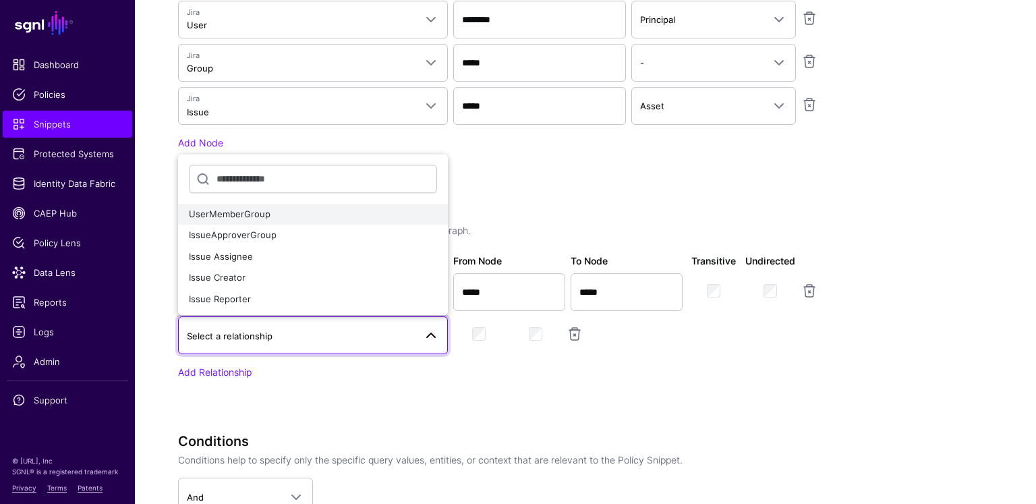
click at [263, 216] on span "UserMemberGroup" at bounding box center [230, 213] width 82 height 11
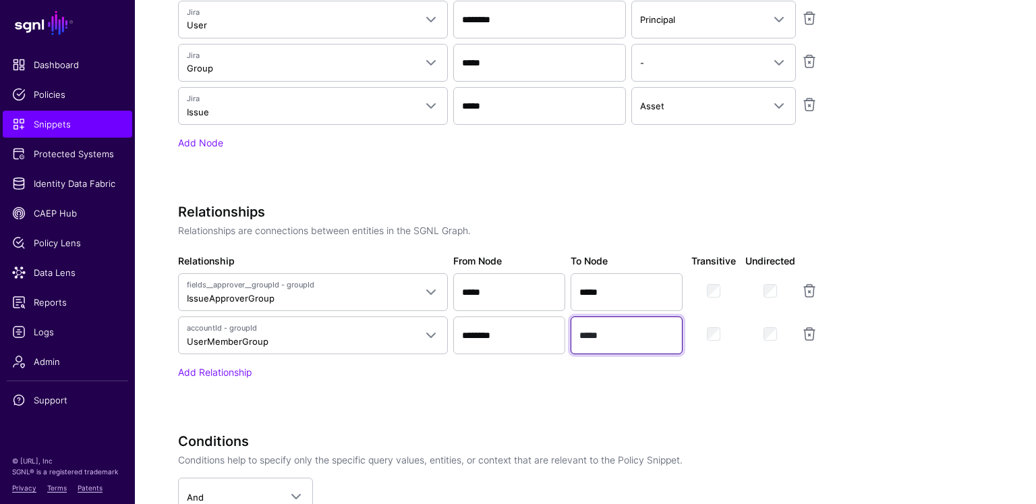
click at [627, 333] on input "*****" at bounding box center [627, 335] width 112 height 38
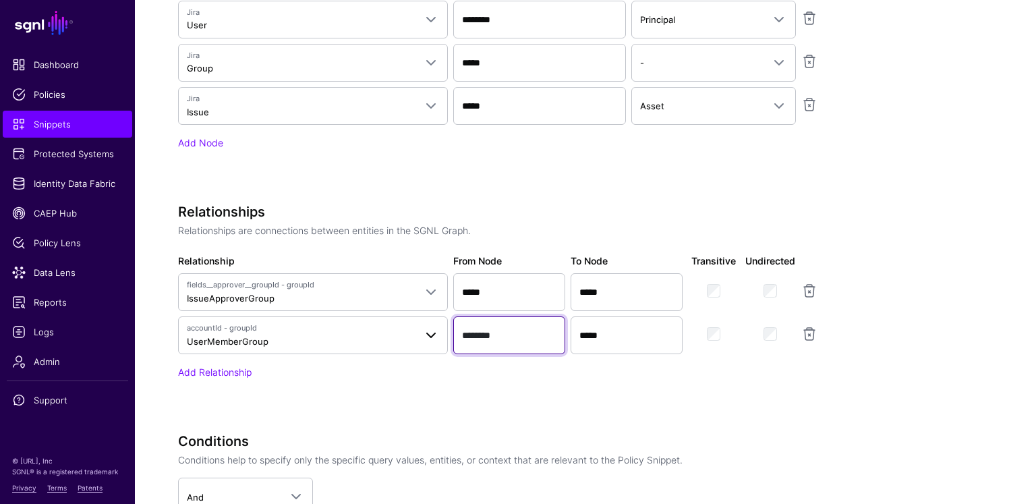
drag, startPoint x: 521, startPoint y: 328, endPoint x: 422, endPoint y: 335, distance: 99.4
click at [422, 335] on div "accountId - groupId UserMemberGroup UserMemberGroup IssueApproverGroup Issue As…" at bounding box center [515, 335] width 680 height 38
click at [396, 392] on div "Relationships Relationships are connections between entities in the SGNL Graph.…" at bounding box center [515, 310] width 675 height 213
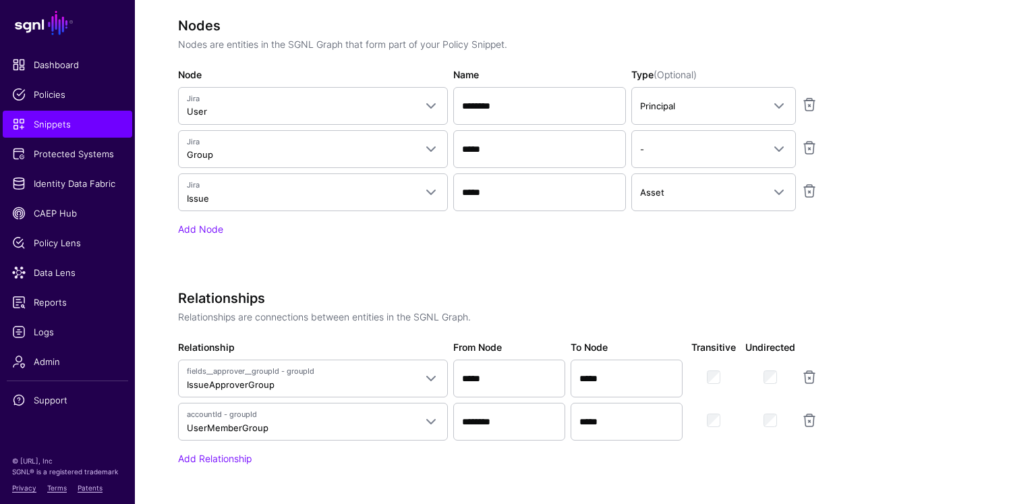
scroll to position [792, 0]
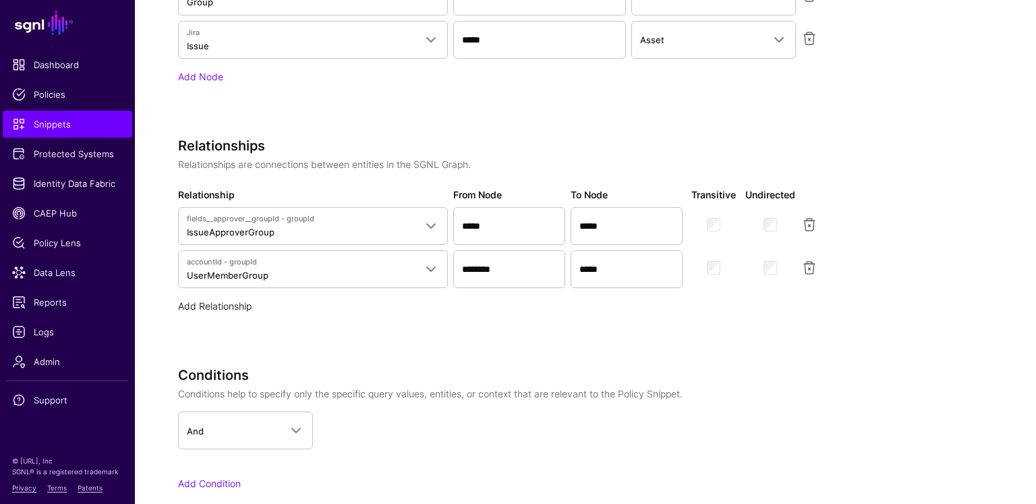
click at [241, 306] on link "Add Relationship" at bounding box center [215, 305] width 74 height 11
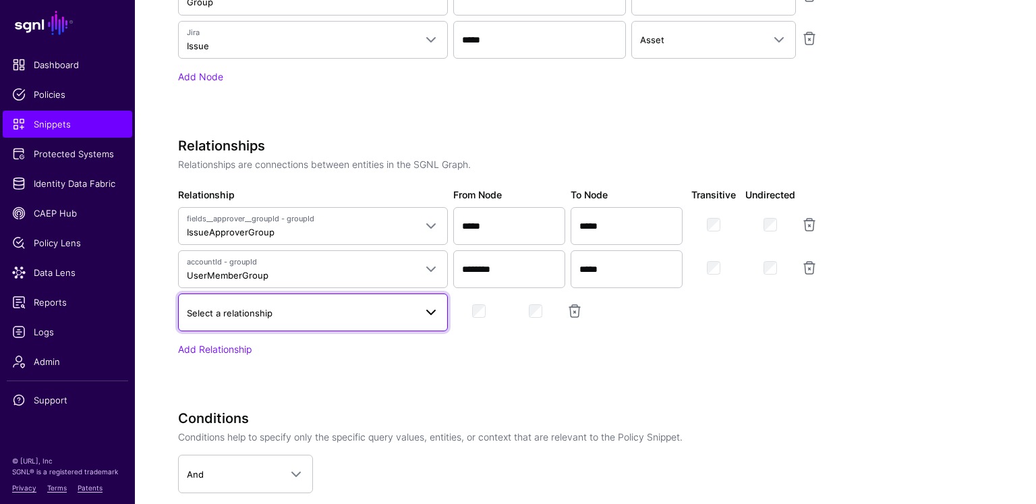
click at [252, 308] on span "Select a relationship" at bounding box center [230, 313] width 86 height 11
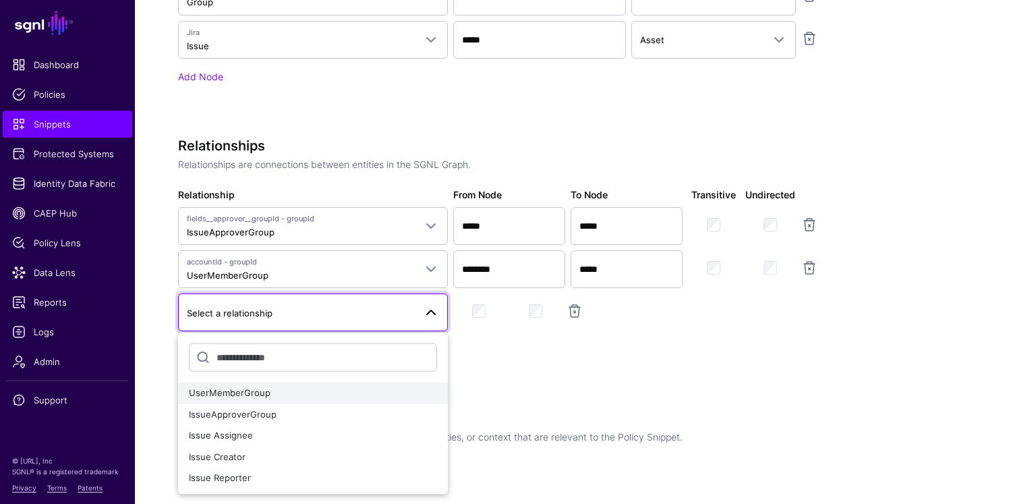
click at [252, 395] on div "UserMemberGroup" at bounding box center [313, 393] width 248 height 13
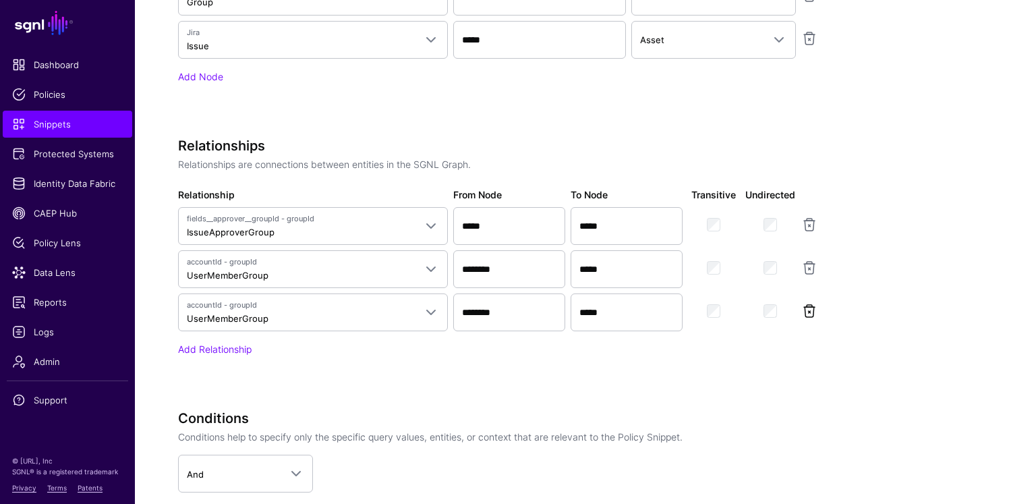
click at [807, 303] on link at bounding box center [809, 311] width 16 height 16
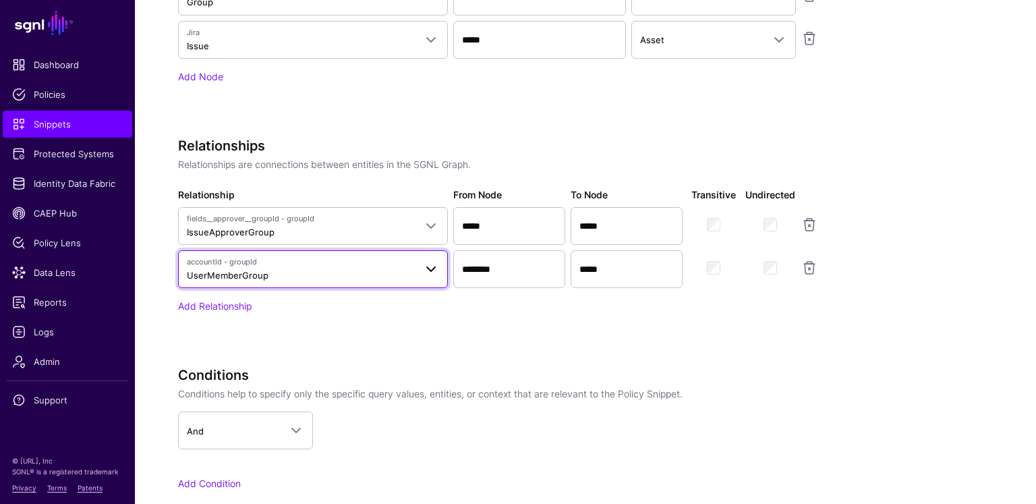
click at [254, 270] on span "UserMemberGroup" at bounding box center [228, 275] width 82 height 11
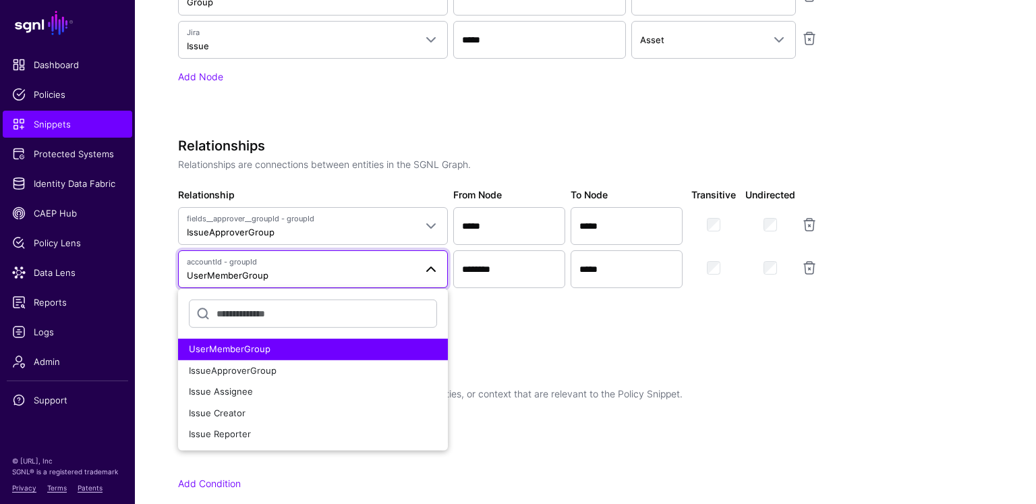
click at [535, 310] on div "Relationships Relationships are connections between entities in the SGNL Graph.…" at bounding box center [515, 244] width 675 height 213
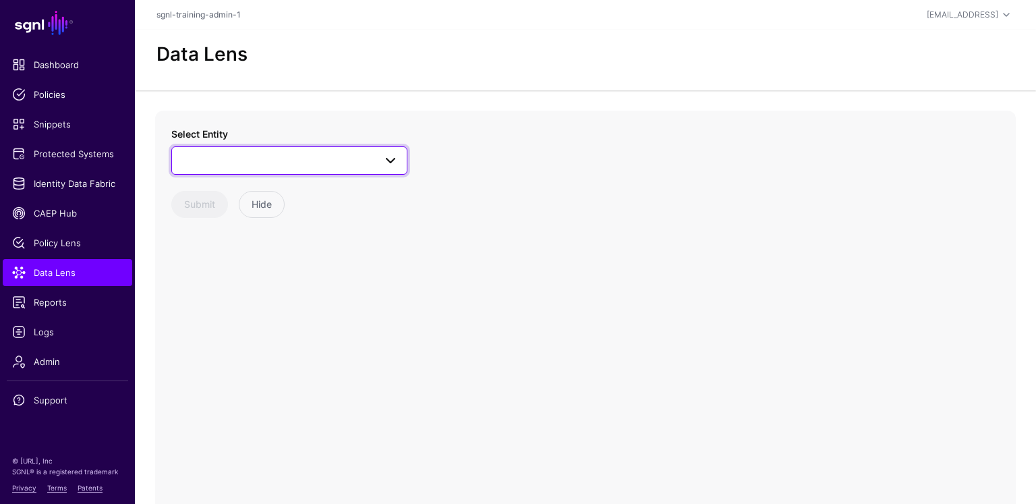
click at [302, 161] on span at bounding box center [289, 160] width 219 height 16
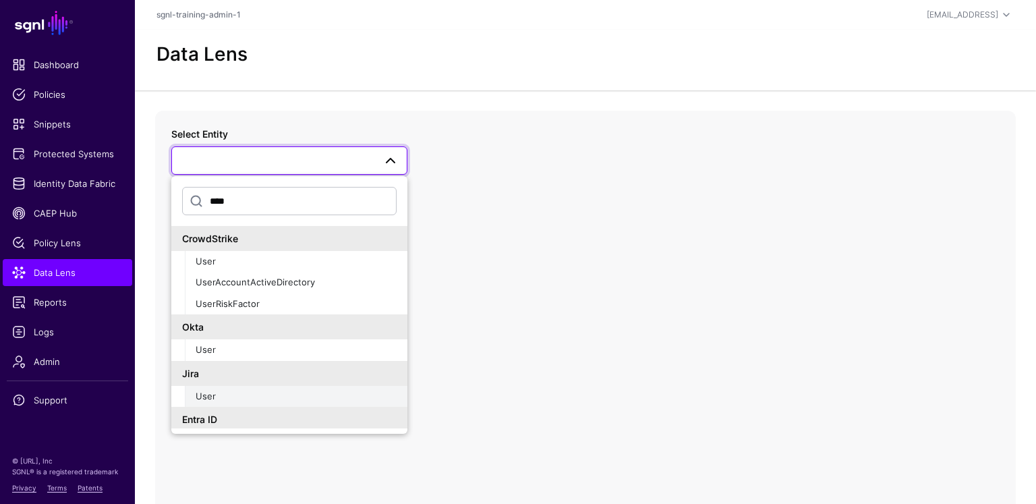
type input "****"
drag, startPoint x: 226, startPoint y: 393, endPoint x: 225, endPoint y: 362, distance: 31.0
click at [226, 393] on div "User" at bounding box center [296, 396] width 201 height 13
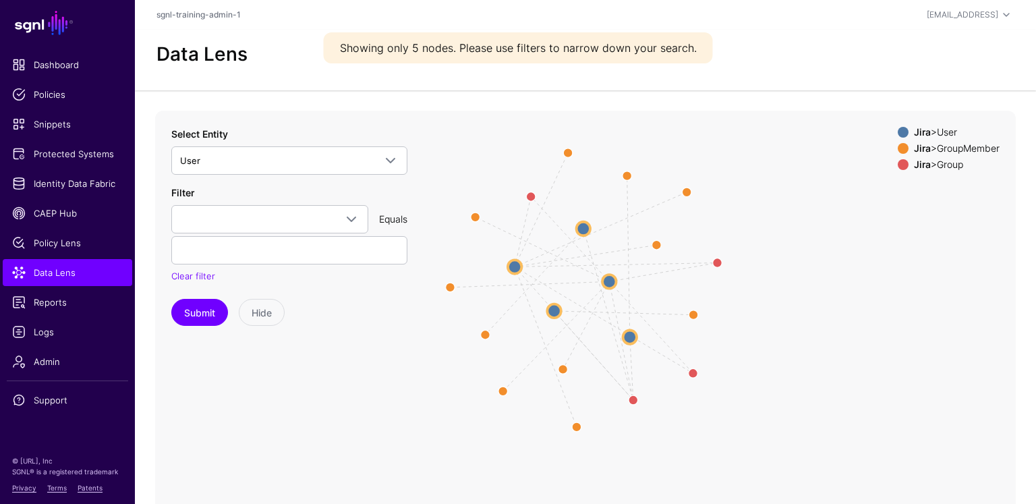
drag, startPoint x: 805, startPoint y: 318, endPoint x: 801, endPoint y: 271, distance: 48.1
click at [800, 271] on icon "UserMember UserMemberGroup UserMemberGroup UserMember UserMemberGroup UserMembe…" at bounding box center [585, 381] width 861 height 540
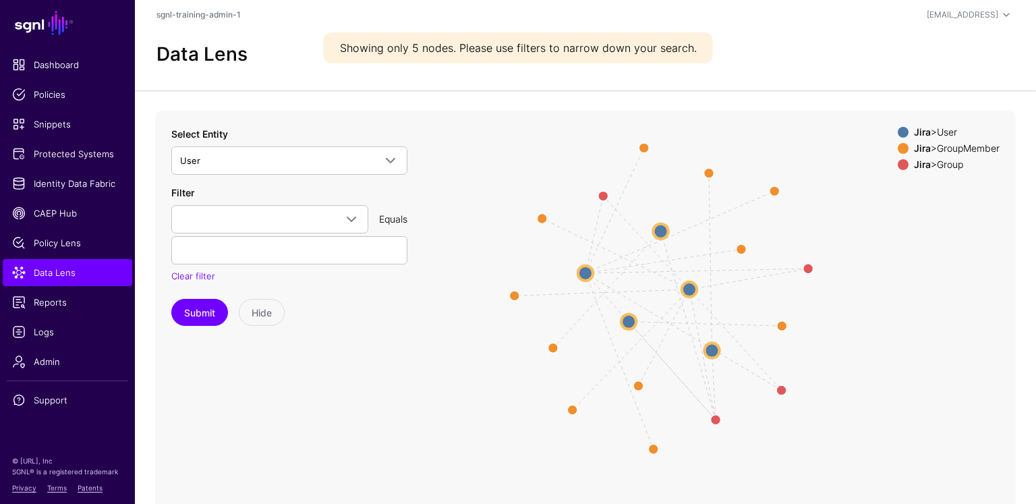
drag, startPoint x: 770, startPoint y: 308, endPoint x: 839, endPoint y: 302, distance: 69.7
click at [844, 310] on icon "UserMember UserMemberGroup UserMemberGroup UserMember UserMemberGroup UserMembe…" at bounding box center [585, 381] width 861 height 540
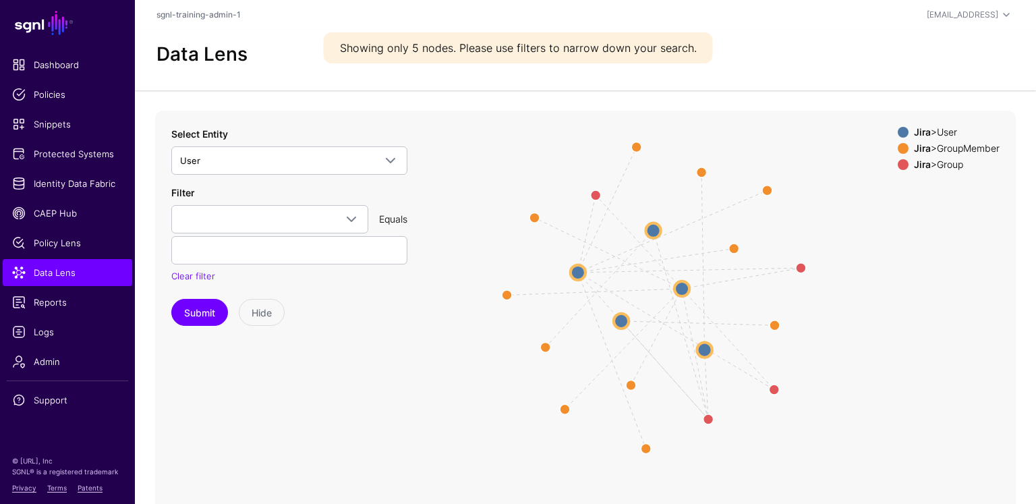
click at [898, 150] on span at bounding box center [903, 148] width 11 height 11
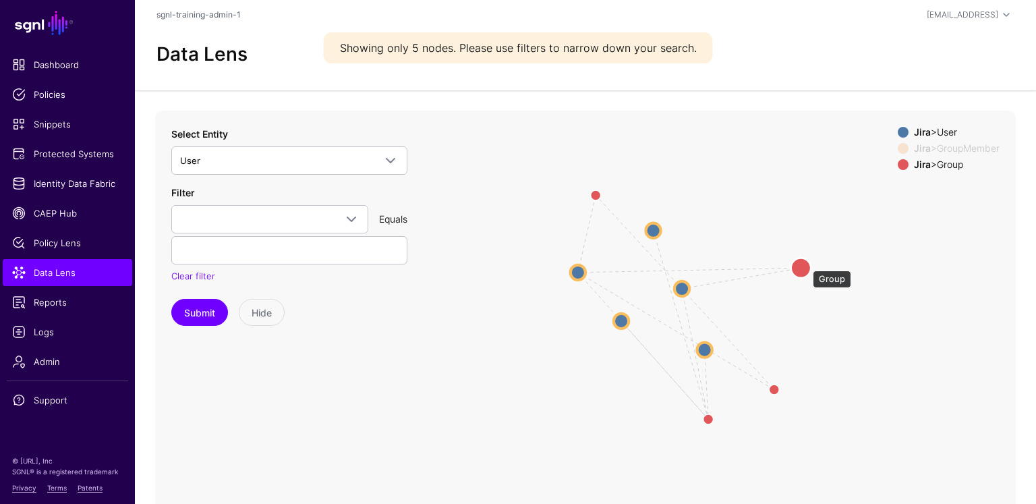
click at [805, 264] on circle at bounding box center [801, 268] width 20 height 20
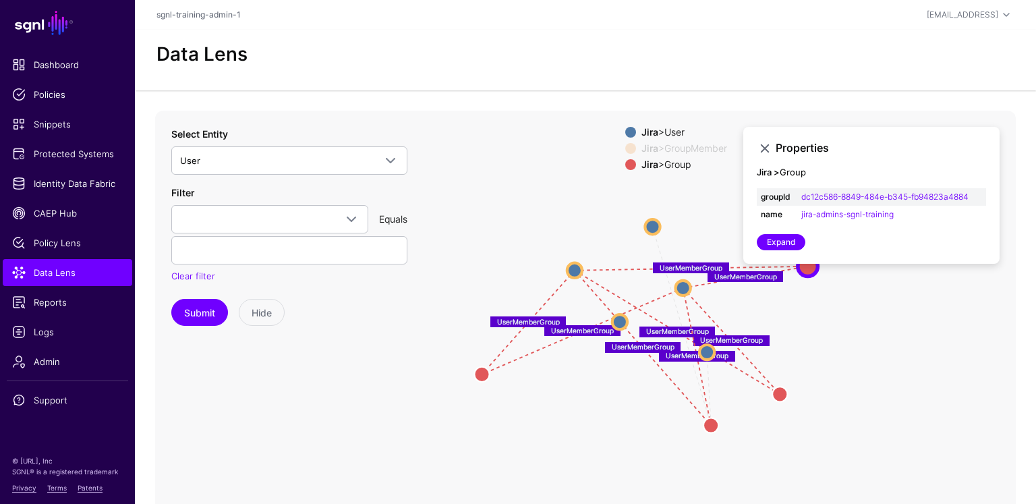
drag, startPoint x: 592, startPoint y: 197, endPoint x: 507, endPoint y: 372, distance: 194.0
click at [483, 373] on circle at bounding box center [481, 373] width 15 height 15
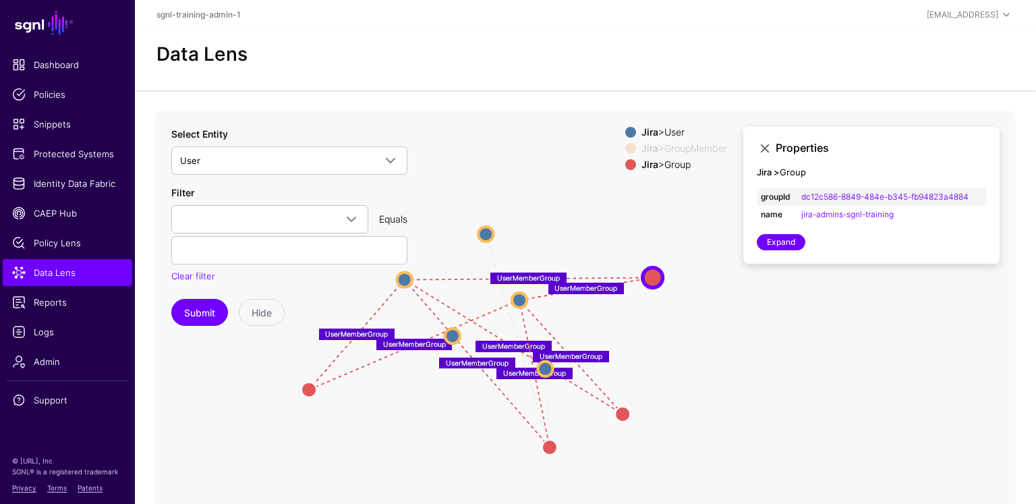
drag, startPoint x: 812, startPoint y: 348, endPoint x: 646, endPoint y: 360, distance: 165.7
click at [644, 362] on icon "UserMemberGroup UserMember UserMemberGroup UserMember UserMemberGroup UserMembe…" at bounding box center [585, 381] width 861 height 540
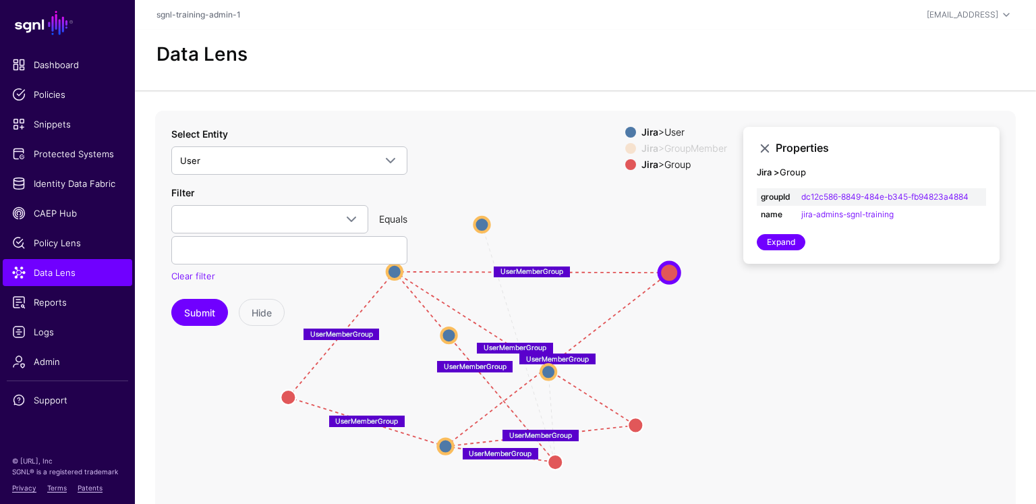
drag, startPoint x: 518, startPoint y: 300, endPoint x: 446, endPoint y: 446, distance: 163.2
click at [446, 446] on circle at bounding box center [445, 445] width 15 height 15
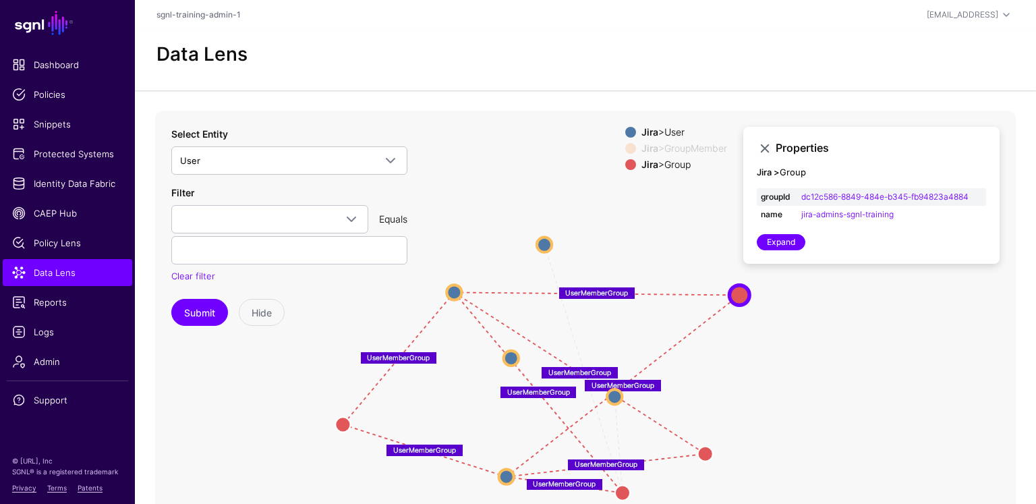
drag, startPoint x: 831, startPoint y: 337, endPoint x: 788, endPoint y: 313, distance: 49.2
click at [849, 320] on icon "UserMemberGroup UserMember UserMemberGroup UserMember UserMemberGroup UserMembe…" at bounding box center [585, 381] width 861 height 540
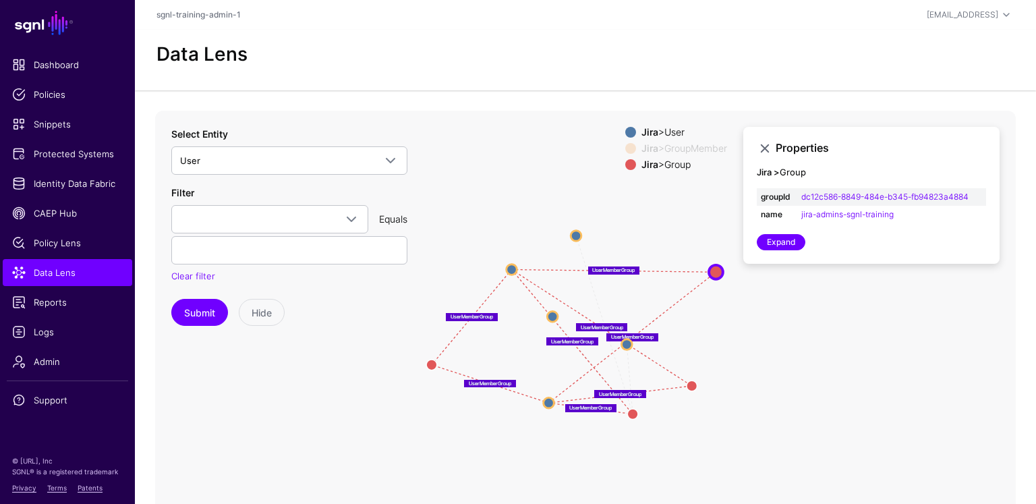
click at [625, 168] on span at bounding box center [630, 164] width 11 height 11
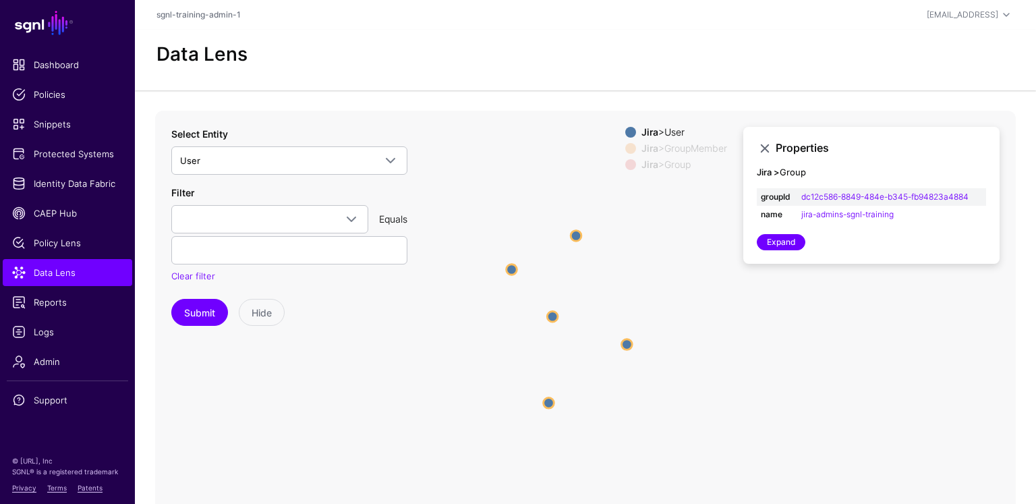
click at [626, 146] on span at bounding box center [630, 148] width 11 height 11
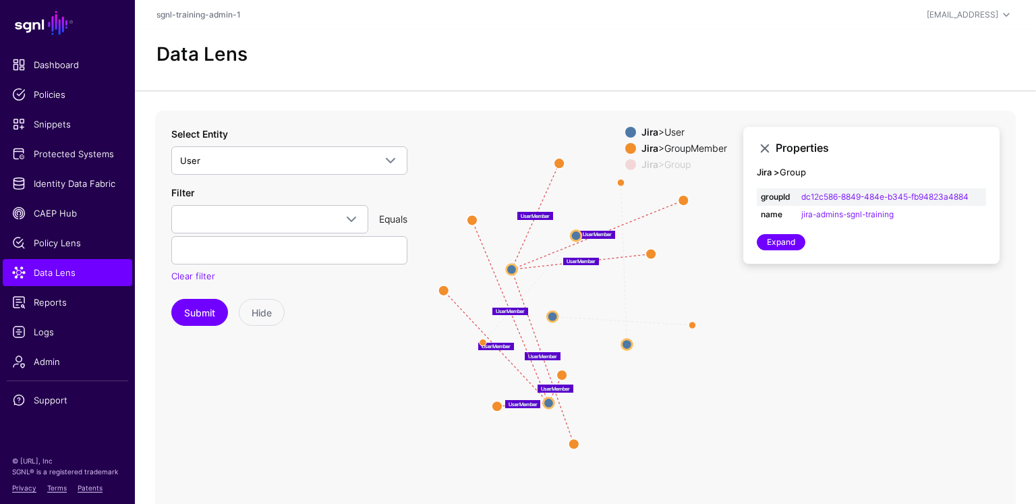
click at [625, 163] on span at bounding box center [630, 164] width 11 height 11
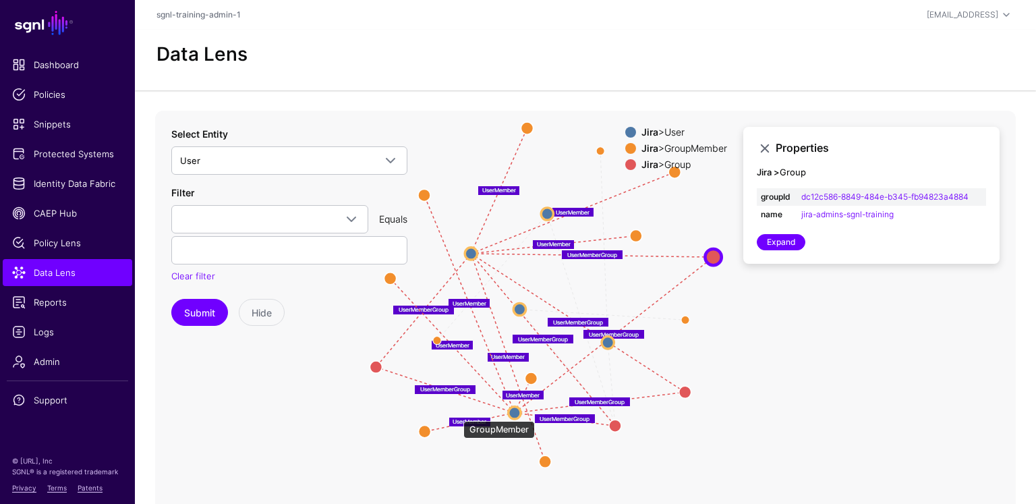
drag, startPoint x: 457, startPoint y: 418, endPoint x: 427, endPoint y: 434, distance: 33.8
click at [427, 432] on circle at bounding box center [424, 431] width 12 height 12
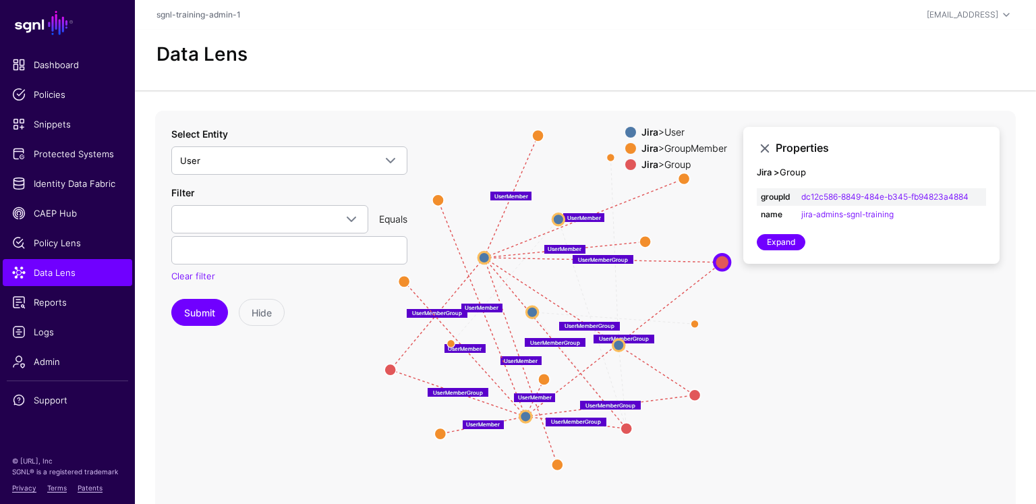
click at [628, 148] on span at bounding box center [630, 148] width 11 height 11
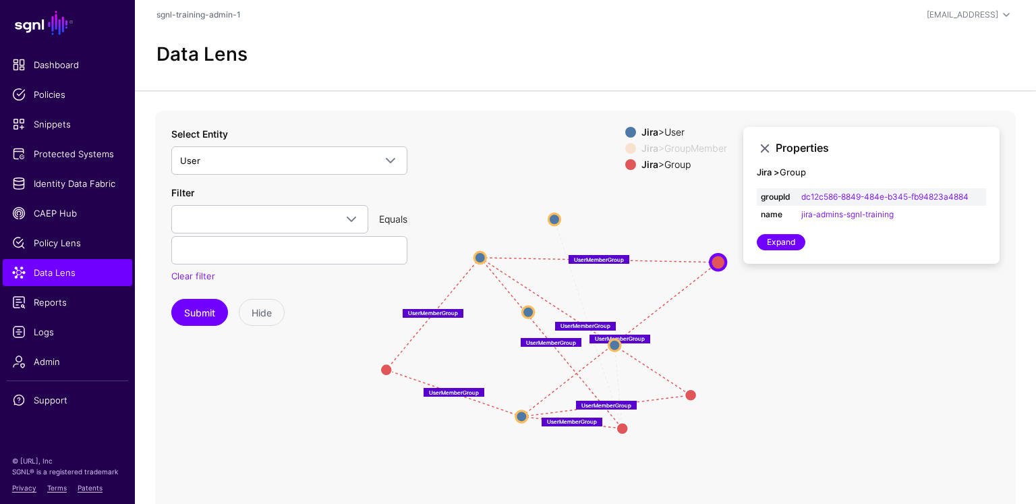
click at [748, 348] on icon "UserMemberGroup UserMember UserMemberGroup UserMember UserMemberGroup UserMembe…" at bounding box center [585, 381] width 861 height 540
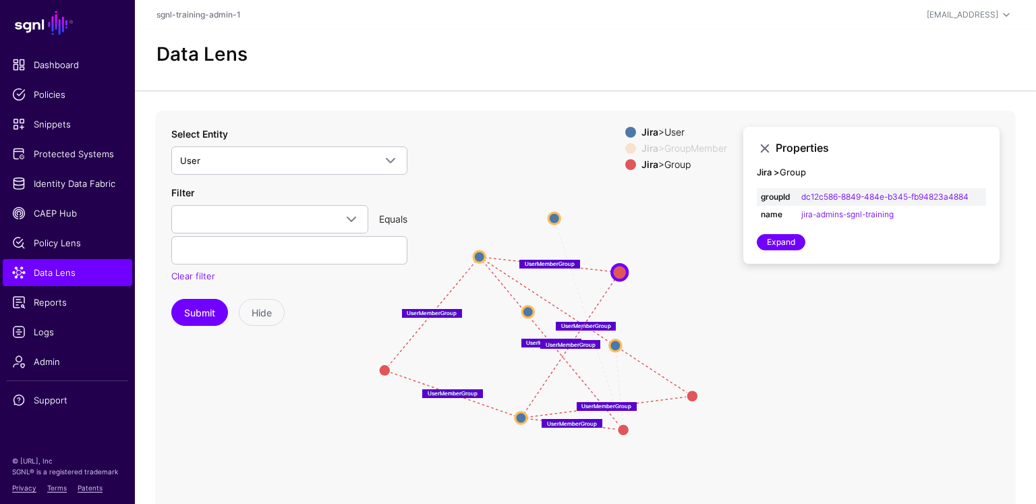
drag, startPoint x: 717, startPoint y: 261, endPoint x: 621, endPoint y: 271, distance: 96.9
click at [621, 271] on circle at bounding box center [620, 272] width 16 height 16
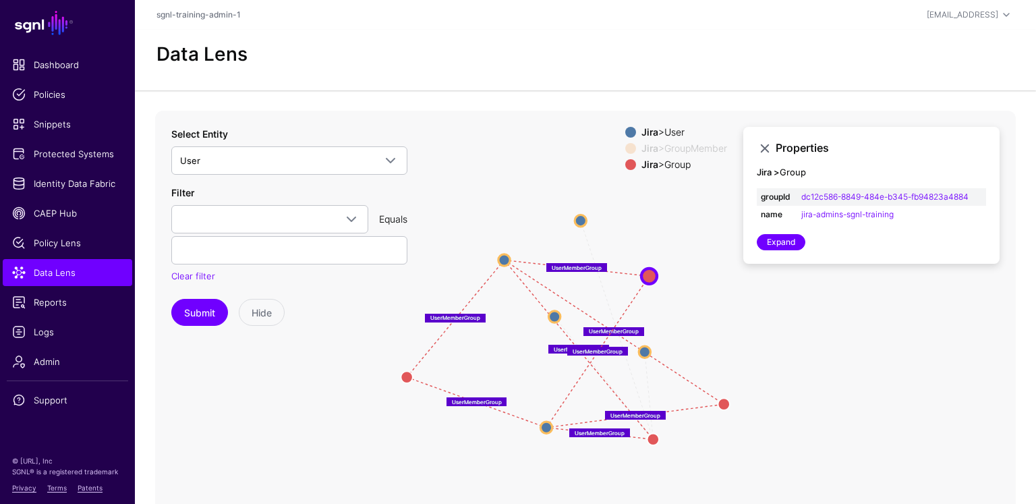
drag, startPoint x: 699, startPoint y: 337, endPoint x: 725, endPoint y: 342, distance: 26.9
click at [725, 342] on icon "UserMemberGroup UserMember UserMemberGroup UserMember UserMemberGroup UserMembe…" at bounding box center [585, 381] width 861 height 540
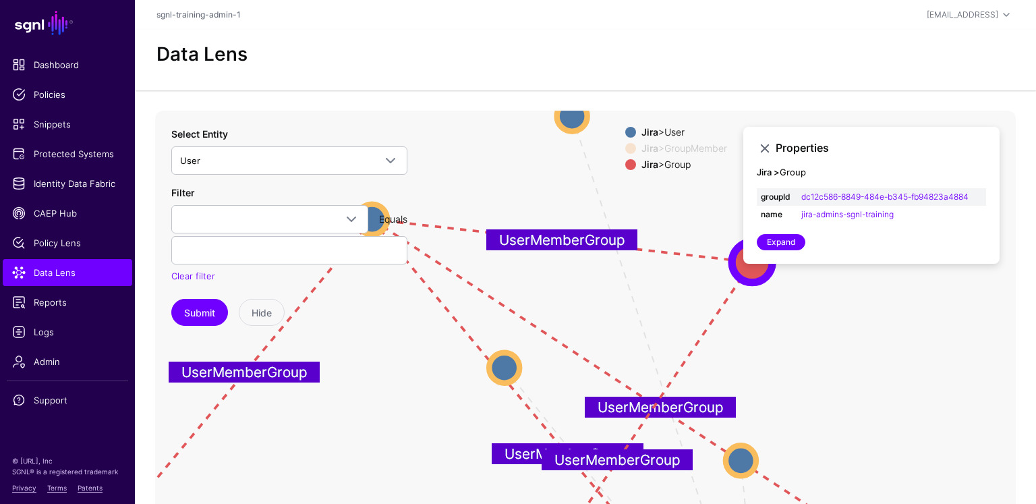
drag, startPoint x: 575, startPoint y: 208, endPoint x: 583, endPoint y: 248, distance: 40.5
click at [584, 248] on text "UserMemberGroup" at bounding box center [561, 239] width 125 height 17
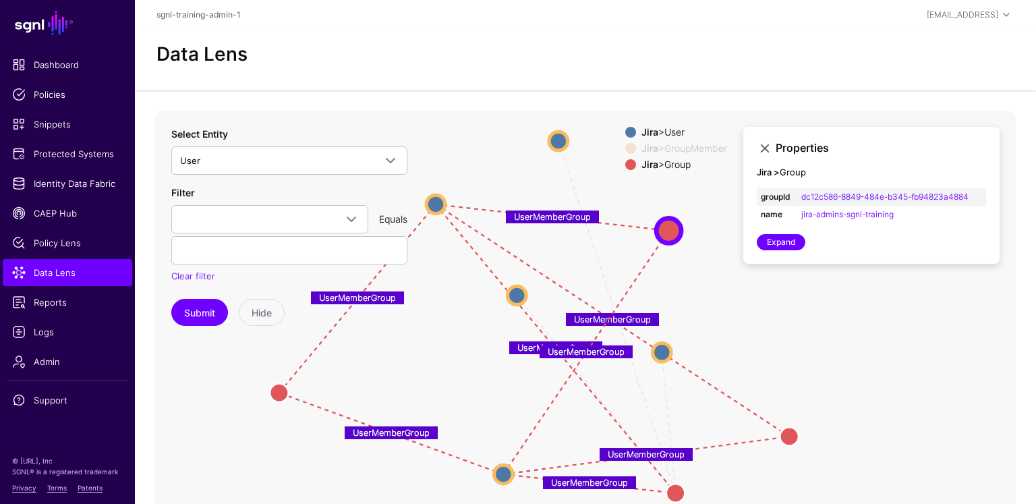
drag, startPoint x: 768, startPoint y: 331, endPoint x: 774, endPoint y: 313, distance: 18.8
click at [774, 313] on icon "UserMemberGroup UserMember UserMemberGroup UserMember UserMemberGroup UserMembe…" at bounding box center [585, 381] width 861 height 540
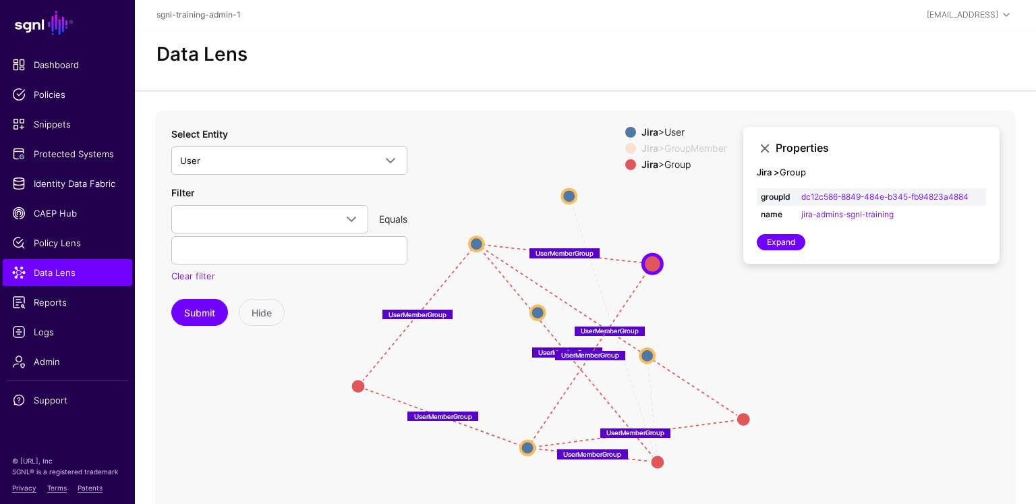
drag, startPoint x: 794, startPoint y: 344, endPoint x: 752, endPoint y: 358, distance: 43.9
click at [752, 358] on icon "UserMemberGroup UserMember UserMemberGroup UserMember UserMemberGroup UserMembe…" at bounding box center [585, 381] width 861 height 540
